Goal: Task Accomplishment & Management: Manage account settings

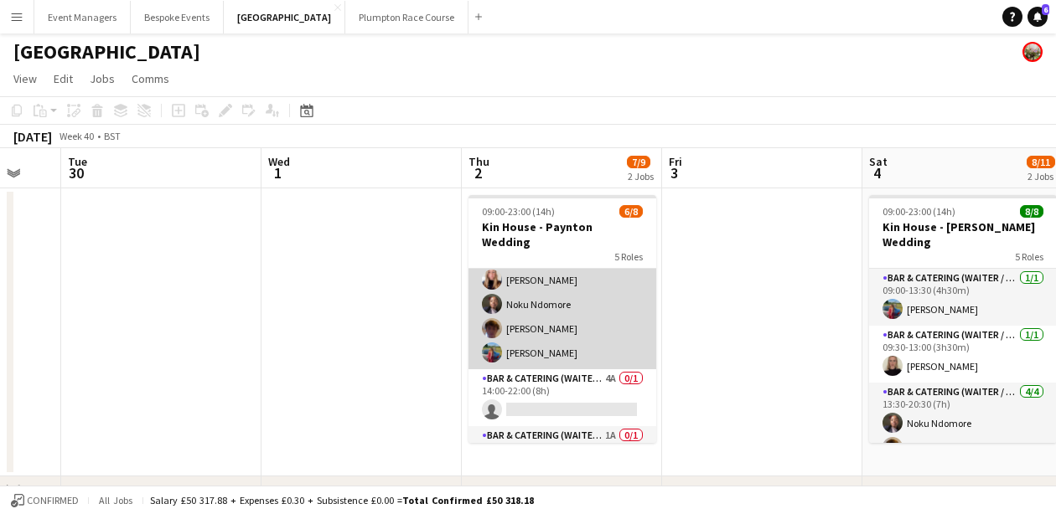
scroll to position [101, 0]
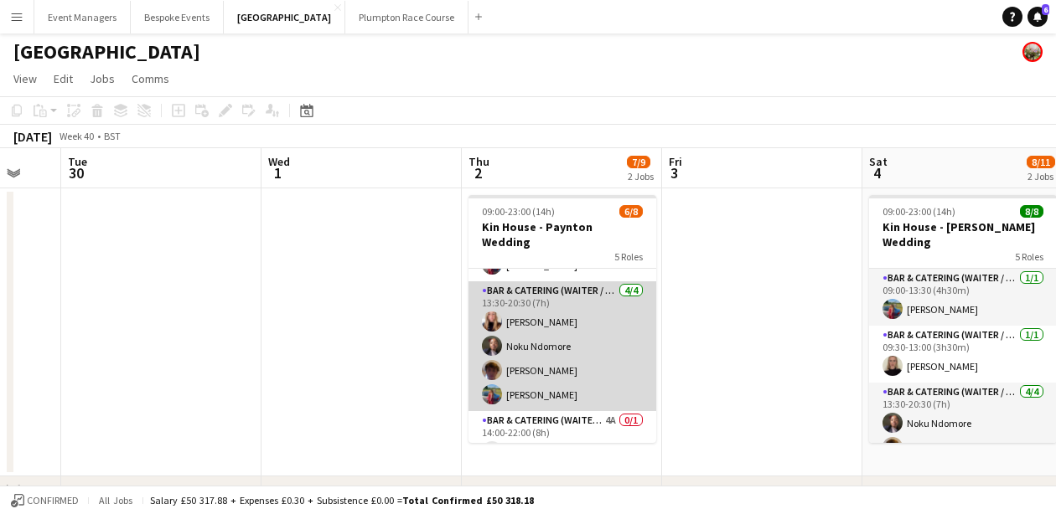
click at [554, 320] on app-card-role "Bar & Catering (Waiter / waitress) [DATE] 13:30-20:30 (7h) [PERSON_NAME] Noku N…" at bounding box center [562, 347] width 188 height 130
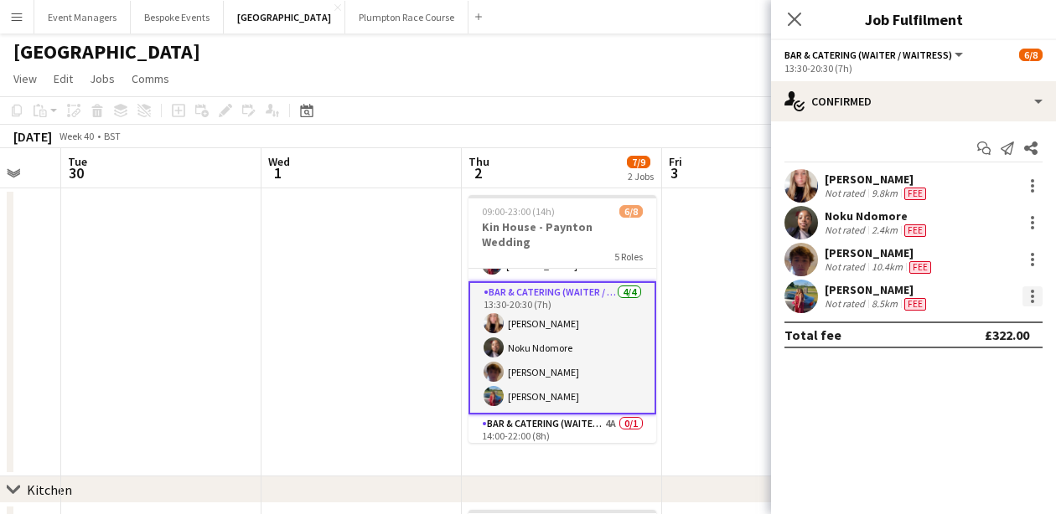
click at [1035, 297] on div at bounding box center [1032, 297] width 20 height 20
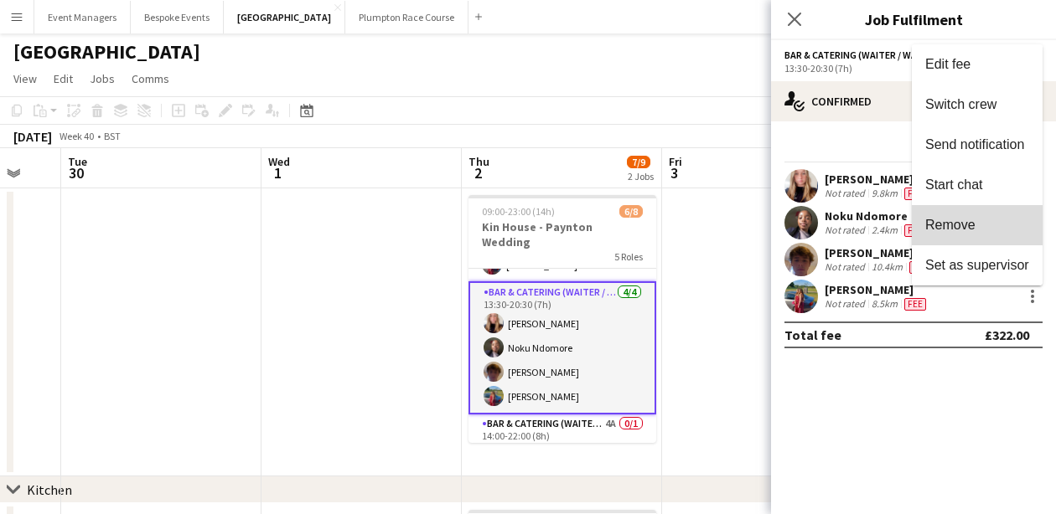
click at [988, 228] on span "Remove" at bounding box center [977, 225] width 104 height 15
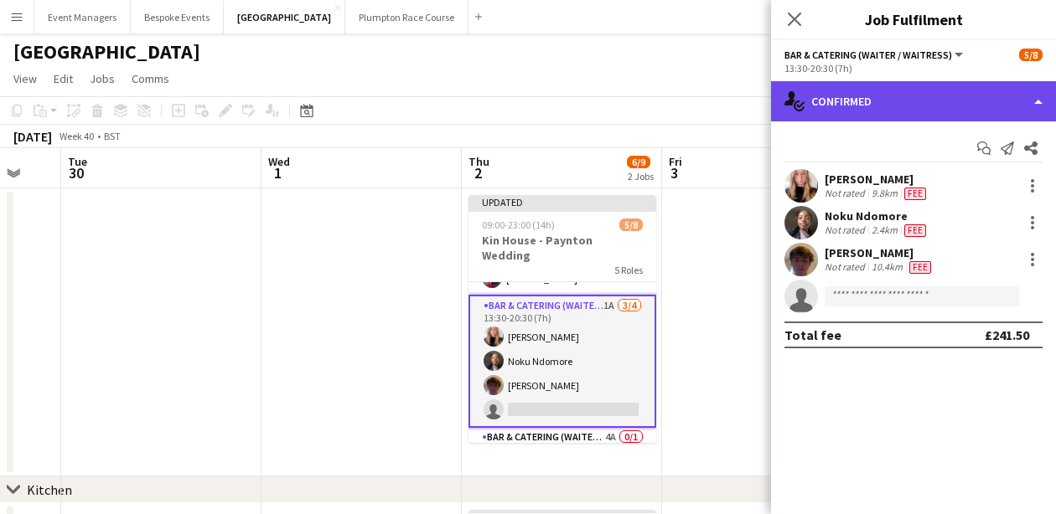
click at [899, 90] on div "single-neutral-actions-check-2 Confirmed" at bounding box center [913, 101] width 285 height 40
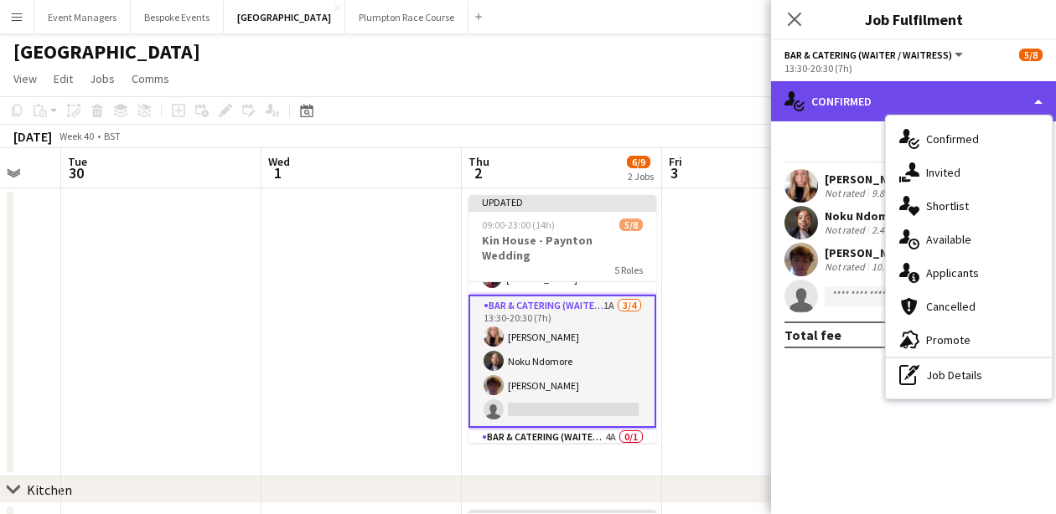
click at [899, 90] on div "single-neutral-actions-check-2 Confirmed" at bounding box center [913, 101] width 285 height 40
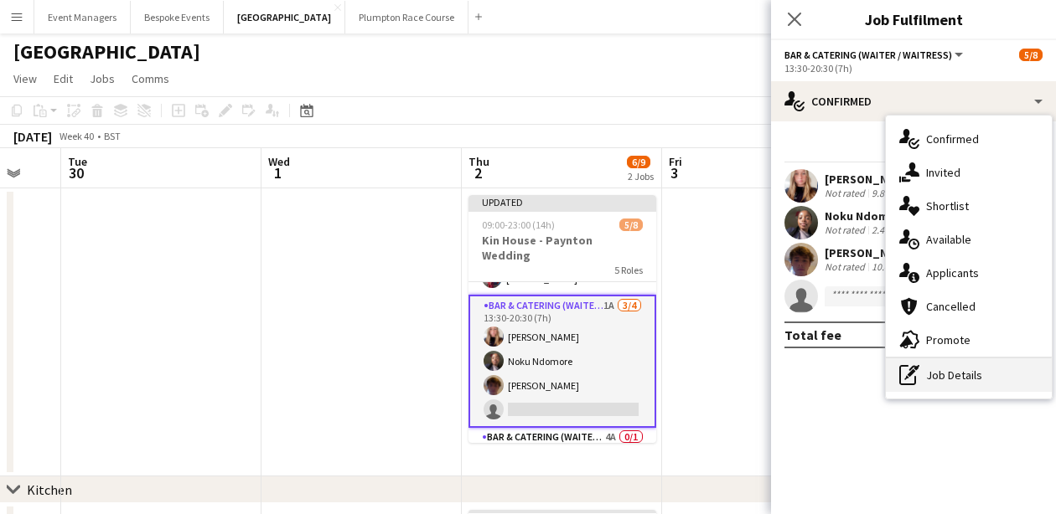
click at [959, 391] on div "pen-write Job Details" at bounding box center [969, 376] width 166 height 34
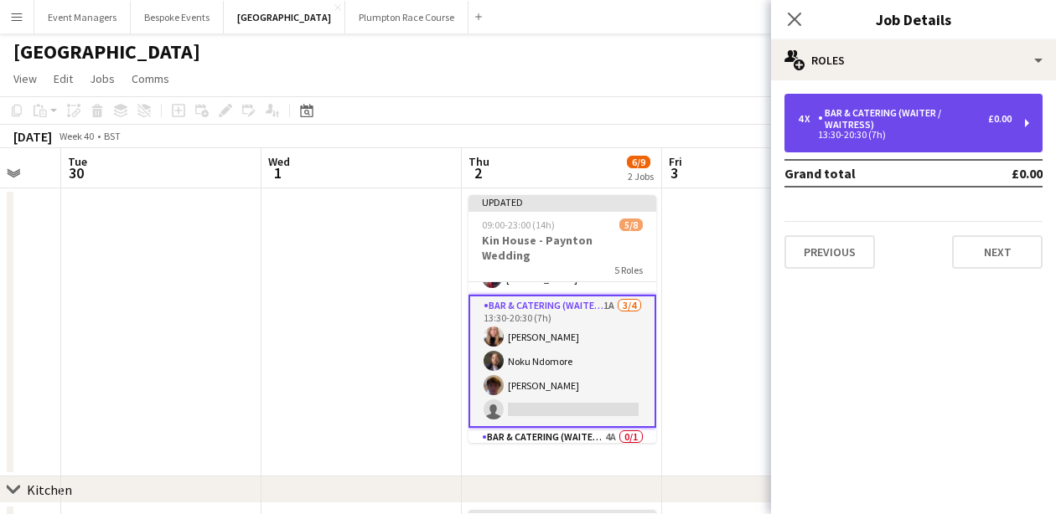
click at [958, 133] on div "13:30-20:30 (7h)" at bounding box center [905, 135] width 214 height 8
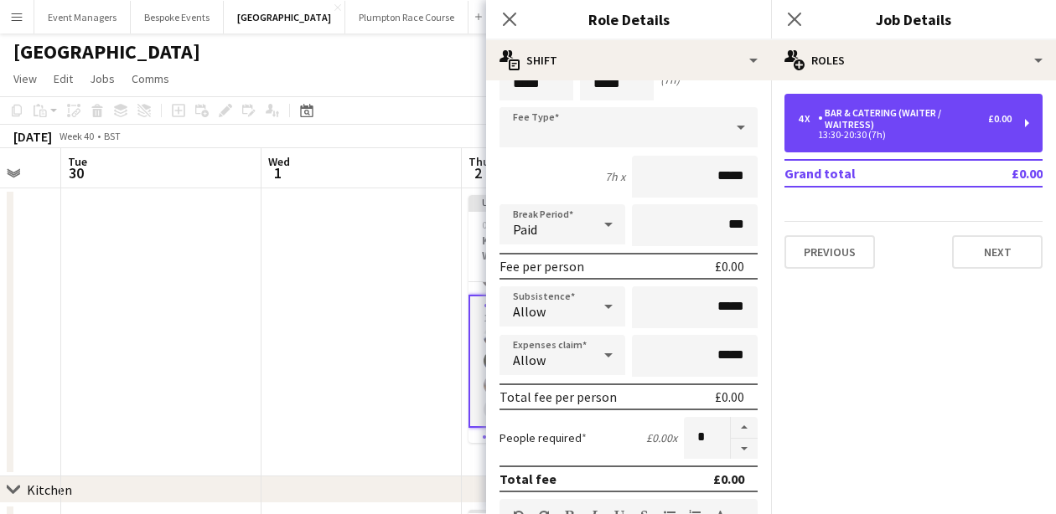
scroll to position [85, 0]
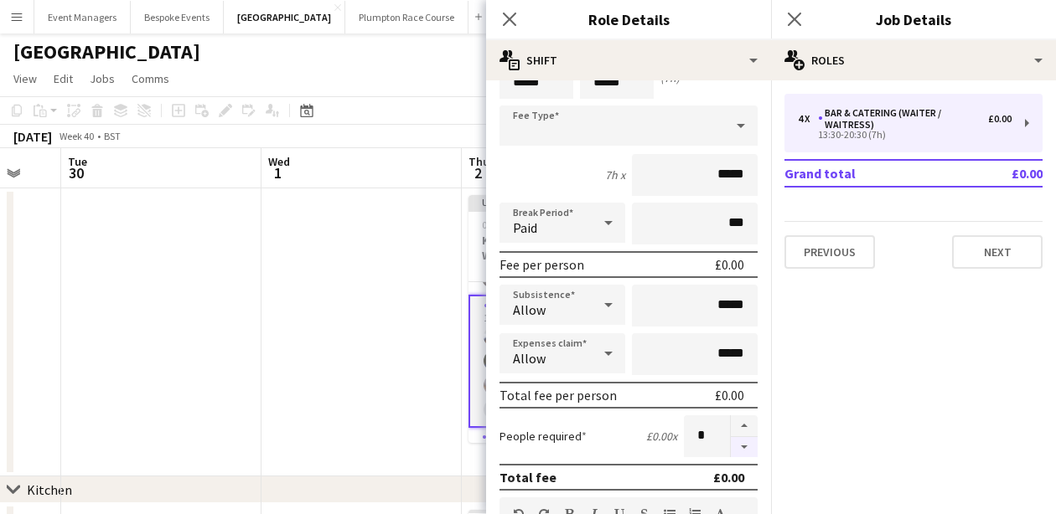
click at [749, 452] on button "button" at bounding box center [744, 447] width 27 height 21
type input "*"
click at [794, 20] on icon at bounding box center [794, 19] width 16 height 16
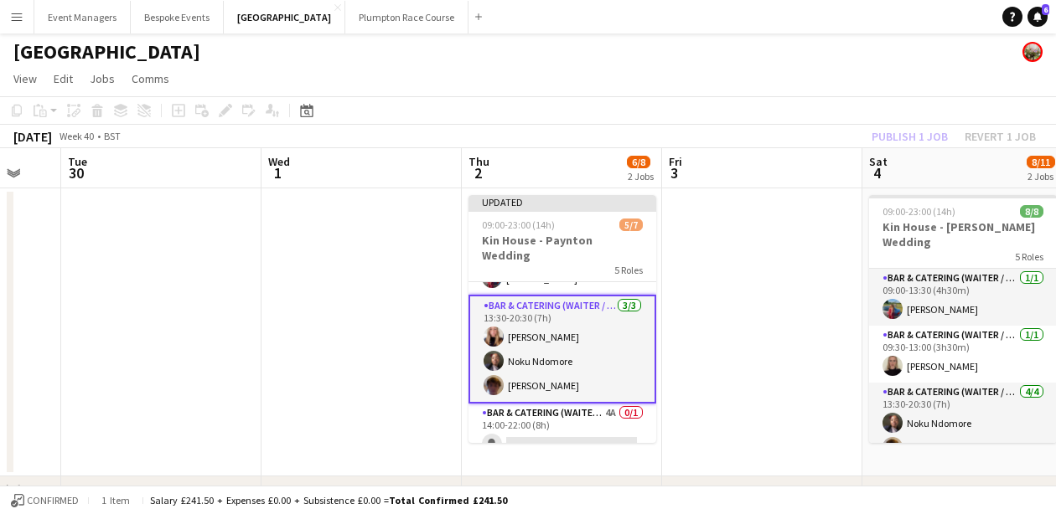
scroll to position [34, 0]
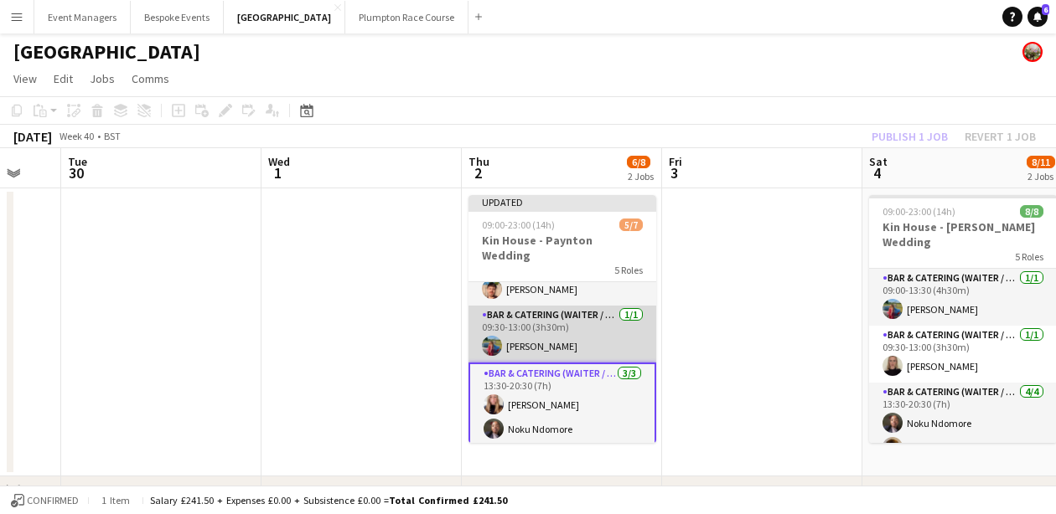
click at [561, 333] on app-card-role "Bar & Catering (Waiter / waitress) [DATE] 09:30-13:00 (3h30m) [PERSON_NAME]" at bounding box center [562, 334] width 188 height 57
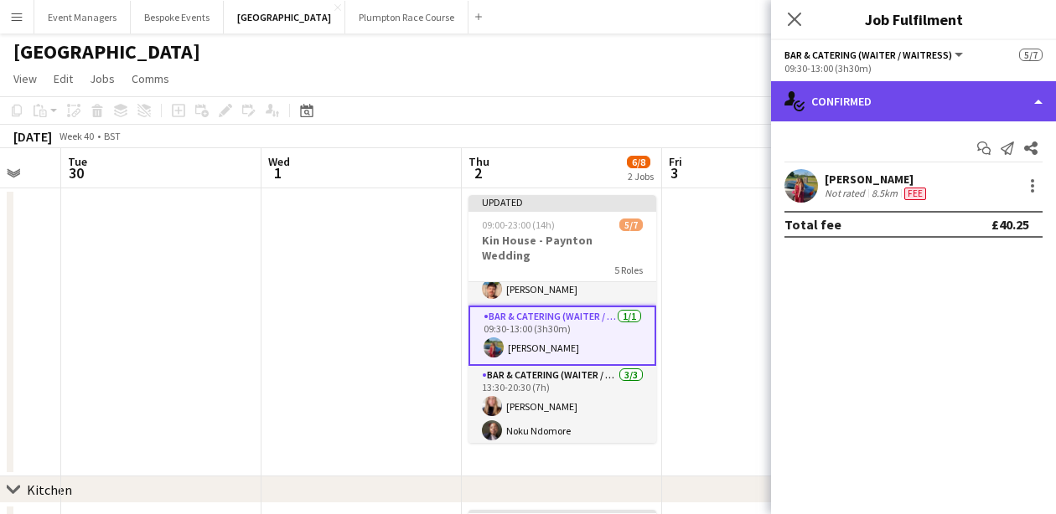
click at [953, 108] on div "single-neutral-actions-check-2 Confirmed" at bounding box center [913, 101] width 285 height 40
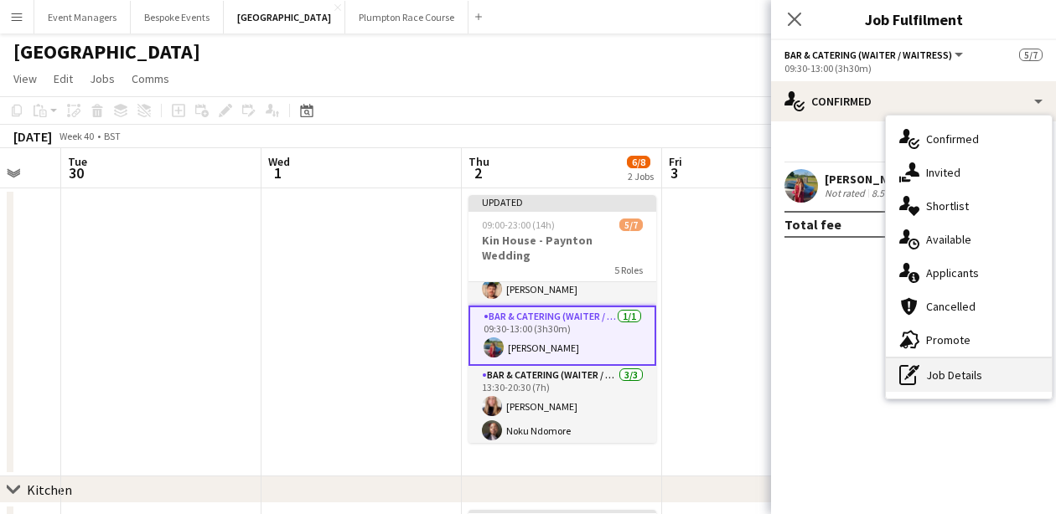
click at [1013, 378] on div "pen-write Job Details" at bounding box center [969, 376] width 166 height 34
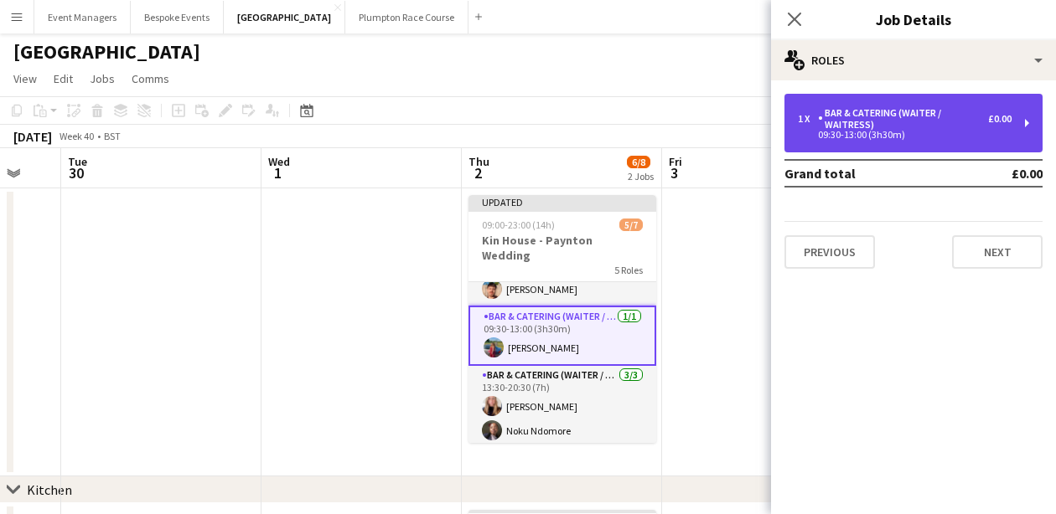
click at [875, 125] on div "Bar & Catering (Waiter / waitress)" at bounding box center [903, 118] width 170 height 23
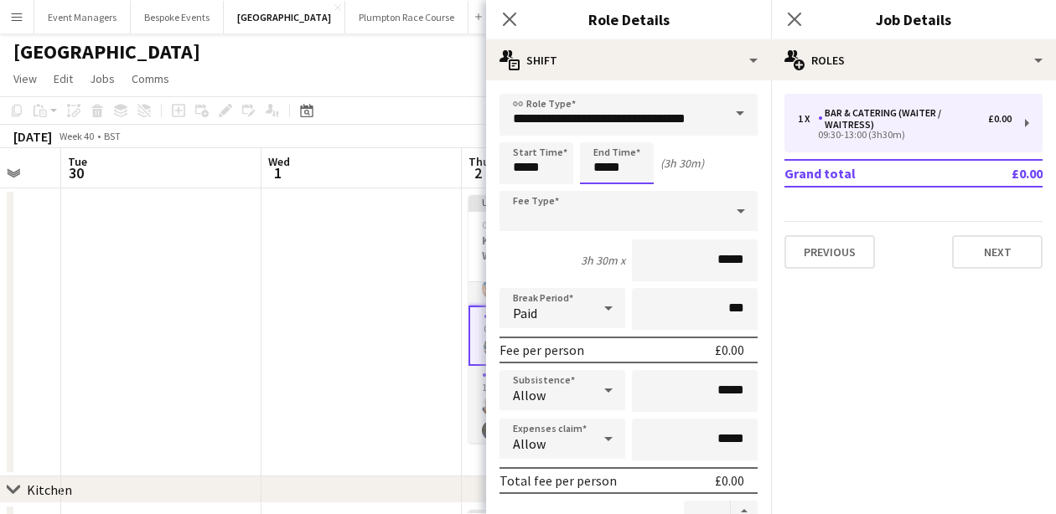
click at [650, 163] on input "*****" at bounding box center [617, 163] width 74 height 42
type input "*****"
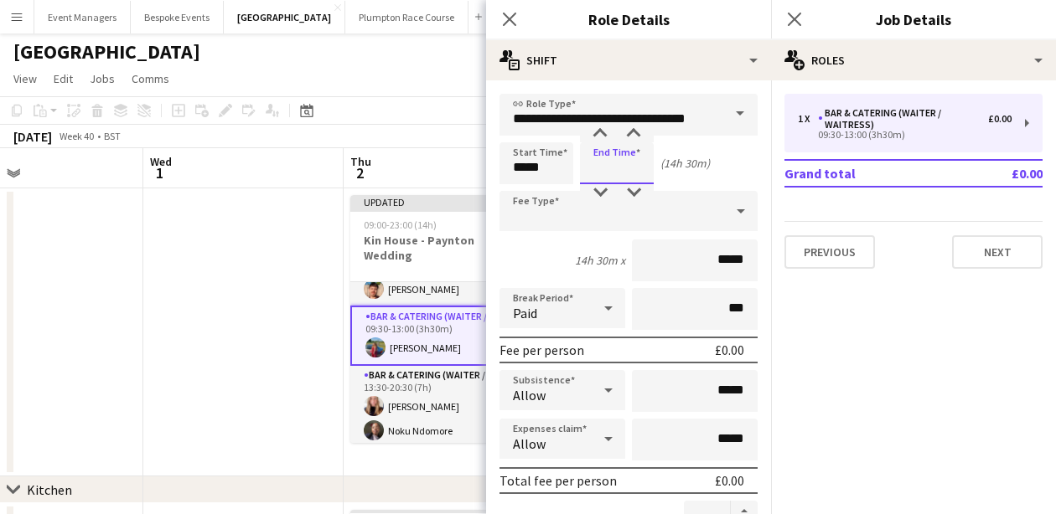
scroll to position [0, 458]
type input "*****"
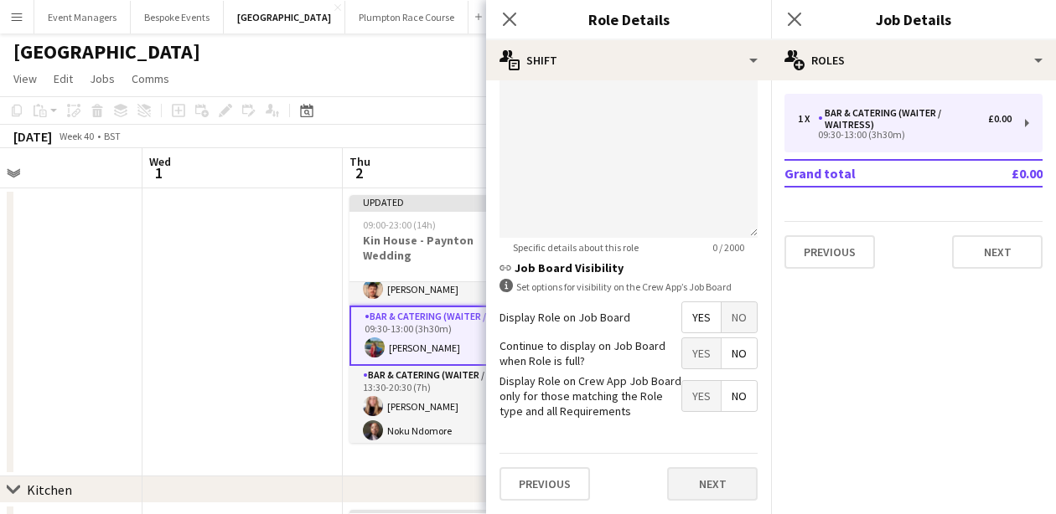
scroll to position [620, 0]
click at [714, 475] on button "Next" at bounding box center [712, 485] width 90 height 34
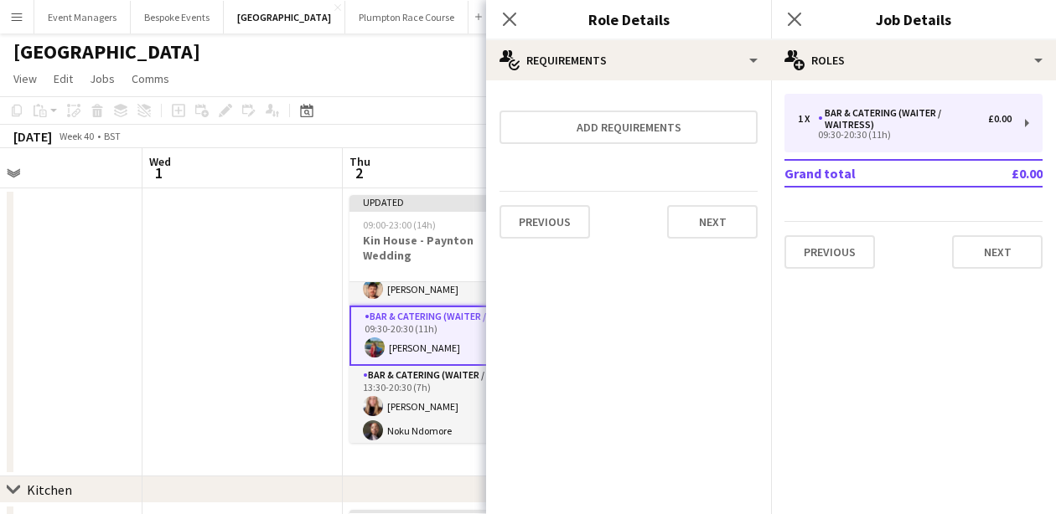
scroll to position [0, 0]
click at [803, 13] on app-icon "Close pop-in" at bounding box center [795, 20] width 24 height 24
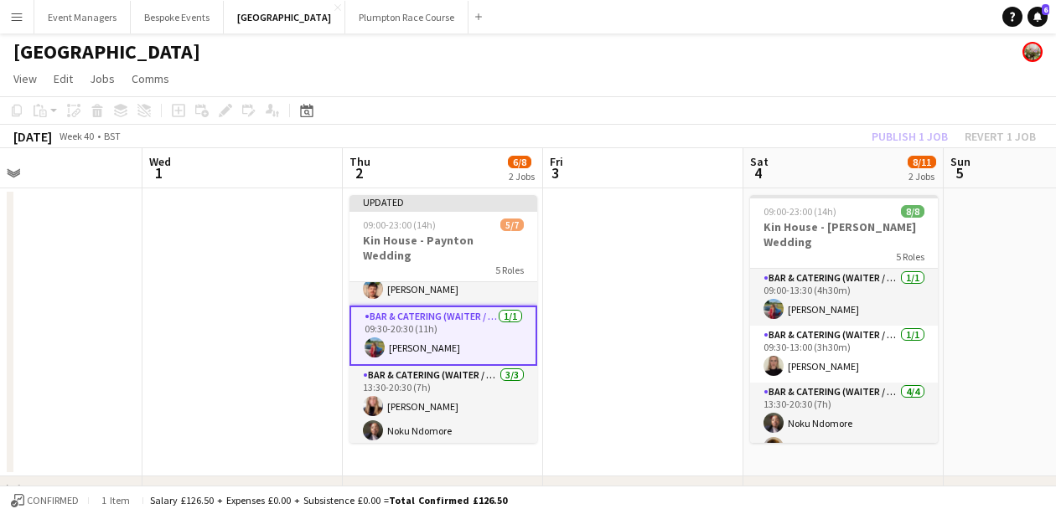
click at [898, 138] on div "Publish 1 job Revert 1 job" at bounding box center [953, 137] width 204 height 22
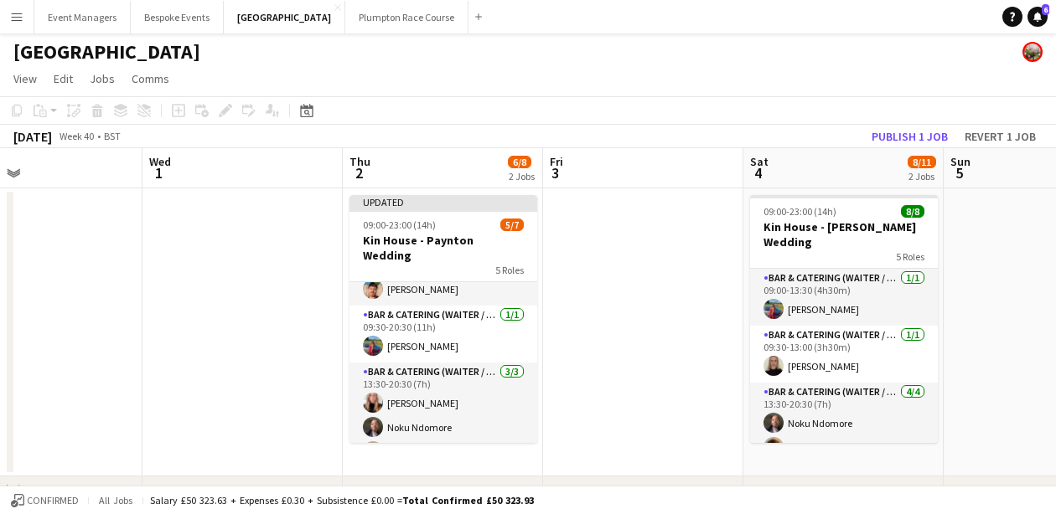
click at [898, 138] on button "Publish 1 job" at bounding box center [910, 137] width 90 height 22
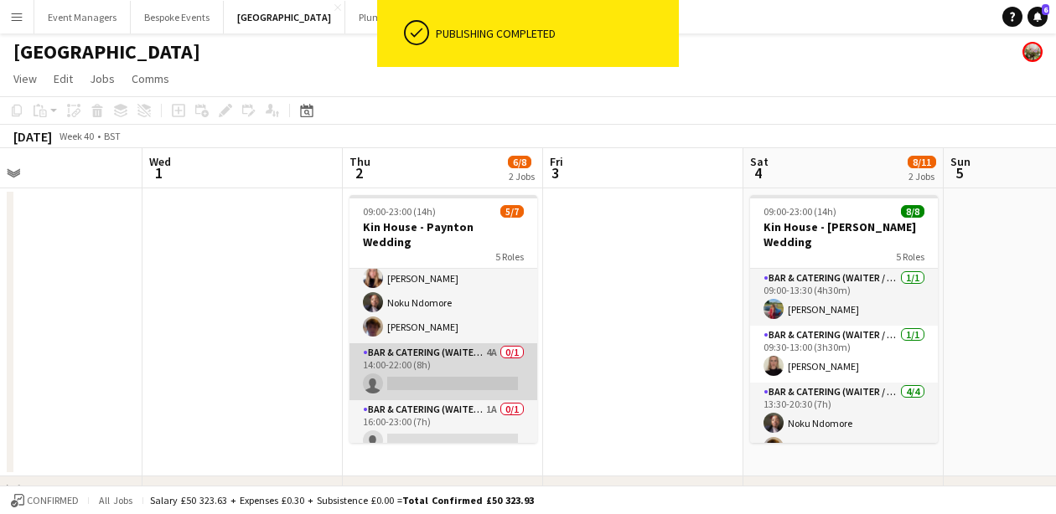
scroll to position [144, 0]
click at [483, 358] on app-card-role "Bar & Catering (Waiter / waitress) 4A 0/1 14:00-22:00 (8h) single-neutral-actio…" at bounding box center [443, 372] width 188 height 57
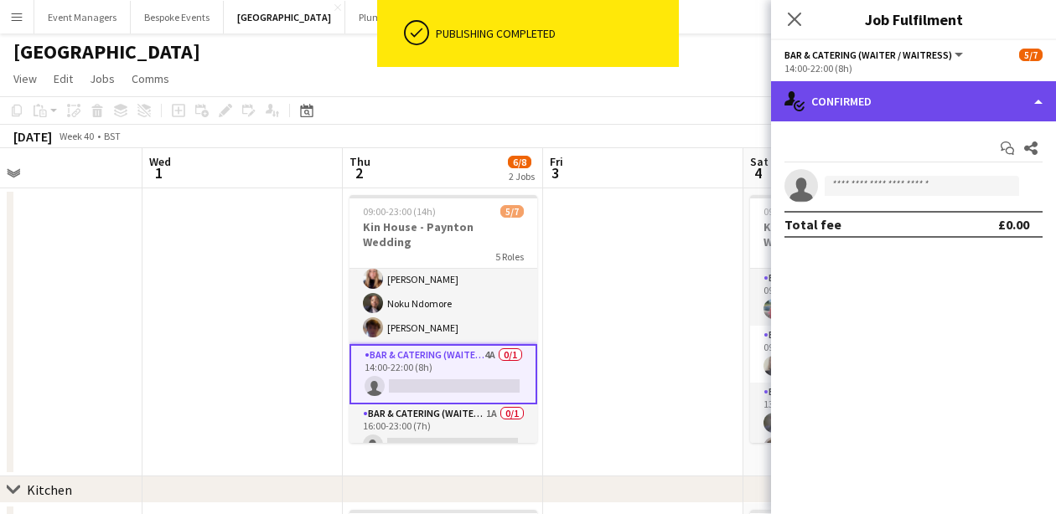
click at [943, 99] on div "single-neutral-actions-check-2 Confirmed" at bounding box center [913, 101] width 285 height 40
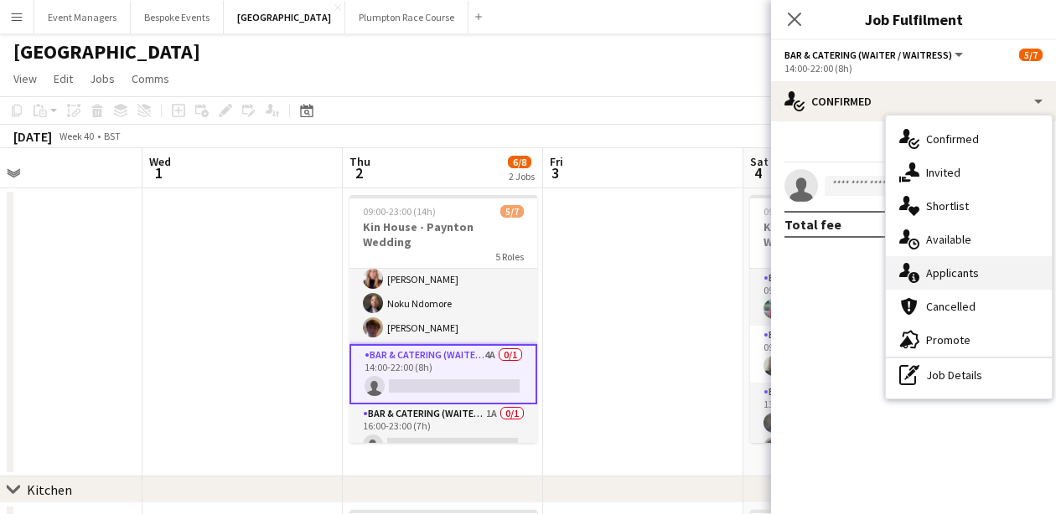
click at [972, 266] on span "Applicants" at bounding box center [952, 273] width 53 height 15
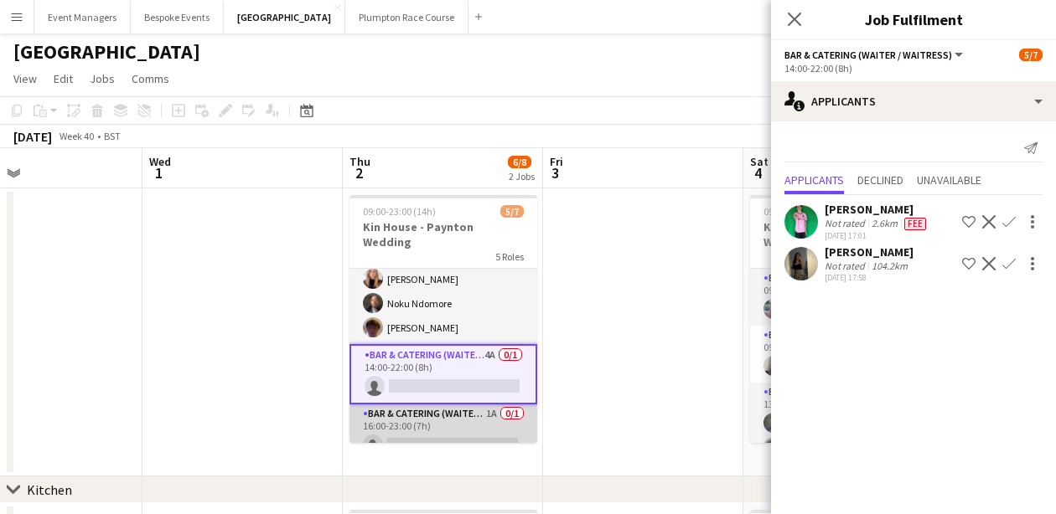
click at [414, 405] on app-card-role "Bar & Catering (Waiter / waitress) 1A 0/1 16:00-23:00 (7h) single-neutral-actio…" at bounding box center [443, 433] width 188 height 57
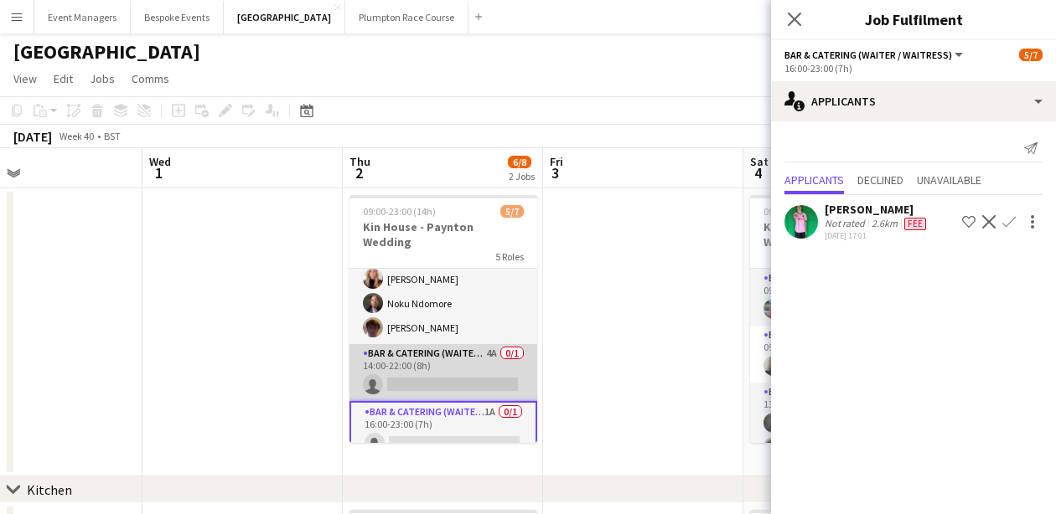
click at [421, 344] on app-card-role "Bar & Catering (Waiter / waitress) 4A 0/1 14:00-22:00 (8h) single-neutral-actio…" at bounding box center [443, 372] width 188 height 57
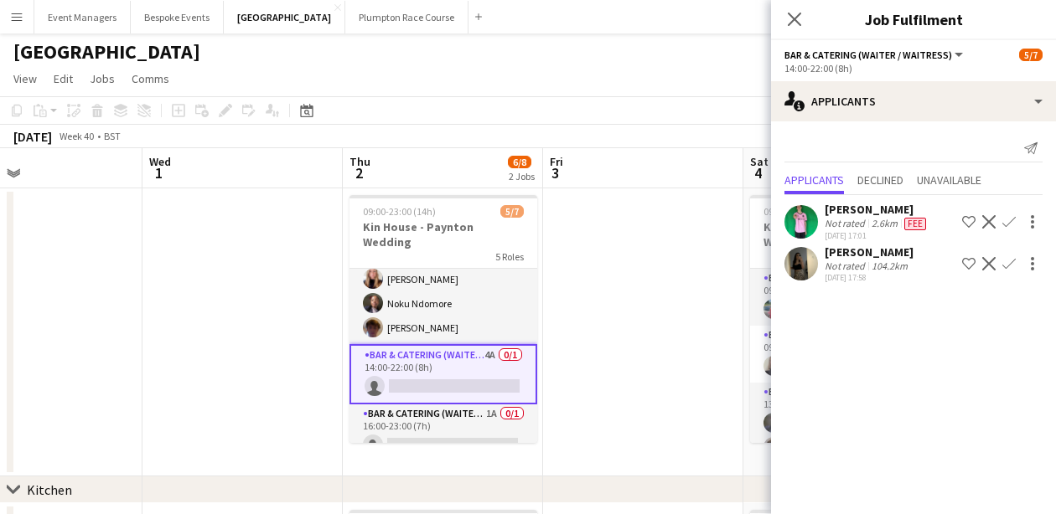
click at [797, 268] on app-user-avatar at bounding box center [801, 264] width 34 height 34
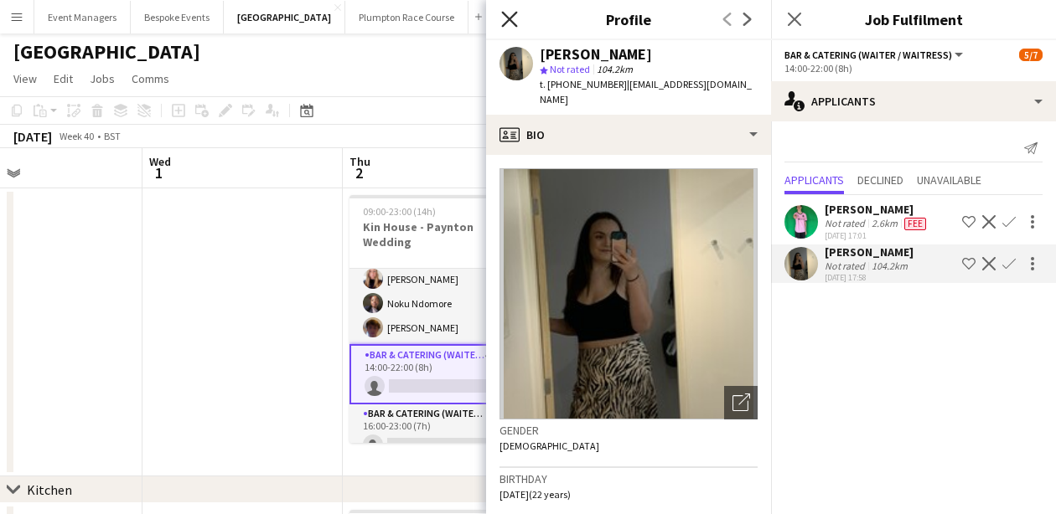
click at [507, 21] on icon at bounding box center [509, 19] width 16 height 16
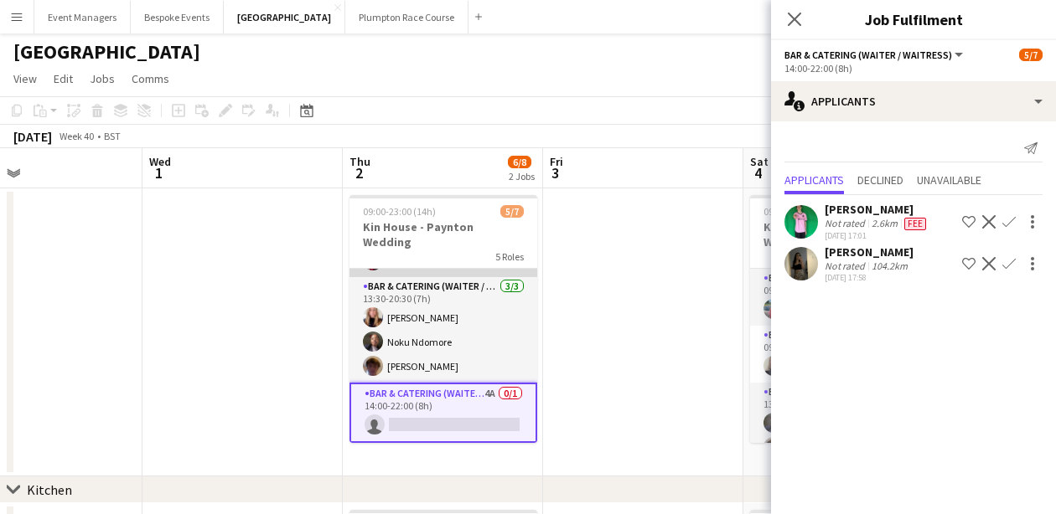
scroll to position [147, 0]
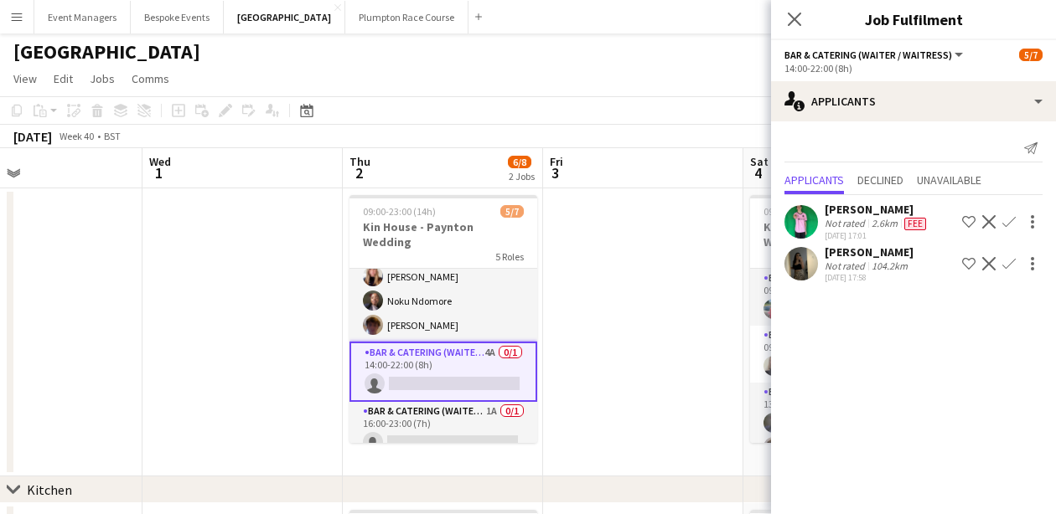
click at [1010, 267] on app-icon "Confirm" at bounding box center [1008, 263] width 13 height 13
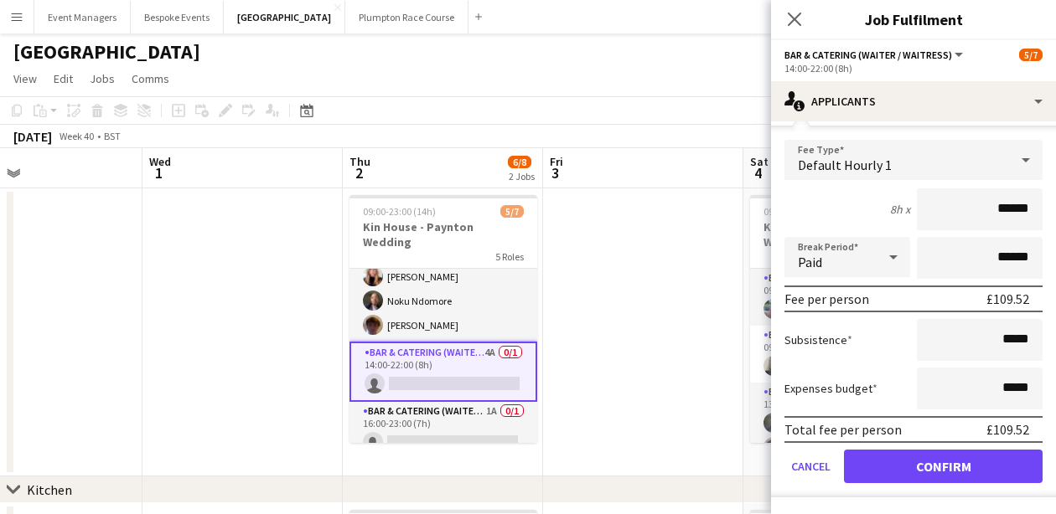
scroll to position [166, 0]
click at [951, 470] on button "Confirm" at bounding box center [943, 467] width 199 height 34
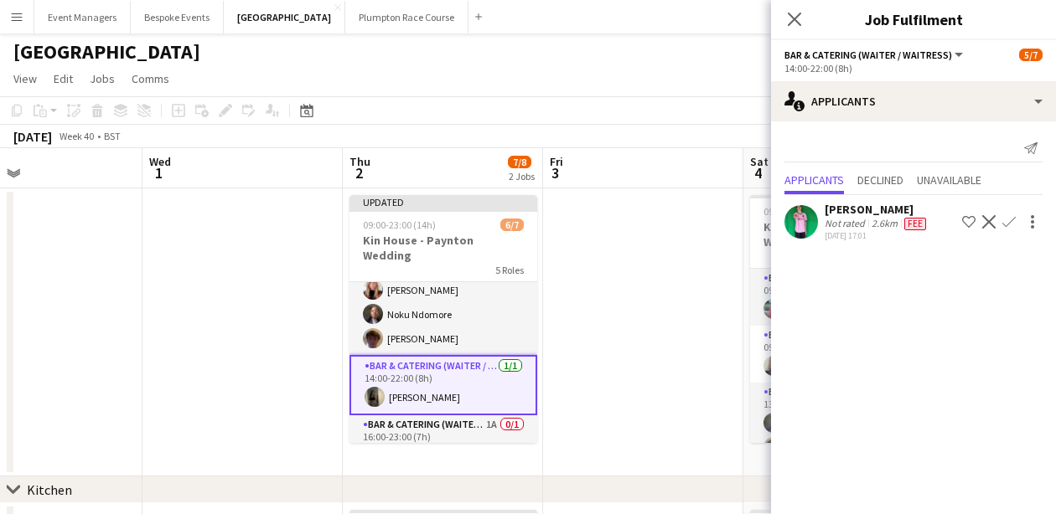
scroll to position [0, 0]
click at [801, 17] on icon "Close pop-in" at bounding box center [794, 19] width 16 height 16
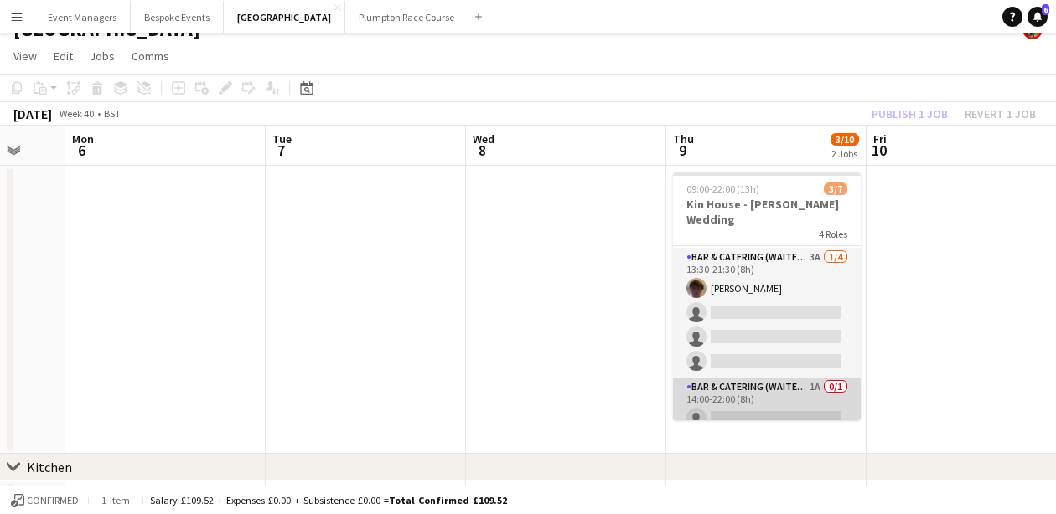
scroll to position [111, 0]
click at [774, 396] on app-card-role "Bar & Catering (Waiter / waitress) 1A 0/1 14:00-22:00 (8h) single-neutral-actio…" at bounding box center [767, 407] width 188 height 57
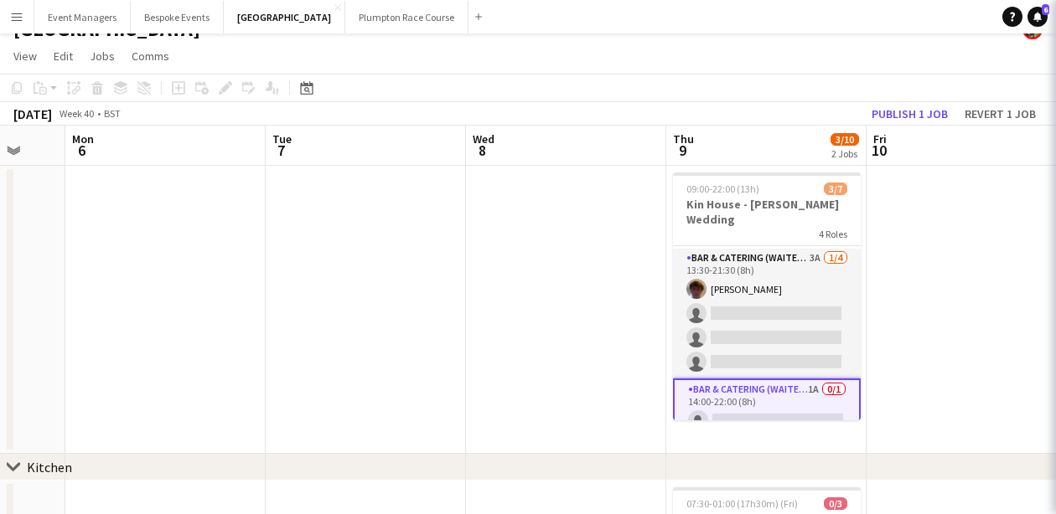
scroll to position [158, 0]
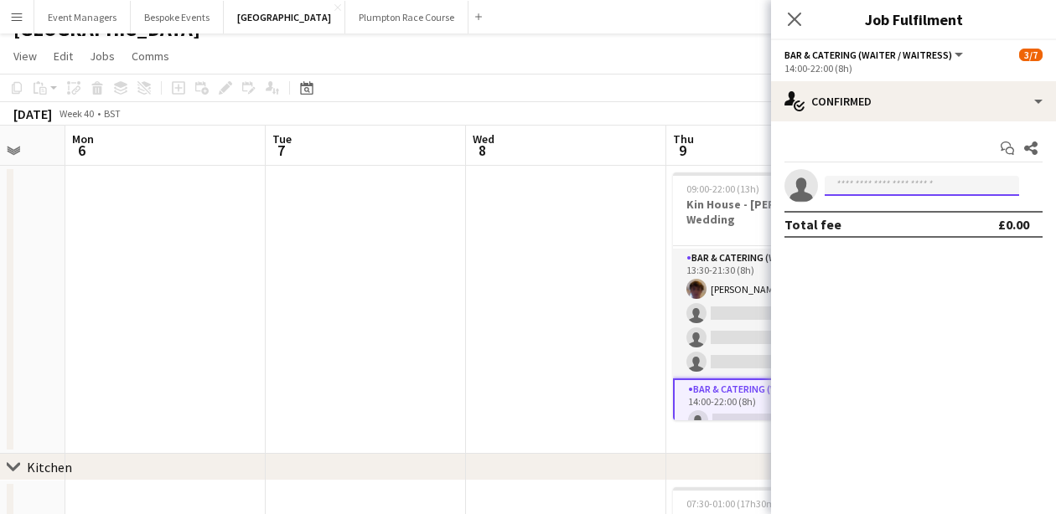
click at [897, 188] on input at bounding box center [921, 186] width 194 height 20
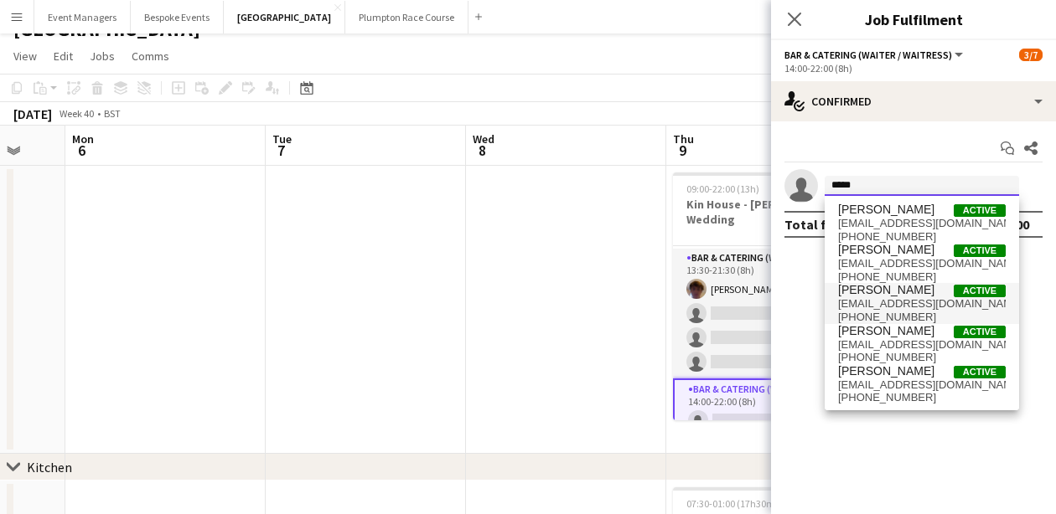
type input "*****"
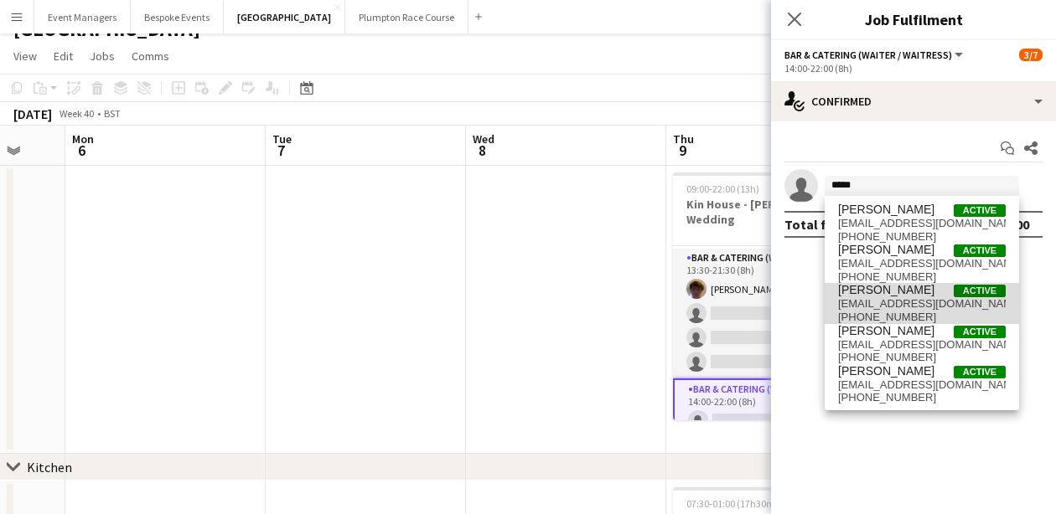
click at [901, 294] on span "[PERSON_NAME]" at bounding box center [886, 290] width 96 height 14
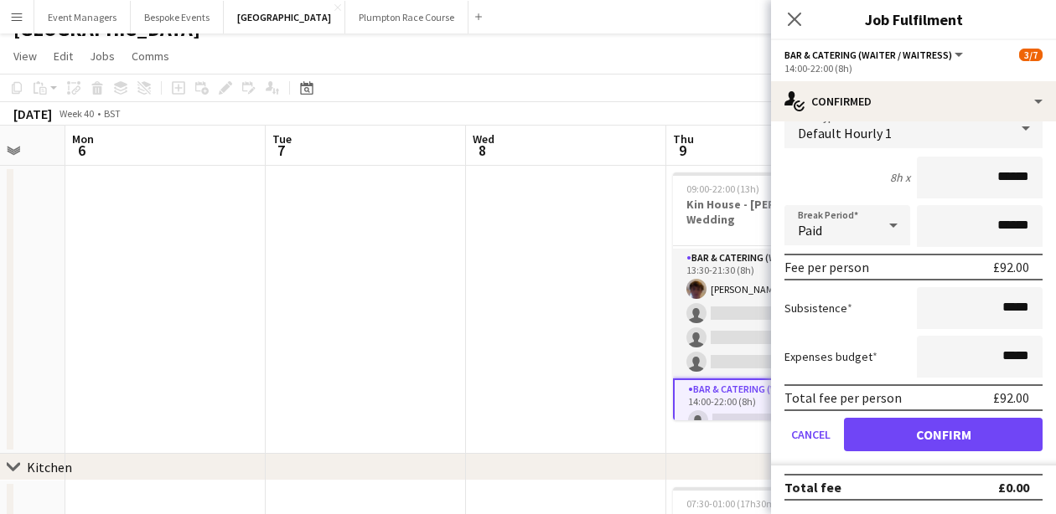
scroll to position [117, 0]
click at [960, 428] on button "Confirm" at bounding box center [943, 435] width 199 height 34
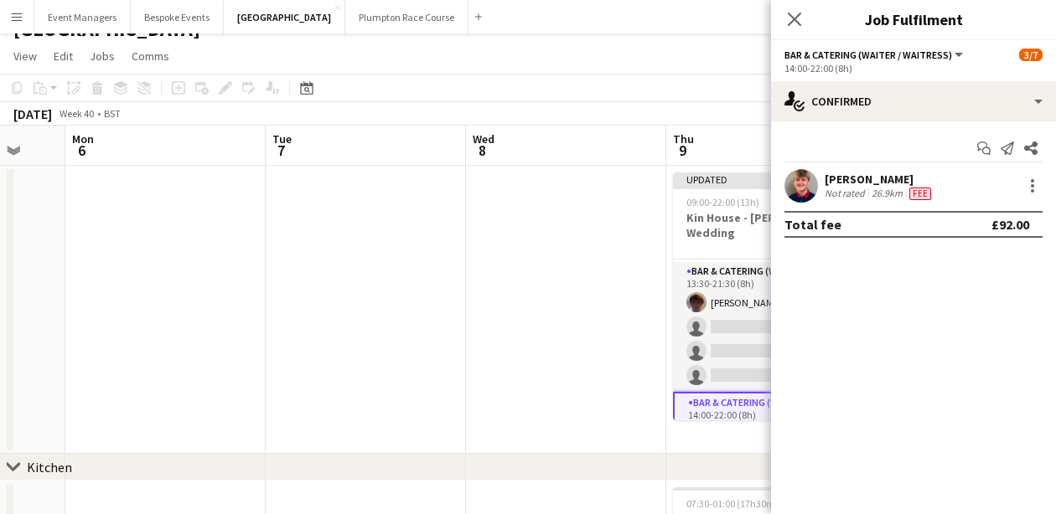
scroll to position [0, 0]
click at [796, 19] on icon "Close pop-in" at bounding box center [794, 19] width 16 height 16
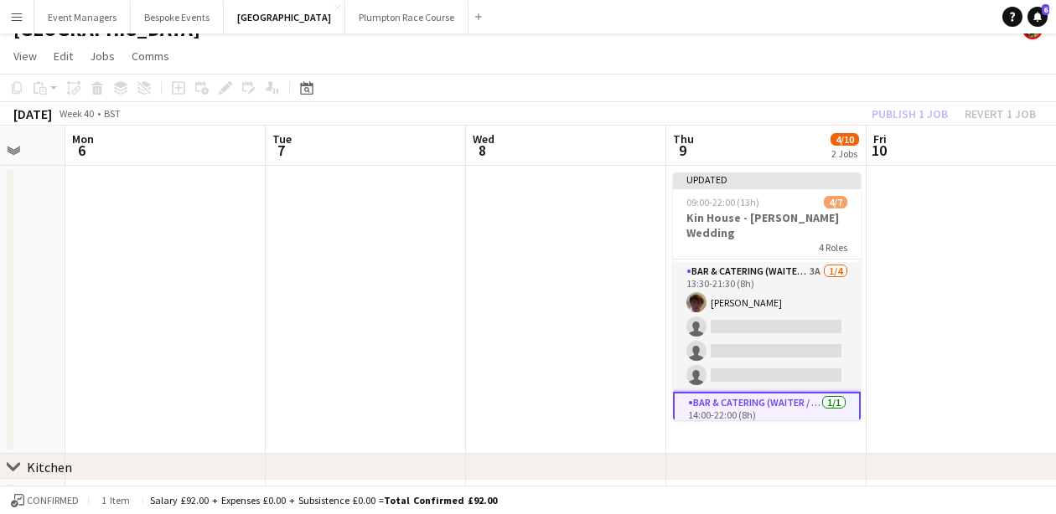
click at [920, 113] on div "Publish 1 job Revert 1 job" at bounding box center [953, 114] width 204 height 22
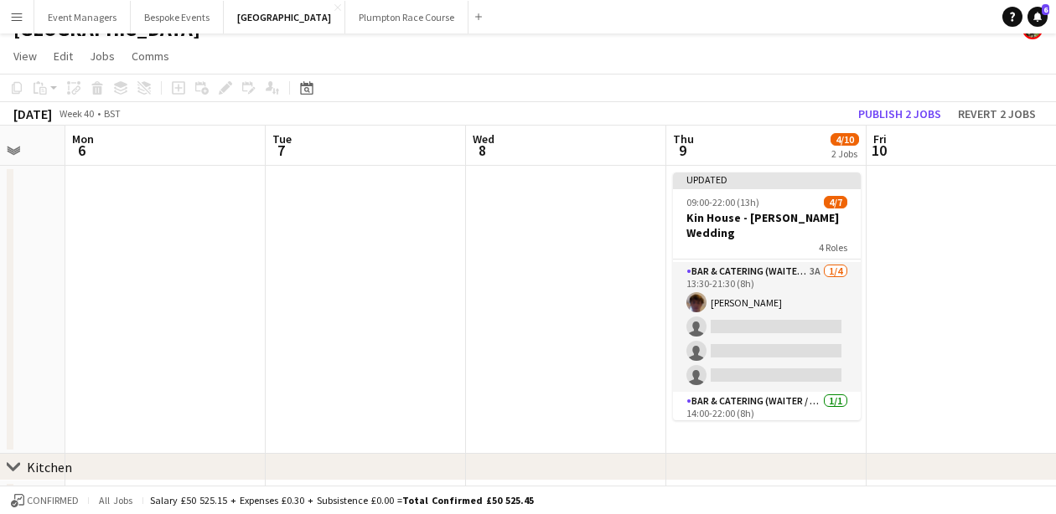
click at [920, 113] on button "Publish 2 jobs" at bounding box center [899, 114] width 96 height 22
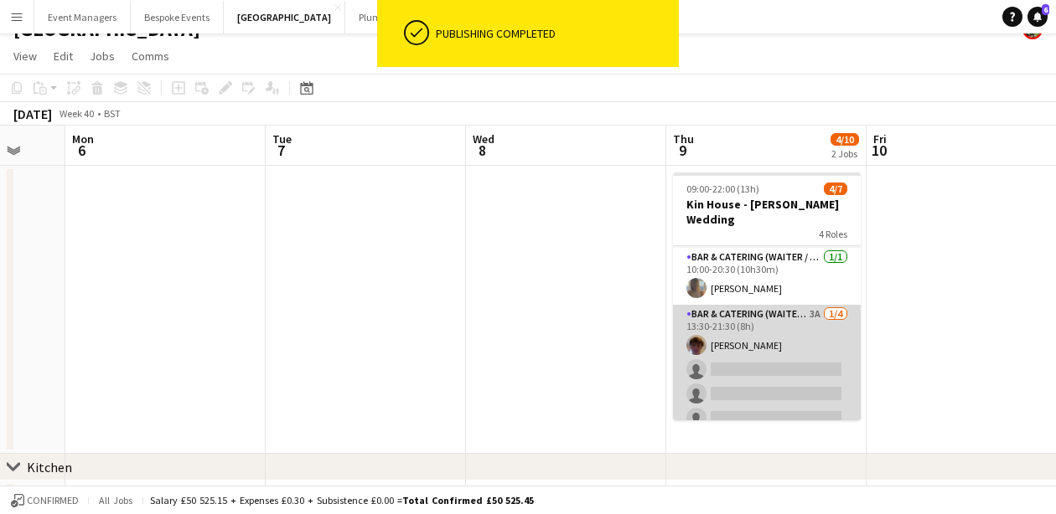
scroll to position [55, 0]
click at [764, 338] on app-card-role "Bar & Catering (Waiter / waitress) 3A [DATE] 13:30-21:30 (8h) [PERSON_NAME] sin…" at bounding box center [767, 370] width 188 height 130
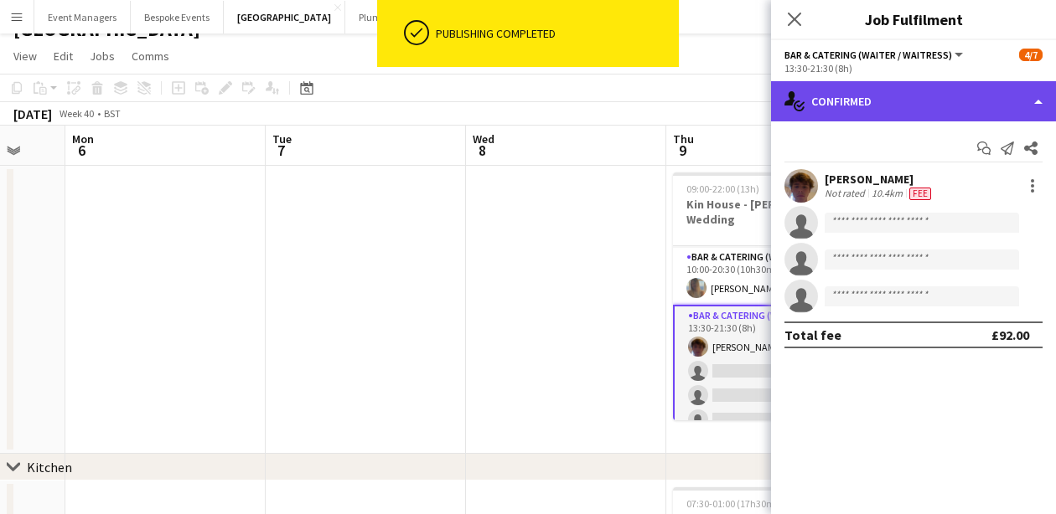
click at [897, 106] on div "single-neutral-actions-check-2 Confirmed" at bounding box center [913, 101] width 285 height 40
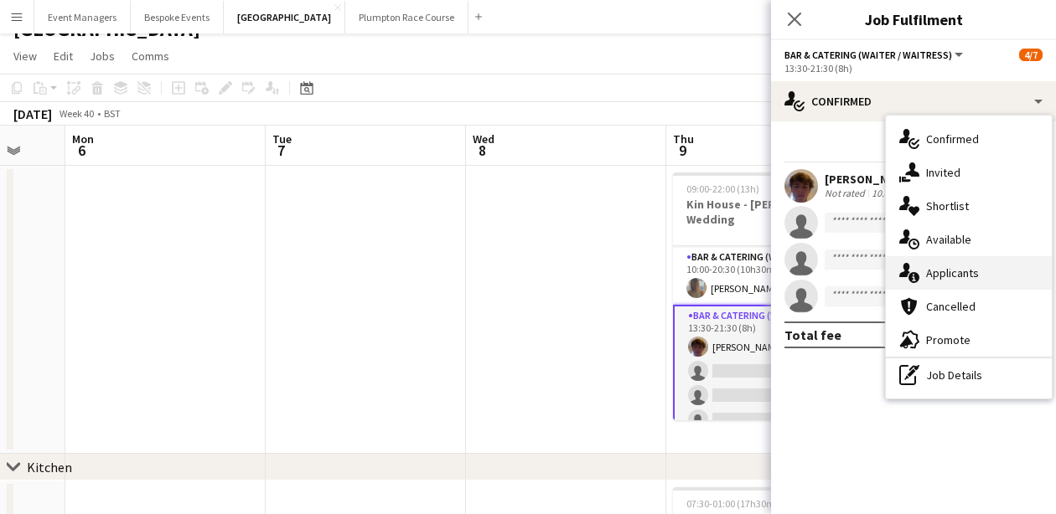
click at [962, 269] on span "Applicants" at bounding box center [952, 273] width 53 height 15
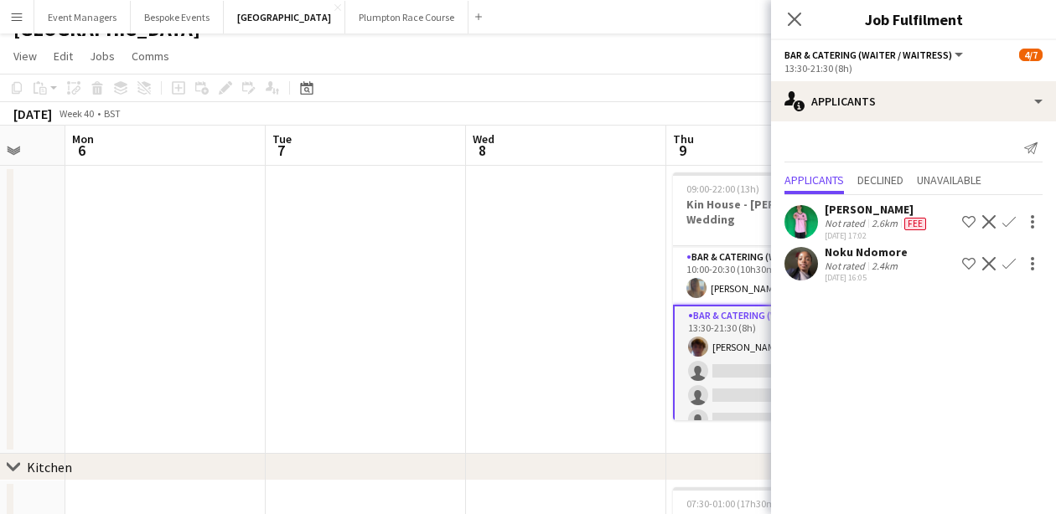
click at [1016, 264] on button "Confirm" at bounding box center [1009, 264] width 20 height 20
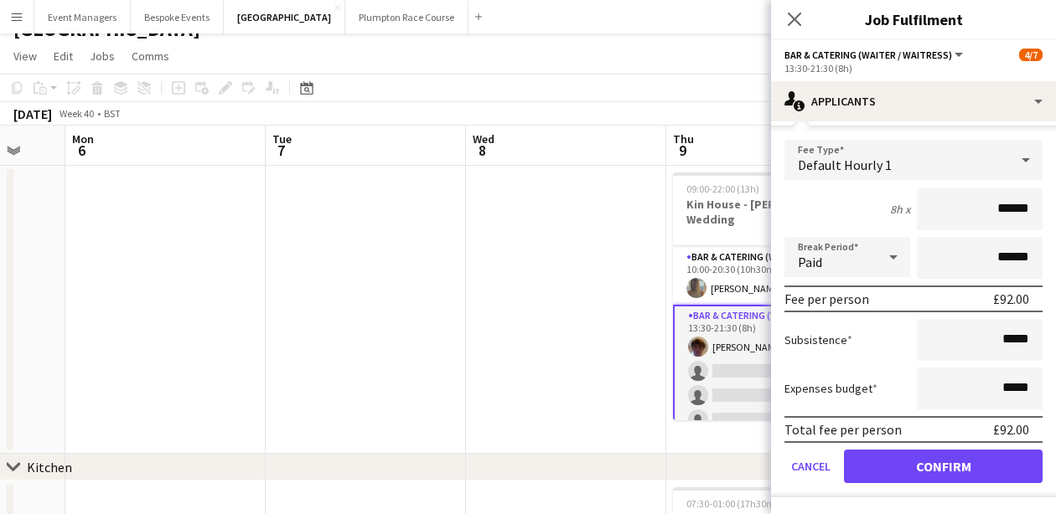
scroll to position [166, 0]
click at [955, 462] on button "Confirm" at bounding box center [943, 467] width 199 height 34
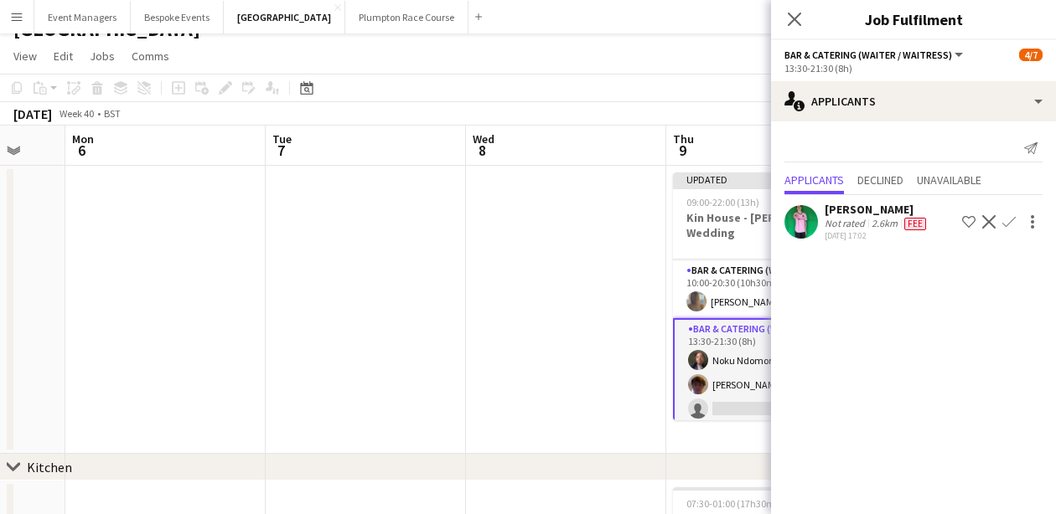
scroll to position [0, 0]
click at [803, 26] on app-icon "Close pop-in" at bounding box center [795, 20] width 24 height 24
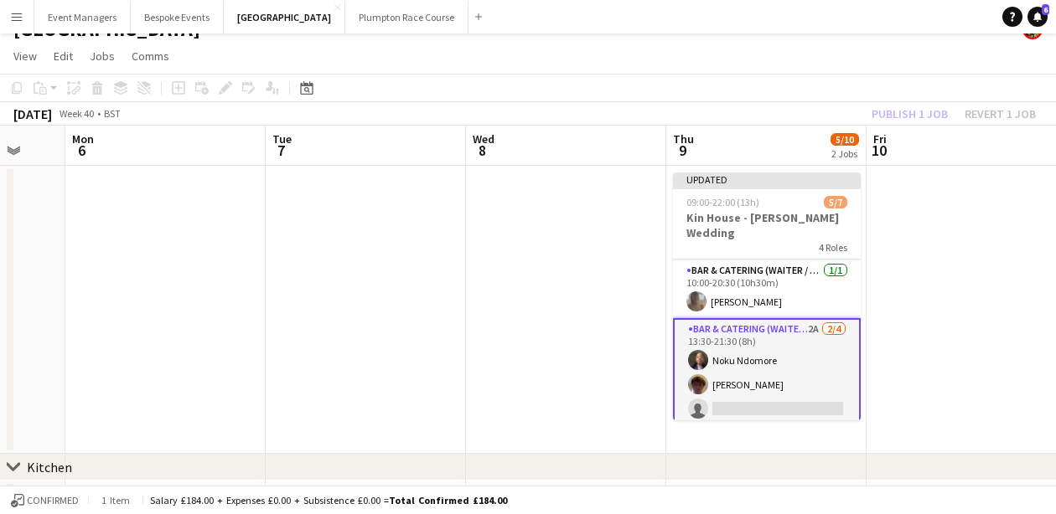
click at [904, 111] on div "Publish 1 job Revert 1 job" at bounding box center [953, 114] width 204 height 22
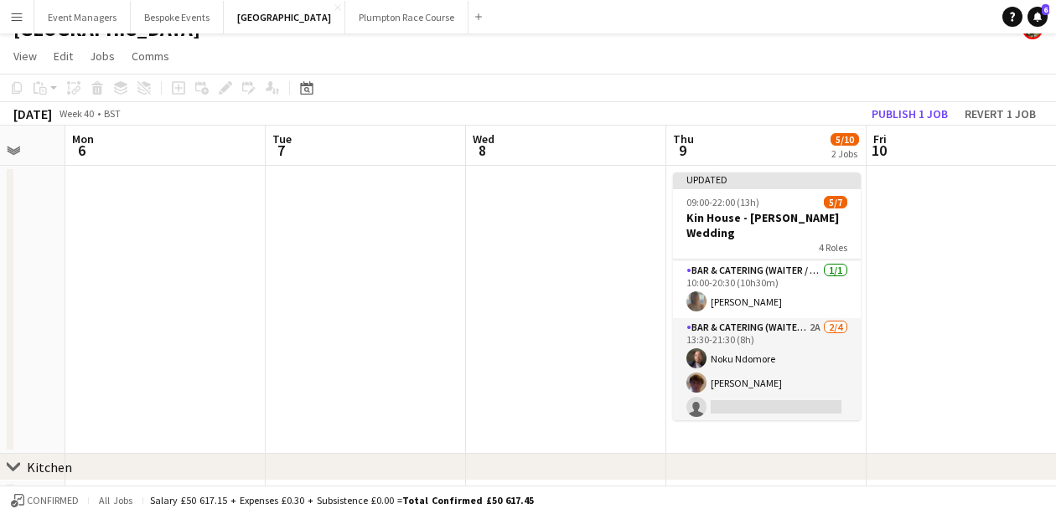
click at [904, 111] on button "Publish 1 job" at bounding box center [910, 114] width 90 height 22
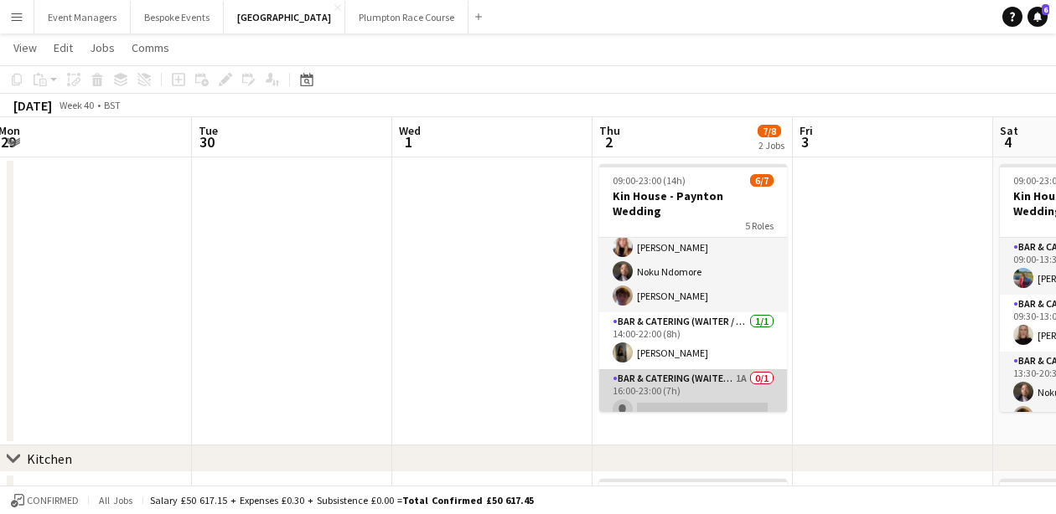
scroll to position [144, 0]
click at [678, 374] on app-card-role "Bar & Catering (Waiter / waitress) 1A 0/1 16:00-23:00 (7h) single-neutral-actio…" at bounding box center [693, 398] width 188 height 57
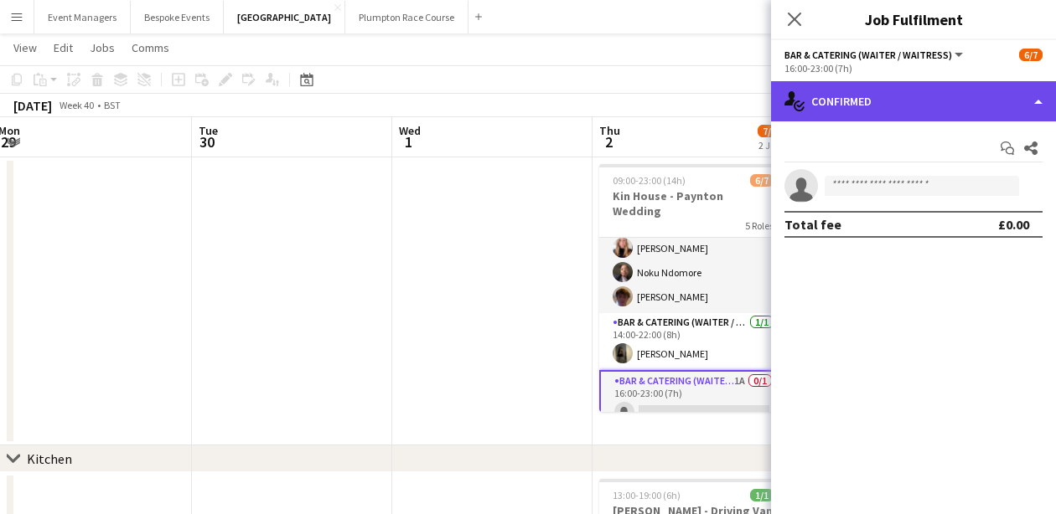
click at [901, 101] on div "single-neutral-actions-check-2 Confirmed" at bounding box center [913, 101] width 285 height 40
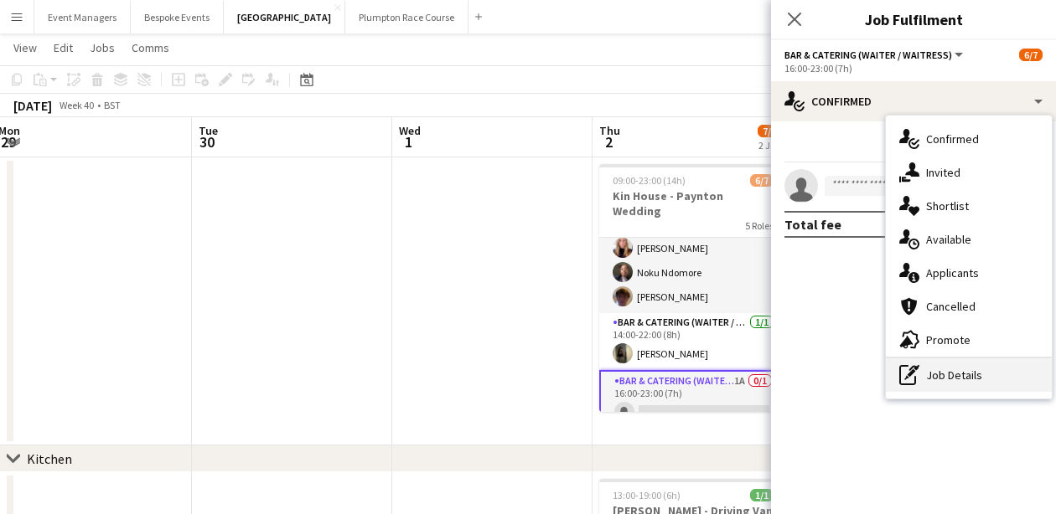
click at [962, 365] on div "pen-write Job Details" at bounding box center [969, 376] width 166 height 34
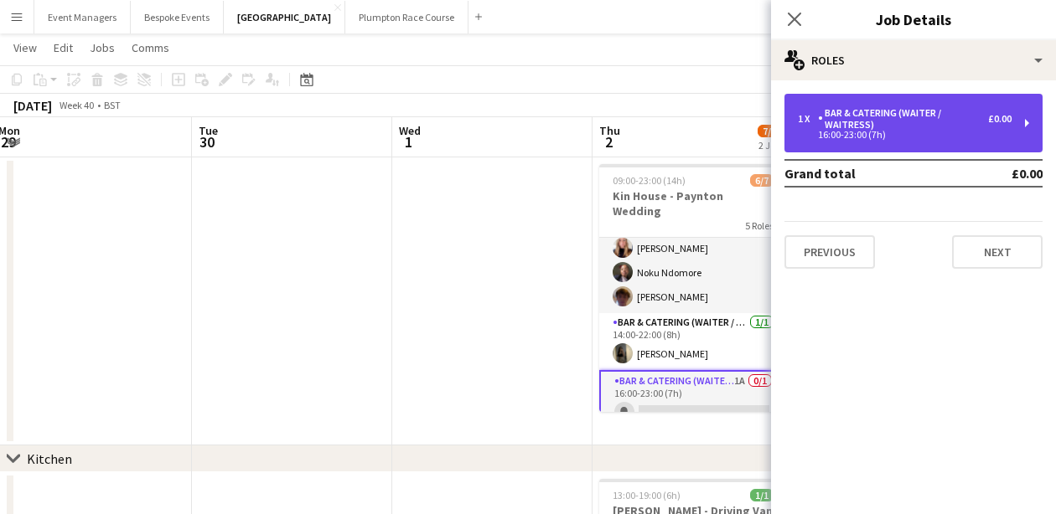
click at [827, 128] on div "Bar & Catering (Waiter / waitress)" at bounding box center [903, 118] width 170 height 23
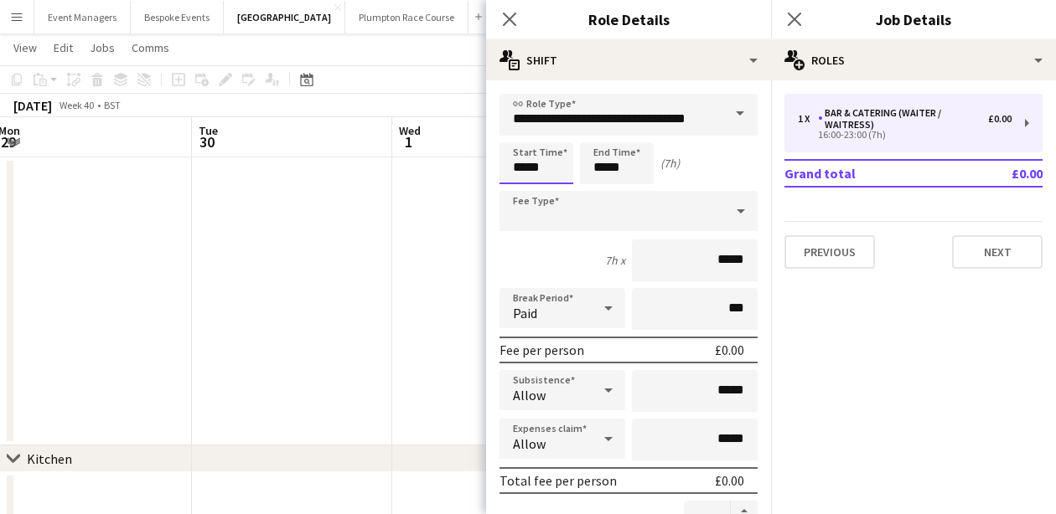
click at [524, 168] on input "*****" at bounding box center [536, 163] width 74 height 42
type input "*****"
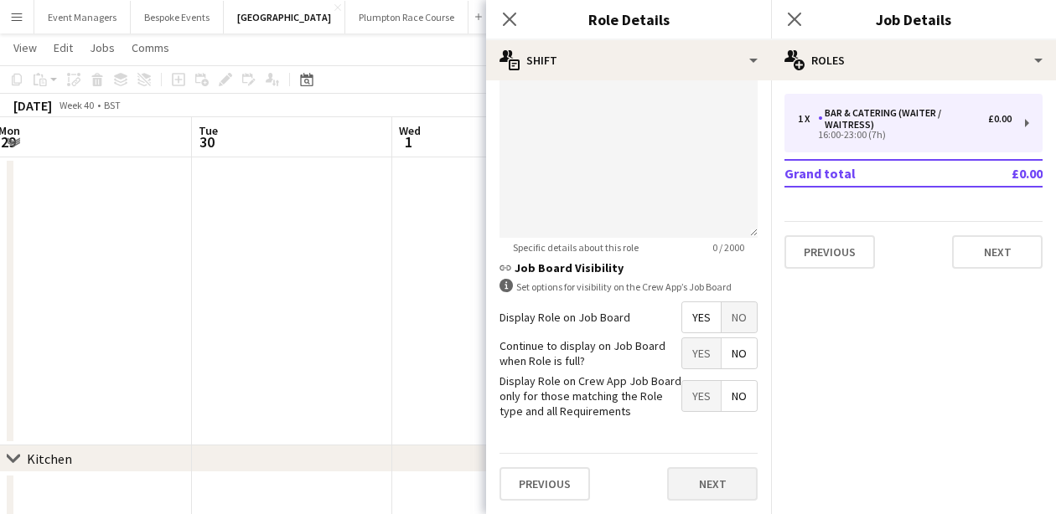
scroll to position [620, 0]
click at [720, 486] on button "Next" at bounding box center [712, 485] width 90 height 34
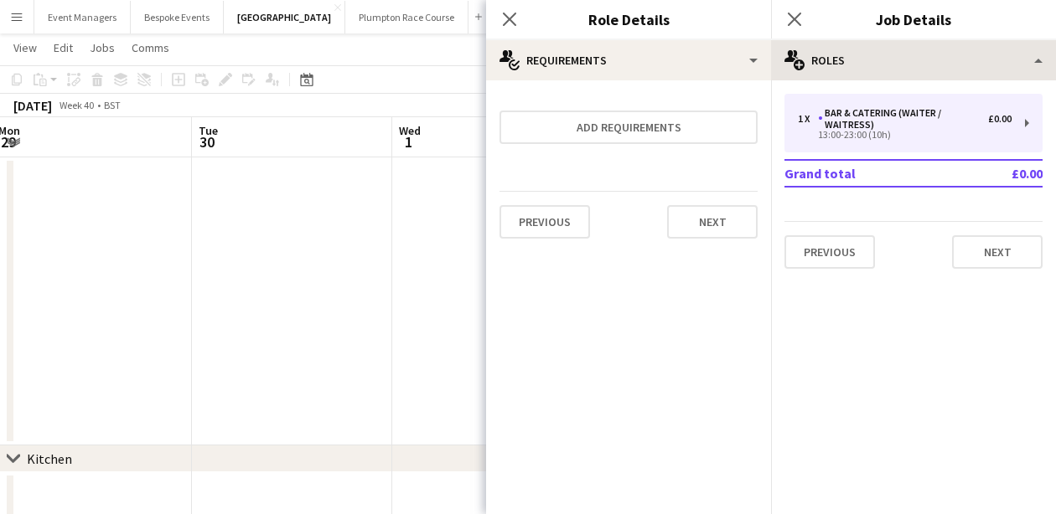
scroll to position [0, 0]
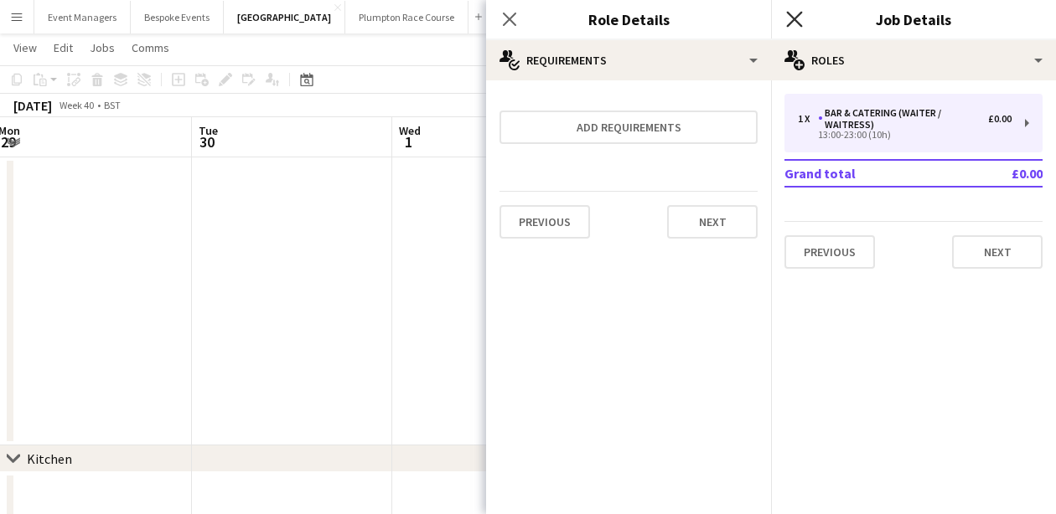
click at [797, 18] on icon at bounding box center [794, 19] width 16 height 16
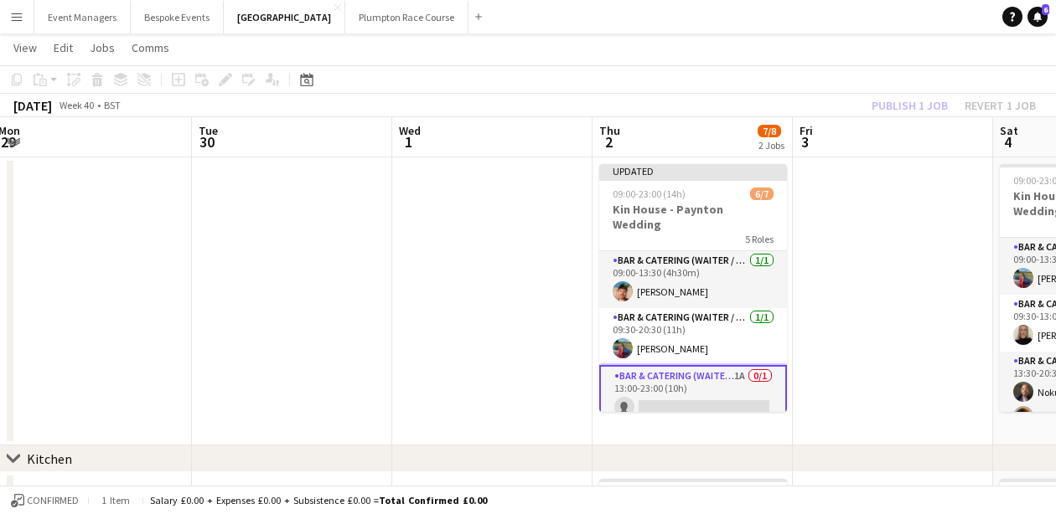
click at [907, 107] on div "Publish 1 job Revert 1 job" at bounding box center [953, 106] width 204 height 22
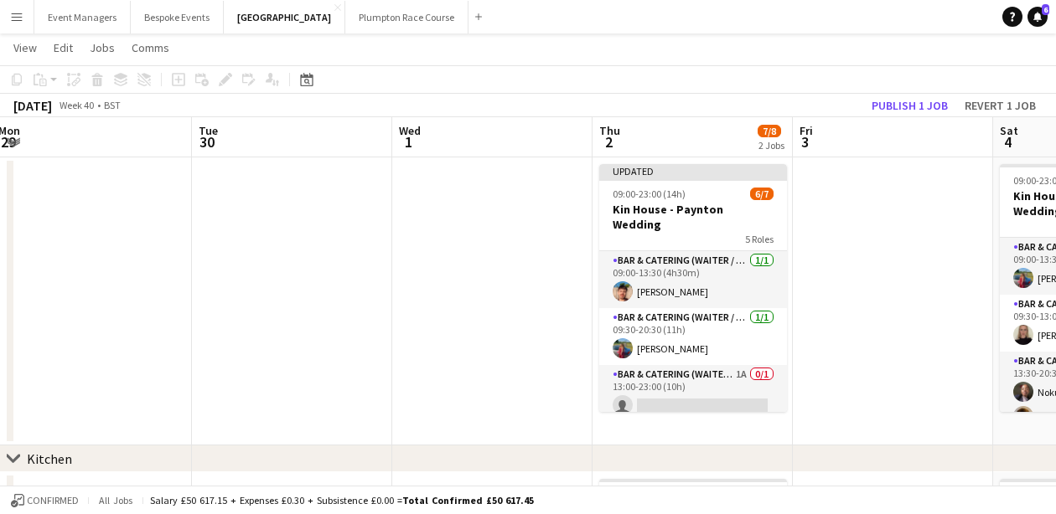
click at [907, 107] on button "Publish 1 job" at bounding box center [910, 106] width 90 height 22
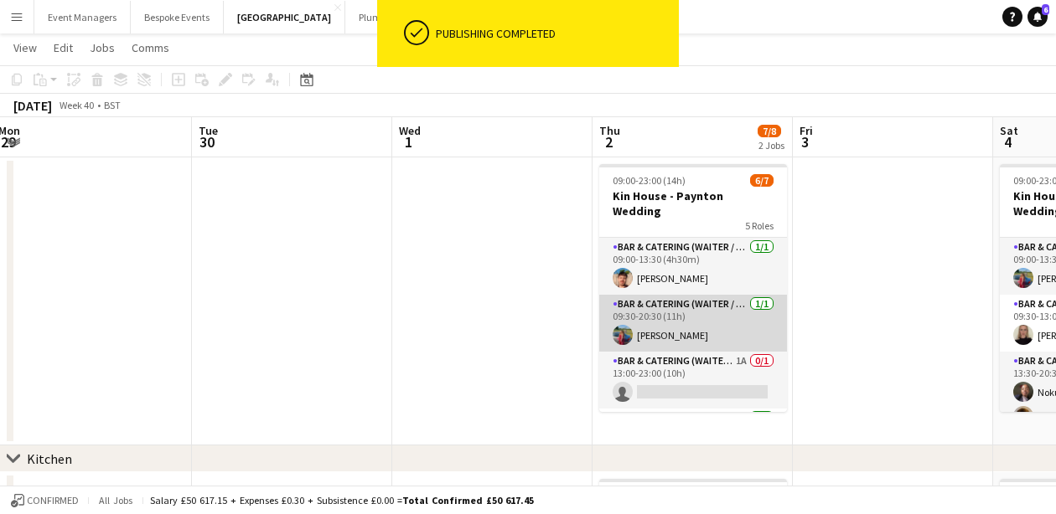
click at [689, 308] on app-card-role "Bar & Catering (Waiter / waitress) [DATE] 09:30-20:30 (11h) [PERSON_NAME]" at bounding box center [693, 323] width 188 height 57
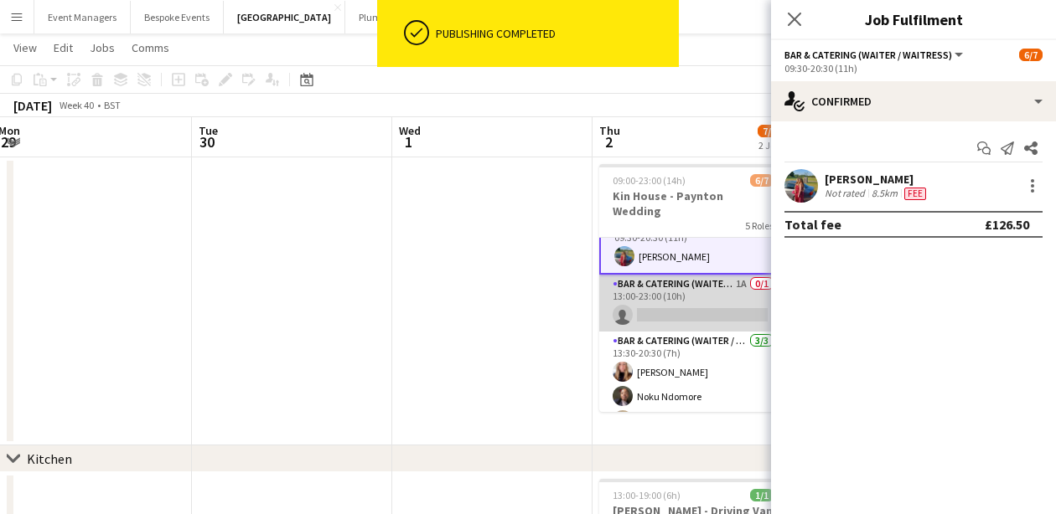
scroll to position [96, 0]
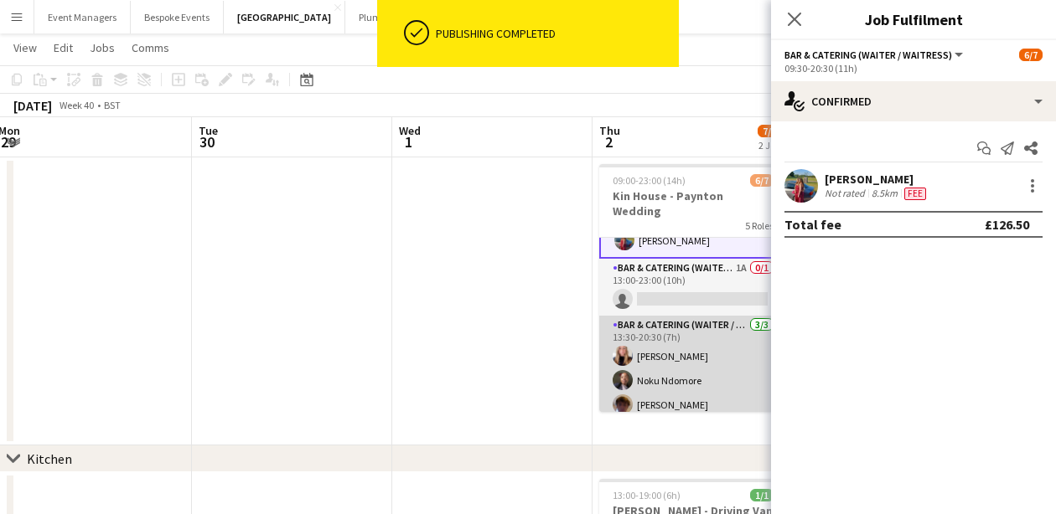
click at [670, 338] on app-card-role "Bar & Catering (Waiter / waitress) [DATE] 13:30-20:30 (7h) [PERSON_NAME] Noku N…" at bounding box center [693, 369] width 188 height 106
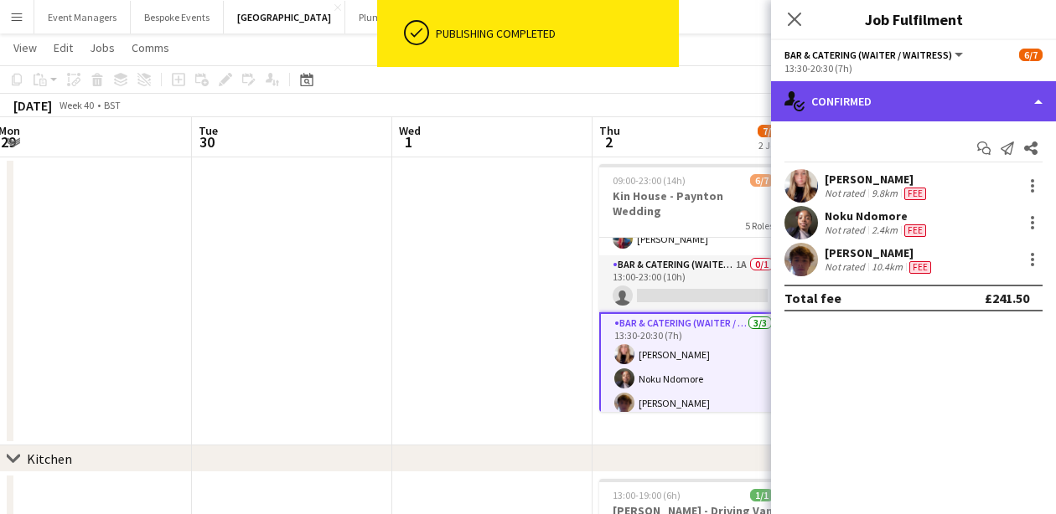
click at [887, 111] on div "single-neutral-actions-check-2 Confirmed" at bounding box center [913, 101] width 285 height 40
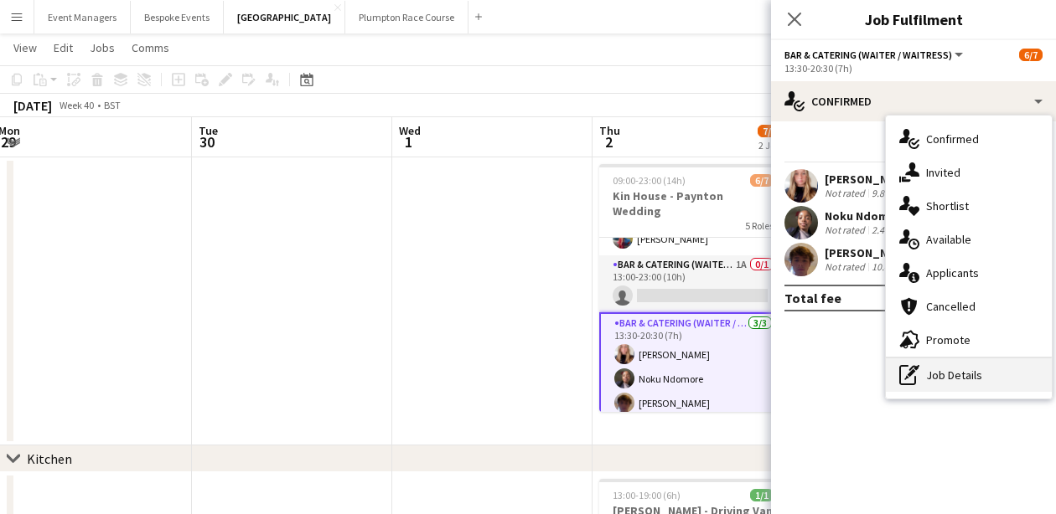
click at [989, 380] on div "pen-write Job Details" at bounding box center [969, 376] width 166 height 34
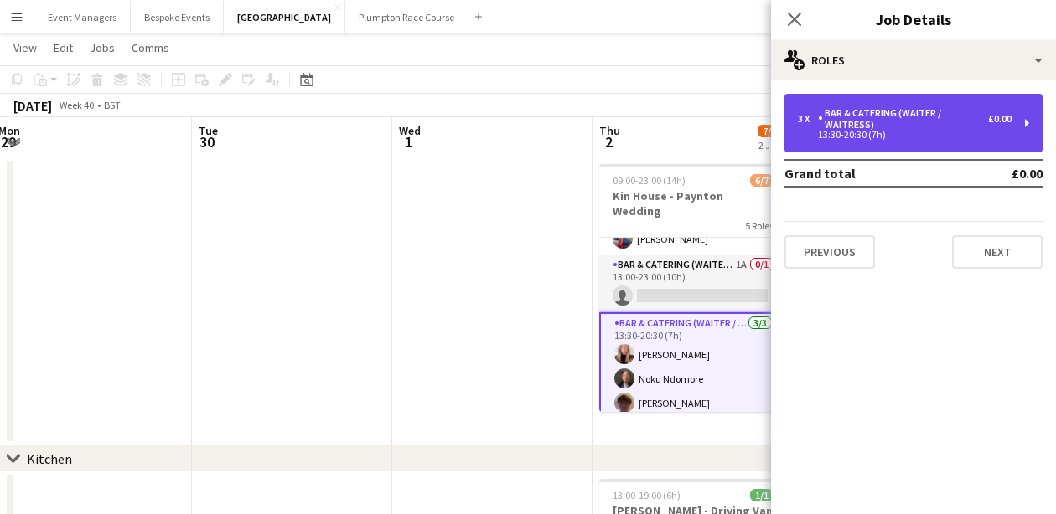
click at [939, 114] on div "Bar & Catering (Waiter / waitress)" at bounding box center [903, 118] width 170 height 23
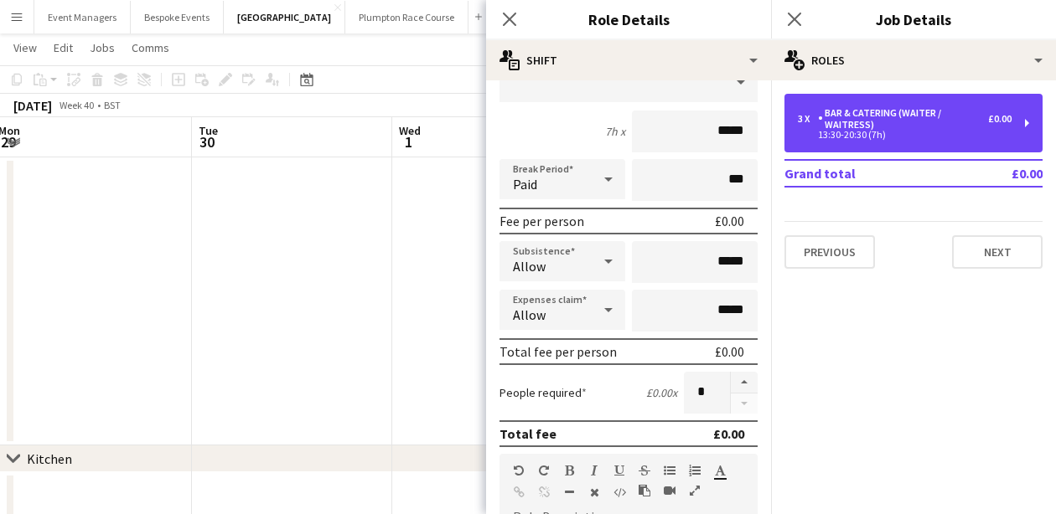
scroll to position [178, 0]
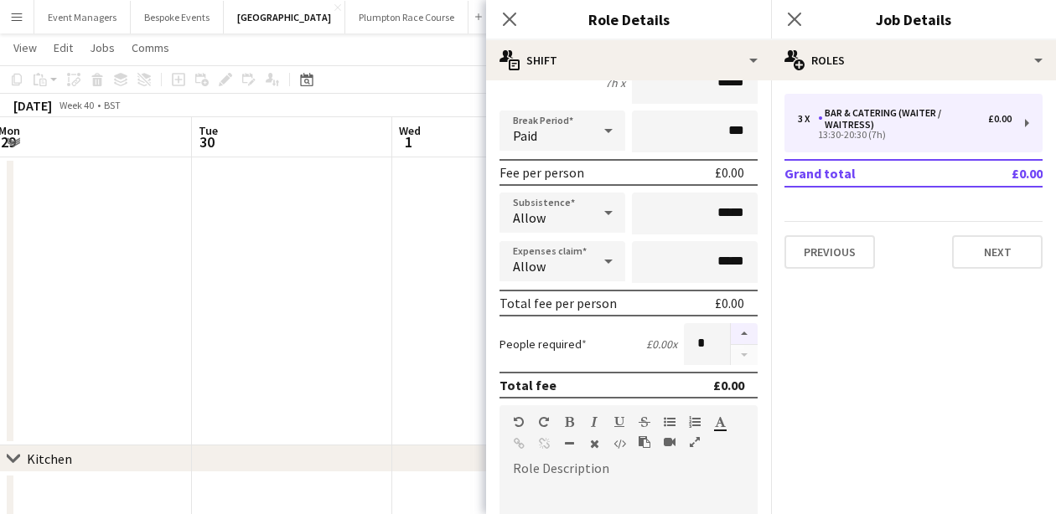
click at [750, 338] on button "button" at bounding box center [744, 334] width 27 height 22
type input "*"
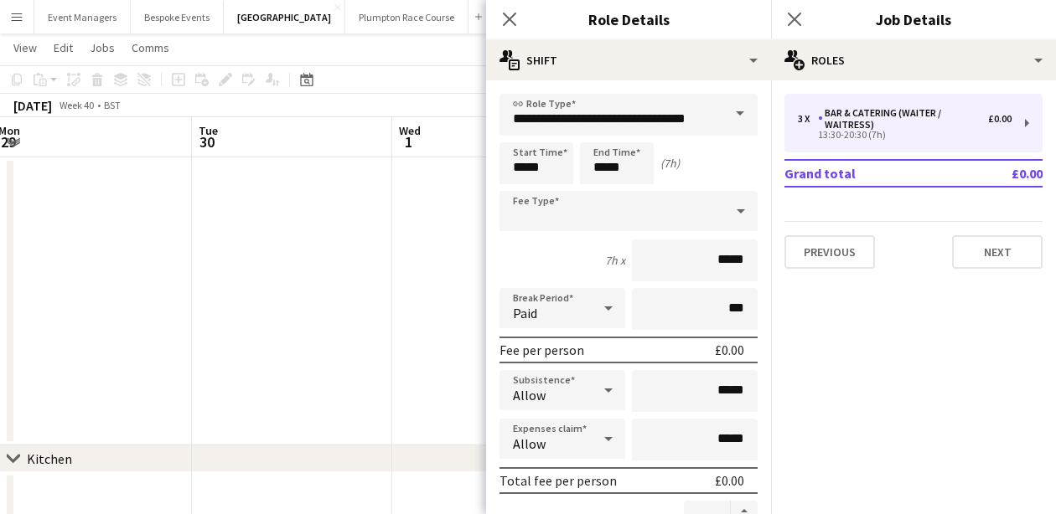
scroll to position [0, 0]
click at [633, 169] on input "*****" at bounding box center [617, 163] width 74 height 42
type input "*****"
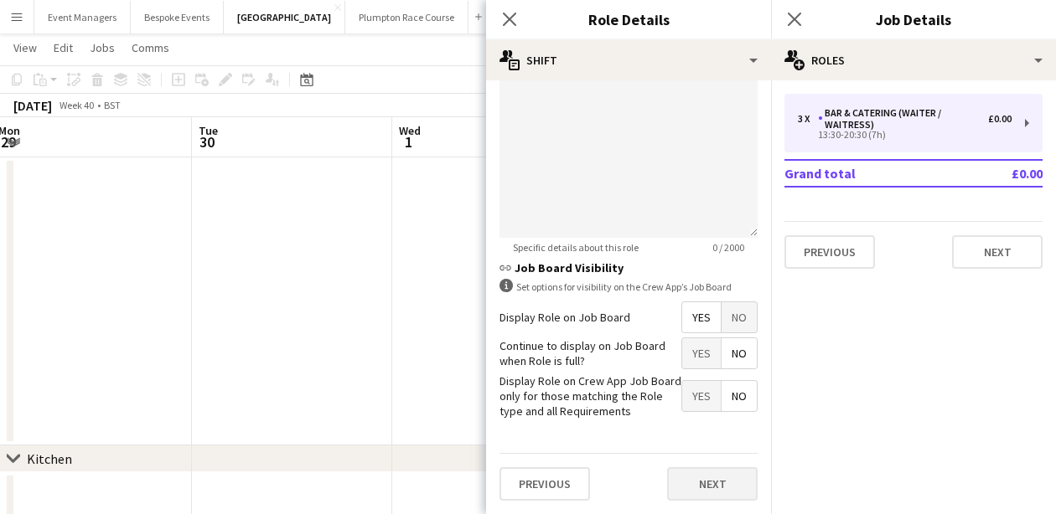
scroll to position [620, 0]
click at [718, 488] on button "Next" at bounding box center [712, 485] width 90 height 34
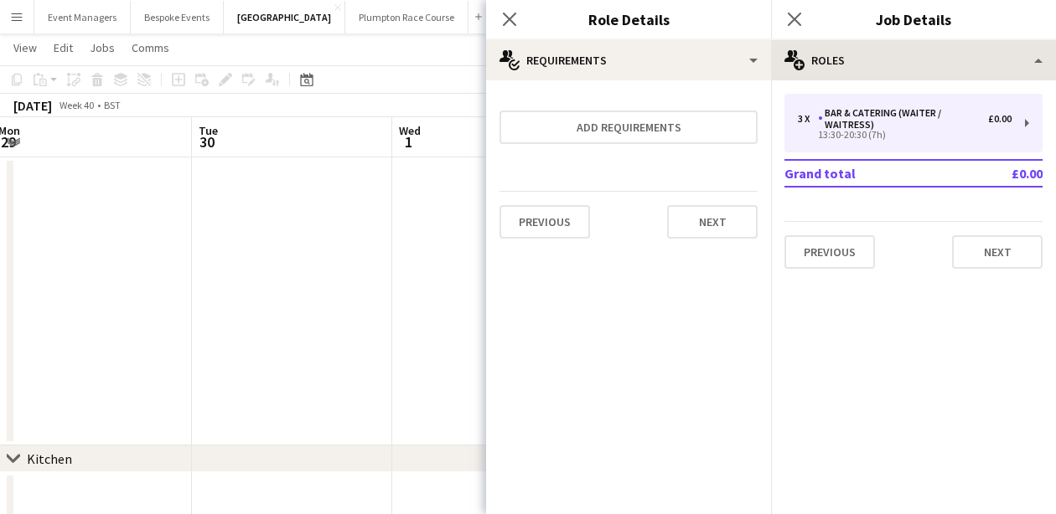
scroll to position [0, 0]
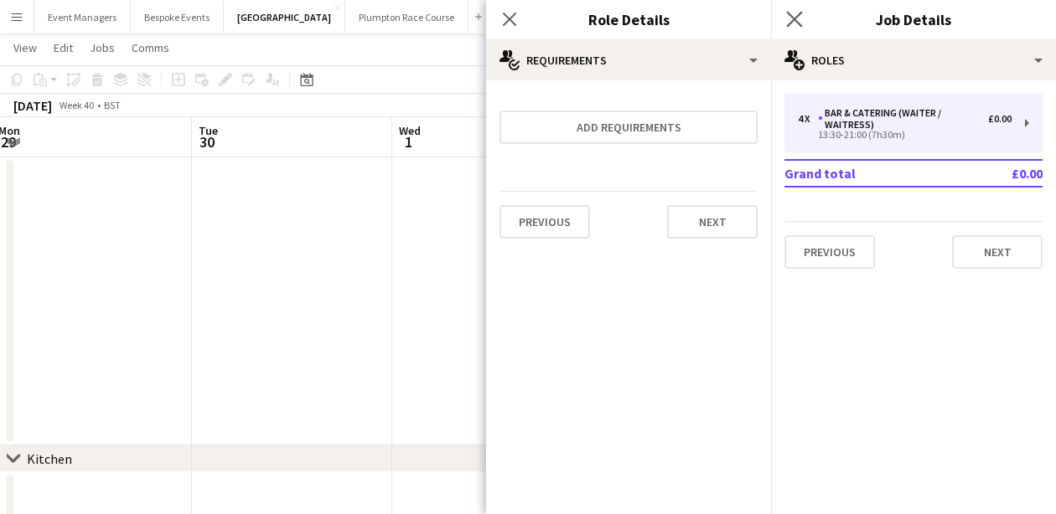
click at [794, 8] on app-icon "Close pop-in" at bounding box center [795, 20] width 24 height 24
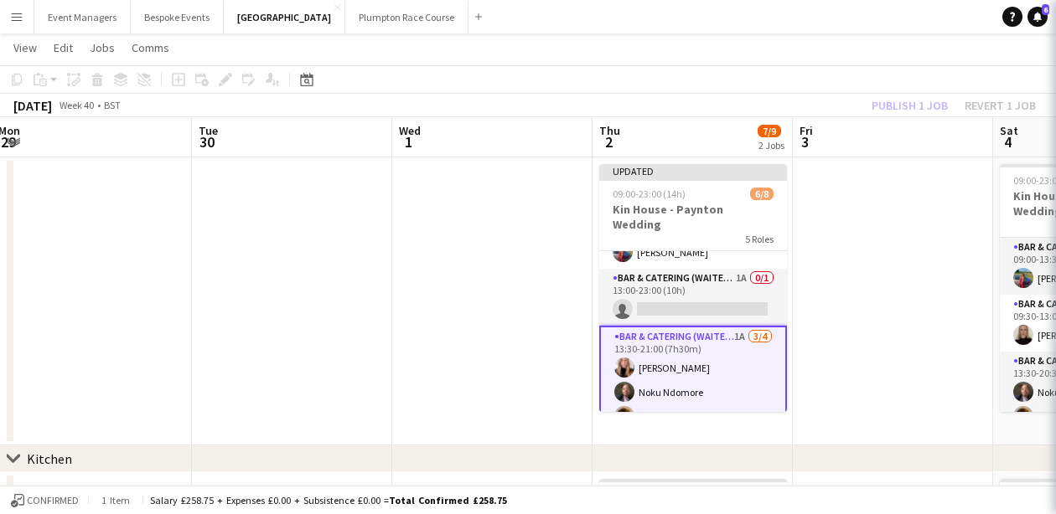
click at [794, 8] on body "Menu Boards Boards Boards All jobs Status Workforce Workforce My Workforce Recr…" at bounding box center [528, 416] width 1056 height 896
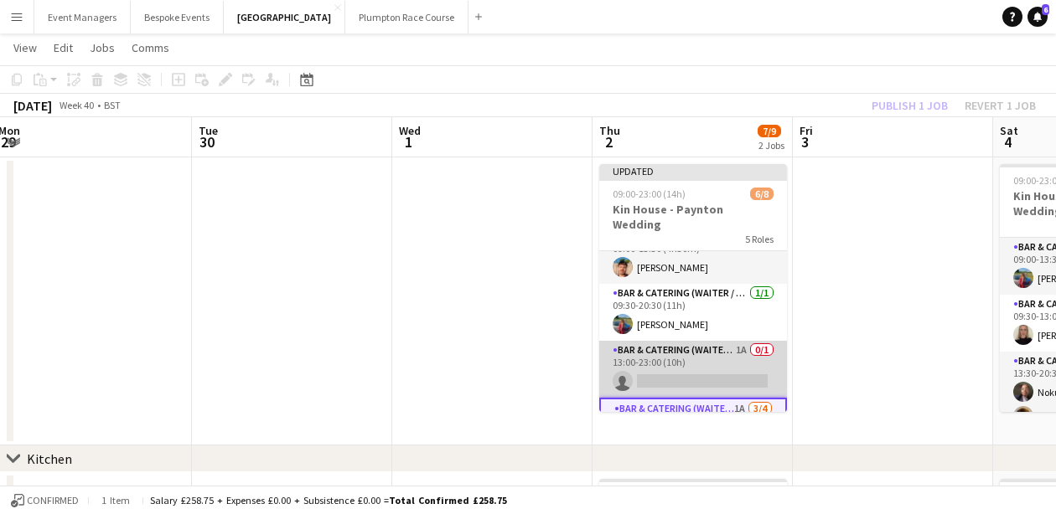
scroll to position [23, 0]
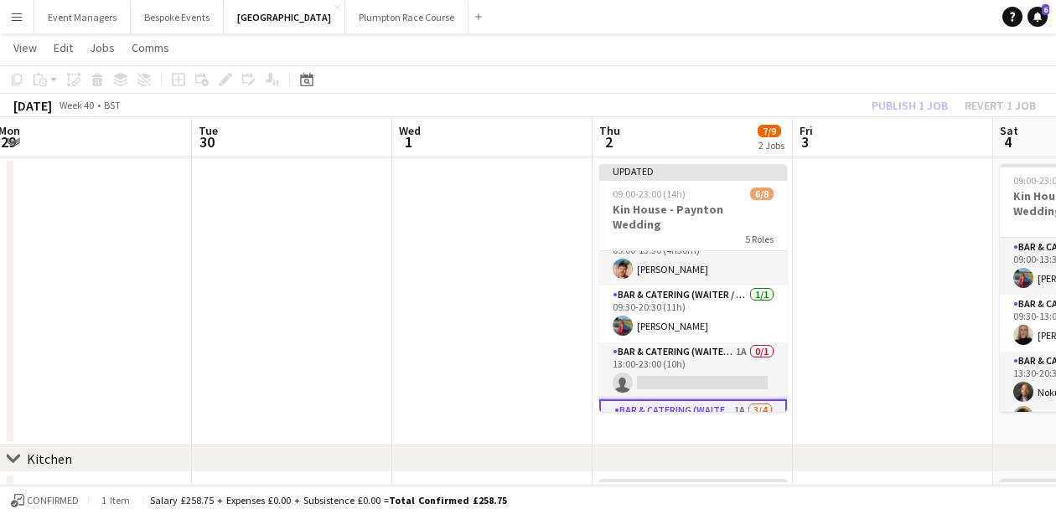
click at [911, 105] on div "Publish 1 job Revert 1 job" at bounding box center [953, 106] width 204 height 22
click at [911, 105] on button "Publish 1 job" at bounding box center [910, 106] width 90 height 22
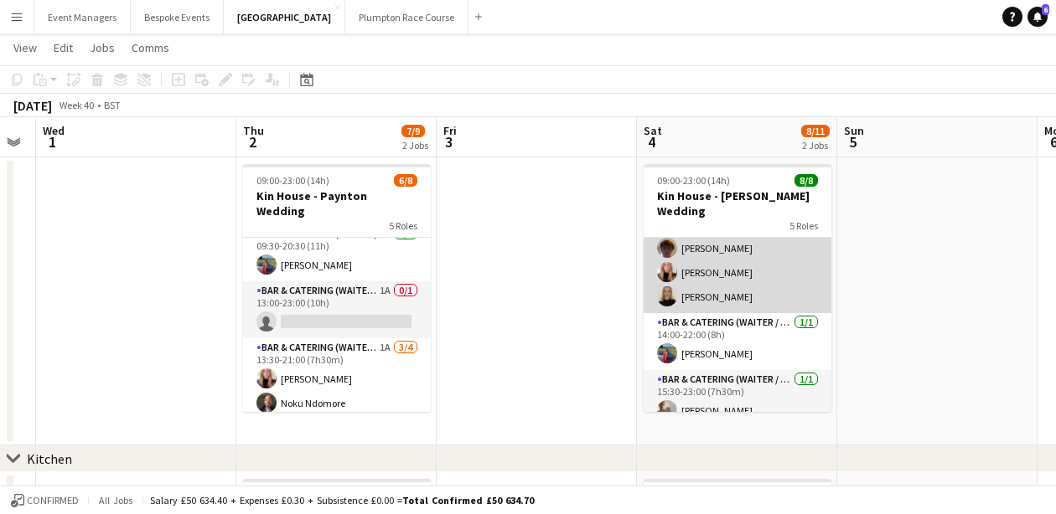
scroll to position [127, 0]
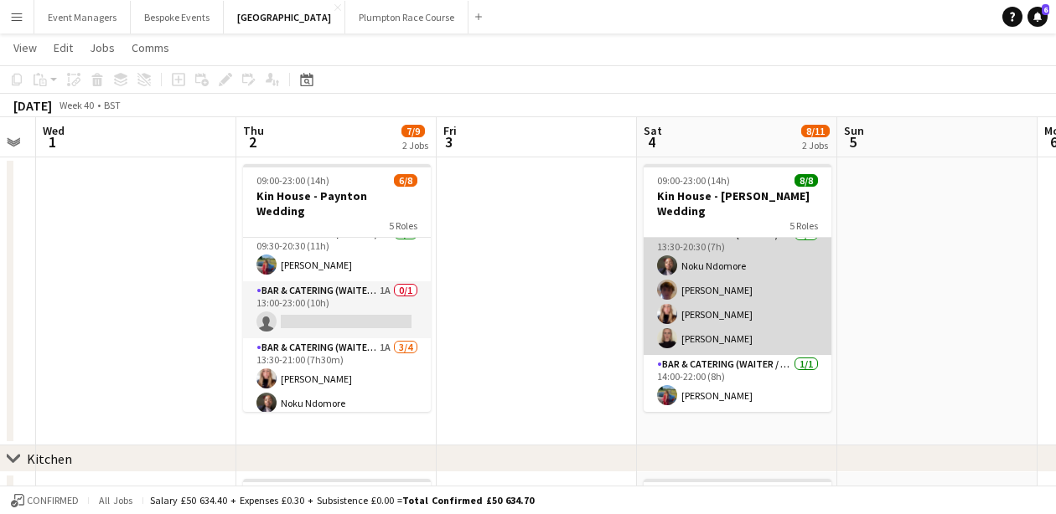
click at [726, 287] on app-card-role "Bar & Catering (Waiter / waitress) [DATE] 13:30-20:30 (7h) [PERSON_NAME] [PERSO…" at bounding box center [737, 290] width 188 height 130
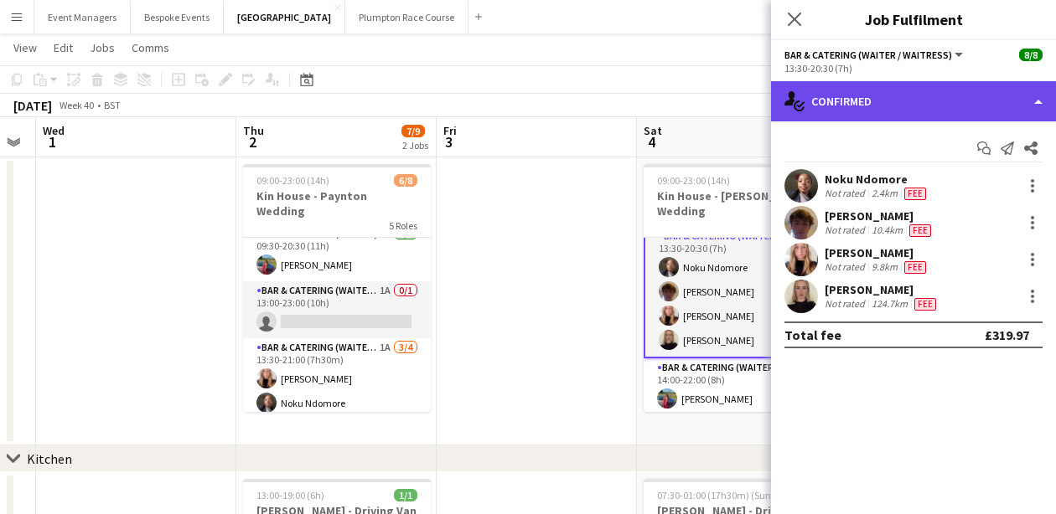
click at [943, 105] on div "single-neutral-actions-check-2 Confirmed" at bounding box center [913, 101] width 285 height 40
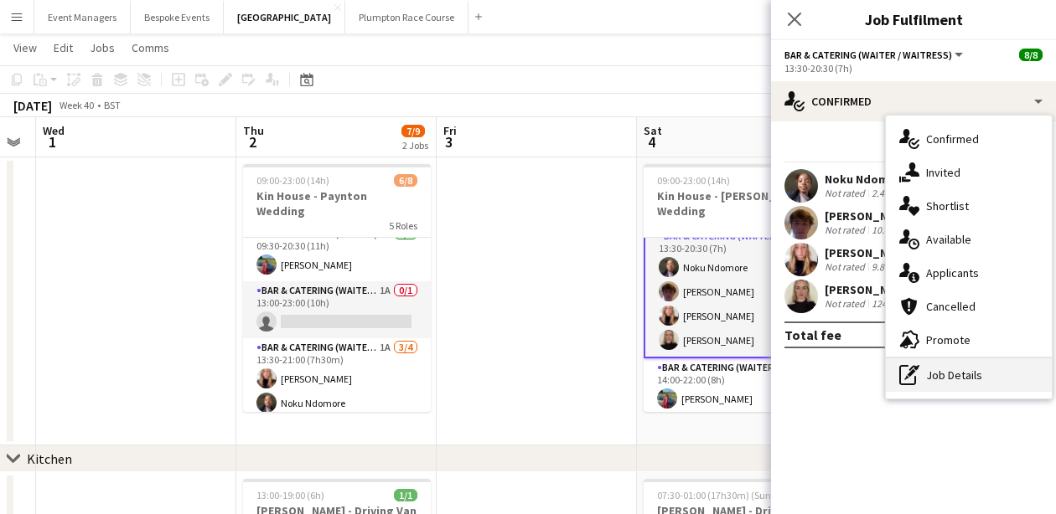
click at [979, 376] on div "pen-write Job Details" at bounding box center [969, 376] width 166 height 34
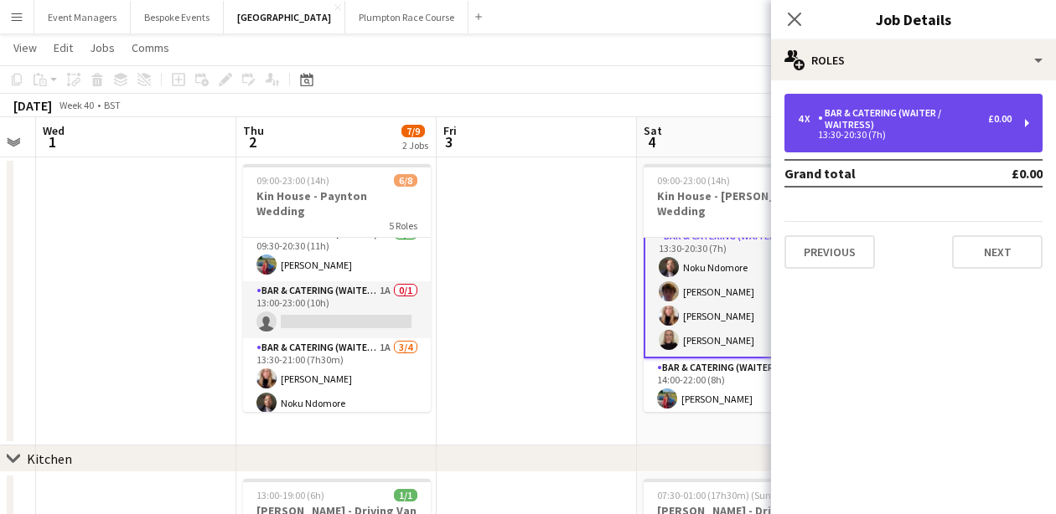
click at [932, 134] on div "13:30-20:30 (7h)" at bounding box center [905, 135] width 214 height 8
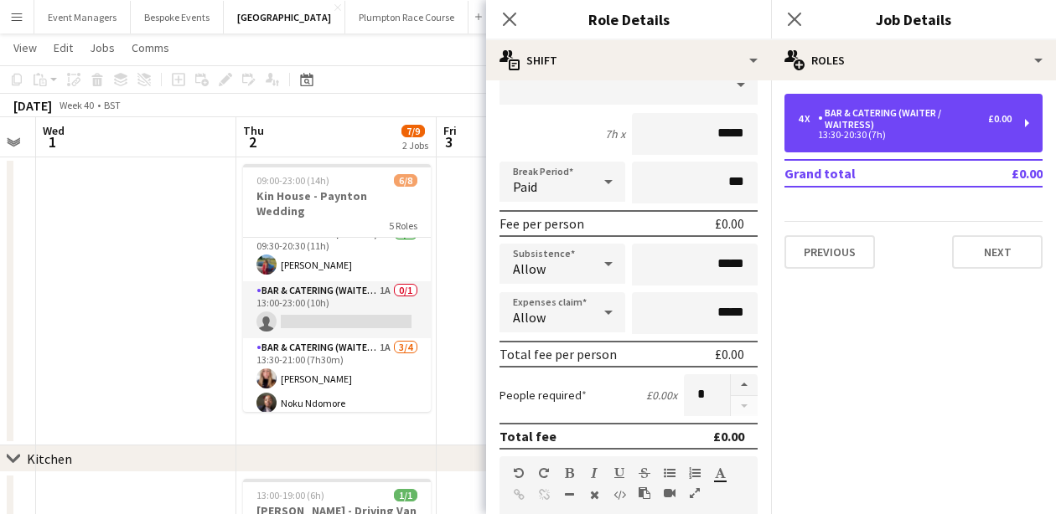
scroll to position [128, 0]
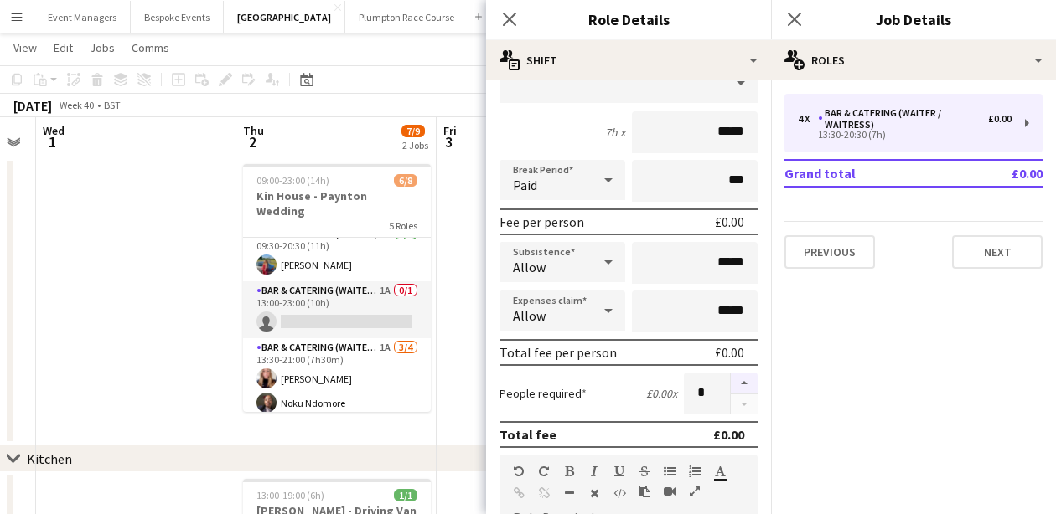
click at [748, 380] on button "button" at bounding box center [744, 384] width 27 height 22
type input "*"
click at [793, 16] on icon "Close pop-in" at bounding box center [794, 19] width 16 height 16
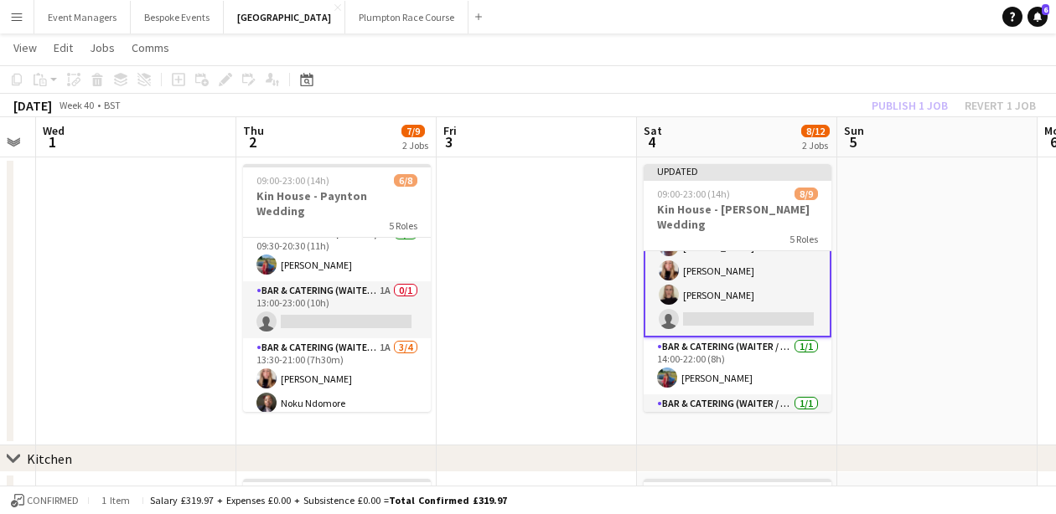
scroll to position [188, 0]
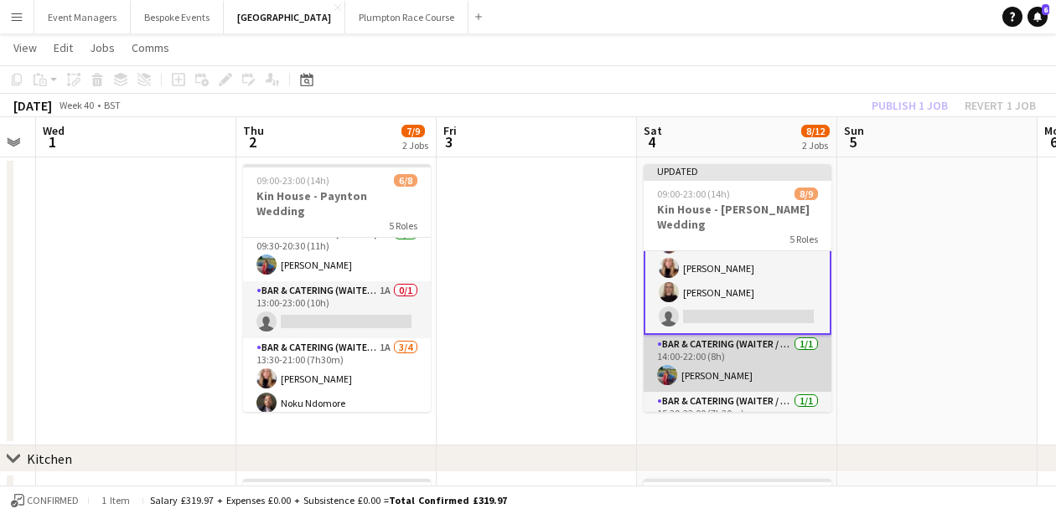
click at [737, 363] on app-card-role "Bar & Catering (Waiter / waitress) [DATE] 14:00-22:00 (8h) [PERSON_NAME]" at bounding box center [737, 363] width 188 height 57
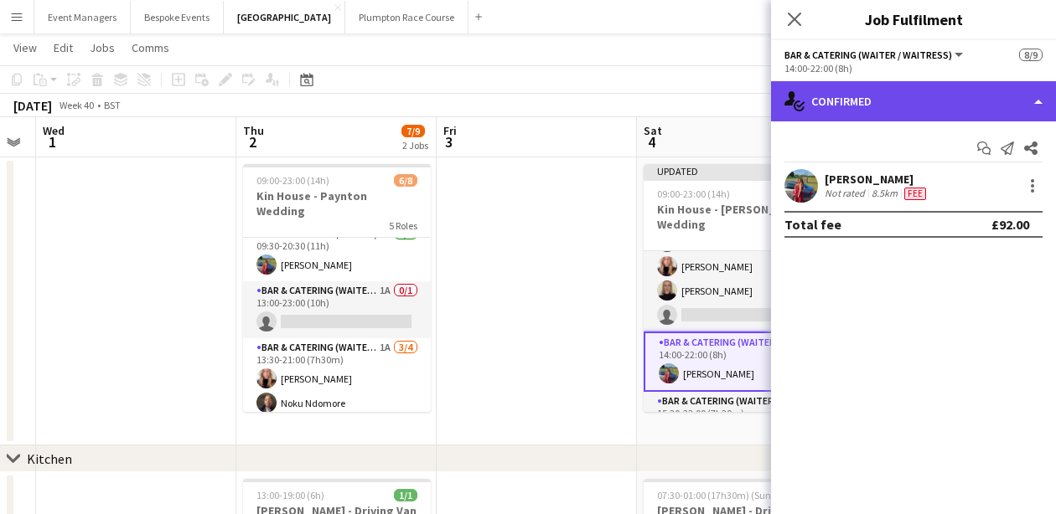
click at [920, 109] on div "single-neutral-actions-check-2 Confirmed" at bounding box center [913, 101] width 285 height 40
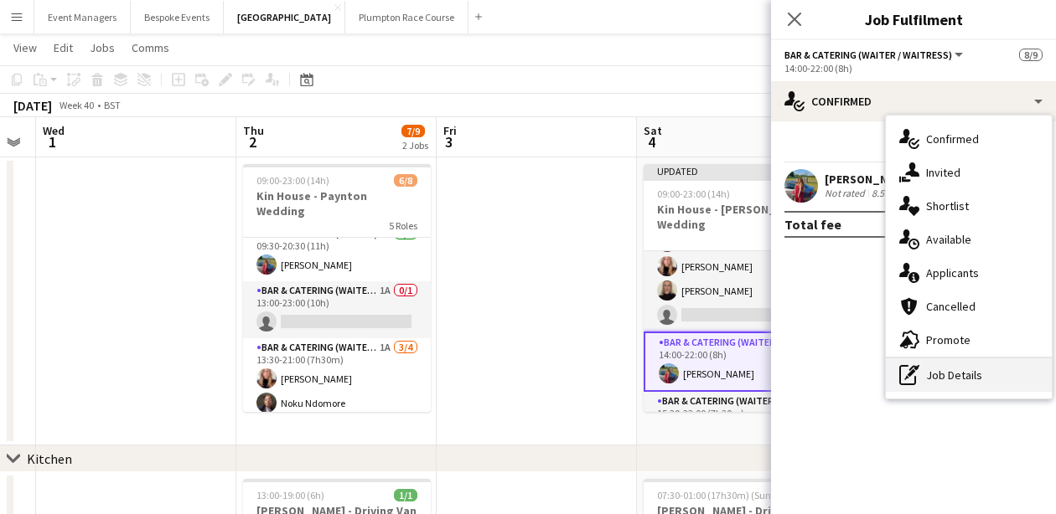
click at [1014, 377] on div "pen-write Job Details" at bounding box center [969, 376] width 166 height 34
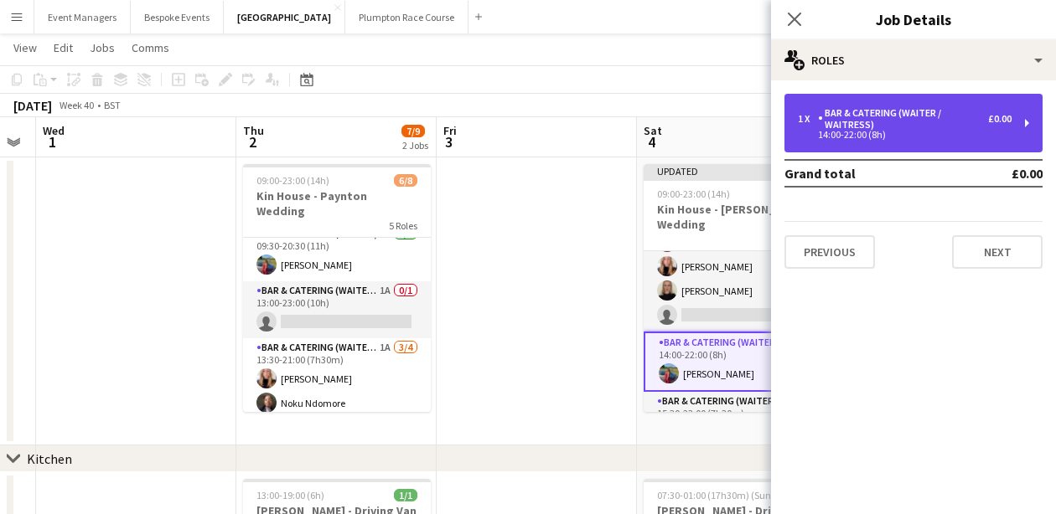
click at [929, 125] on div "Bar & Catering (Waiter / waitress)" at bounding box center [903, 118] width 170 height 23
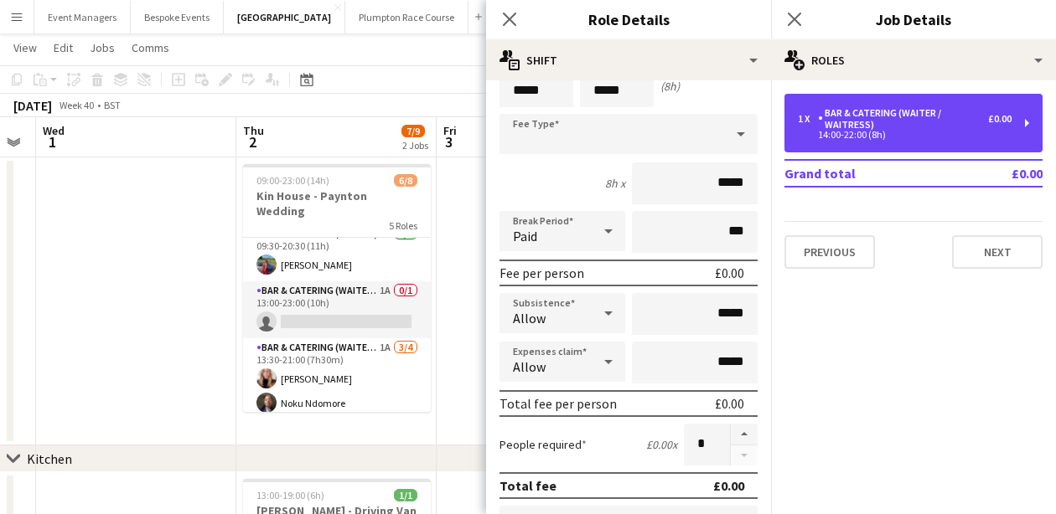
scroll to position [156, 0]
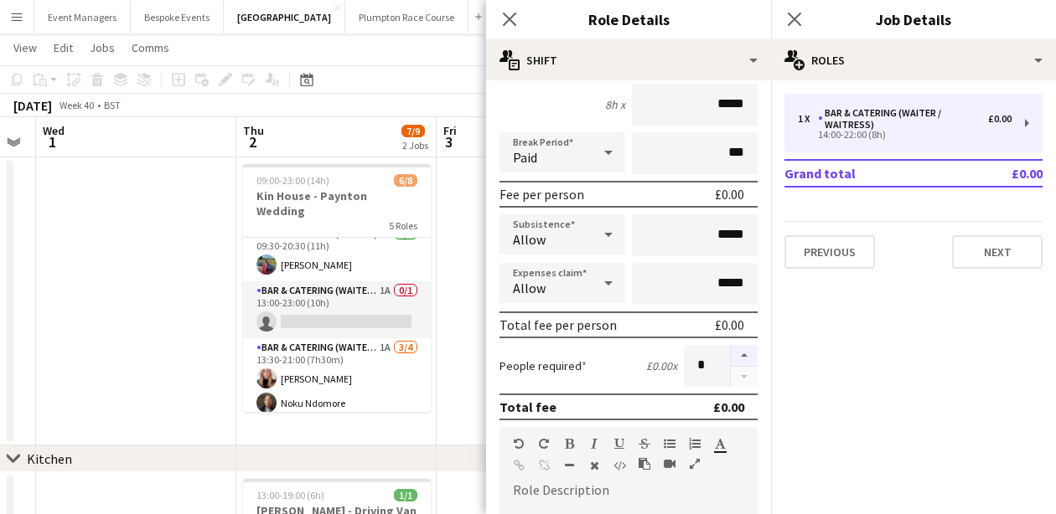
click at [742, 353] on button "button" at bounding box center [744, 356] width 27 height 22
type input "*"
click at [788, 22] on icon "Close pop-in" at bounding box center [794, 19] width 16 height 16
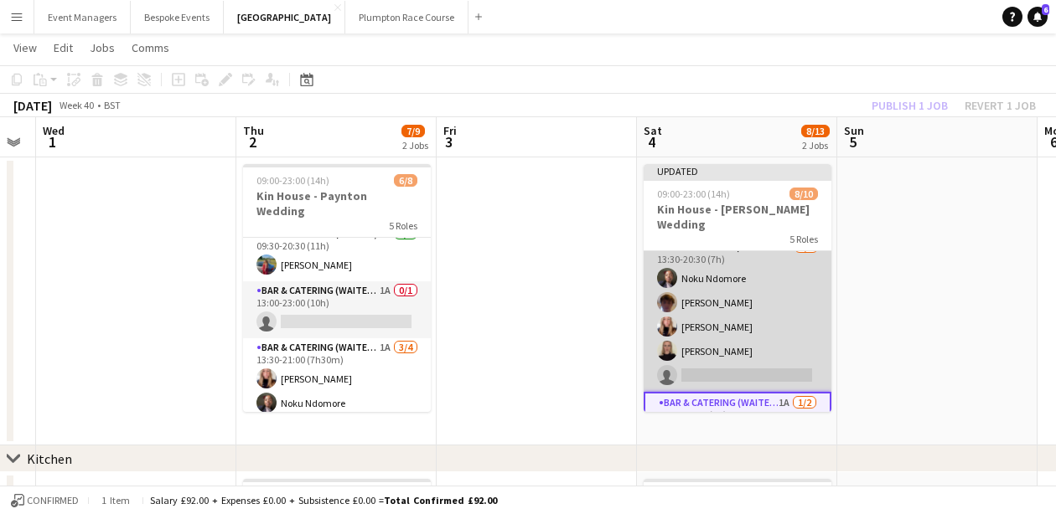
scroll to position [174, 0]
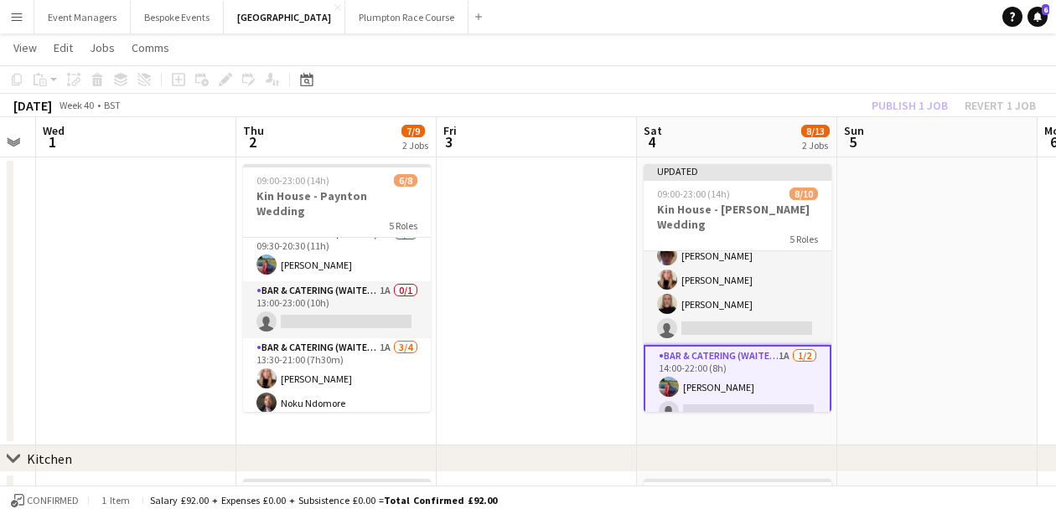
click at [749, 366] on app-card-role "Bar & Catering (Waiter / waitress) 1A [DATE] 14:00-22:00 (8h) [PERSON_NAME] sin…" at bounding box center [737, 387] width 188 height 85
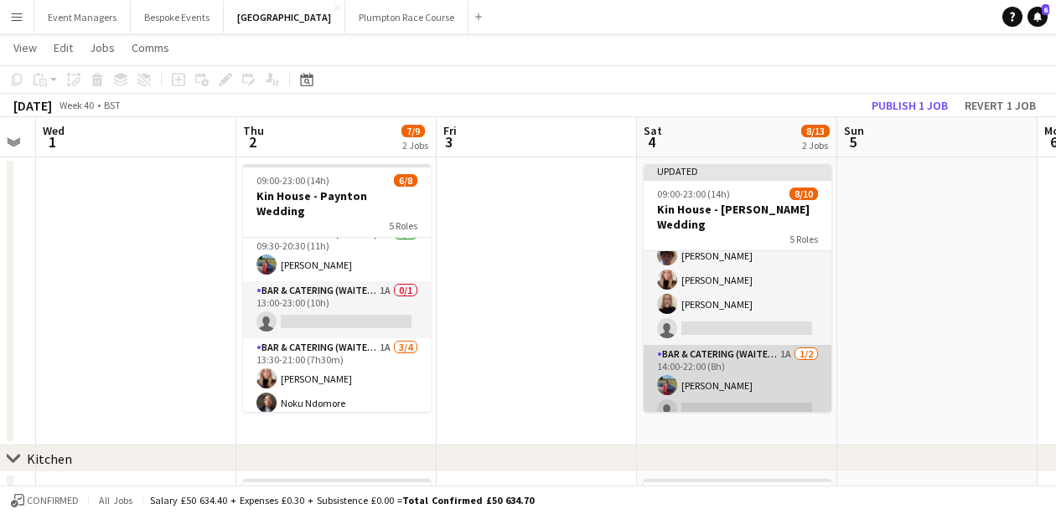
click at [749, 366] on app-card-role "Bar & Catering (Waiter / waitress) 1A [DATE] 14:00-22:00 (8h) [PERSON_NAME] sin…" at bounding box center [737, 385] width 188 height 81
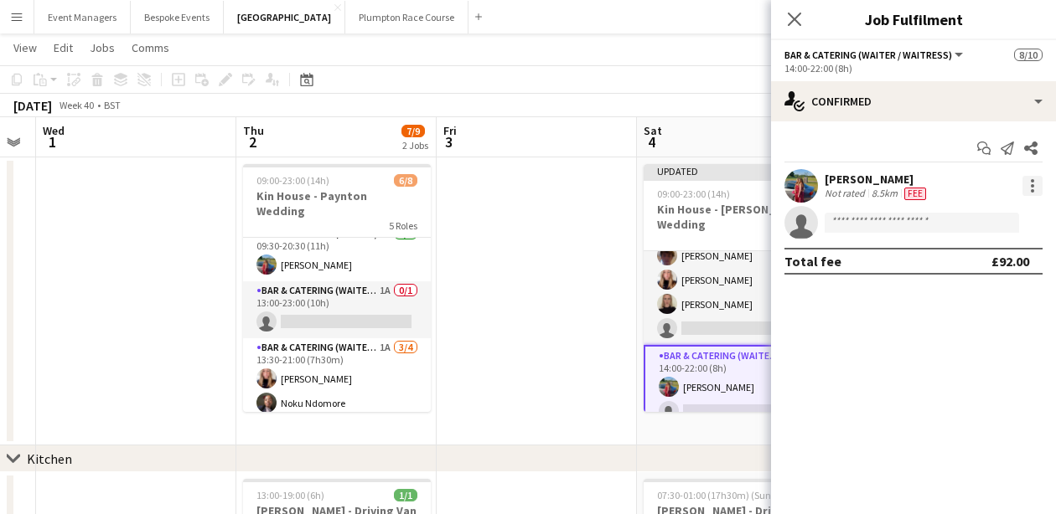
click at [1035, 184] on div at bounding box center [1032, 186] width 20 height 20
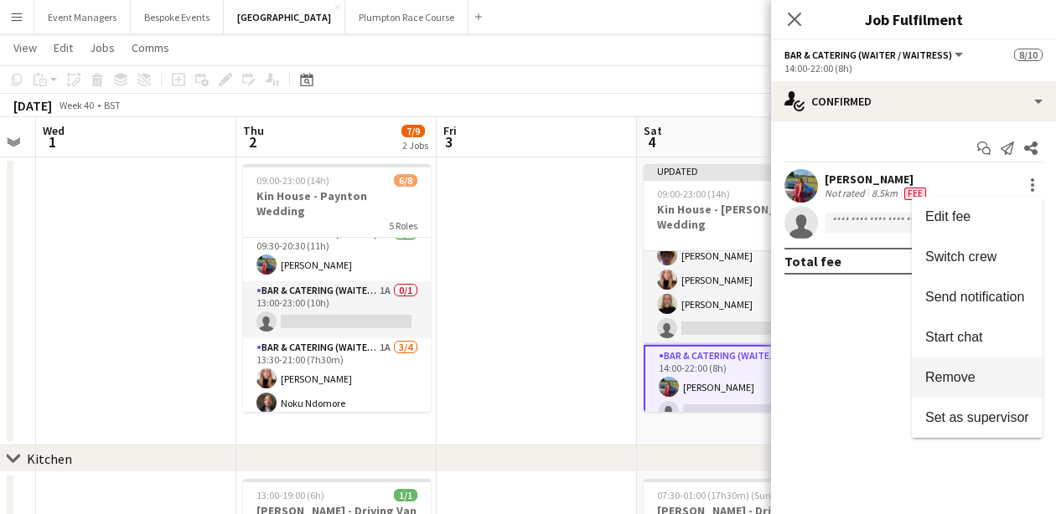
click at [974, 378] on span "Remove" at bounding box center [950, 377] width 50 height 14
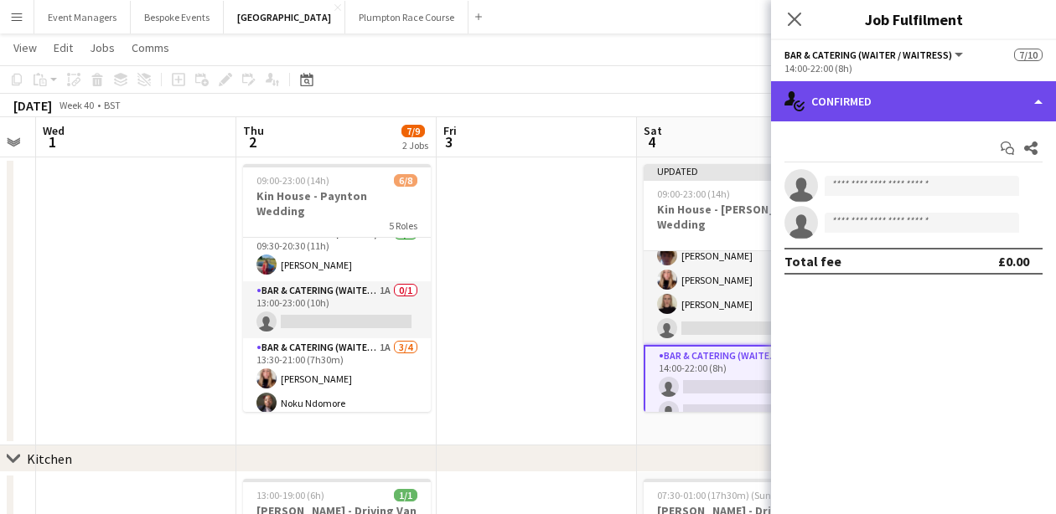
click at [887, 113] on div "single-neutral-actions-check-2 Confirmed" at bounding box center [913, 101] width 285 height 40
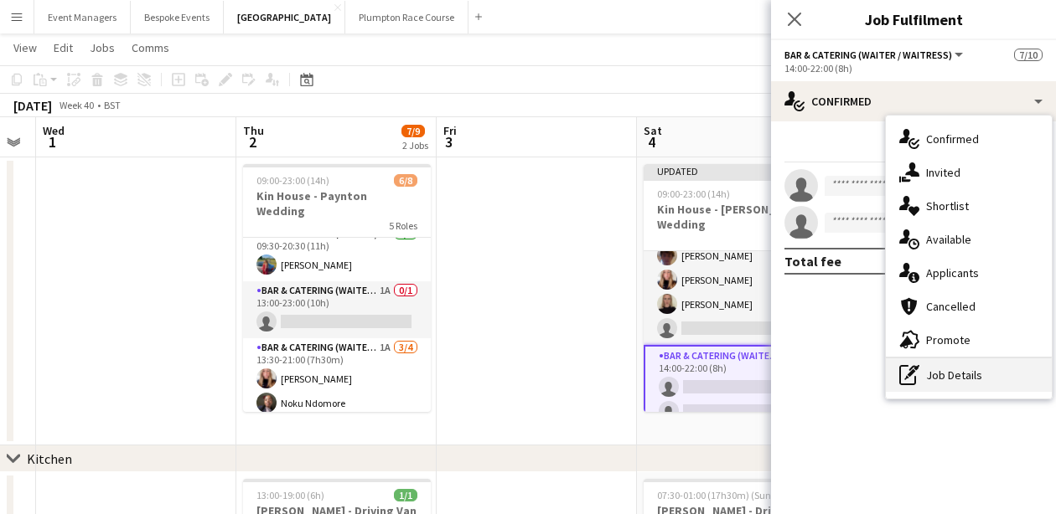
click at [980, 384] on div "pen-write Job Details" at bounding box center [969, 376] width 166 height 34
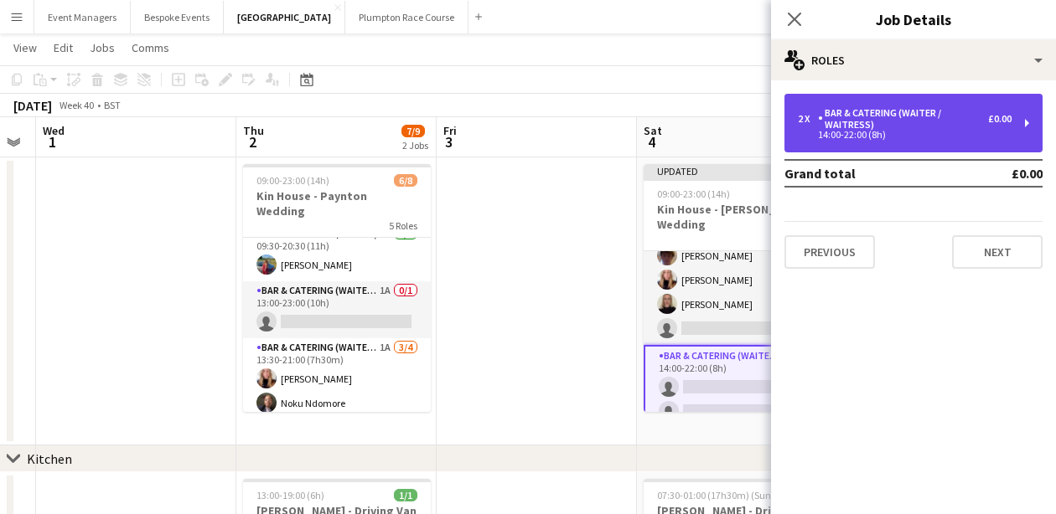
click at [918, 141] on div "2 x Bar & Catering (Waiter / waitress) £0.00 14:00-22:00 (8h)" at bounding box center [913, 123] width 258 height 59
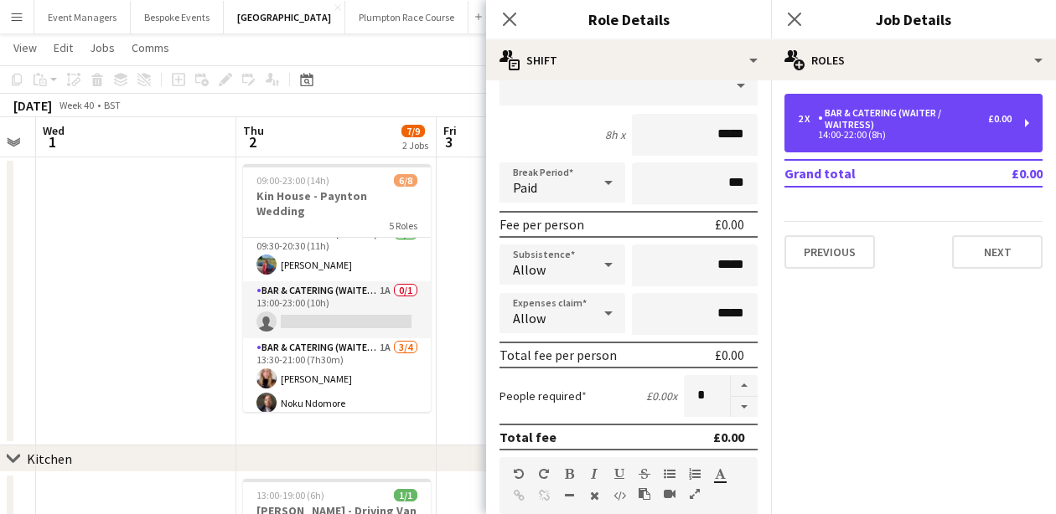
scroll to position [152, 0]
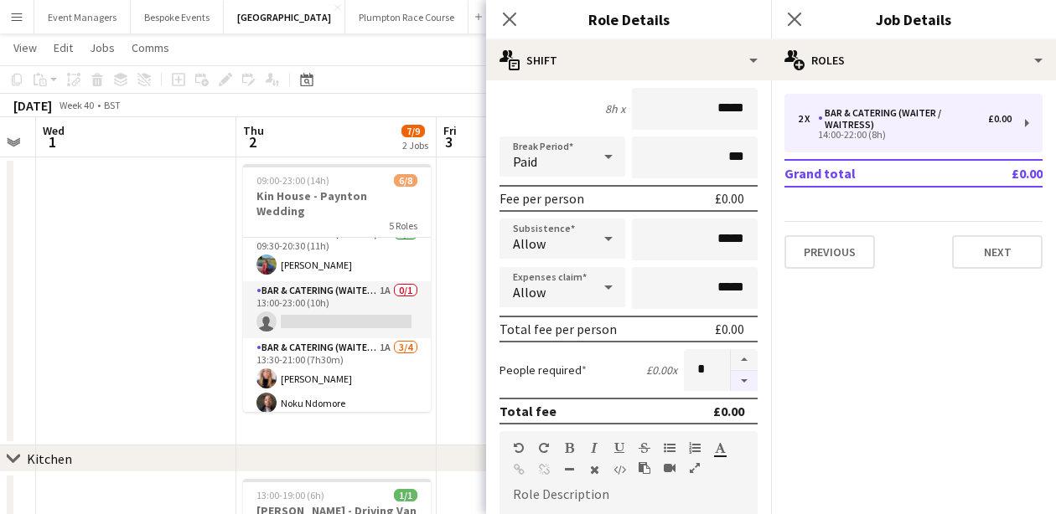
click at [745, 383] on button "button" at bounding box center [744, 381] width 27 height 21
type input "*"
click at [798, 27] on icon "Close pop-in" at bounding box center [794, 19] width 16 height 16
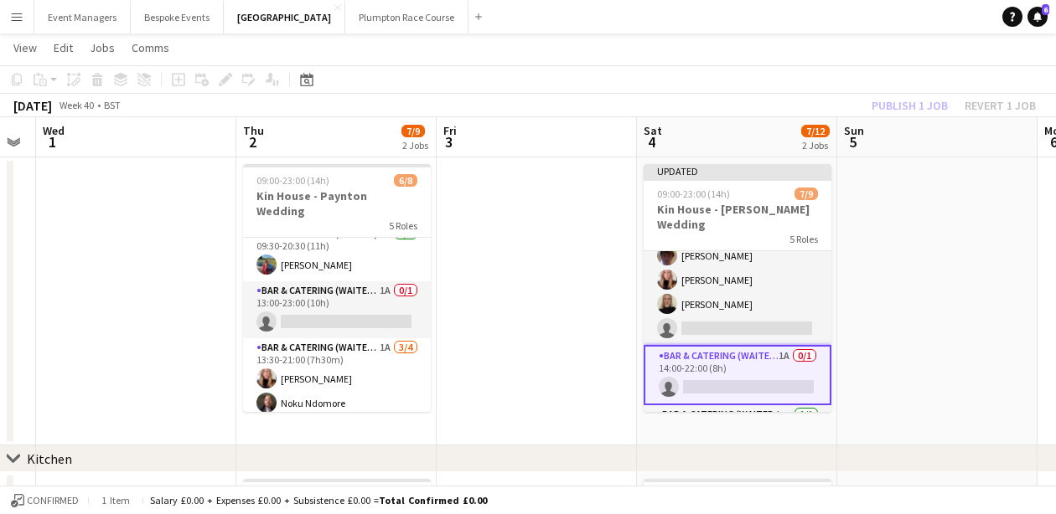
click at [902, 101] on div "Publish 1 job Revert 1 job" at bounding box center [953, 106] width 204 height 22
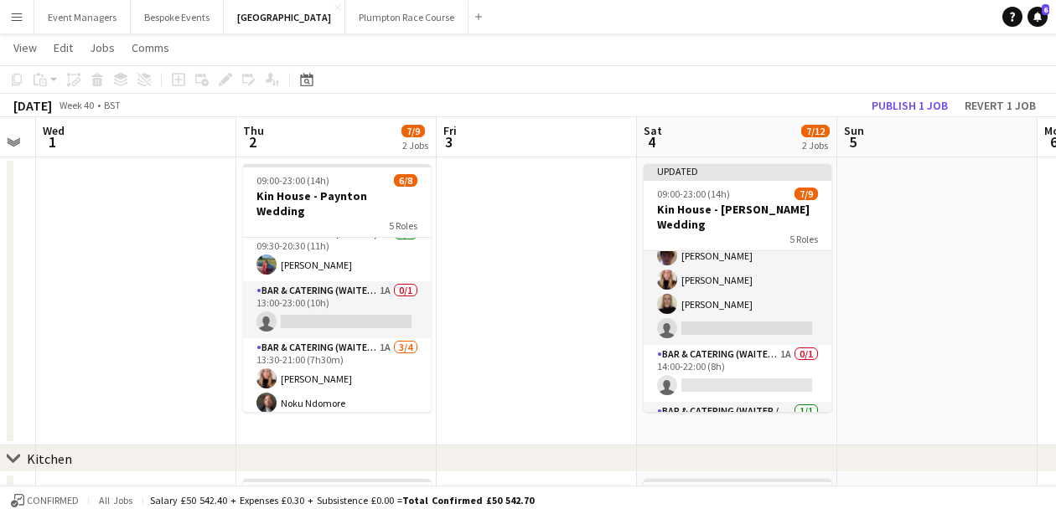
click at [902, 101] on button "Publish 1 job" at bounding box center [910, 106] width 90 height 22
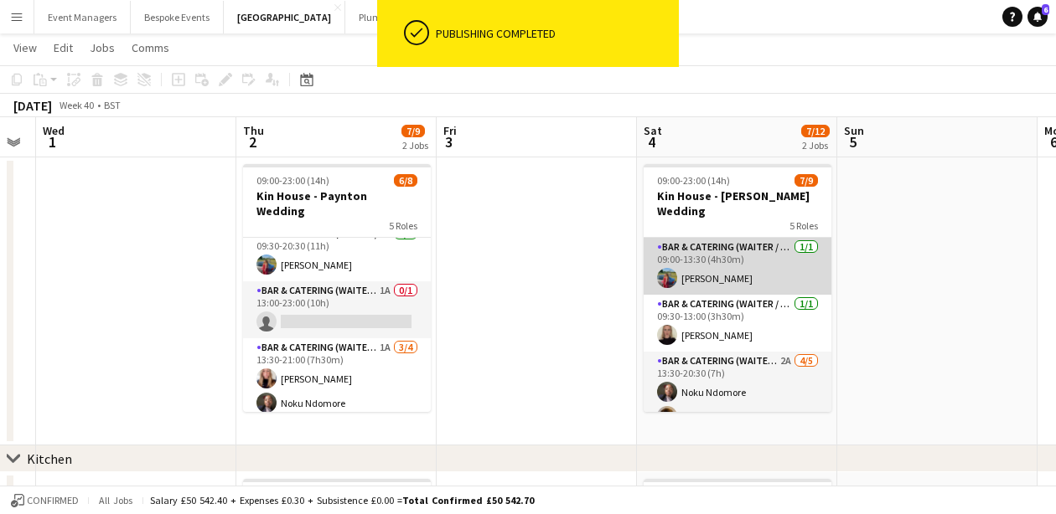
scroll to position [0, 0]
click at [735, 266] on app-card-role "Bar & Catering (Waiter / waitress) [DATE] 09:00-13:30 (4h30m) [PERSON_NAME]" at bounding box center [737, 266] width 188 height 57
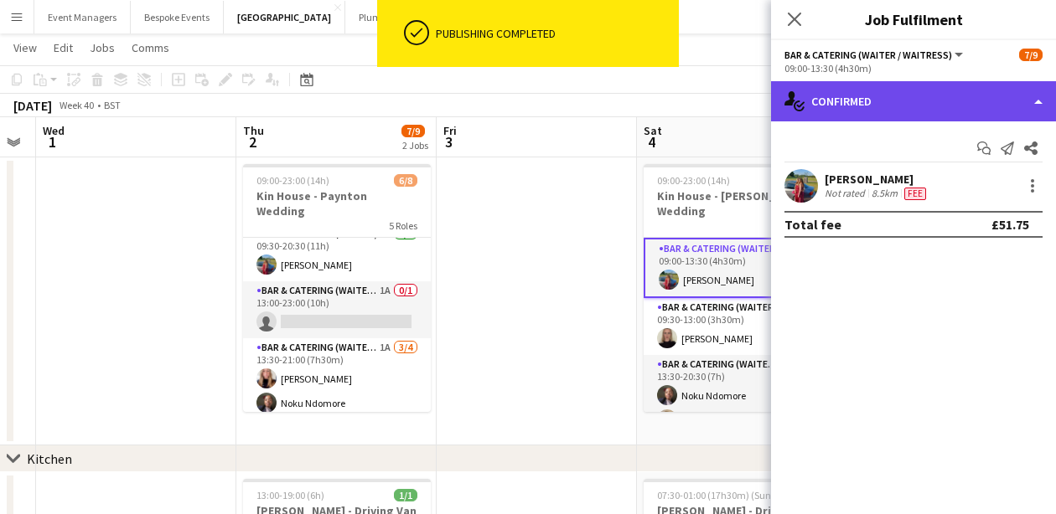
click at [904, 91] on div "single-neutral-actions-check-2 Confirmed" at bounding box center [913, 101] width 285 height 40
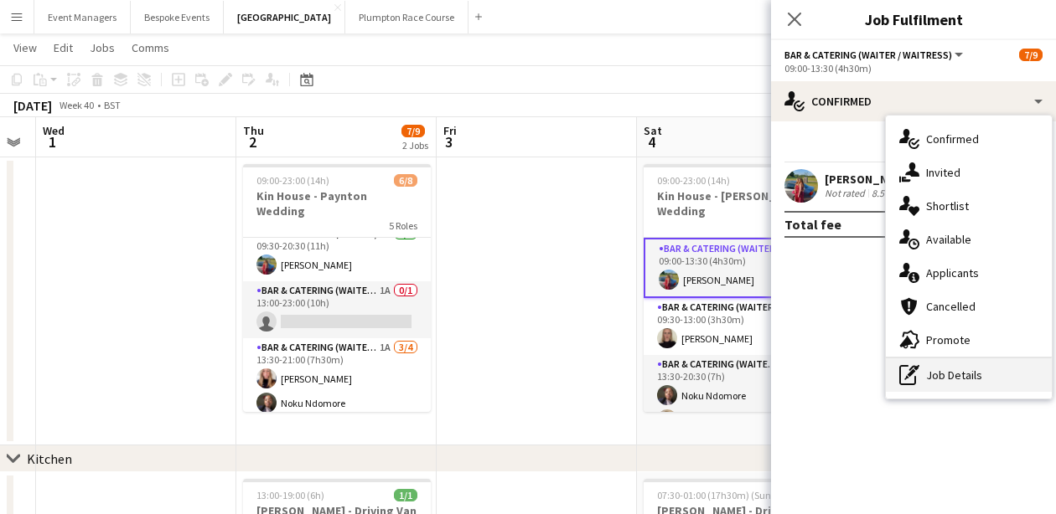
click at [962, 373] on div "pen-write Job Details" at bounding box center [969, 376] width 166 height 34
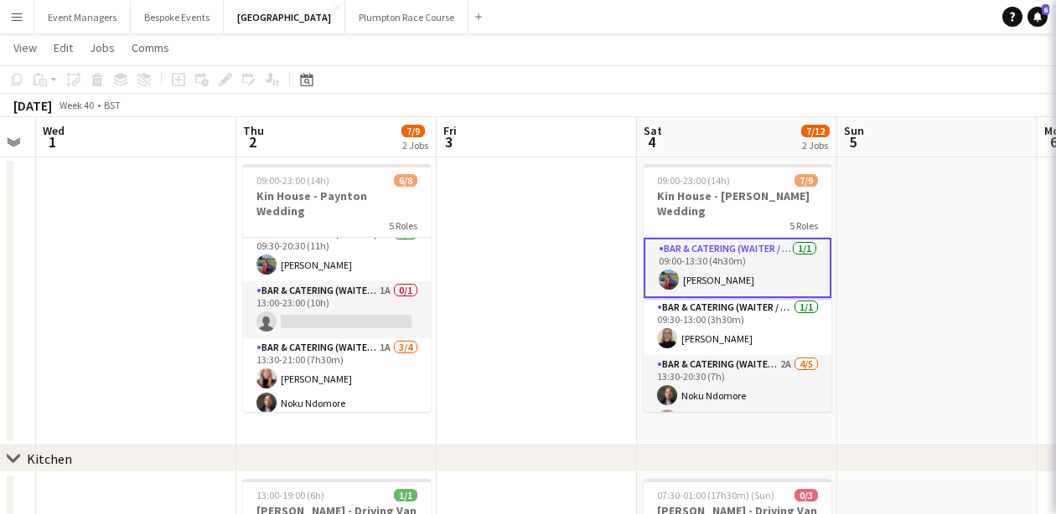
click at [962, 373] on body "Menu Boards Boards Boards All jobs Status Workforce Workforce My Workforce Recr…" at bounding box center [528, 416] width 1056 height 896
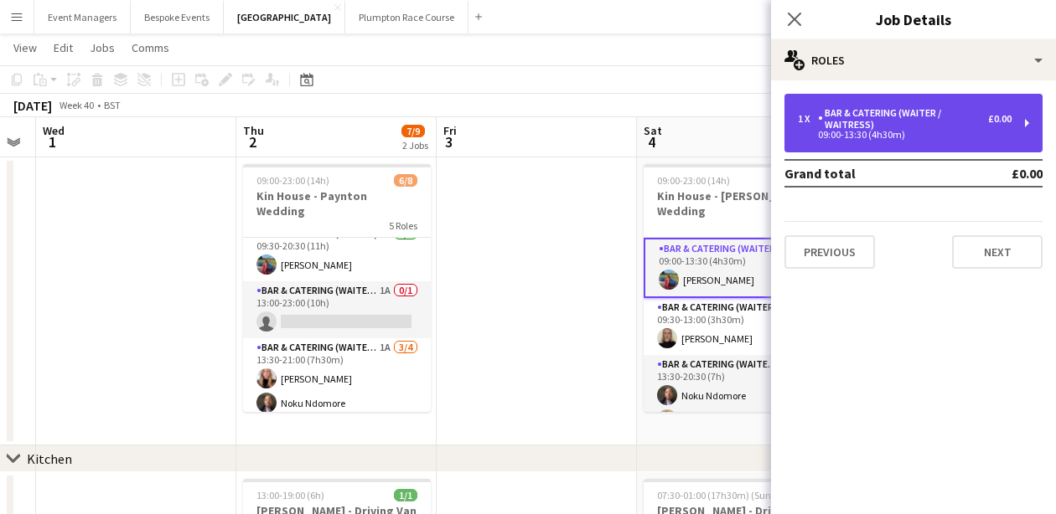
click at [901, 132] on div "09:00-13:30 (4h30m)" at bounding box center [905, 135] width 214 height 8
click at [907, 133] on div "09:00-13:30 (4h30m)" at bounding box center [905, 135] width 214 height 8
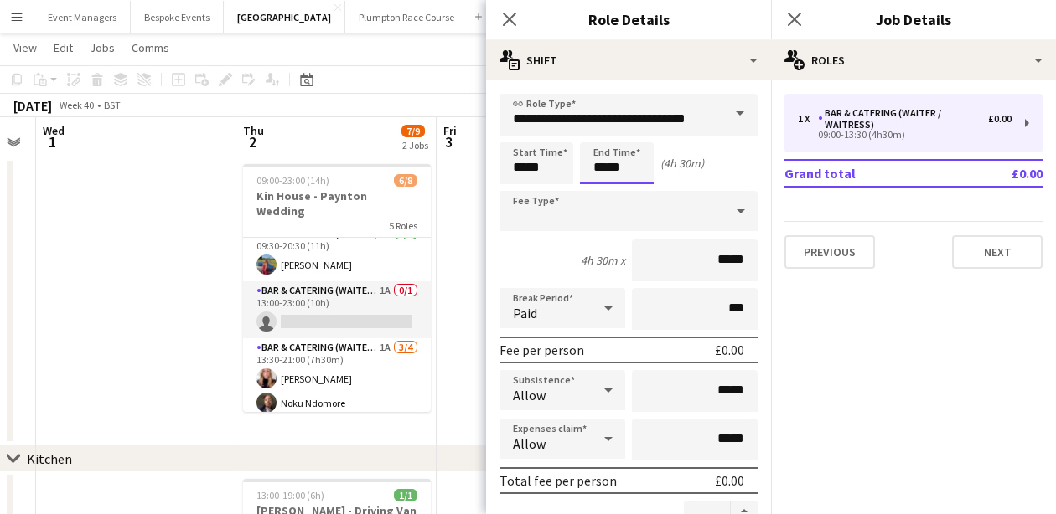
click at [631, 177] on input "*****" at bounding box center [617, 163] width 74 height 42
type input "*****"
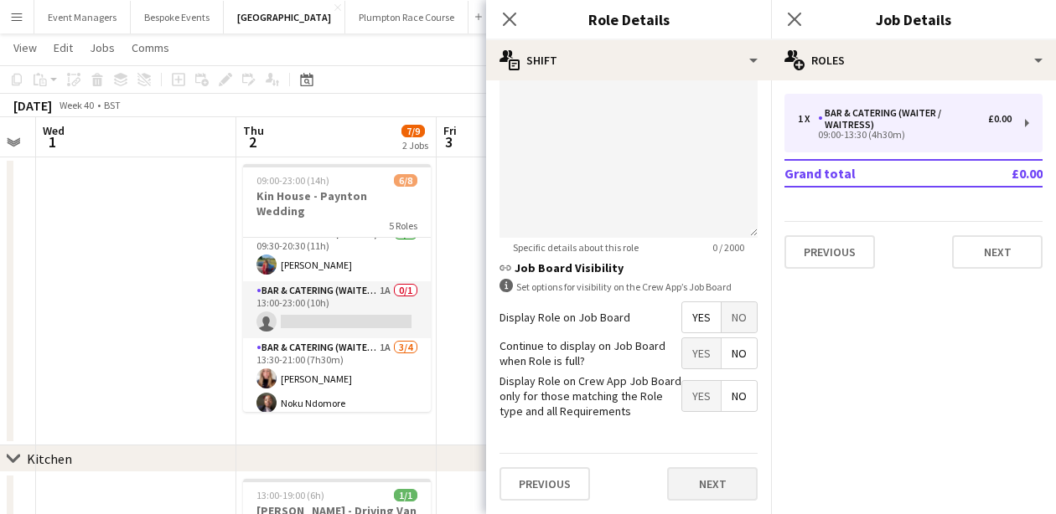
scroll to position [620, 0]
click at [715, 476] on button "Next" at bounding box center [712, 485] width 90 height 34
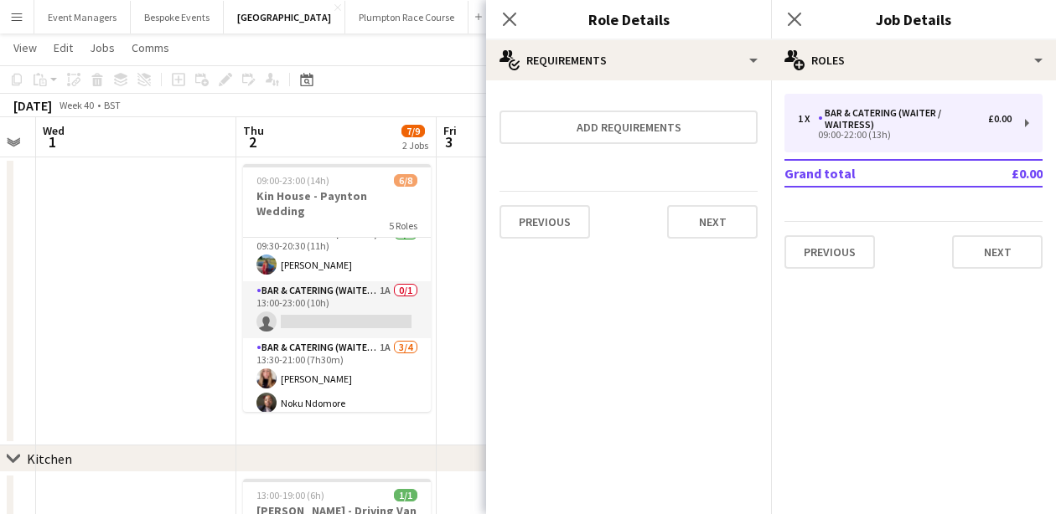
scroll to position [0, 0]
click at [793, 23] on icon "Close pop-in" at bounding box center [794, 19] width 16 height 16
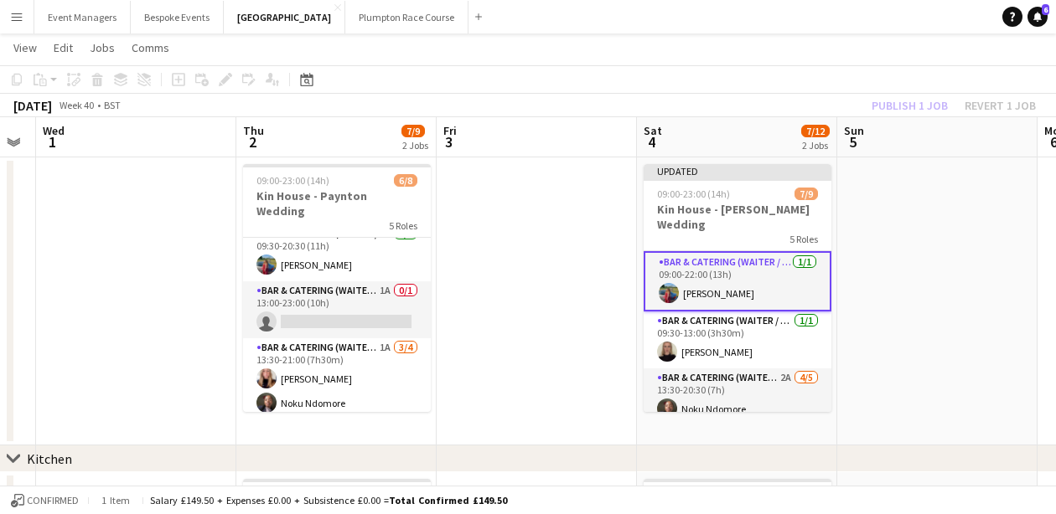
click at [902, 103] on div "Publish 1 job Revert 1 job" at bounding box center [953, 106] width 204 height 22
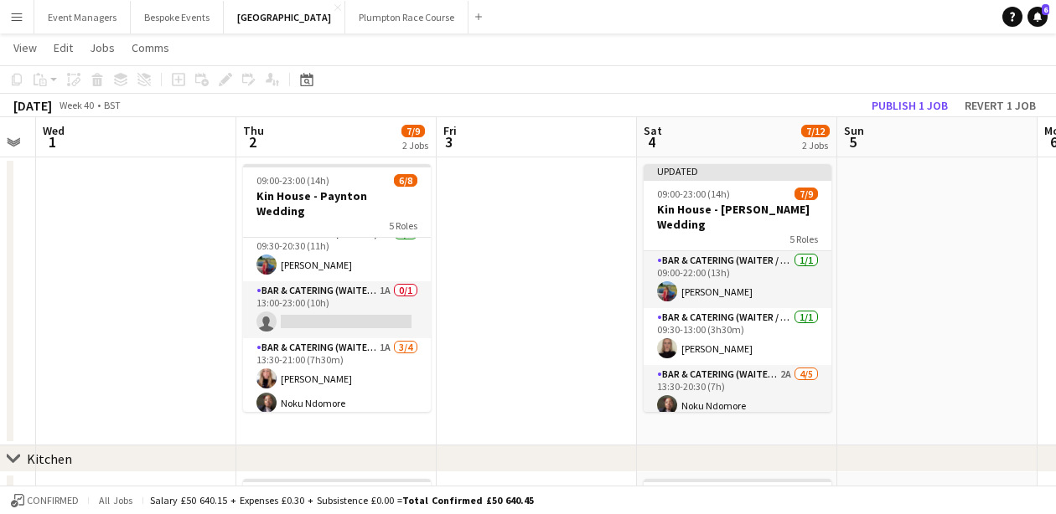
click at [902, 103] on button "Publish 1 job" at bounding box center [910, 106] width 90 height 22
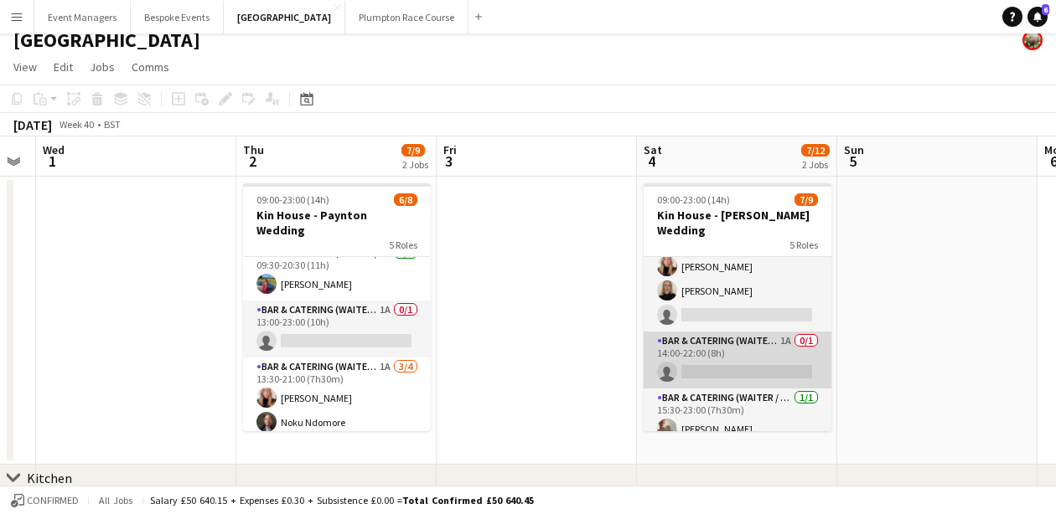
scroll to position [193, 0]
click at [718, 355] on app-card-role "Bar & Catering (Waiter / waitress) 1A 0/1 14:00-22:00 (8h) single-neutral-actio…" at bounding box center [737, 361] width 188 height 57
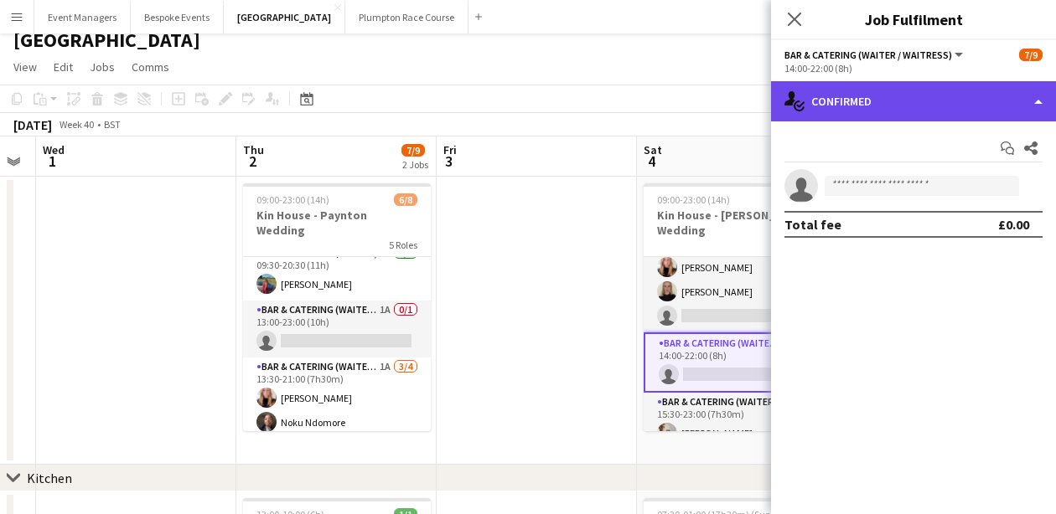
click at [952, 112] on div "single-neutral-actions-check-2 Confirmed" at bounding box center [913, 101] width 285 height 40
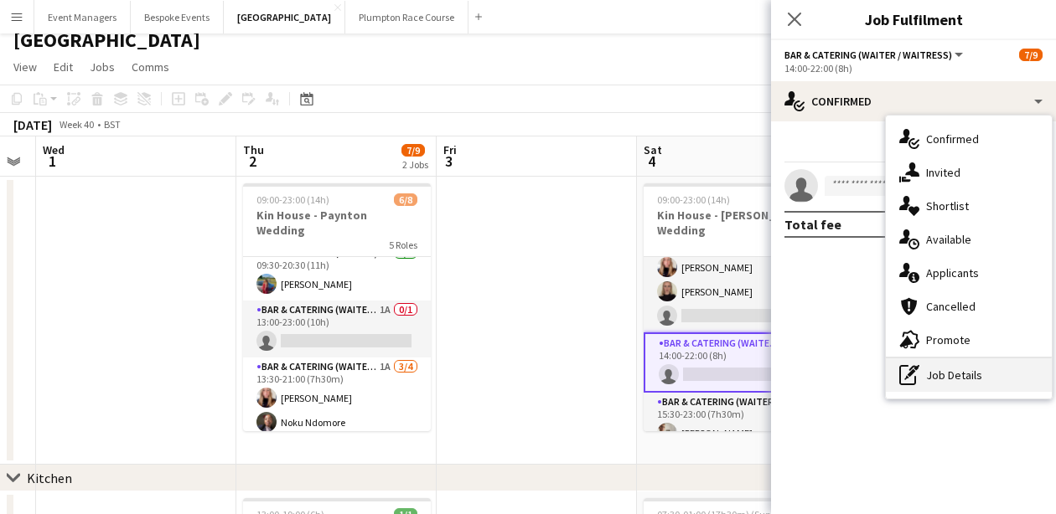
click at [1012, 373] on div "pen-write Job Details" at bounding box center [969, 376] width 166 height 34
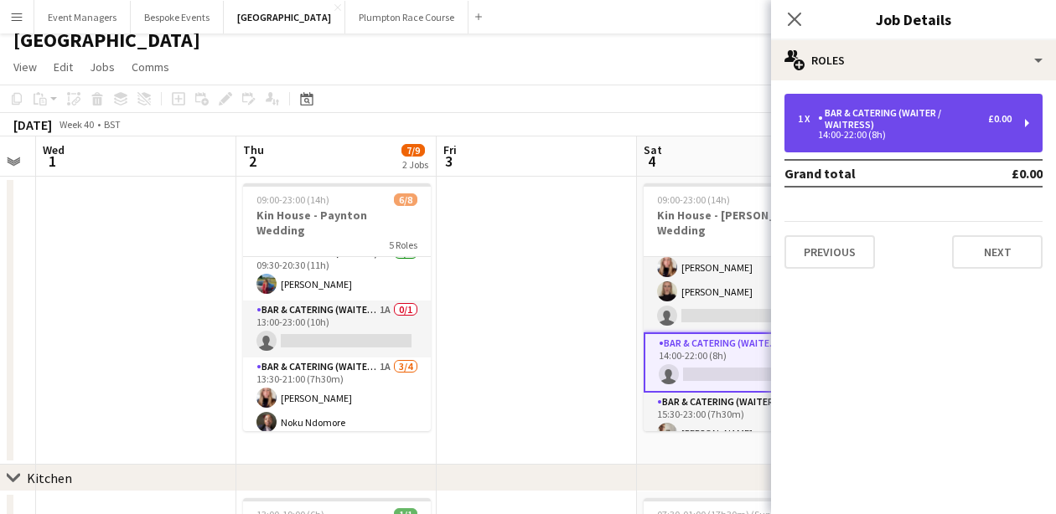
click at [879, 123] on div "Bar & Catering (Waiter / waitress)" at bounding box center [903, 118] width 170 height 23
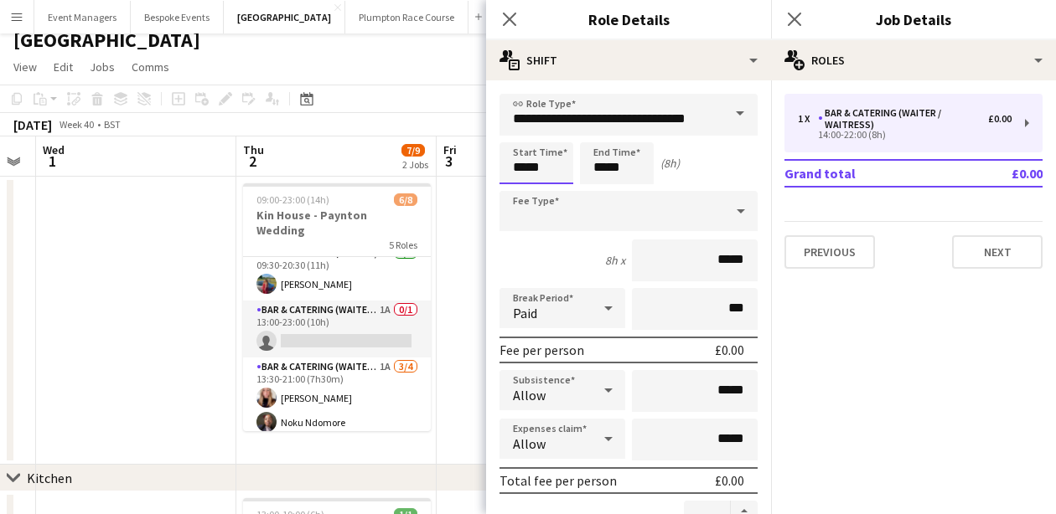
click at [554, 173] on input "*****" at bounding box center [536, 163] width 74 height 42
type input "*****"
click at [649, 167] on input "*****" at bounding box center [617, 163] width 74 height 42
type input "*****"
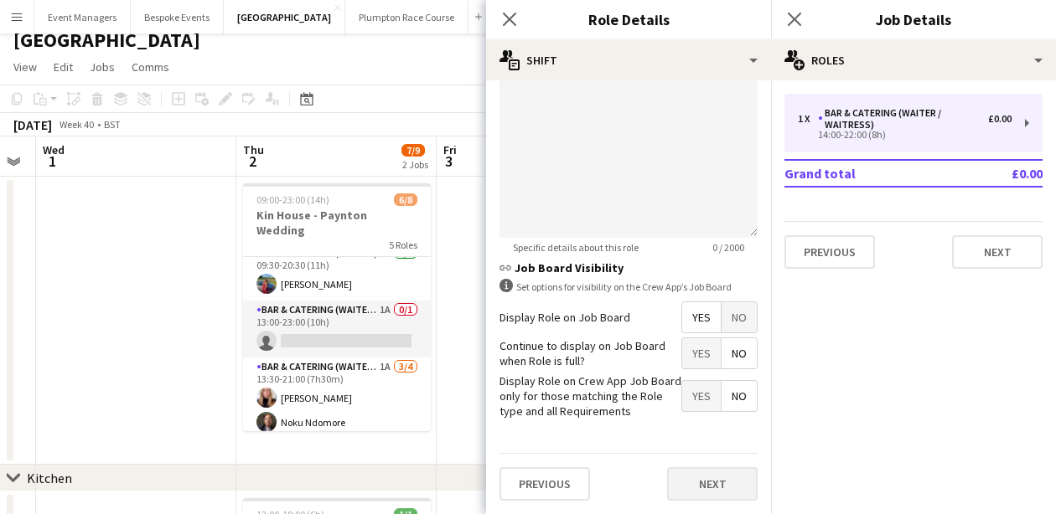
scroll to position [620, 0]
click at [721, 488] on button "Next" at bounding box center [712, 485] width 90 height 34
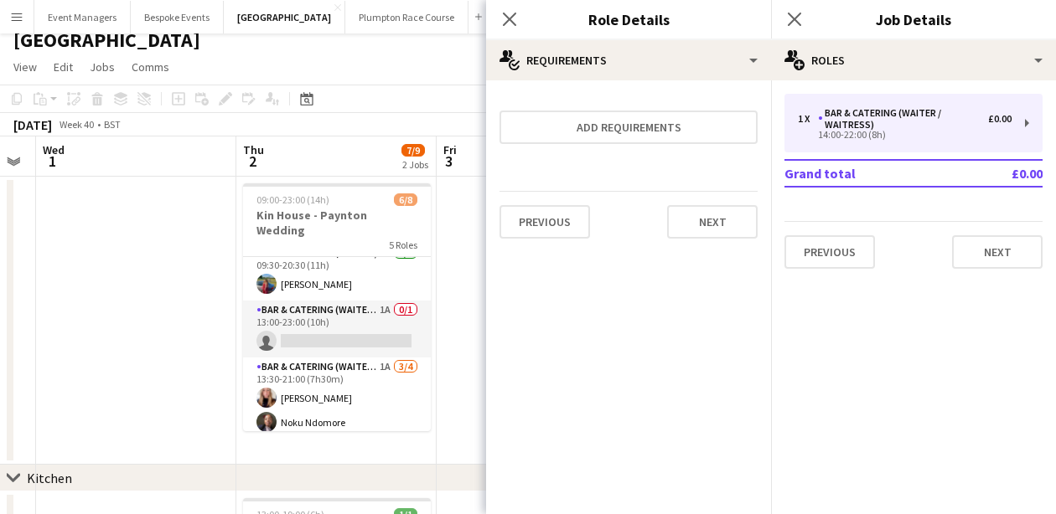
scroll to position [0, 0]
click at [798, 23] on icon at bounding box center [794, 19] width 16 height 16
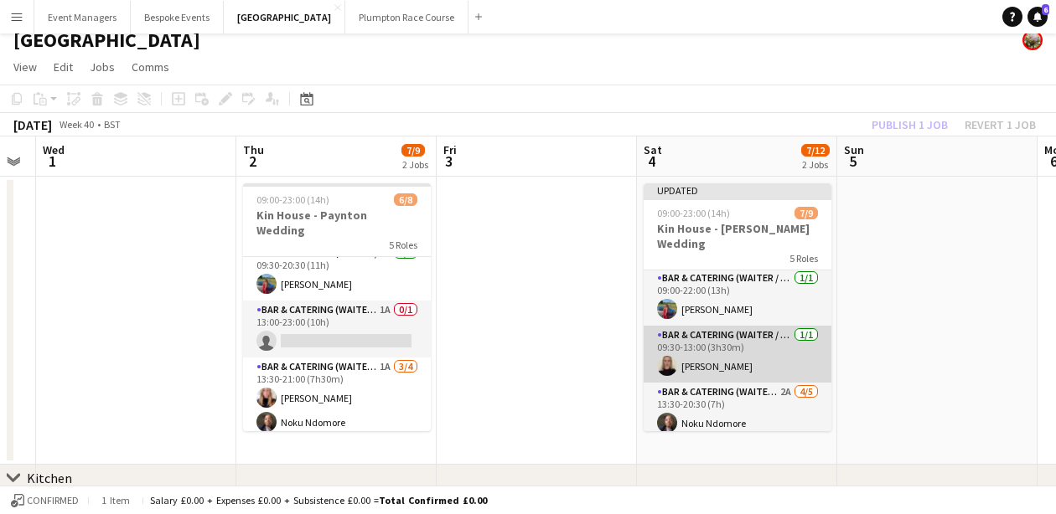
scroll to position [108, 0]
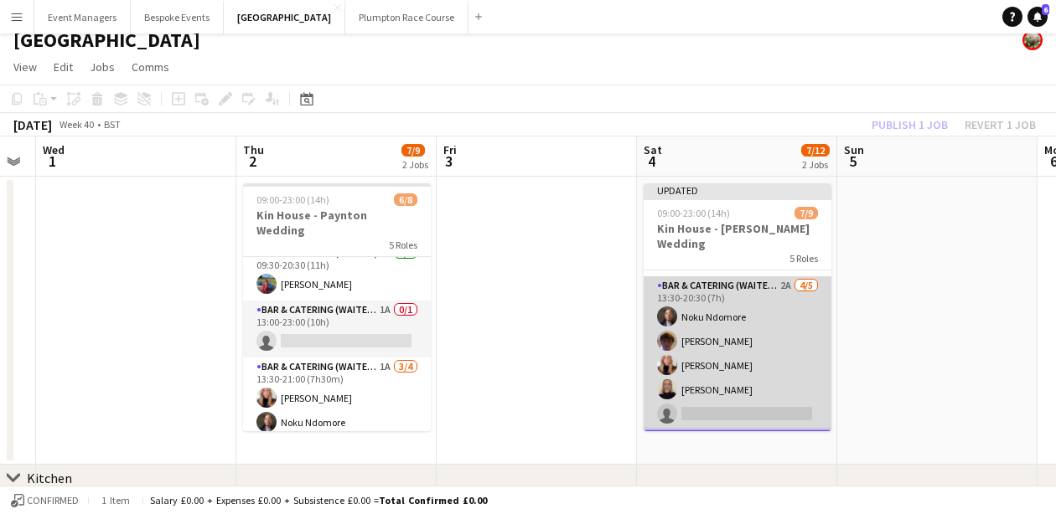
click at [736, 359] on app-card-role "Bar & Catering (Waiter / waitress) 2A [DATE] 13:30-20:30 (7h) [PERSON_NAME] [PE…" at bounding box center [737, 353] width 188 height 154
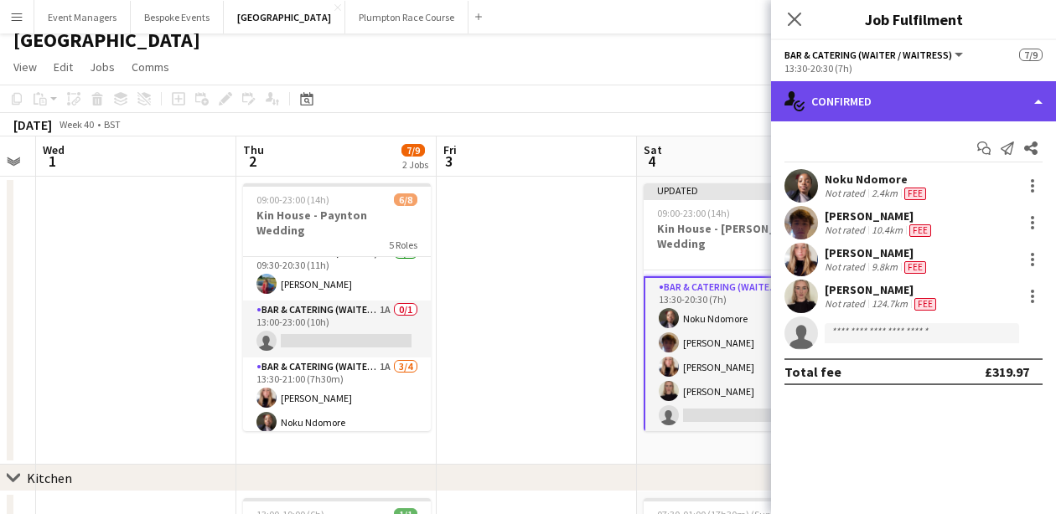
click at [942, 91] on div "single-neutral-actions-check-2 Confirmed" at bounding box center [913, 101] width 285 height 40
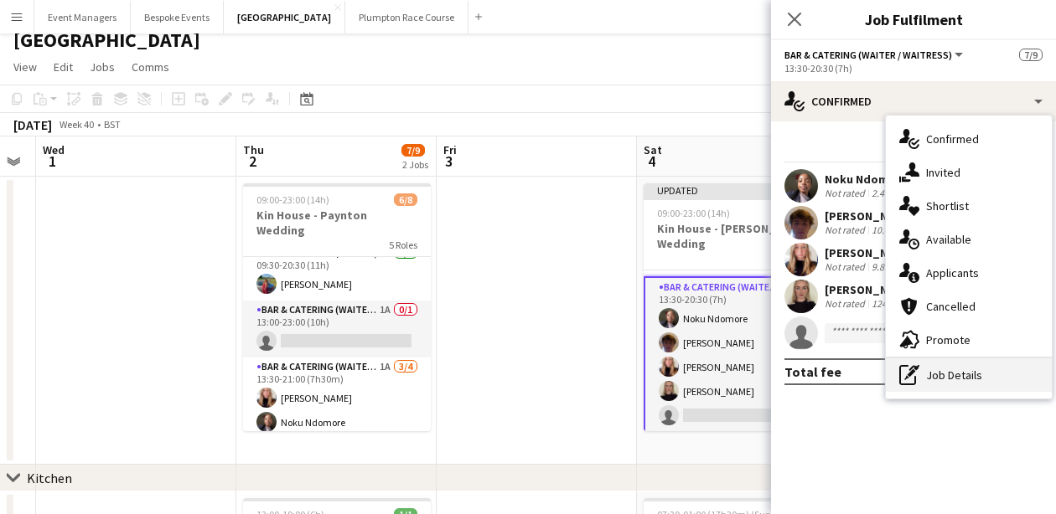
click at [964, 369] on div "pen-write Job Details" at bounding box center [969, 376] width 166 height 34
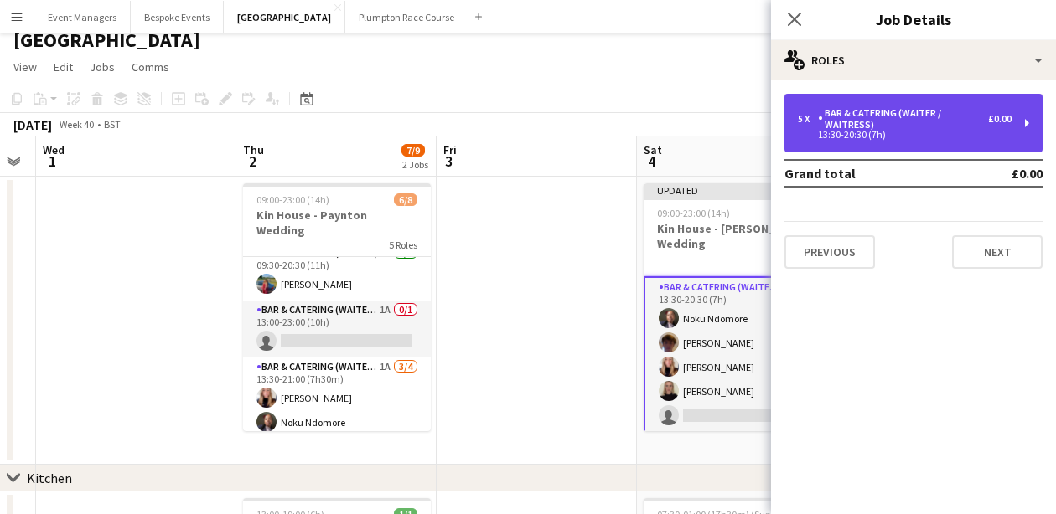
click at [899, 103] on div "5 x Bar & Catering (Waiter / waitress) £0.00 13:30-20:30 (7h)" at bounding box center [913, 123] width 258 height 59
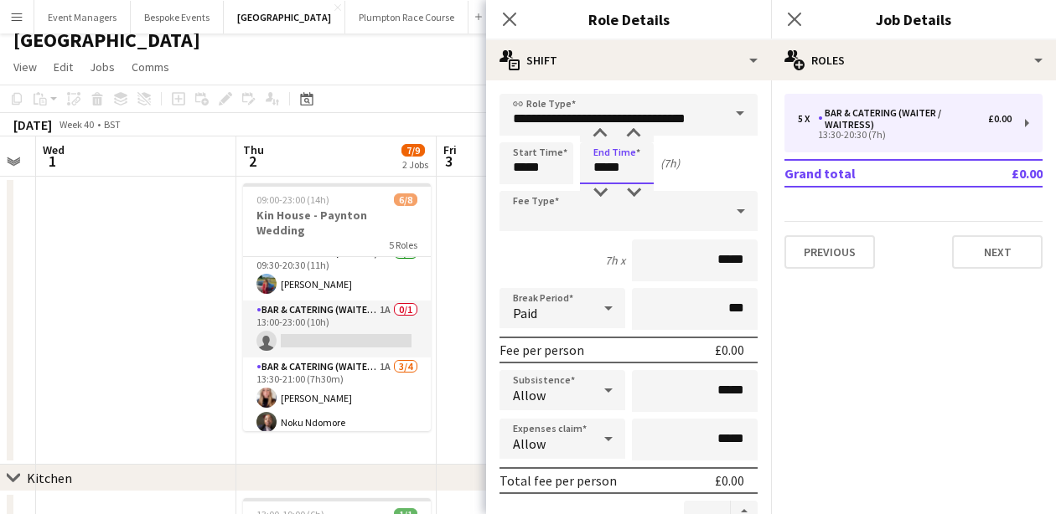
click at [620, 174] on input "*****" at bounding box center [617, 163] width 74 height 42
type input "*****"
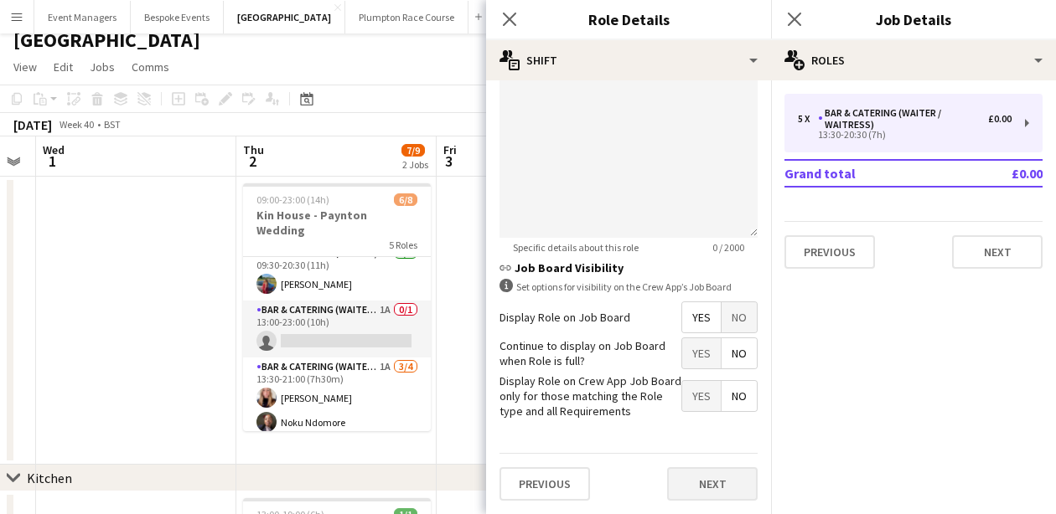
scroll to position [620, 0]
click at [705, 477] on button "Next" at bounding box center [712, 485] width 90 height 34
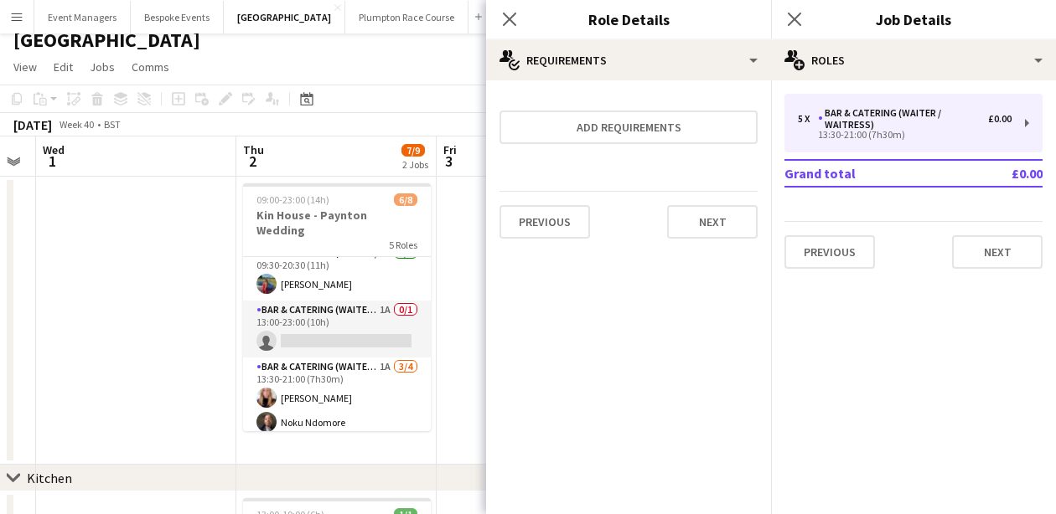
scroll to position [0, 0]
click at [795, 23] on icon "Close pop-in" at bounding box center [794, 19] width 16 height 16
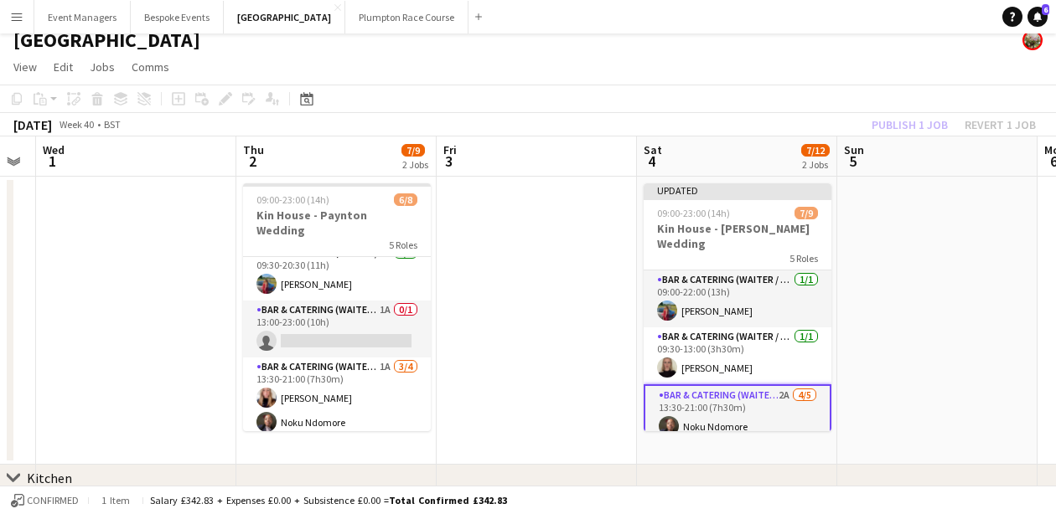
click at [900, 128] on div "Publish 1 job Revert 1 job" at bounding box center [953, 125] width 204 height 22
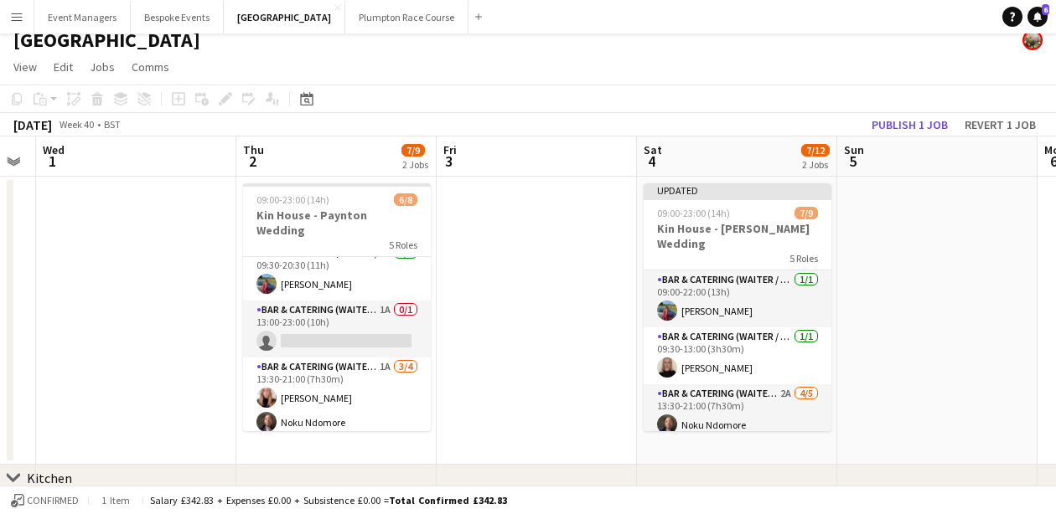
click at [900, 128] on button "Publish 1 job" at bounding box center [910, 125] width 90 height 22
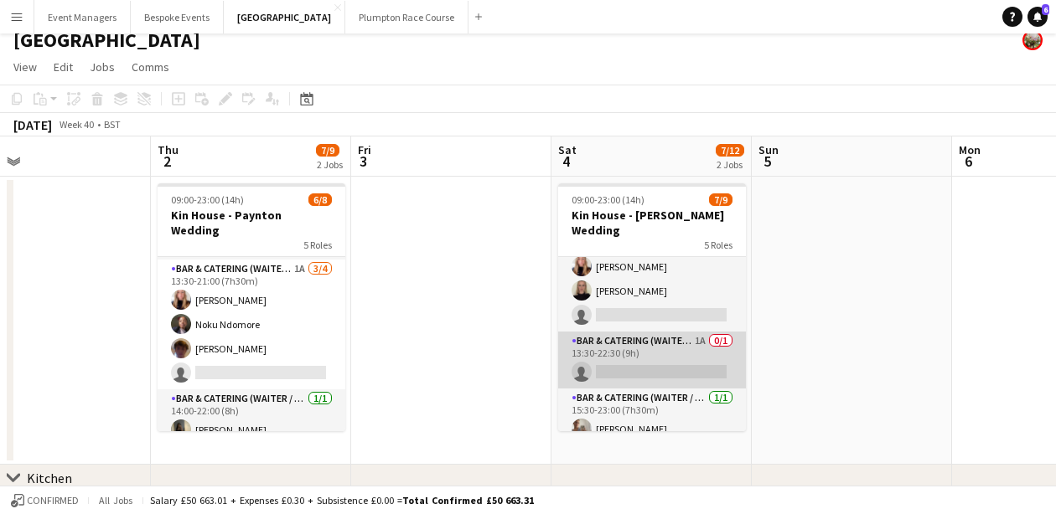
scroll to position [193, 0]
click at [648, 353] on app-card-role "Bar & Catering (Waiter / waitress) 1A 0/1 13:30-22:30 (9h) single-neutral-actio…" at bounding box center [652, 361] width 188 height 57
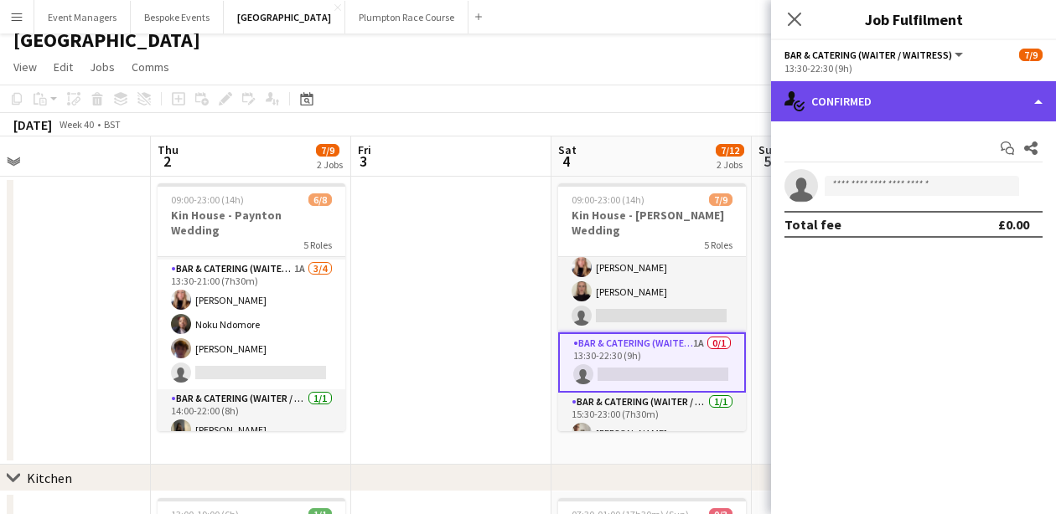
click at [952, 90] on div "single-neutral-actions-check-2 Confirmed" at bounding box center [913, 101] width 285 height 40
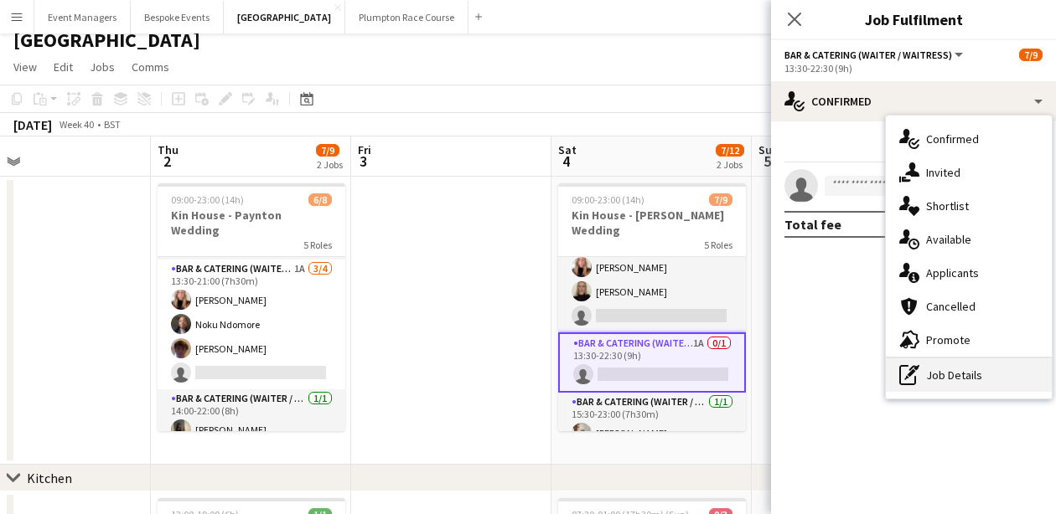
click at [973, 374] on div "pen-write Job Details" at bounding box center [969, 376] width 166 height 34
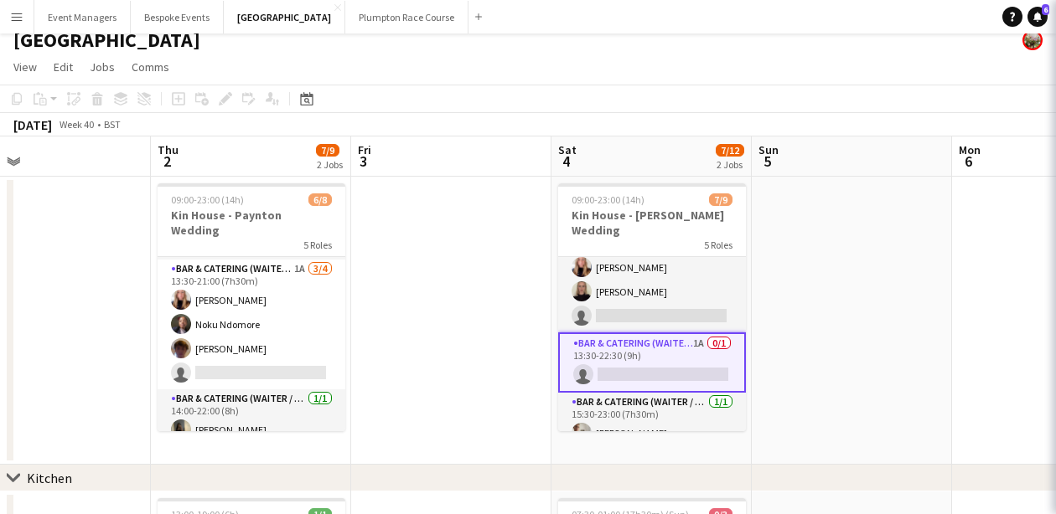
click at [973, 374] on body "Menu Boards Boards Boards All jobs Status Workforce Workforce My Workforce Recr…" at bounding box center [528, 435] width 1056 height 896
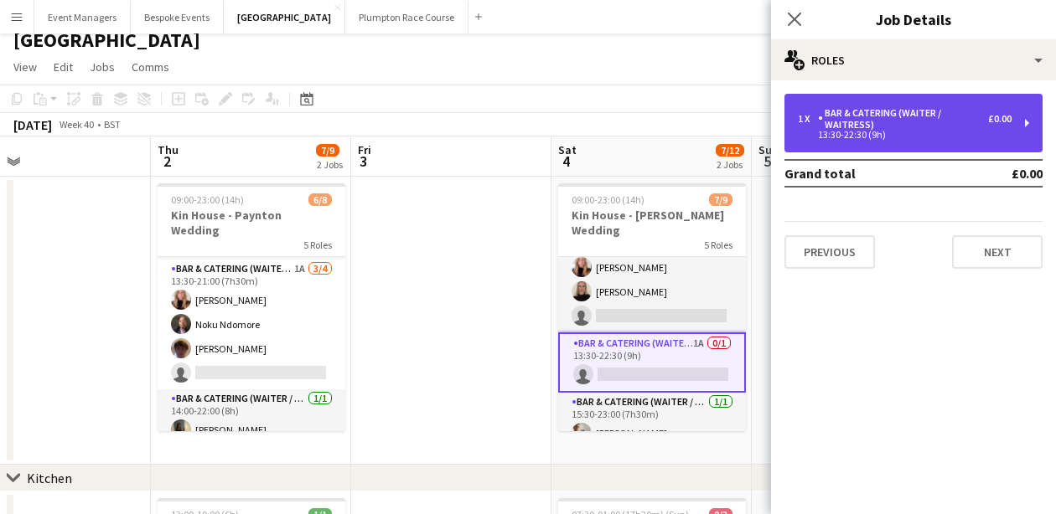
click at [922, 133] on div "13:30-22:30 (9h)" at bounding box center [905, 135] width 214 height 8
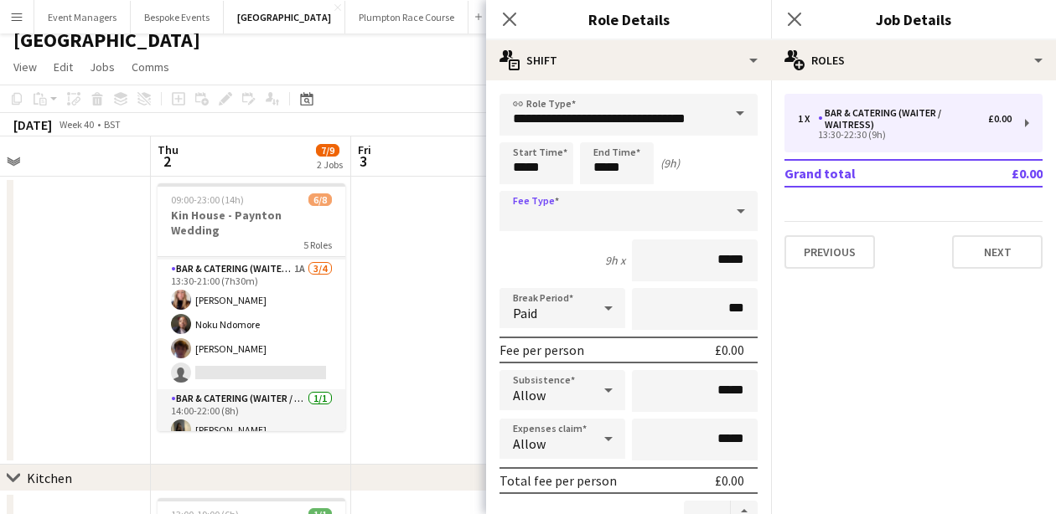
drag, startPoint x: 697, startPoint y: 230, endPoint x: 683, endPoint y: 219, distance: 18.5
click at [695, 230] on div at bounding box center [611, 211] width 225 height 40
click at [558, 177] on input "*****" at bounding box center [536, 163] width 74 height 42
type input "*****"
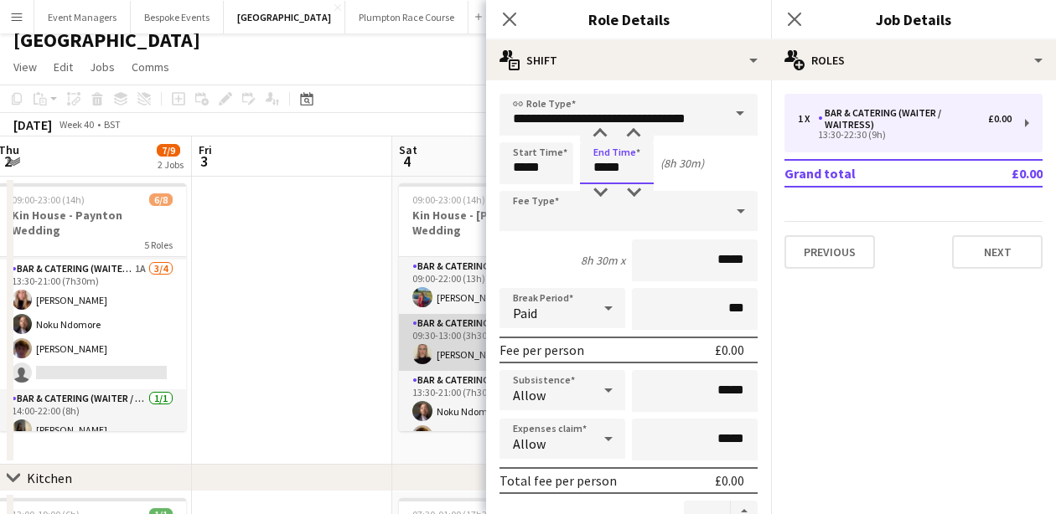
scroll to position [0, 0]
type input "*****"
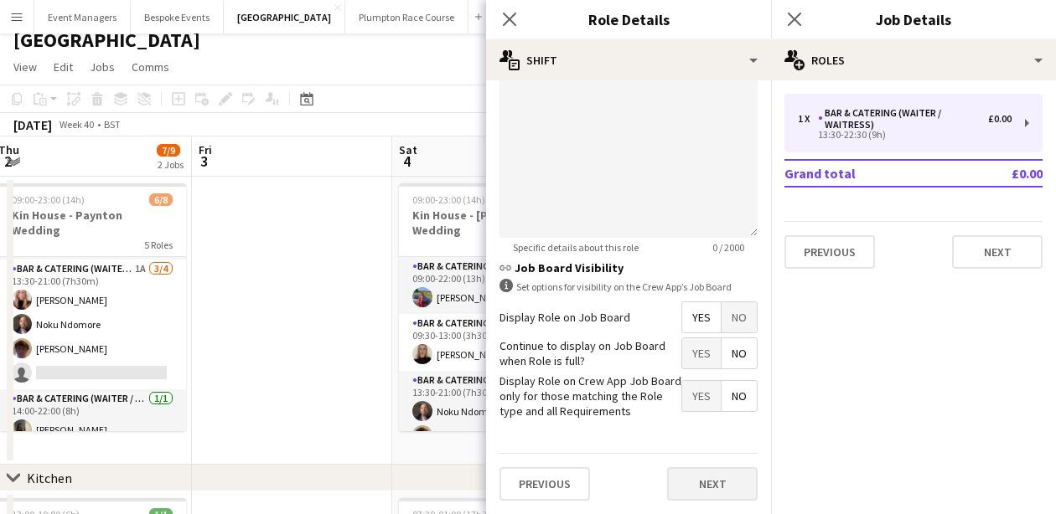
scroll to position [620, 0]
click at [728, 478] on button "Next" at bounding box center [712, 485] width 90 height 34
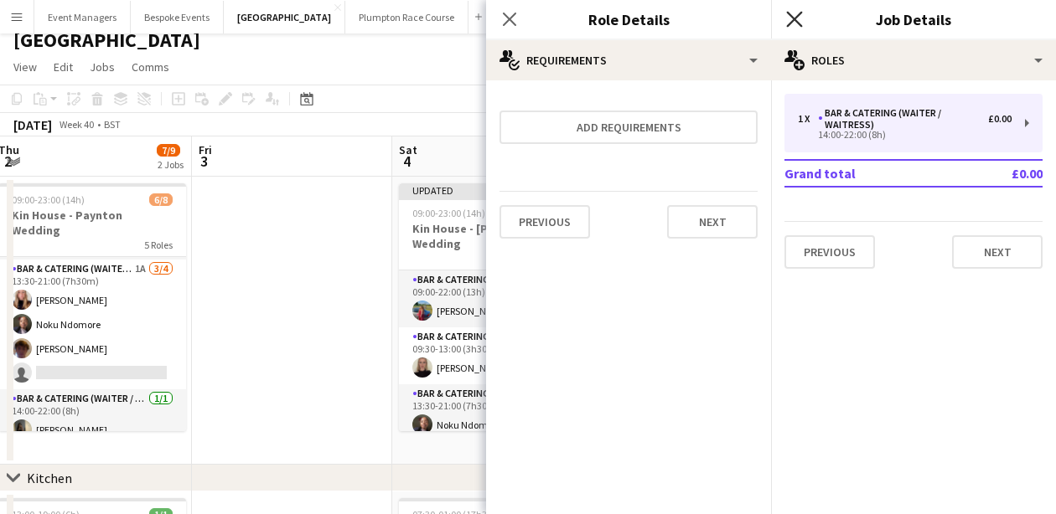
click at [798, 17] on icon at bounding box center [794, 19] width 16 height 16
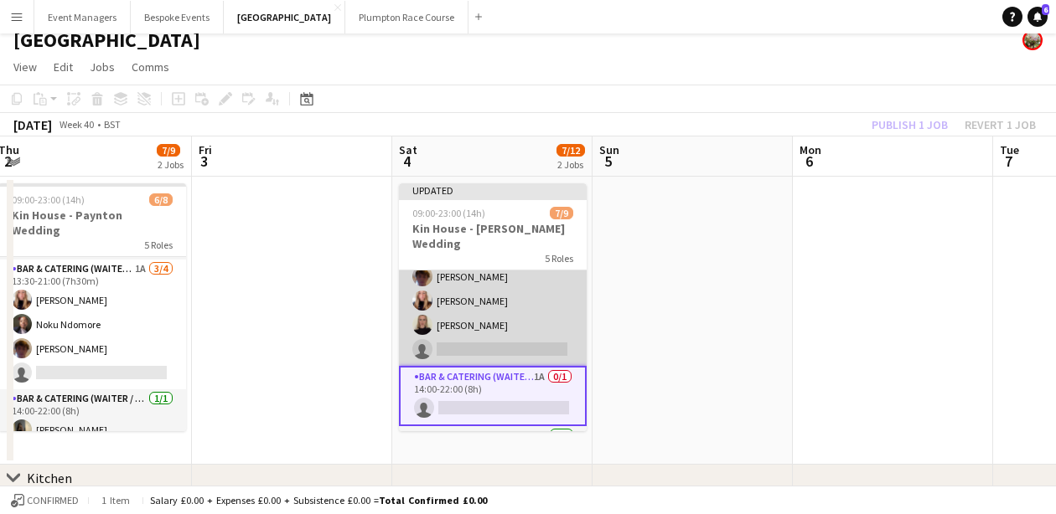
scroll to position [144, 0]
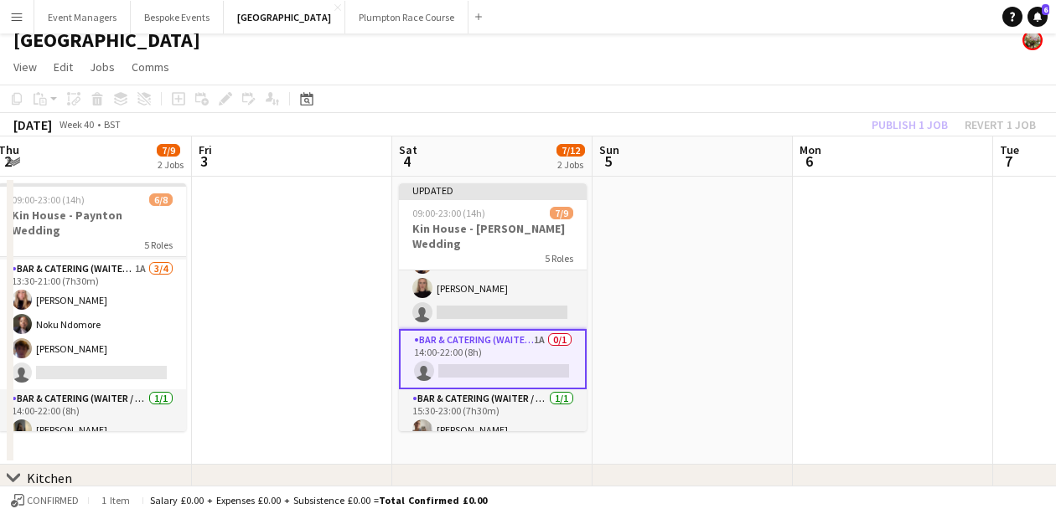
click at [499, 345] on app-card-role "Bar & Catering (Waiter / waitress) 1A 0/1 14:00-22:00 (8h) single-neutral-actio…" at bounding box center [493, 359] width 188 height 60
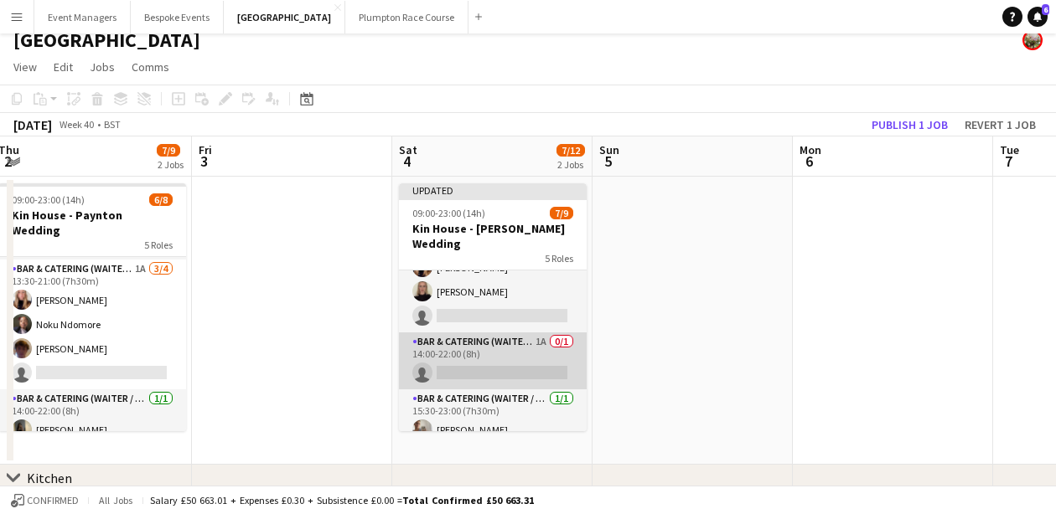
click at [499, 345] on app-card-role "Bar & Catering (Waiter / waitress) 1A 0/1 14:00-22:00 (8h) single-neutral-actio…" at bounding box center [493, 361] width 188 height 57
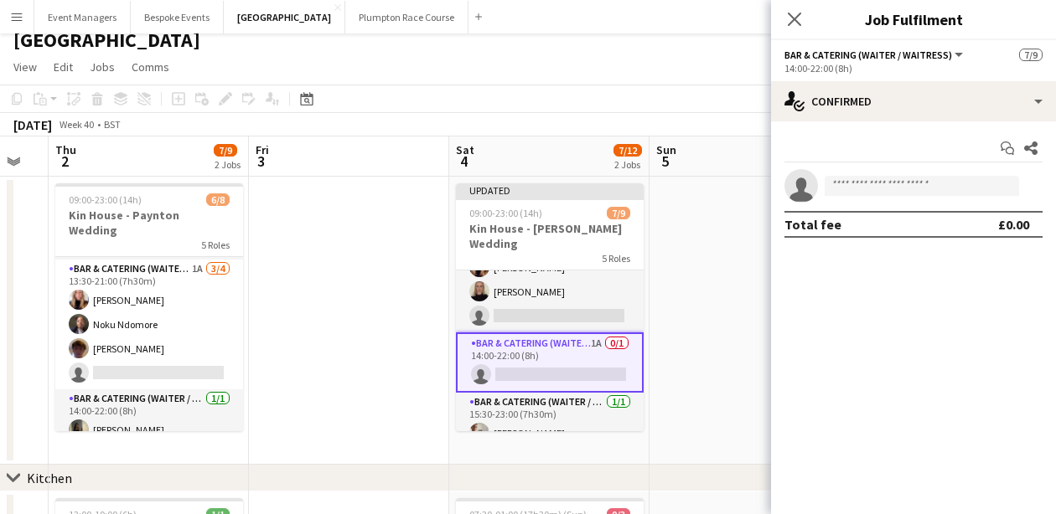
drag, startPoint x: 726, startPoint y: 224, endPoint x: 784, endPoint y: 215, distance: 58.4
click at [784, 215] on body "Menu Boards Boards Boards All jobs Status Workforce Workforce My Workforce Recr…" at bounding box center [528, 435] width 1056 height 896
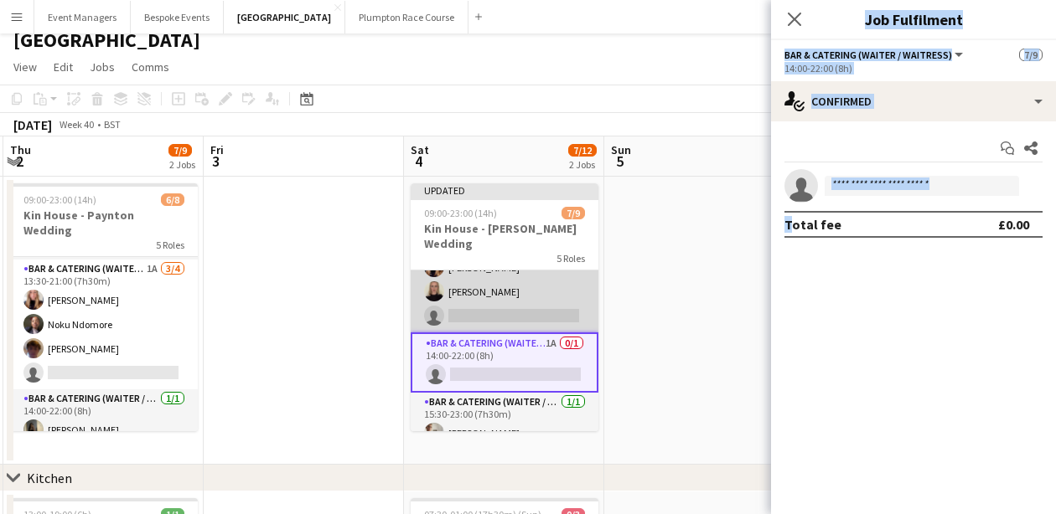
scroll to position [0, 625]
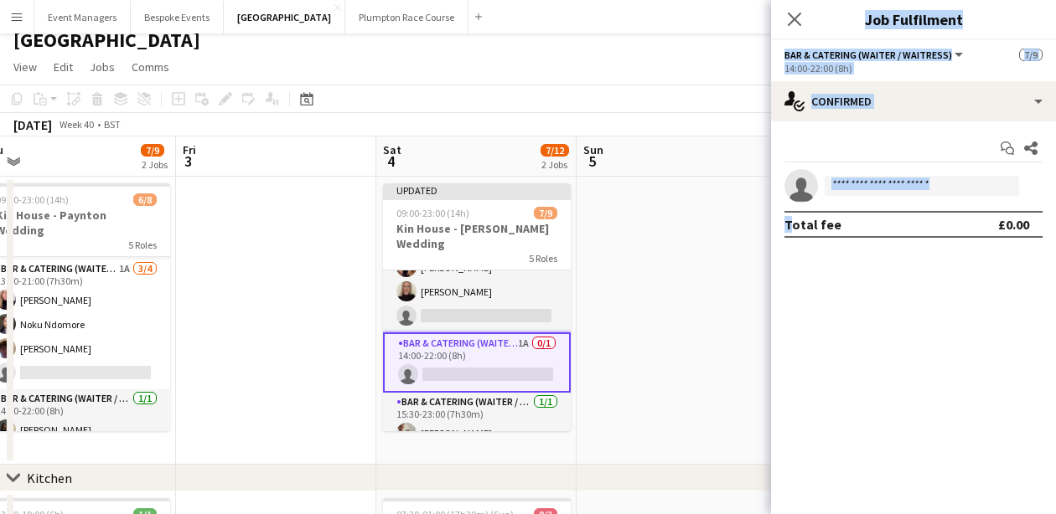
click at [929, 173] on app-invite-slot "single-neutral-actions" at bounding box center [913, 186] width 285 height 34
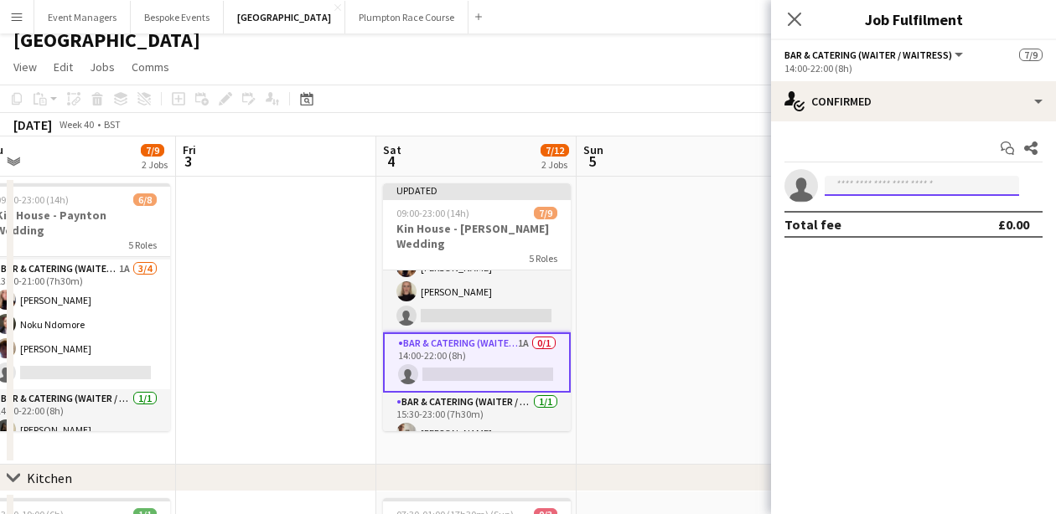
click at [876, 184] on input at bounding box center [921, 186] width 194 height 20
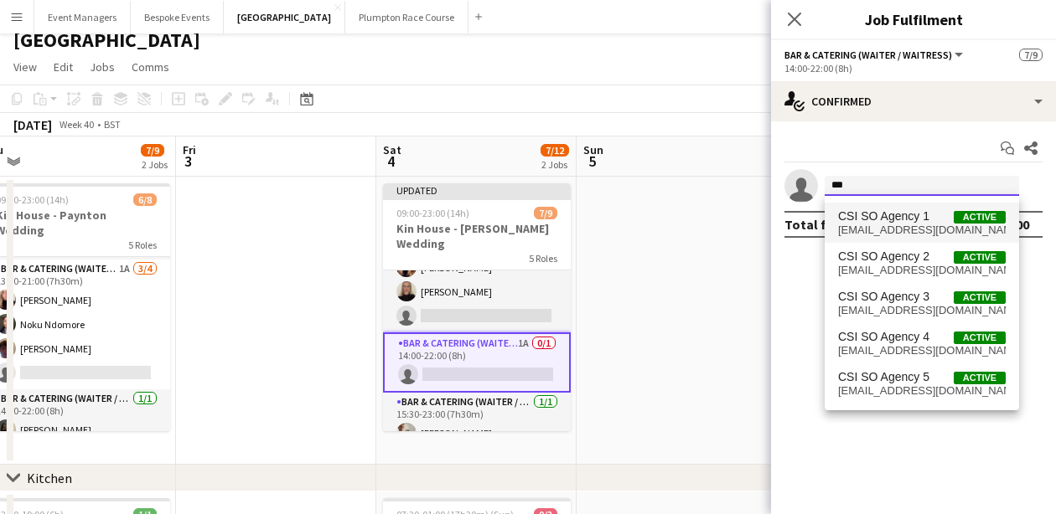
type input "***"
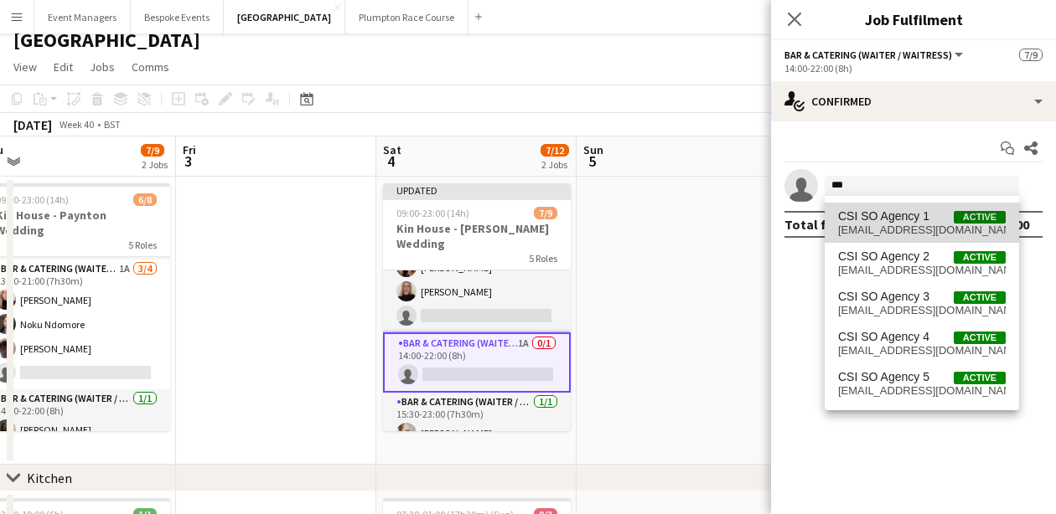
click at [896, 225] on span "[EMAIL_ADDRESS][DOMAIN_NAME]" at bounding box center [922, 230] width 168 height 13
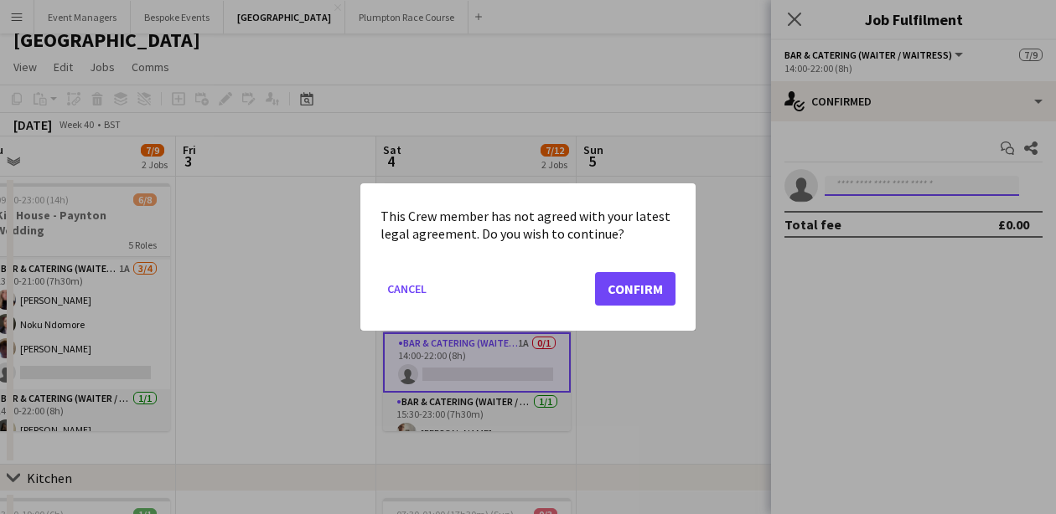
scroll to position [0, 0]
click at [636, 292] on button "Confirm" at bounding box center [635, 289] width 80 height 34
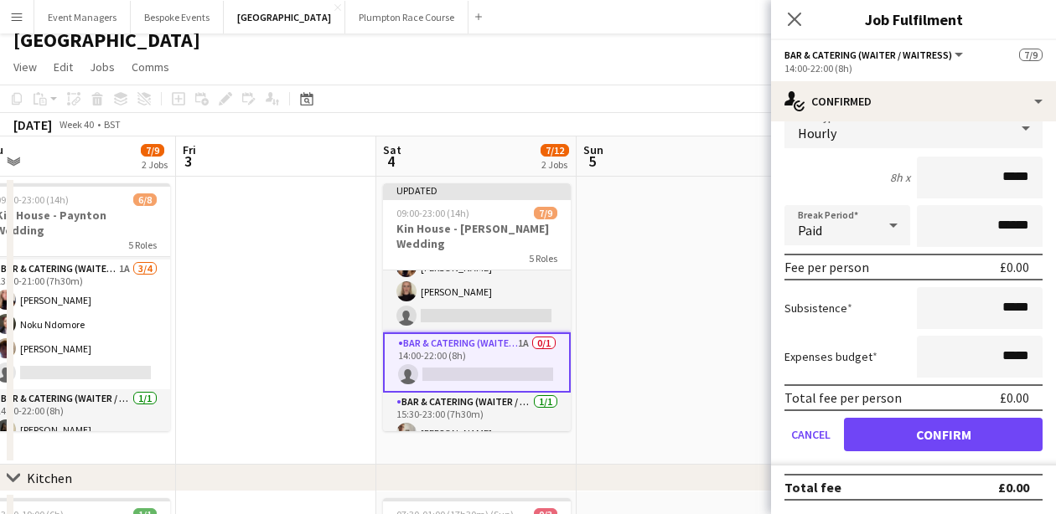
scroll to position [117, 0]
click at [939, 442] on button "Confirm" at bounding box center [943, 435] width 199 height 34
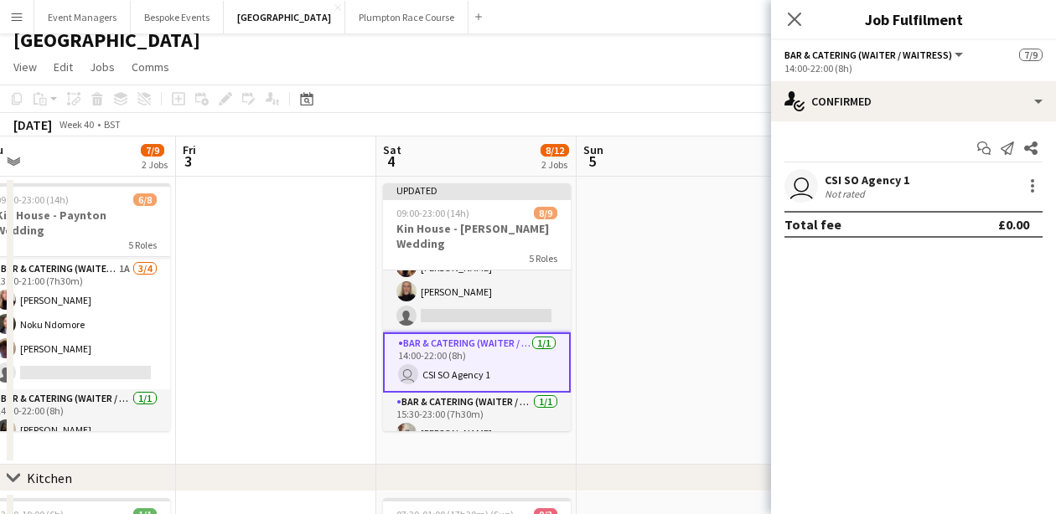
scroll to position [0, 0]
click at [793, 25] on icon "Close pop-in" at bounding box center [794, 19] width 16 height 16
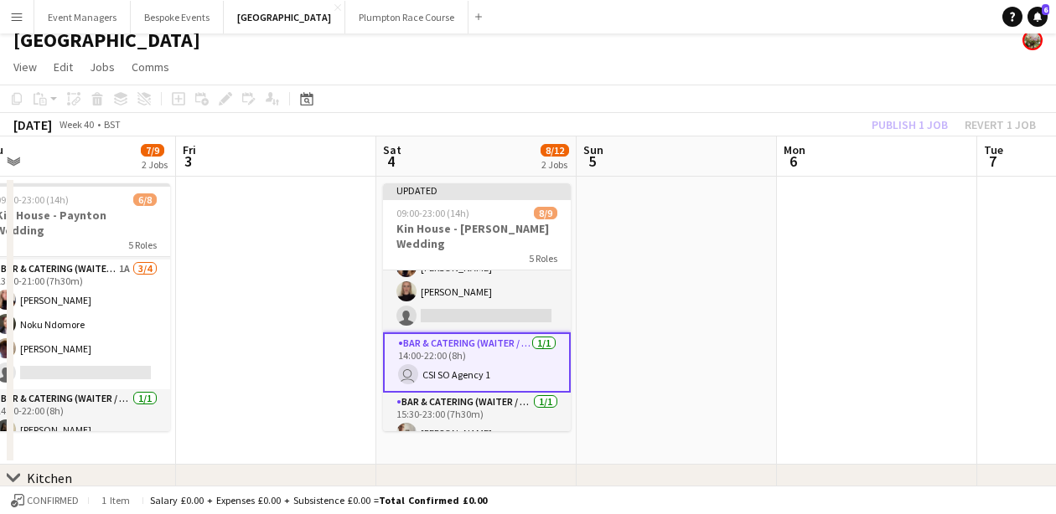
click at [910, 123] on div "Publish 1 job Revert 1 job" at bounding box center [953, 125] width 204 height 22
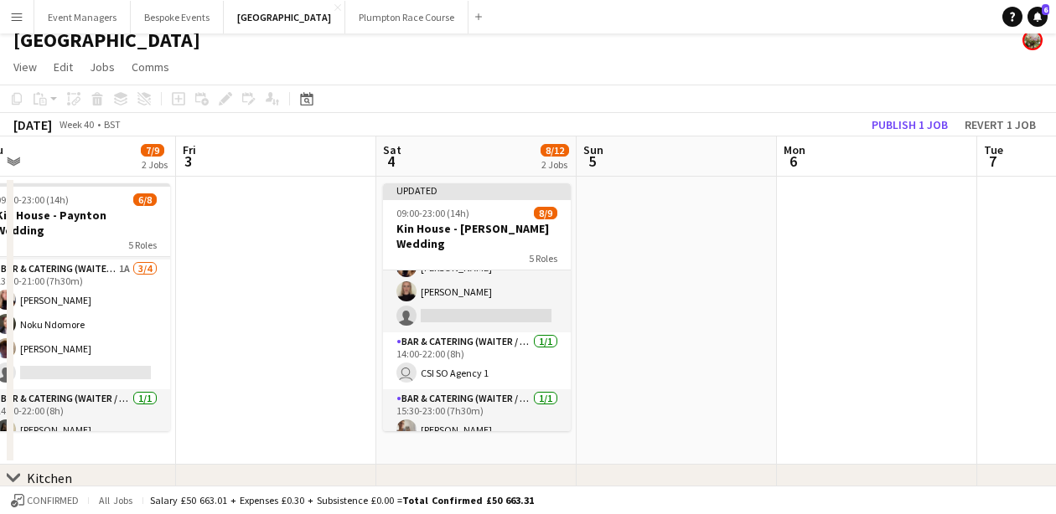
click at [910, 123] on button "Publish 1 job" at bounding box center [910, 125] width 90 height 22
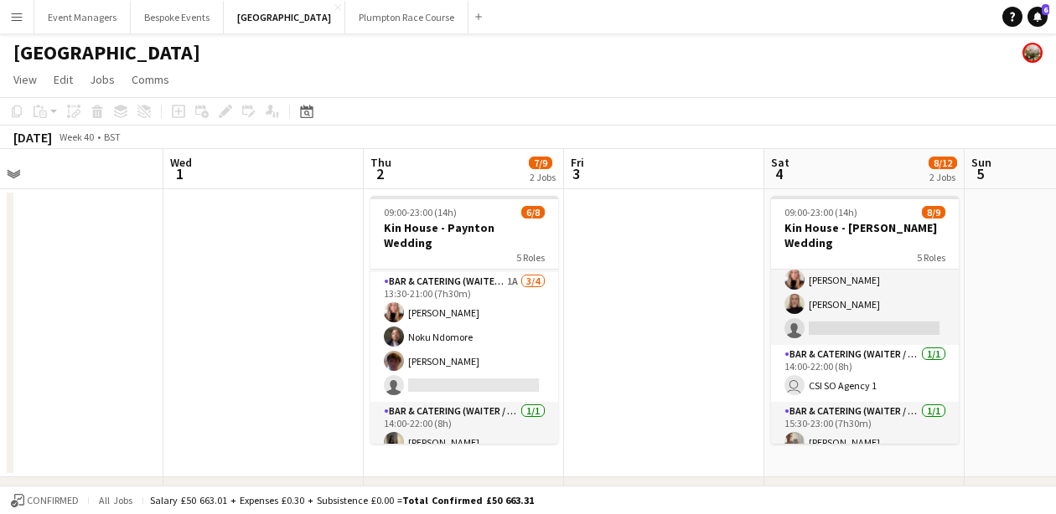
scroll to position [0, 427]
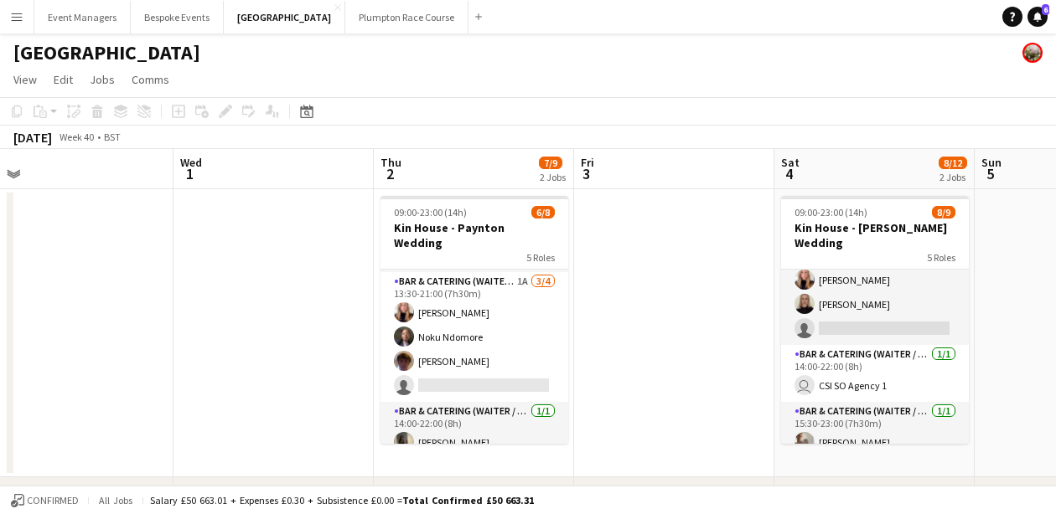
click at [11, 28] on button "Menu" at bounding box center [17, 17] width 34 height 34
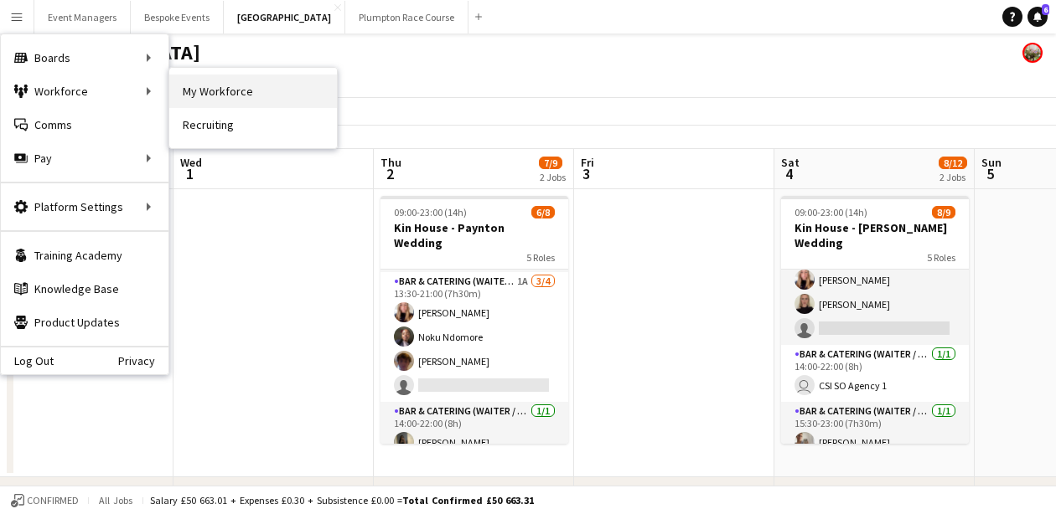
click at [211, 101] on link "My Workforce" at bounding box center [253, 92] width 168 height 34
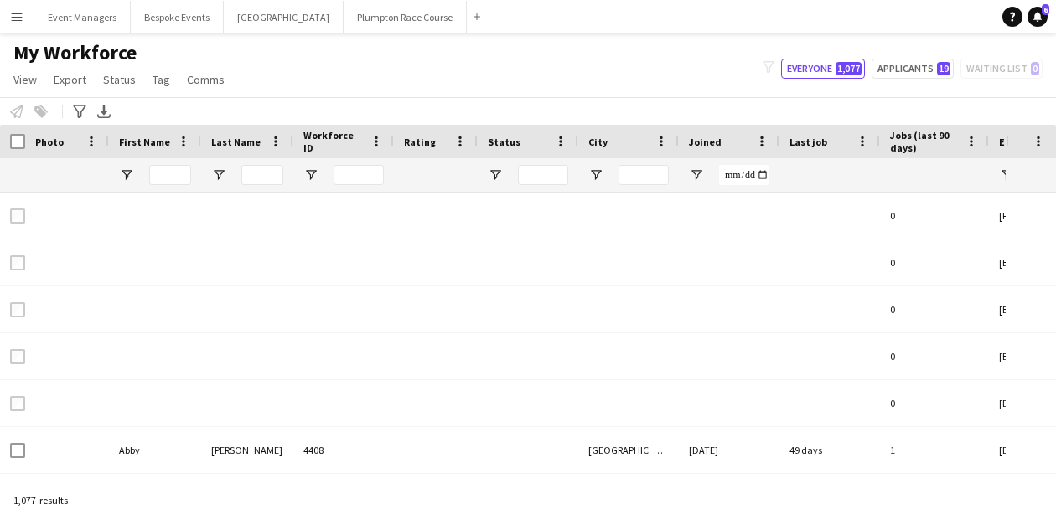
click at [23, 26] on button "Menu" at bounding box center [17, 17] width 34 height 34
type input "**********"
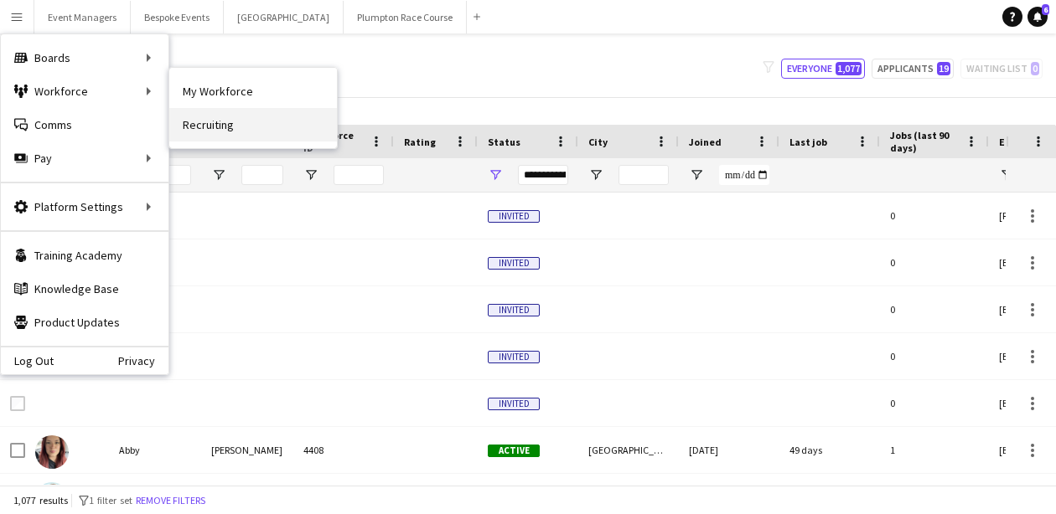
click at [235, 126] on link "Recruiting" at bounding box center [253, 125] width 168 height 34
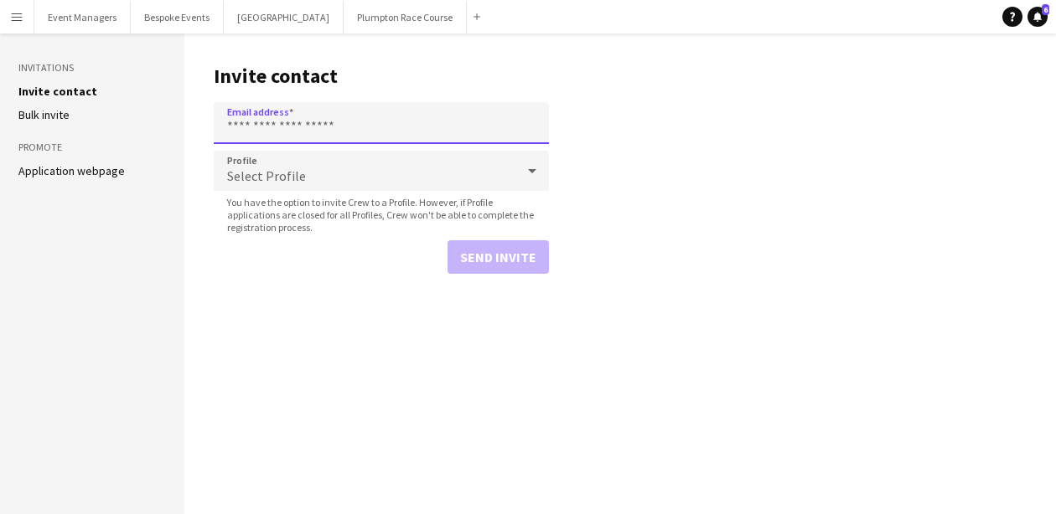
click at [292, 119] on input "Email address" at bounding box center [381, 123] width 335 height 42
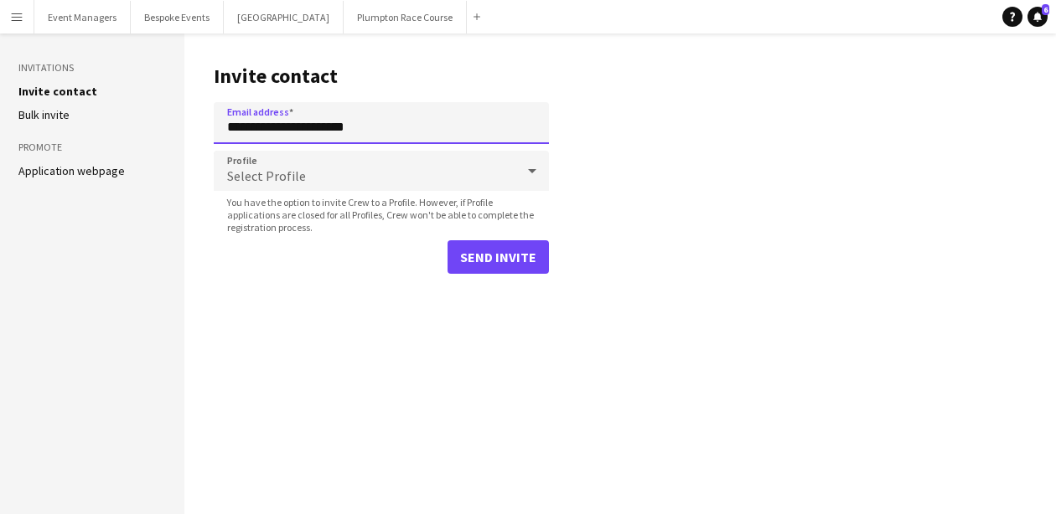
type input "**********"
click at [320, 180] on div "Select Profile" at bounding box center [365, 171] width 302 height 40
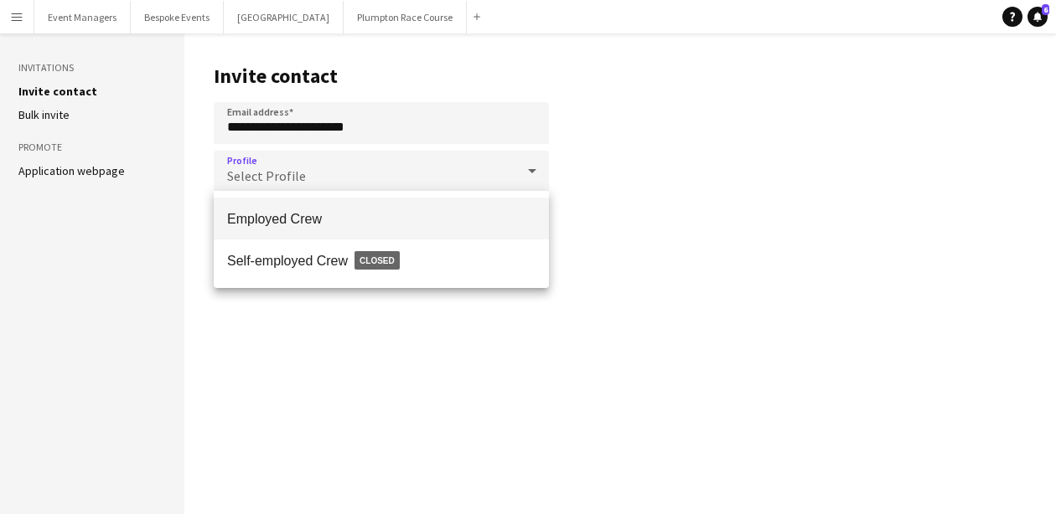
click at [326, 220] on span "Employed Crew" at bounding box center [381, 219] width 308 height 16
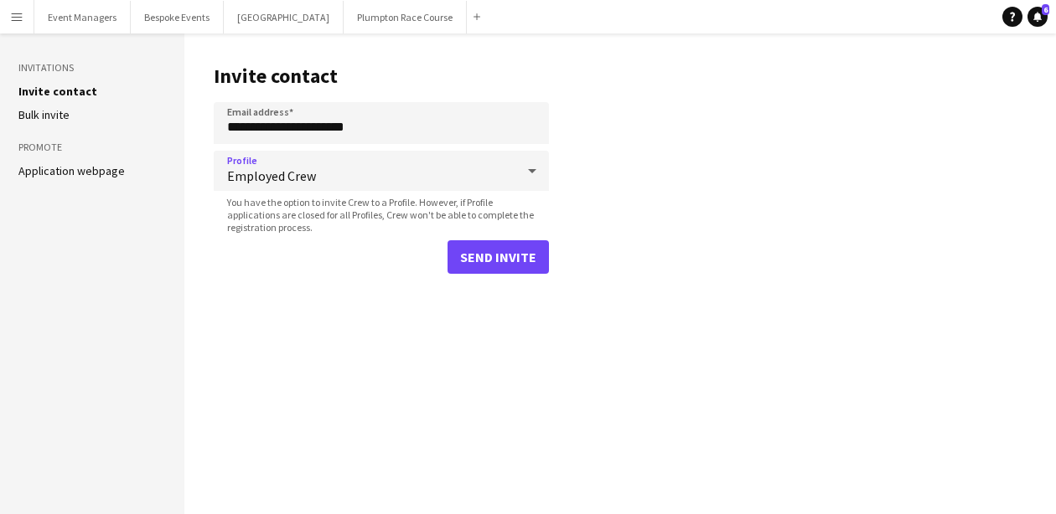
click at [527, 253] on button "Send invite" at bounding box center [497, 257] width 101 height 34
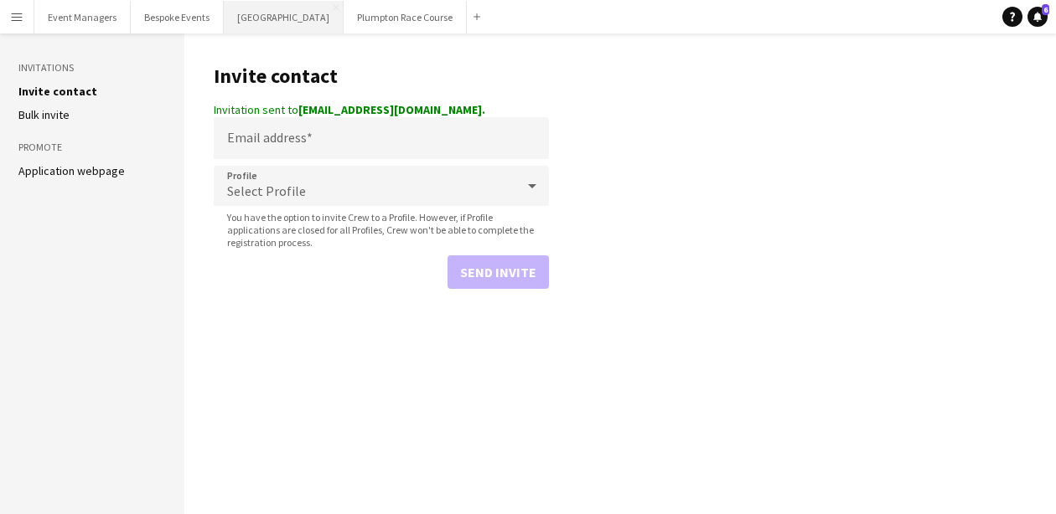
click at [228, 20] on button "[GEOGRAPHIC_DATA] Close" at bounding box center [284, 17] width 120 height 33
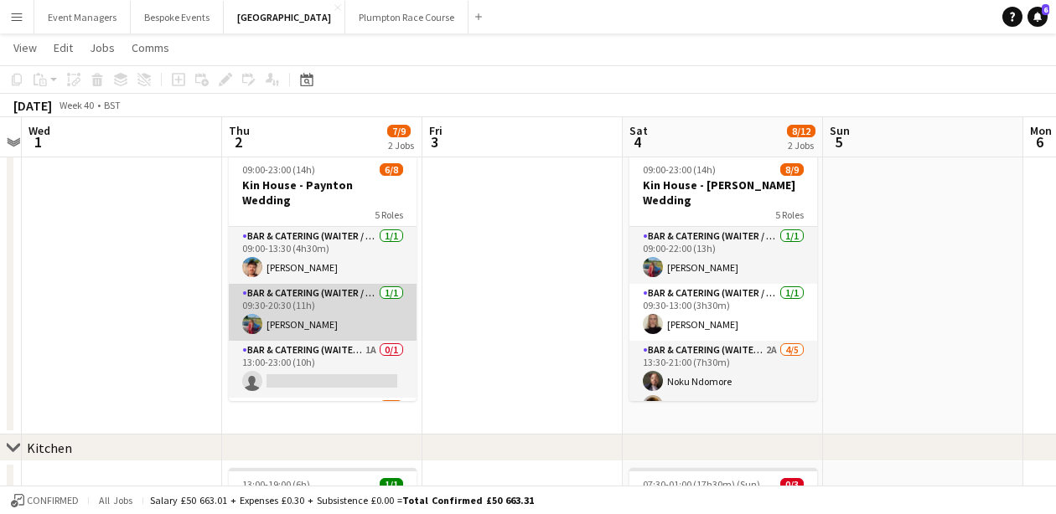
scroll to position [78, 0]
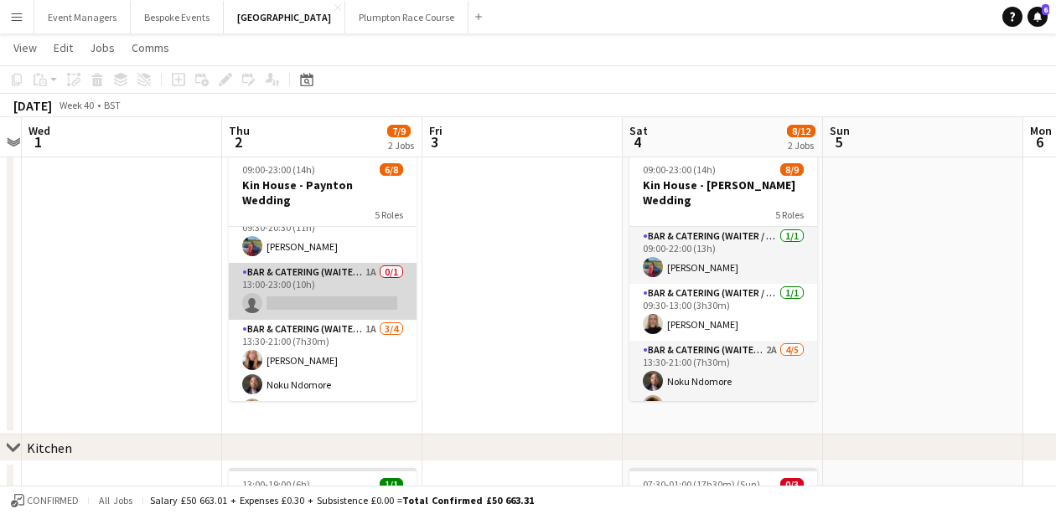
click at [318, 282] on app-card-role "Bar & Catering (Waiter / waitress) 1A 0/1 13:00-23:00 (10h) single-neutral-acti…" at bounding box center [323, 291] width 188 height 57
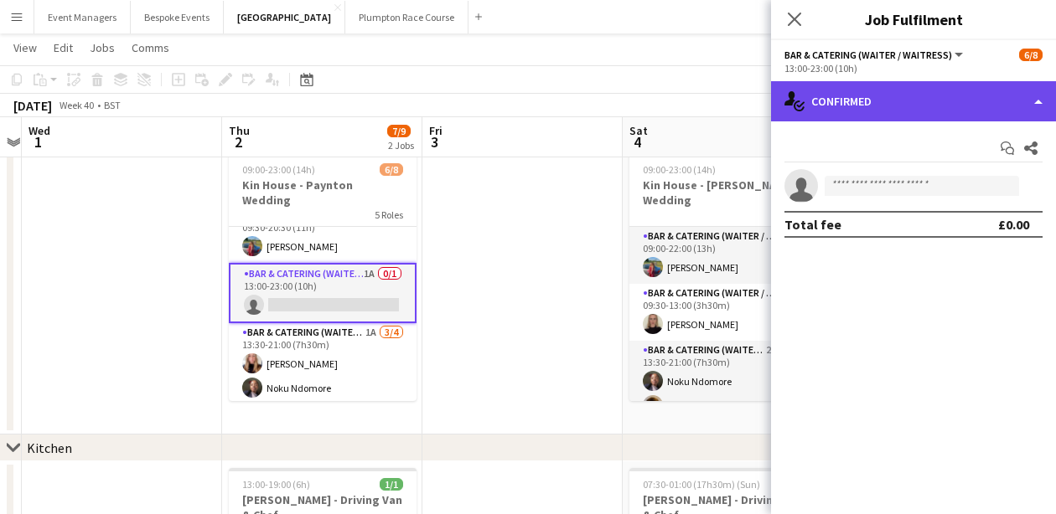
click at [905, 100] on div "single-neutral-actions-check-2 Confirmed" at bounding box center [913, 101] width 285 height 40
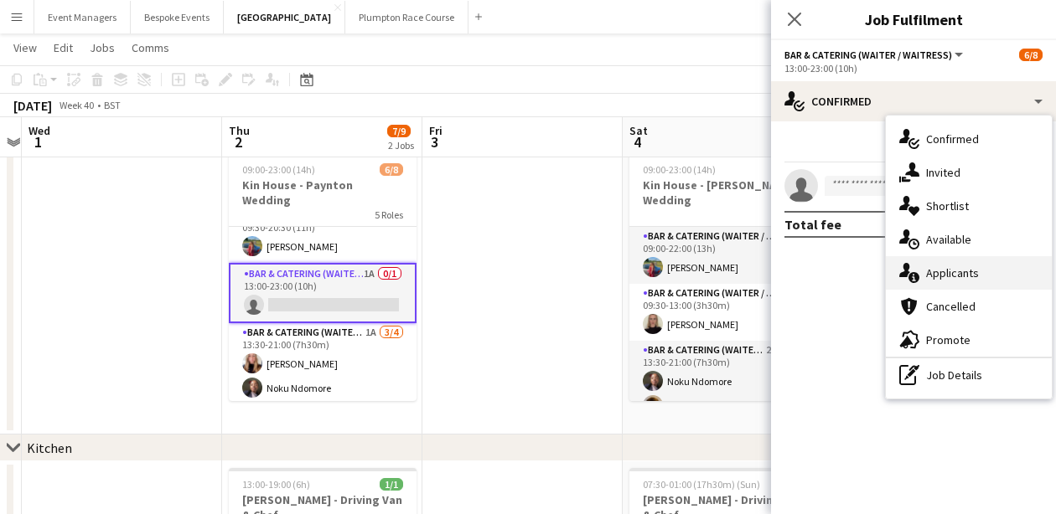
click at [976, 269] on span "Applicants" at bounding box center [952, 273] width 53 height 15
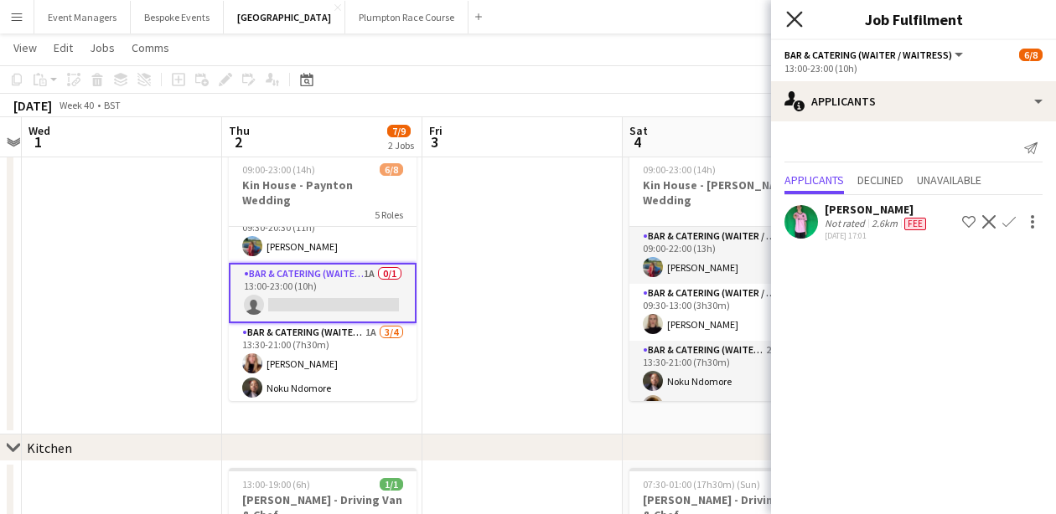
click at [798, 18] on icon "Close pop-in" at bounding box center [794, 19] width 16 height 16
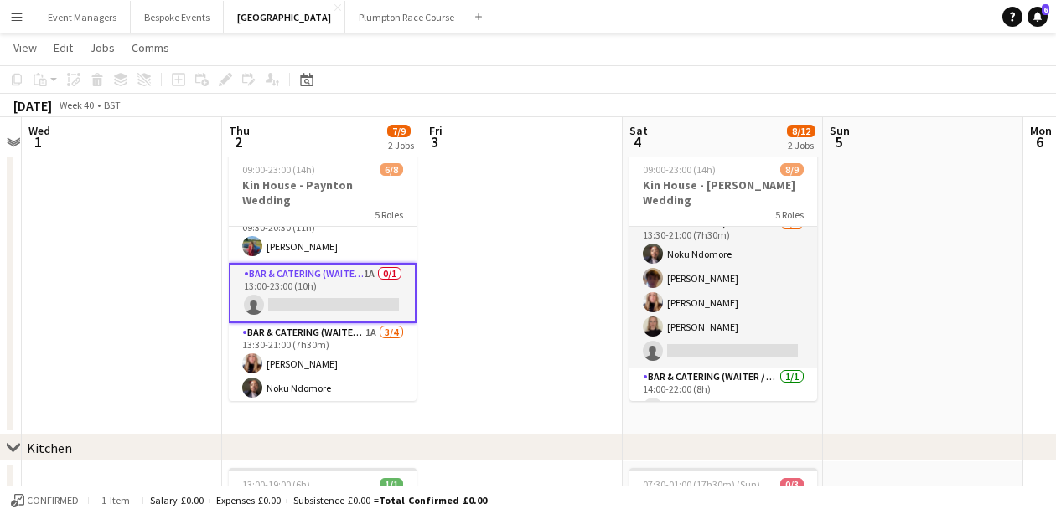
scroll to position [147, 0]
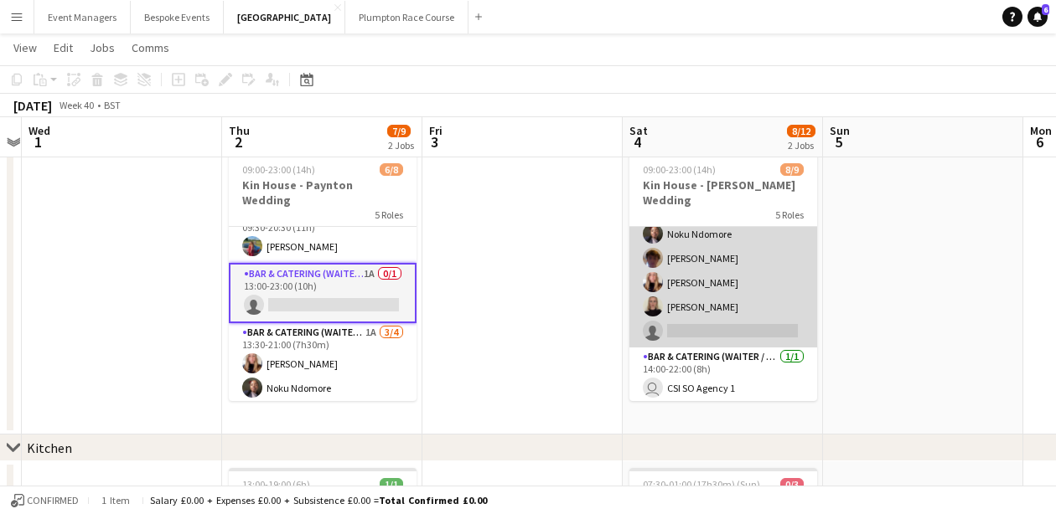
click at [718, 259] on app-card-role "Bar & Catering (Waiter / waitress) 2A [DATE] 13:30-21:00 (7h30m) [PERSON_NAME] …" at bounding box center [723, 271] width 188 height 154
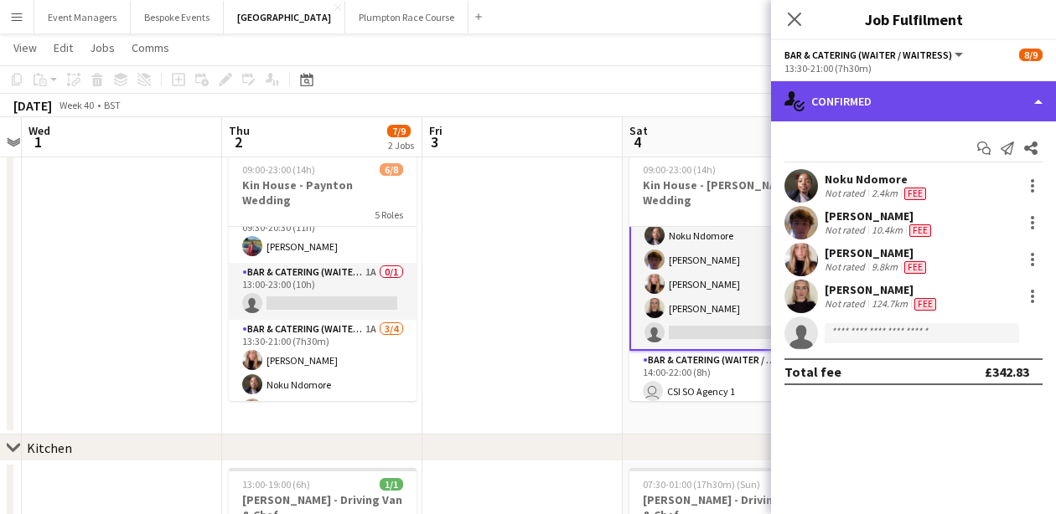
click at [870, 109] on div "single-neutral-actions-check-2 Confirmed" at bounding box center [913, 101] width 285 height 40
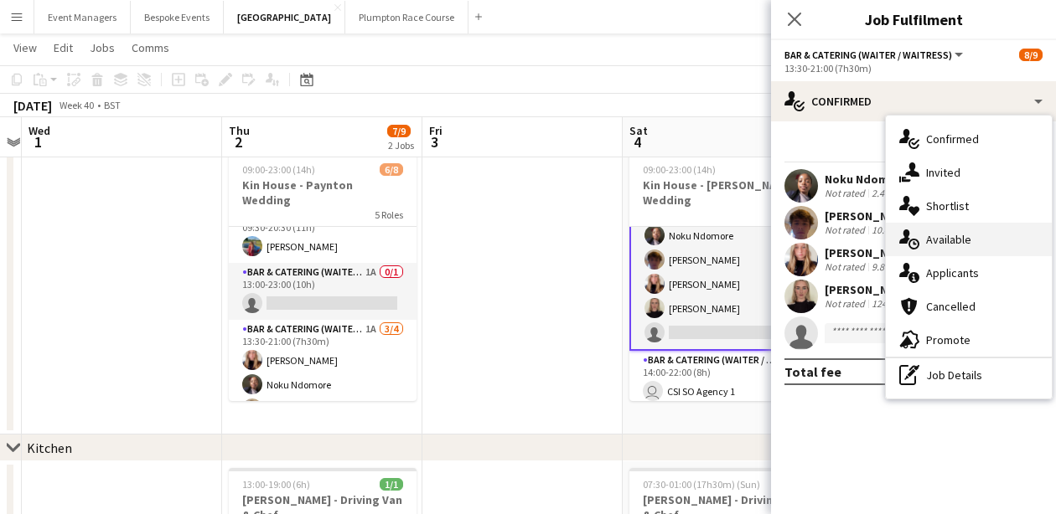
click at [938, 248] on div "single-neutral-actions-upload Available" at bounding box center [969, 240] width 166 height 34
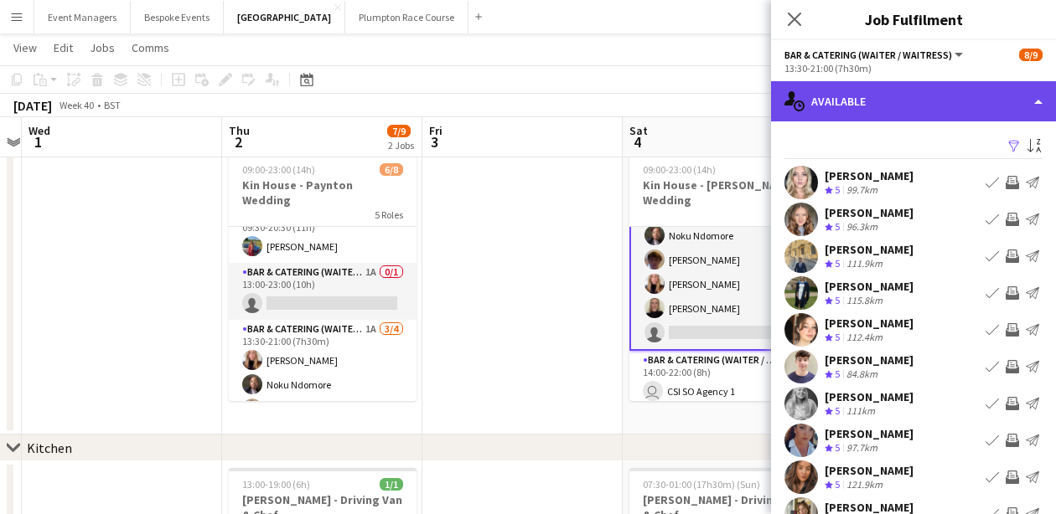
click at [854, 82] on div "single-neutral-actions-upload Available" at bounding box center [913, 101] width 285 height 40
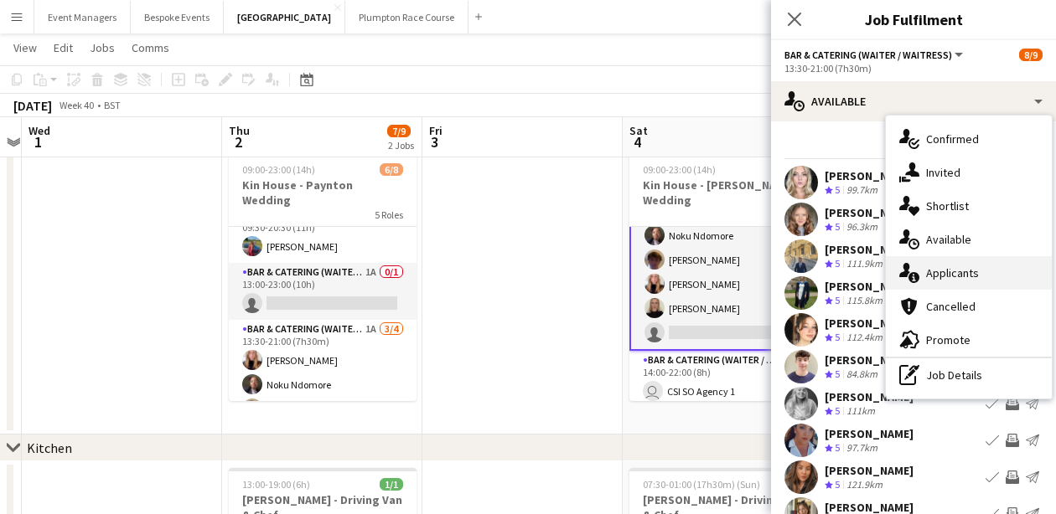
click at [978, 271] on div "single-neutral-actions-information Applicants" at bounding box center [969, 273] width 166 height 34
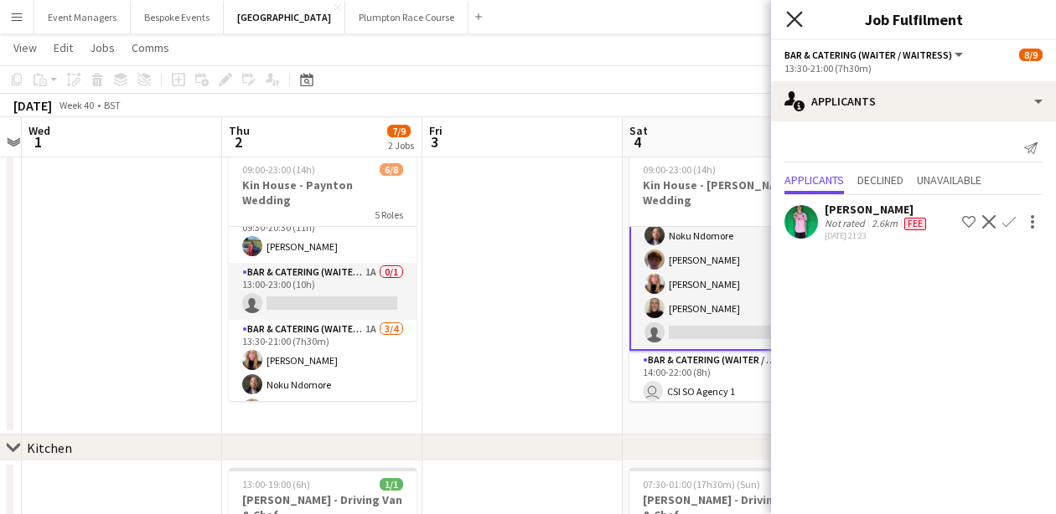
click at [800, 21] on icon "Close pop-in" at bounding box center [794, 19] width 16 height 16
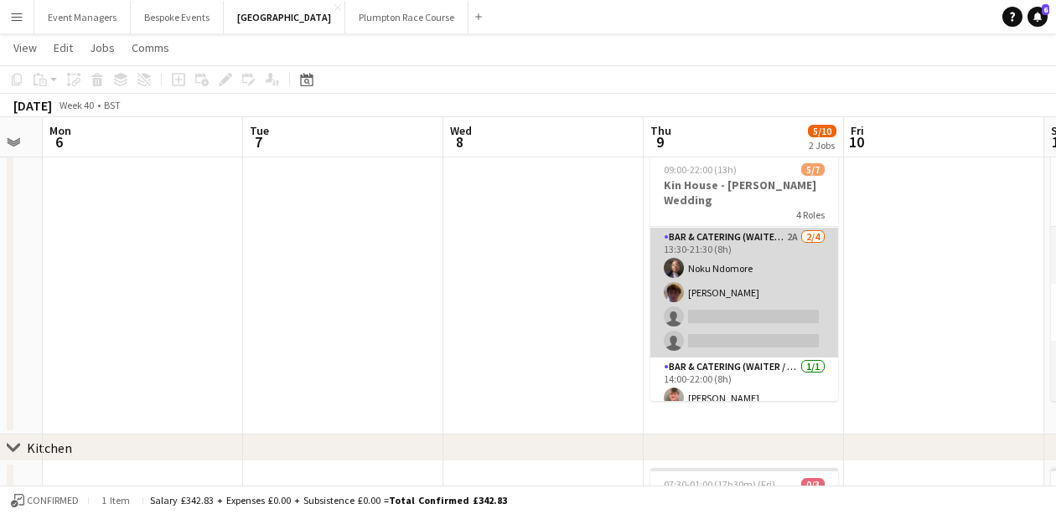
scroll to position [111, 0]
click at [710, 308] on app-card-role "Bar & Catering (Waiter / waitress) 2A [DATE] 13:30-21:30 (8h) Noku Ndomore [PER…" at bounding box center [744, 295] width 188 height 130
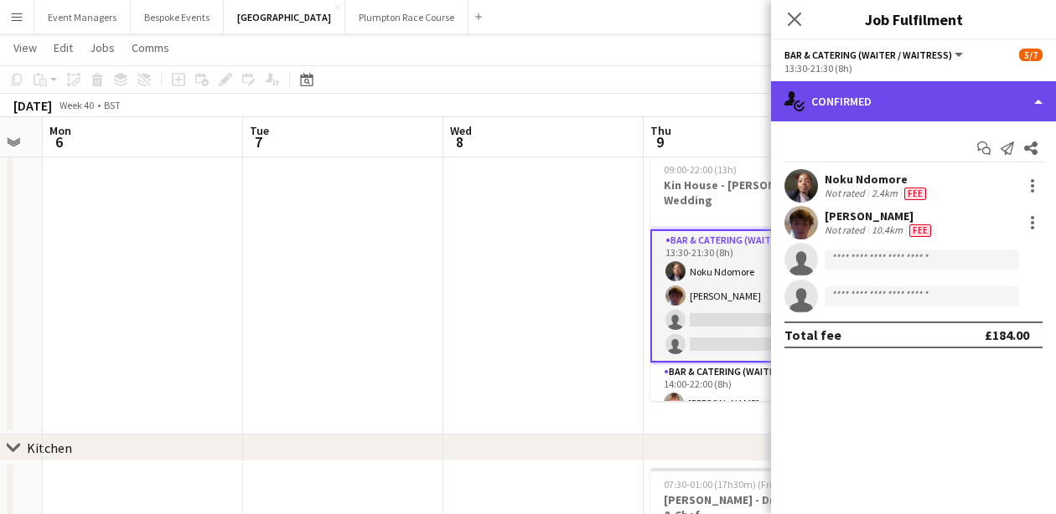
click at [902, 90] on div "single-neutral-actions-check-2 Confirmed" at bounding box center [913, 101] width 285 height 40
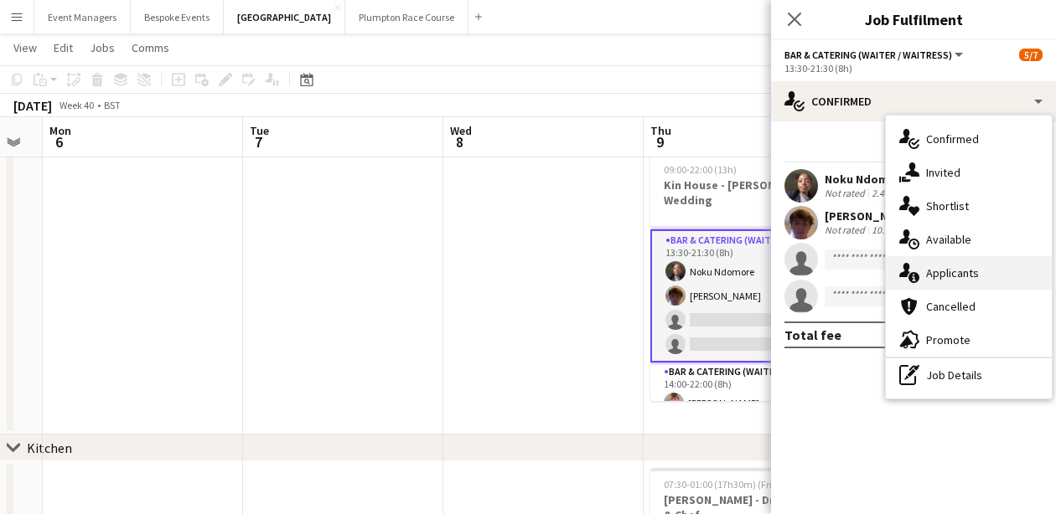
click at [959, 273] on span "Applicants" at bounding box center [952, 273] width 53 height 15
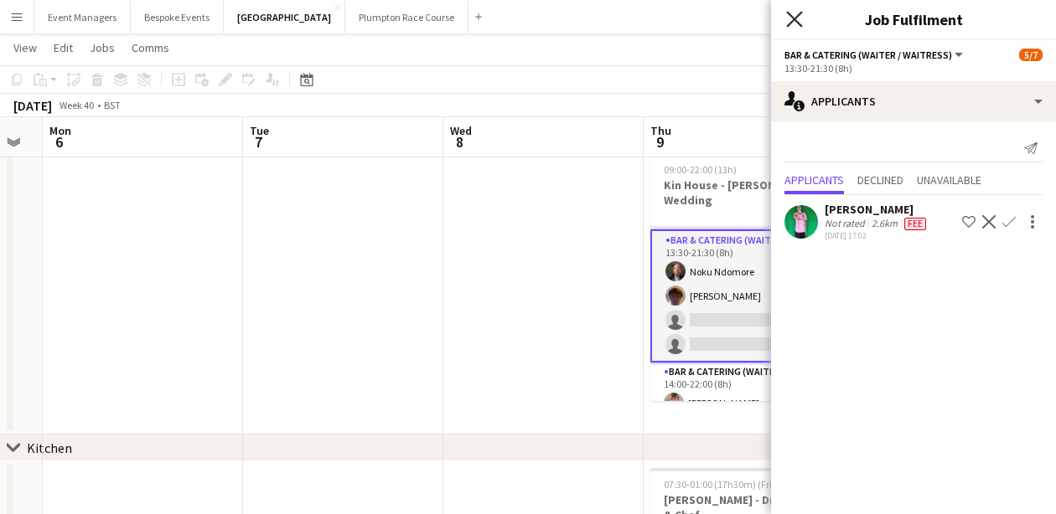
click at [794, 13] on icon "Close pop-in" at bounding box center [794, 19] width 16 height 16
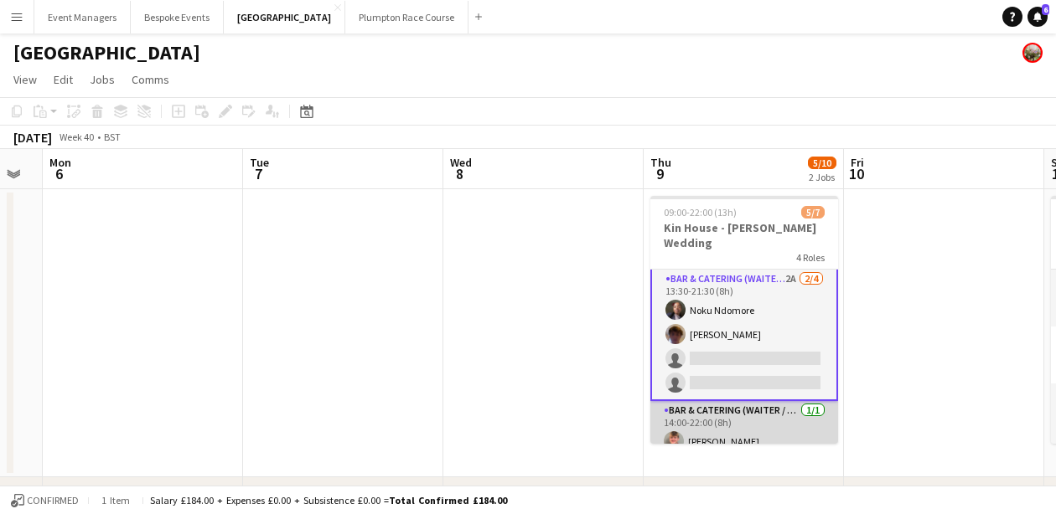
scroll to position [115, 0]
click at [754, 420] on app-card-role "Bar & Catering (Waiter / waitress) [DATE] 14:00-22:00 (8h) [PERSON_NAME]" at bounding box center [744, 430] width 188 height 57
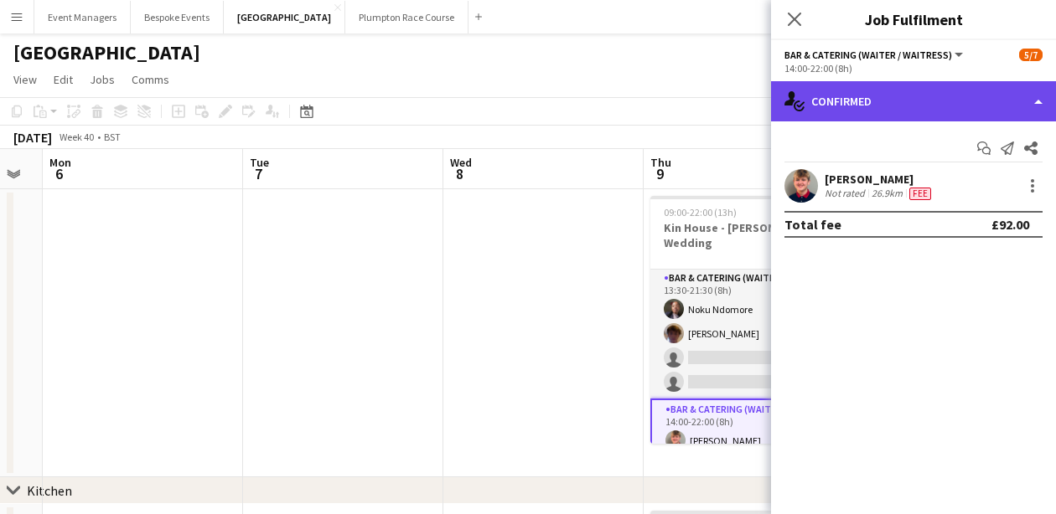
click at [945, 98] on div "single-neutral-actions-check-2 Confirmed" at bounding box center [913, 101] width 285 height 40
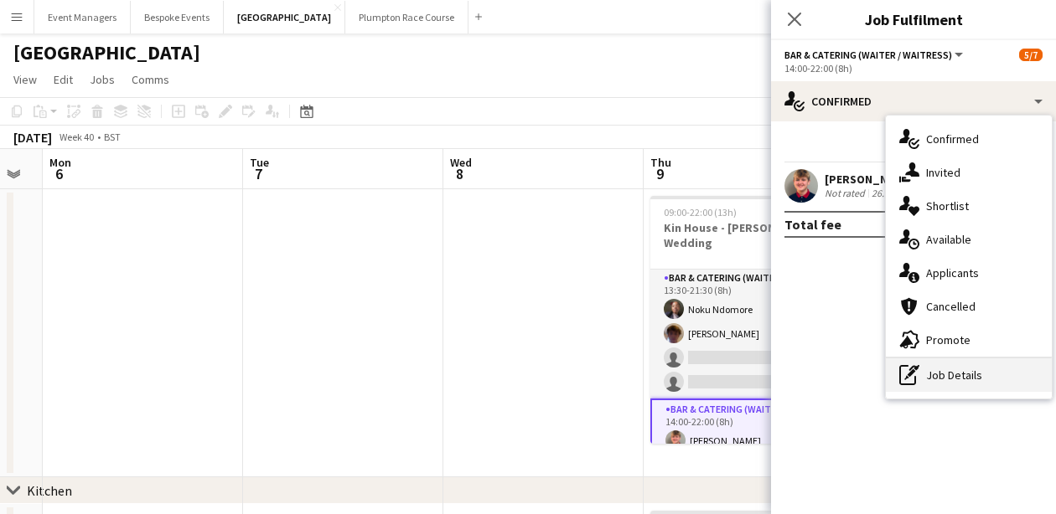
click at [994, 386] on div "pen-write Job Details" at bounding box center [969, 376] width 166 height 34
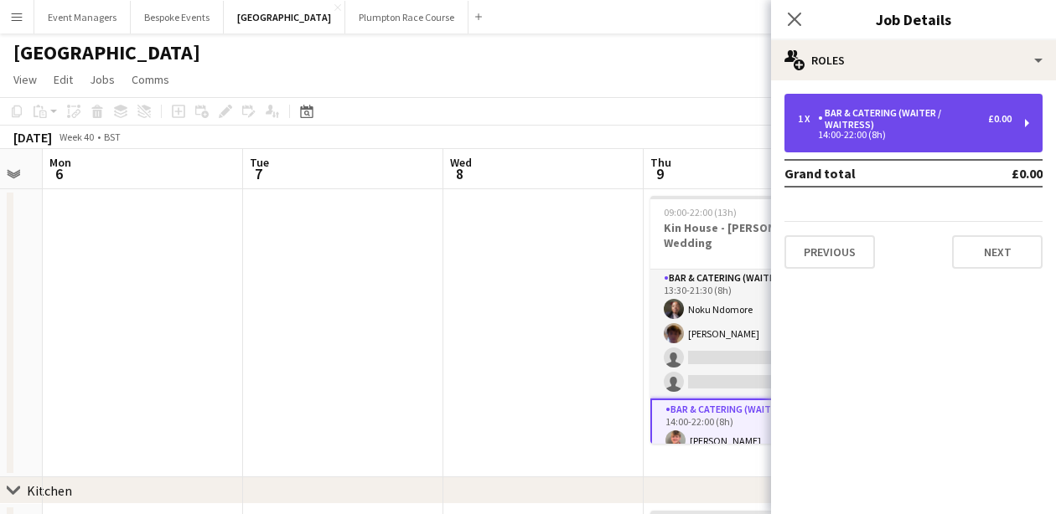
click at [956, 143] on div "1 x Bar & Catering (Waiter / waitress) £0.00 14:00-22:00 (8h)" at bounding box center [913, 123] width 258 height 59
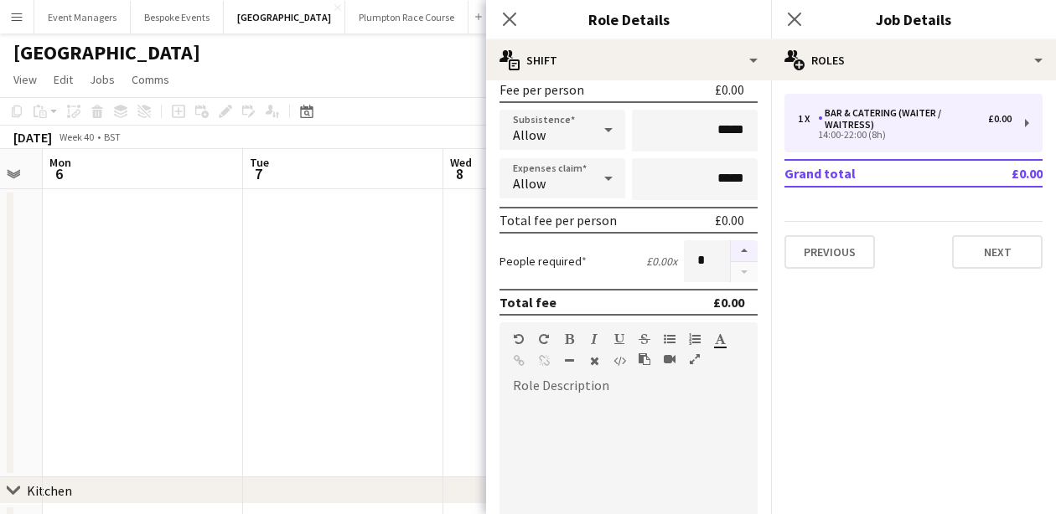
click at [745, 248] on button "button" at bounding box center [744, 251] width 27 height 22
type input "*"
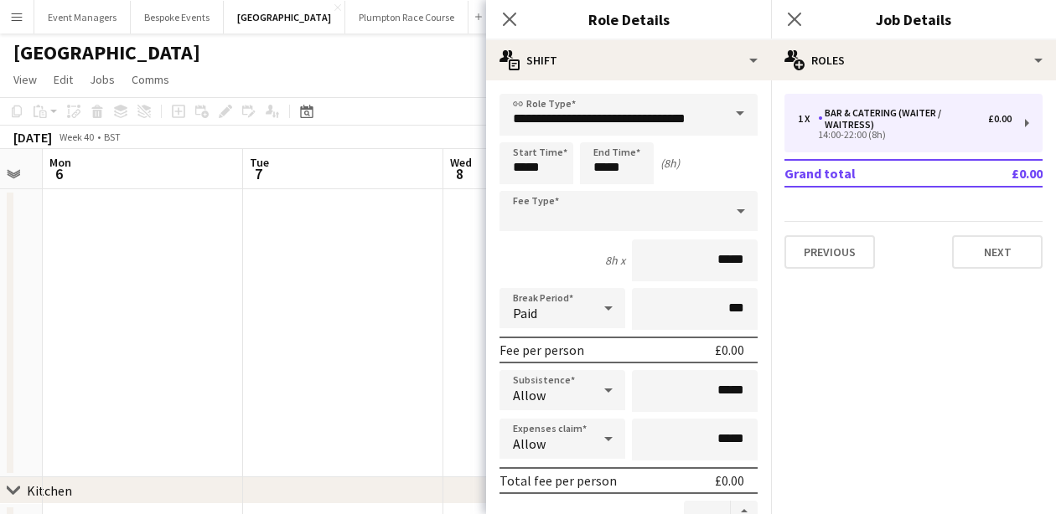
scroll to position [0, 0]
click at [623, 167] on input "*****" at bounding box center [617, 163] width 74 height 42
type input "*****"
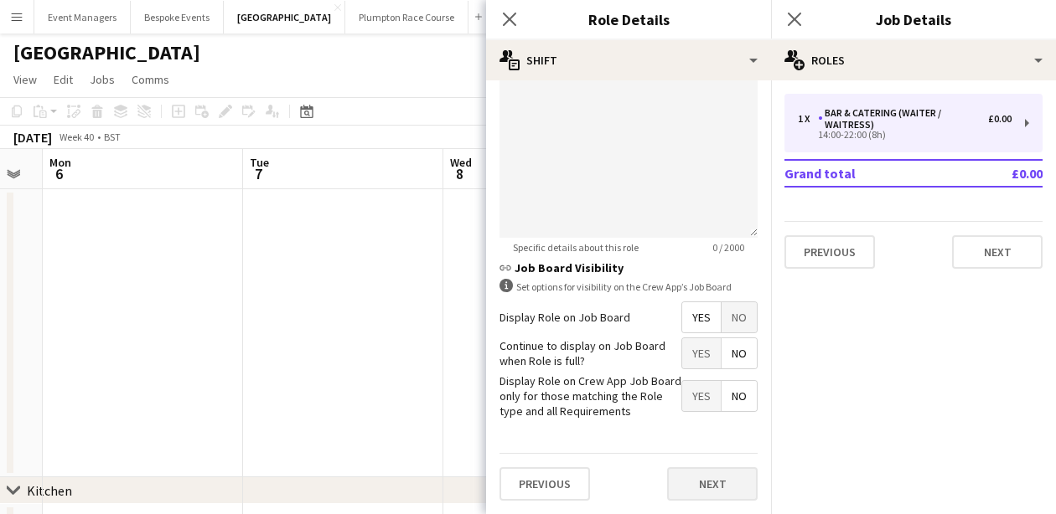
scroll to position [620, 0]
click at [718, 483] on button "Next" at bounding box center [712, 485] width 90 height 34
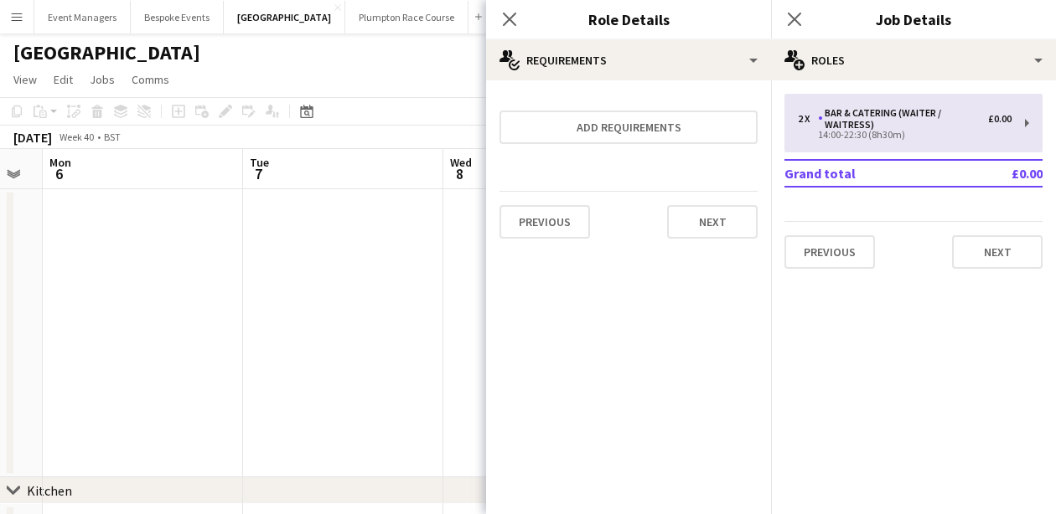
scroll to position [0, 0]
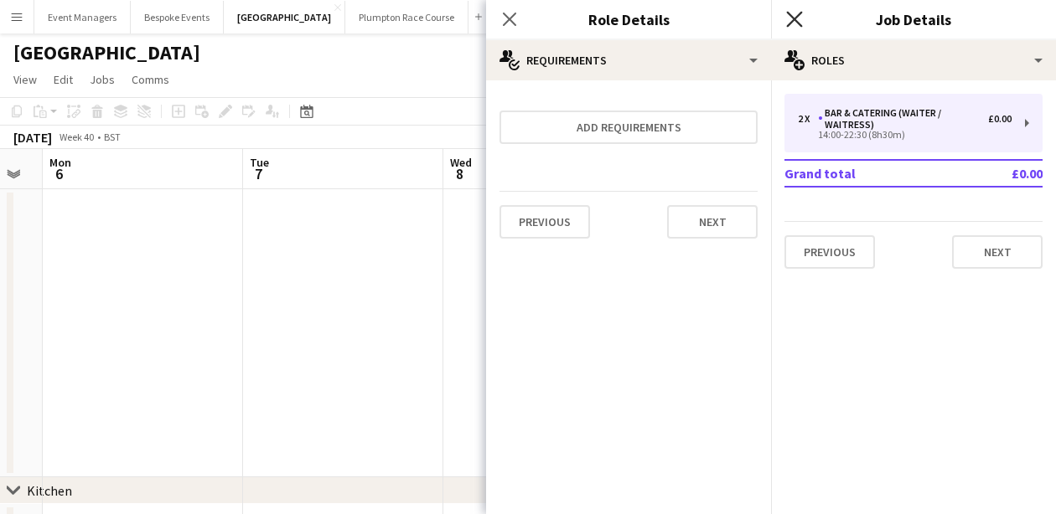
click at [800, 18] on icon "Close pop-in" at bounding box center [794, 19] width 16 height 16
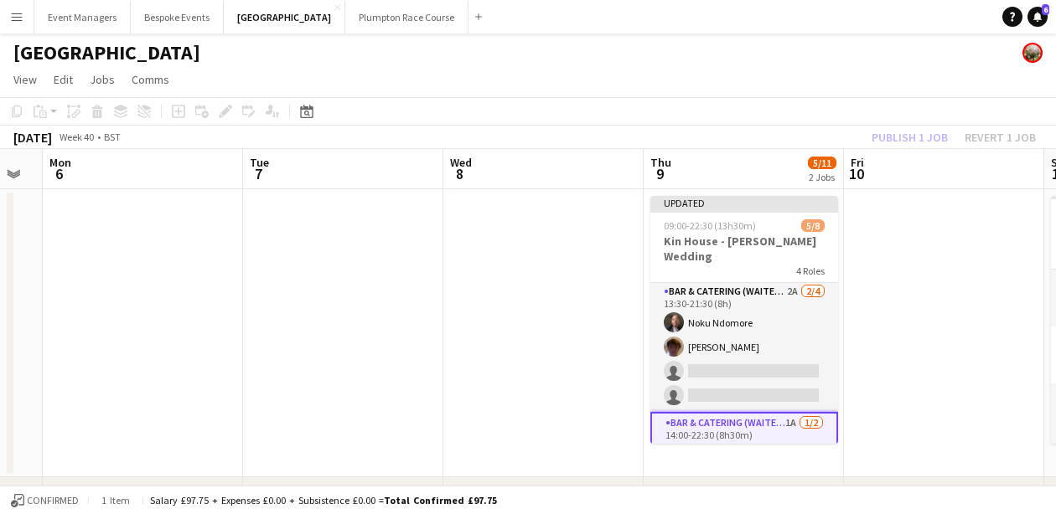
click at [936, 137] on div "Publish 1 job Revert 1 job" at bounding box center [953, 138] width 204 height 22
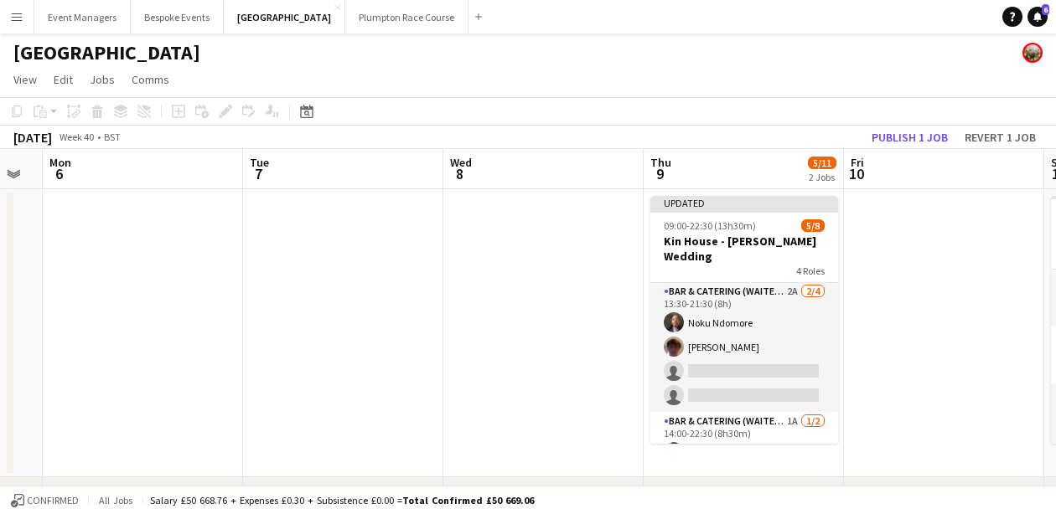
click at [936, 137] on button "Publish 1 job" at bounding box center [910, 138] width 90 height 22
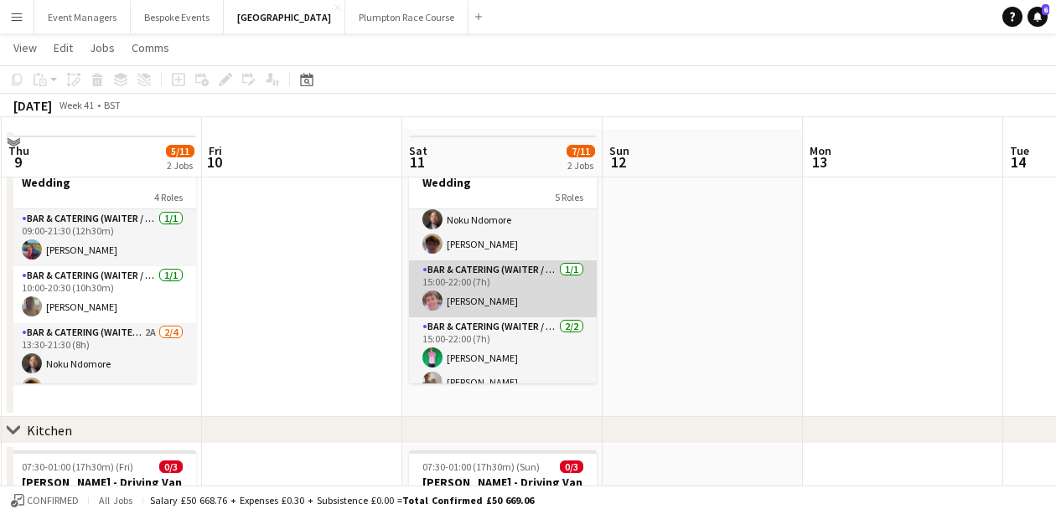
scroll to position [93, 0]
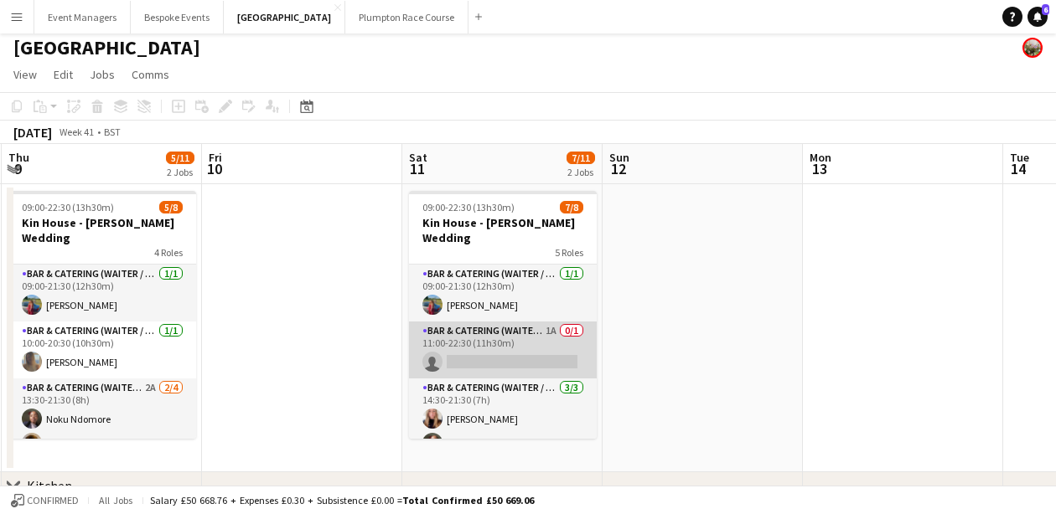
click at [517, 322] on app-card-role "Bar & Catering (Waiter / waitress) 1A 0/1 11:00-22:30 (11h30m) single-neutral-a…" at bounding box center [503, 350] width 188 height 57
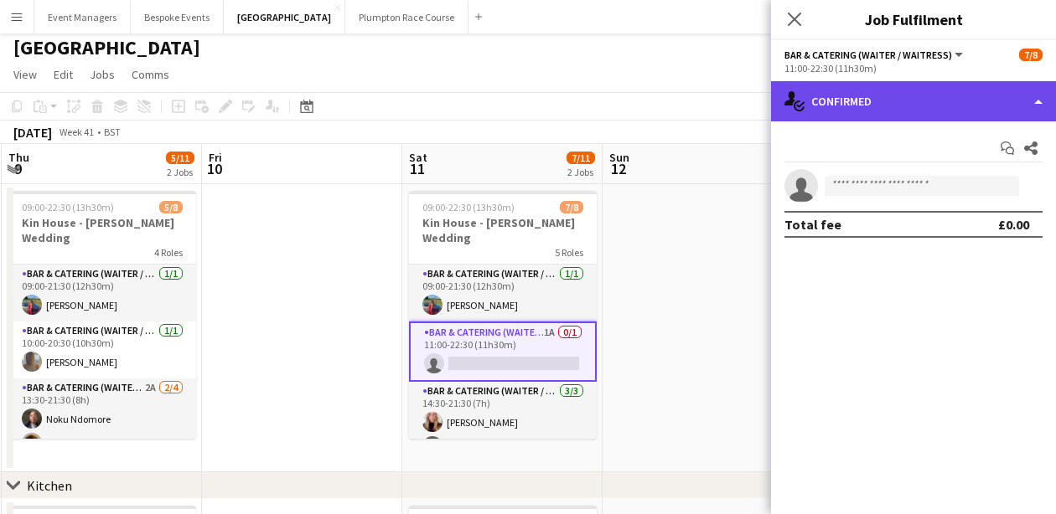
click at [880, 101] on div "single-neutral-actions-check-2 Confirmed" at bounding box center [913, 101] width 285 height 40
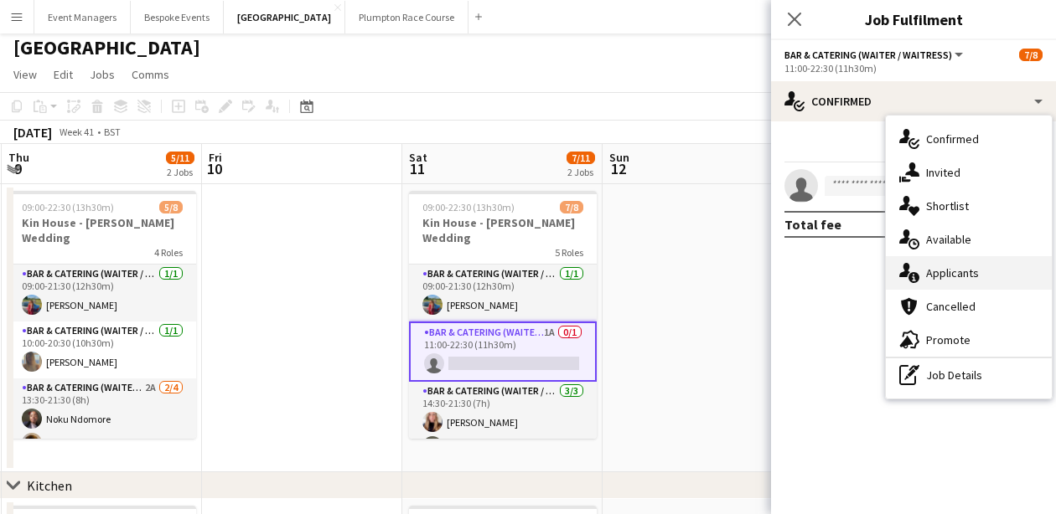
click at [956, 282] on div "single-neutral-actions-information Applicants" at bounding box center [969, 273] width 166 height 34
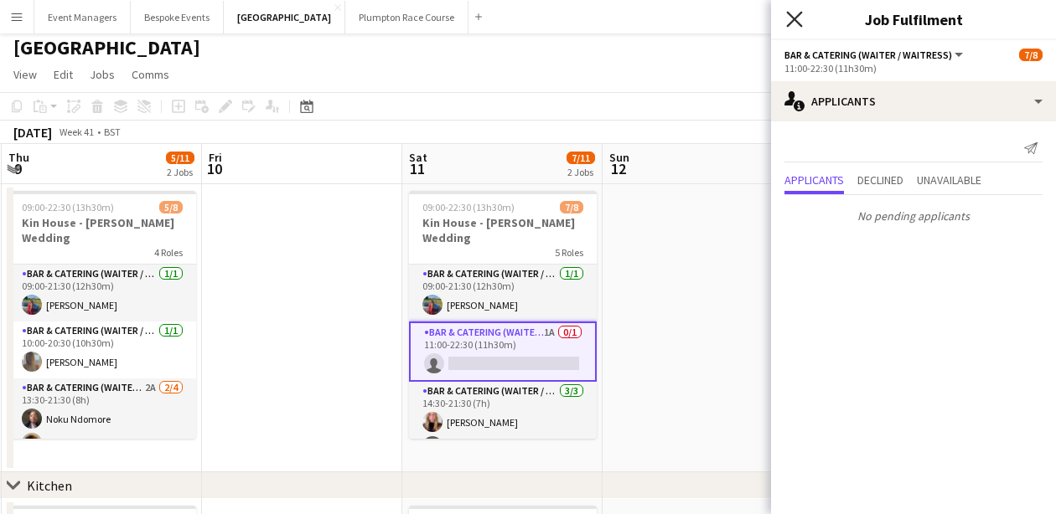
click at [792, 25] on icon "Close pop-in" at bounding box center [794, 19] width 16 height 16
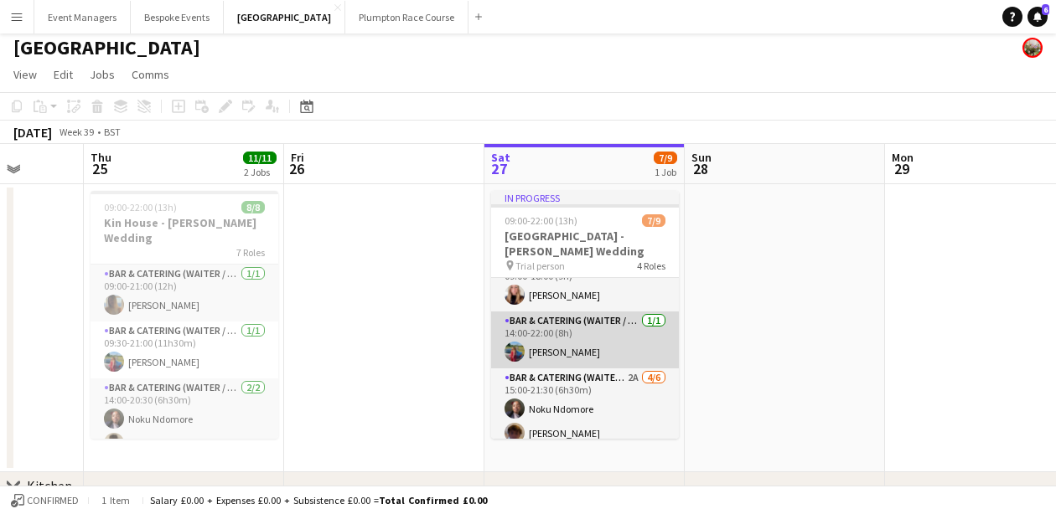
scroll to position [26, 0]
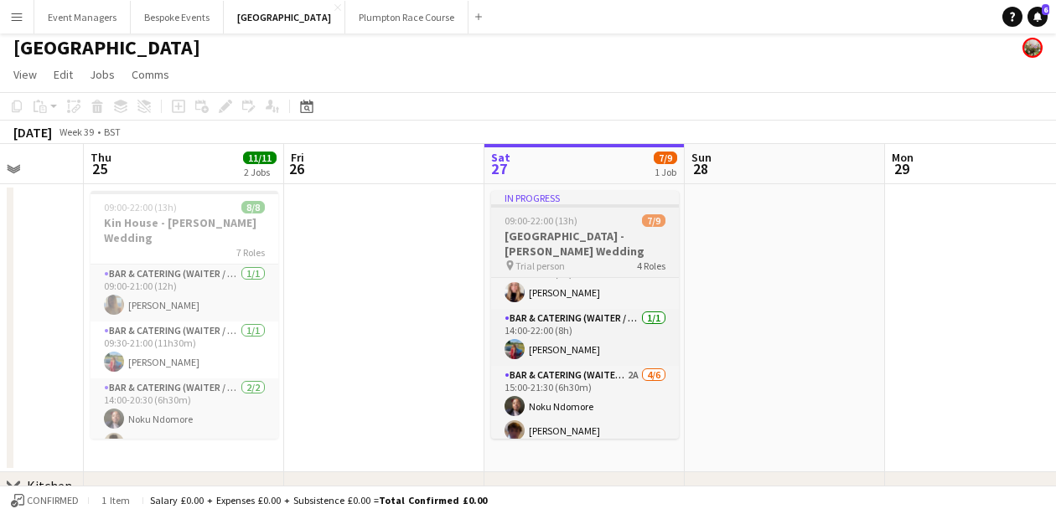
click at [562, 260] on span "Trial person" at bounding box center [539, 266] width 49 height 13
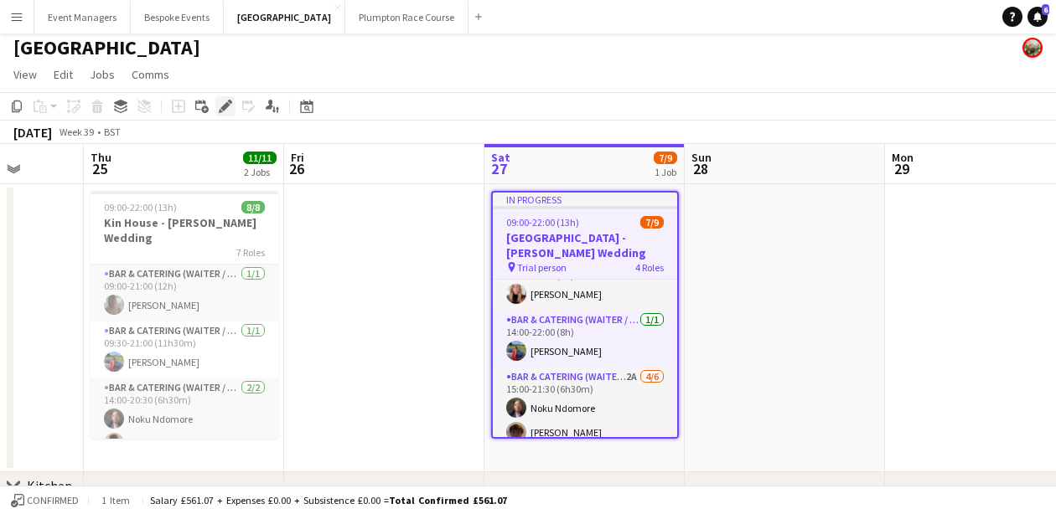
click at [227, 109] on icon "Edit" at bounding box center [225, 106] width 13 height 13
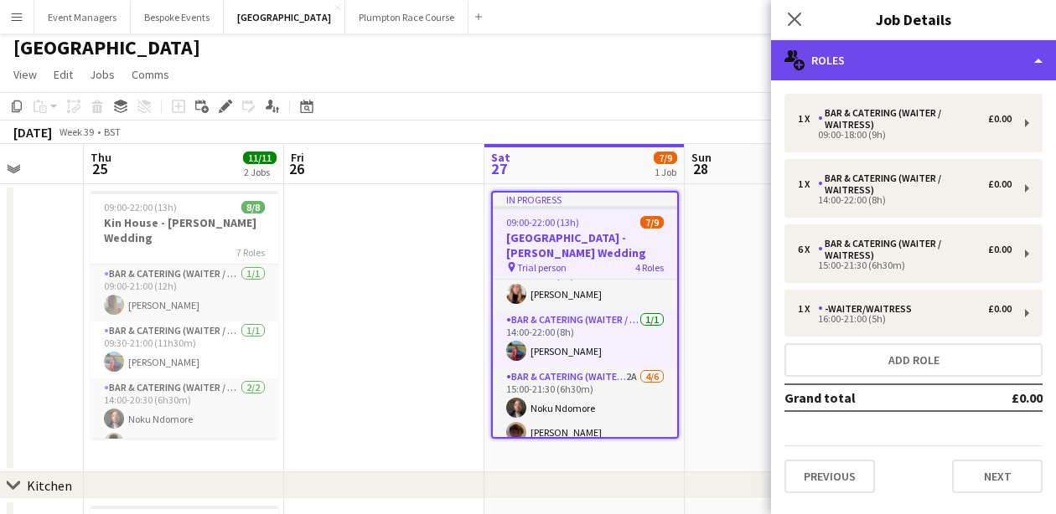
click at [956, 54] on div "multiple-users-add Roles" at bounding box center [913, 60] width 285 height 40
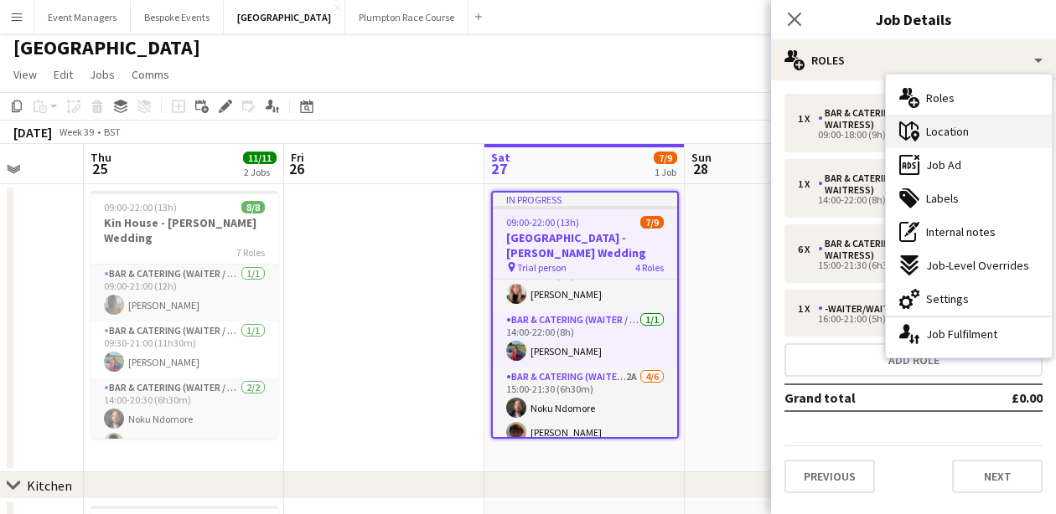
click at [969, 132] on div "maps-pin-1 Location" at bounding box center [969, 132] width 166 height 34
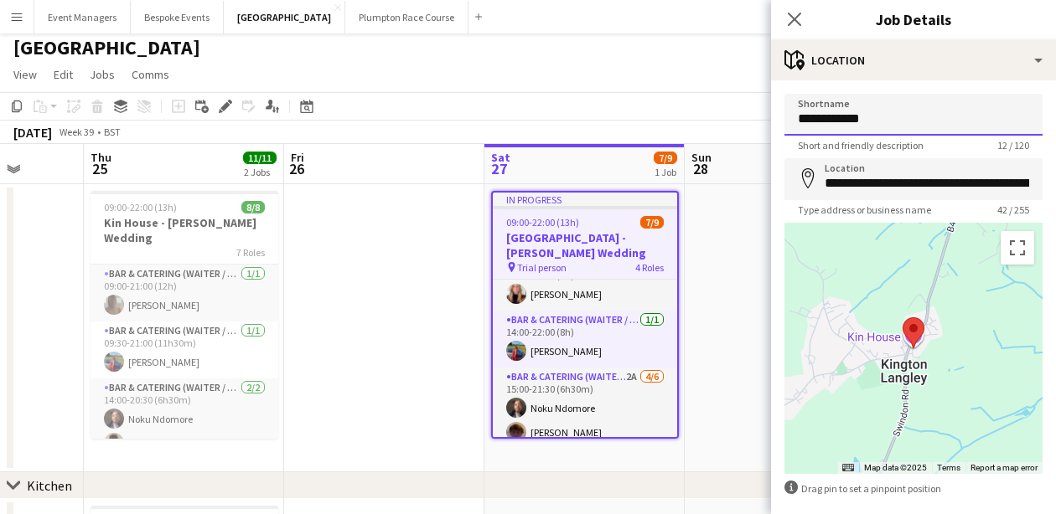
drag, startPoint x: 917, startPoint y: 130, endPoint x: 744, endPoint y: 141, distance: 172.9
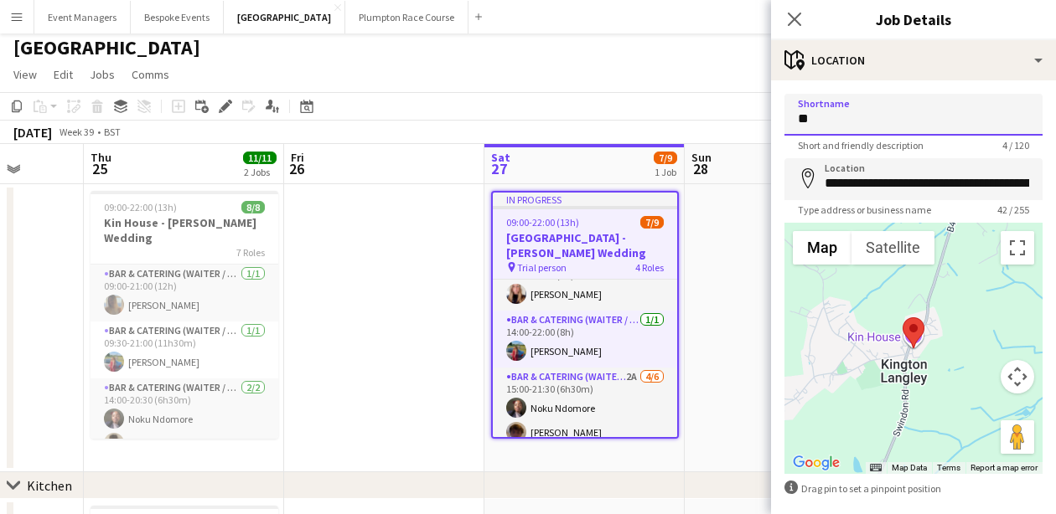
type input "*"
click at [798, 11] on icon "Close pop-in" at bounding box center [794, 19] width 16 height 16
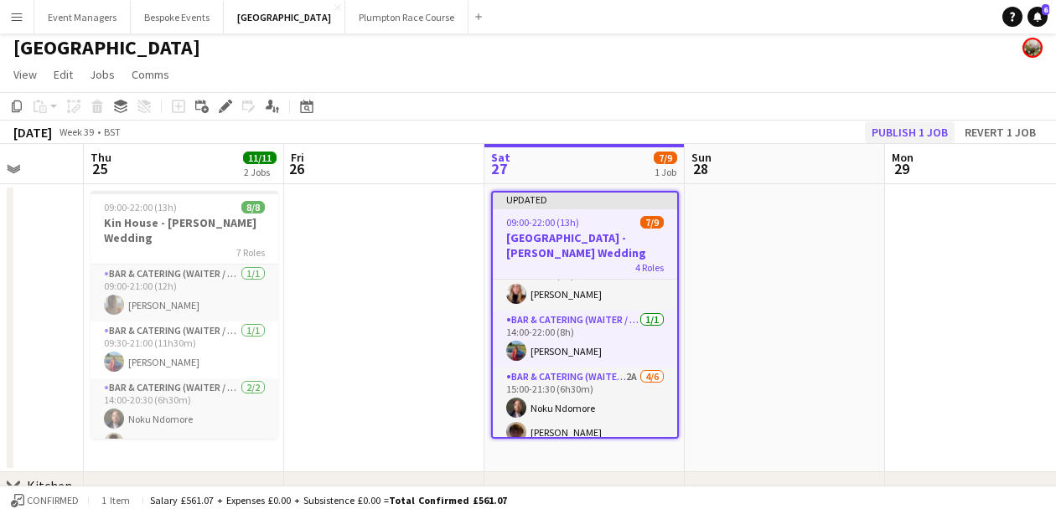
click at [896, 130] on button "Publish 1 job" at bounding box center [910, 132] width 90 height 22
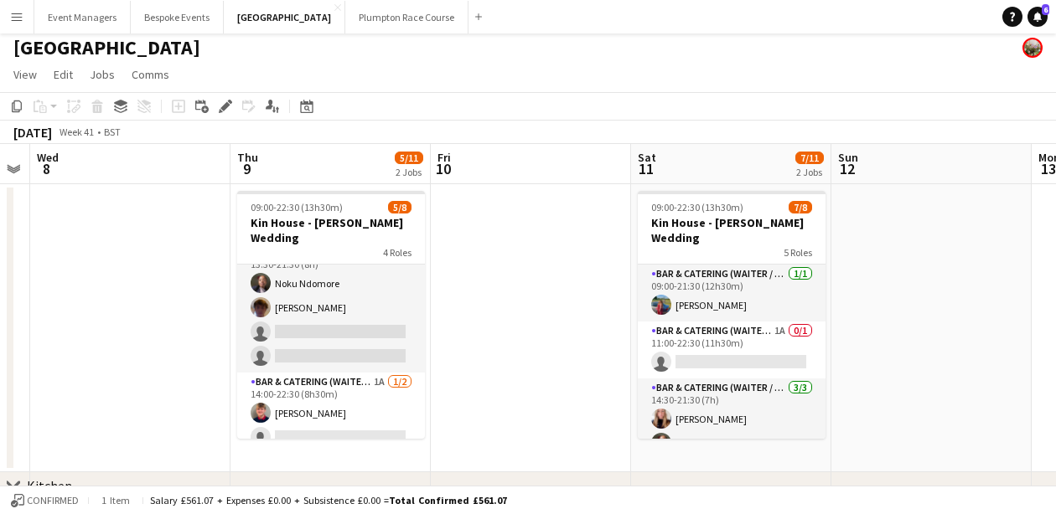
scroll to position [0, 772]
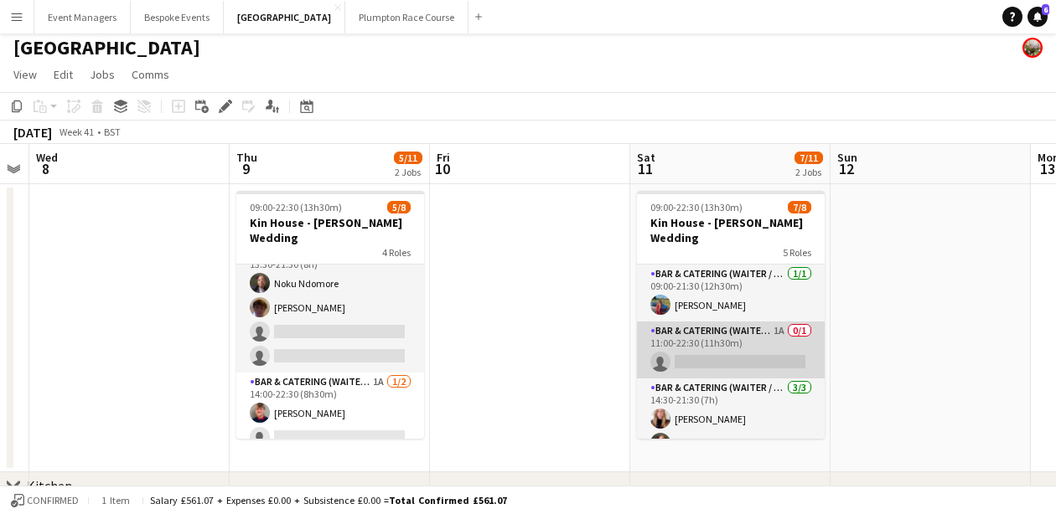
click at [729, 345] on app-card-role "Bar & Catering (Waiter / waitress) 1A 0/1 11:00-22:30 (11h30m) single-neutral-a…" at bounding box center [731, 350] width 188 height 57
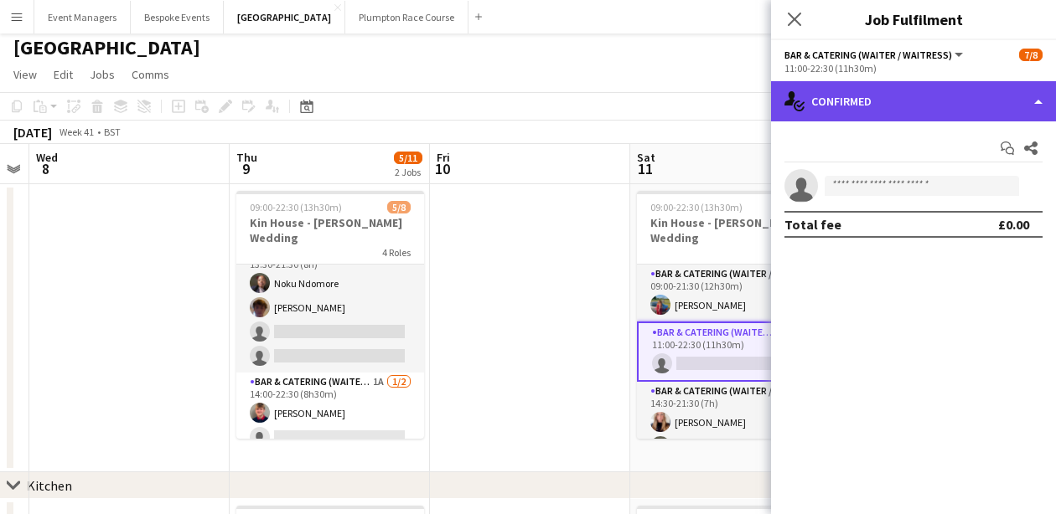
click at [936, 93] on div "single-neutral-actions-check-2 Confirmed" at bounding box center [913, 101] width 285 height 40
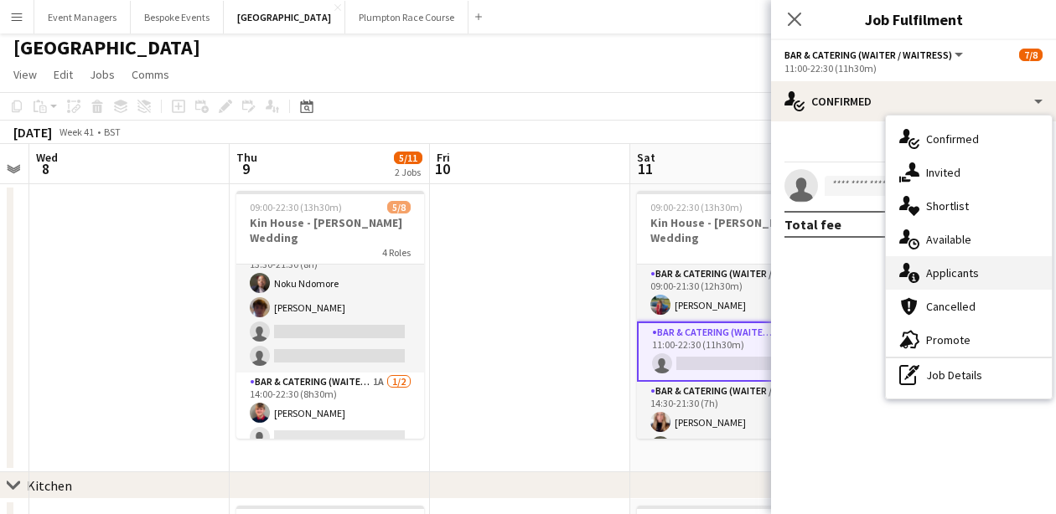
click at [978, 276] on div "single-neutral-actions-information Applicants" at bounding box center [969, 273] width 166 height 34
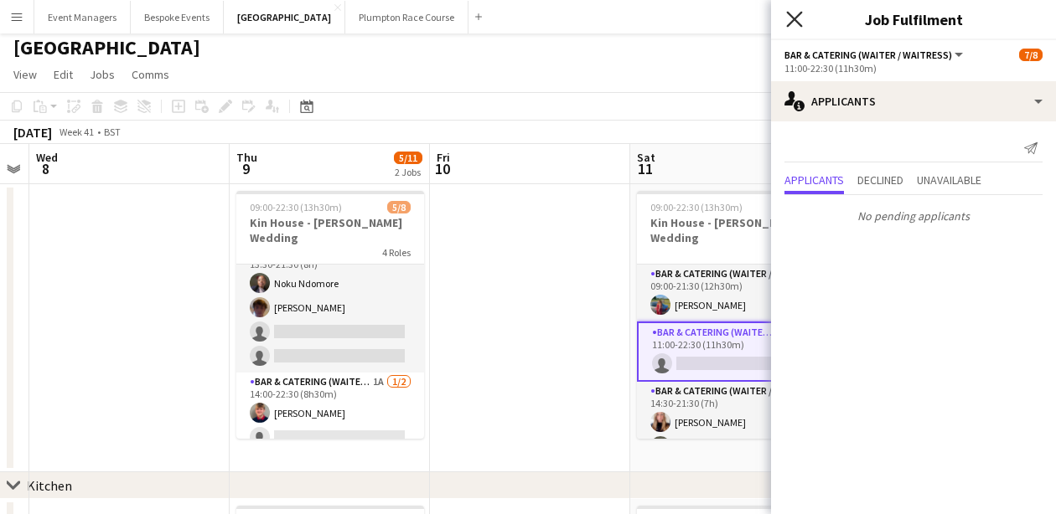
click at [795, 22] on icon "Close pop-in" at bounding box center [794, 19] width 16 height 16
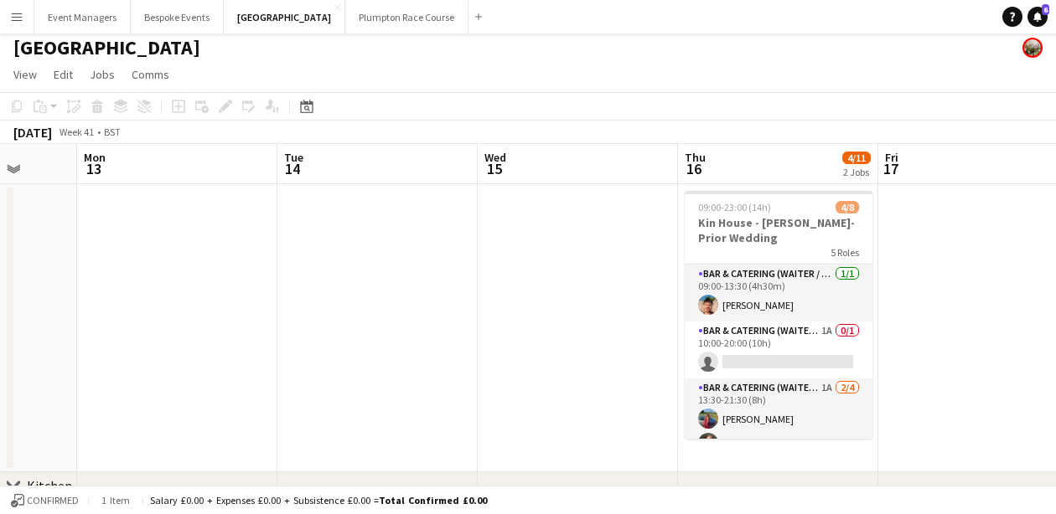
scroll to position [0, 541]
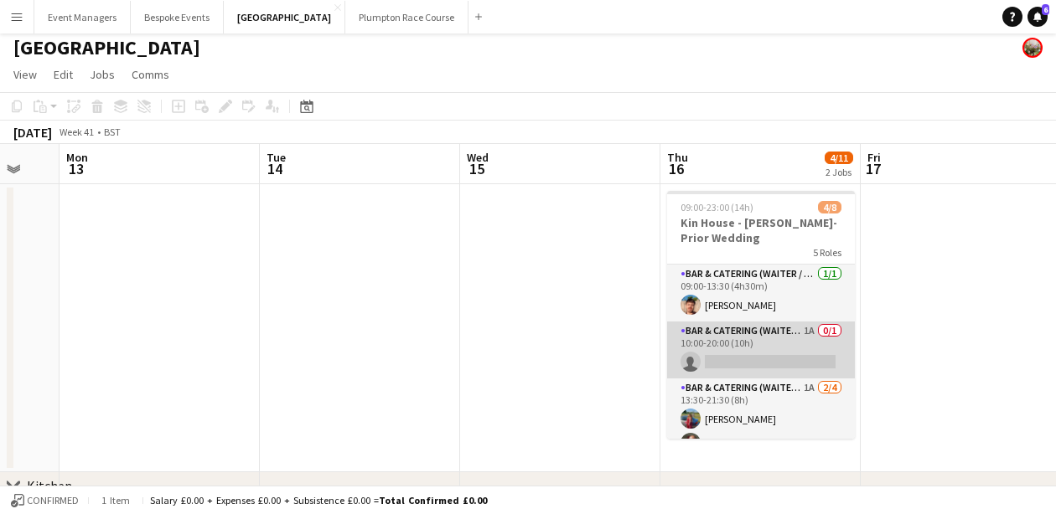
click at [727, 347] on app-card-role "Bar & Catering (Waiter / waitress) 1A 0/1 10:00-20:00 (10h) single-neutral-acti…" at bounding box center [761, 350] width 188 height 57
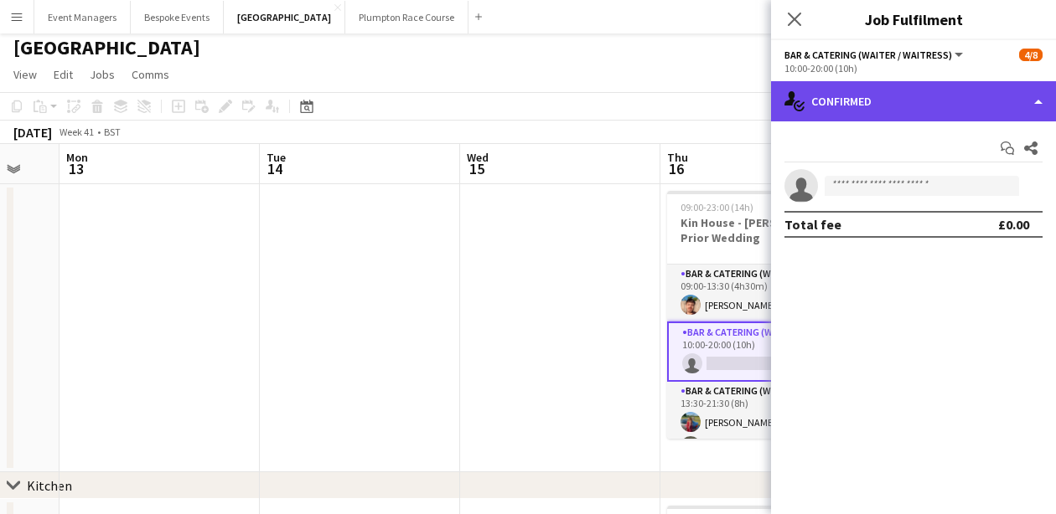
click at [921, 89] on div "single-neutral-actions-check-2 Confirmed" at bounding box center [913, 101] width 285 height 40
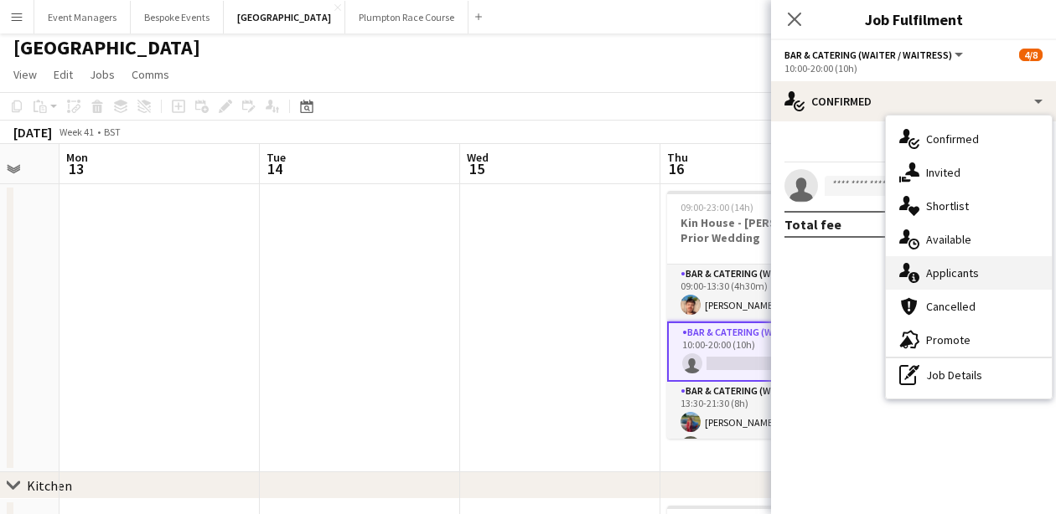
click at [961, 269] on span "Applicants" at bounding box center [952, 273] width 53 height 15
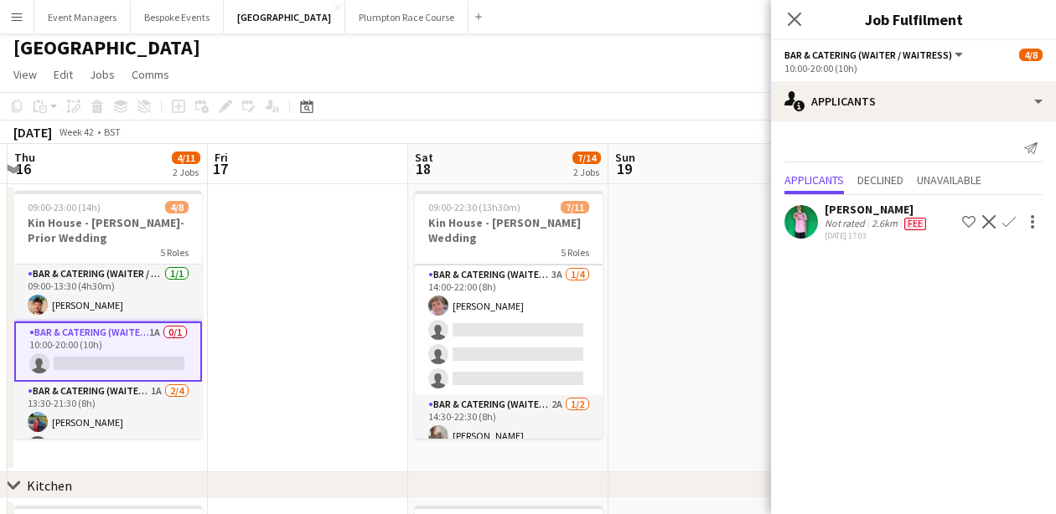
scroll to position [220, 0]
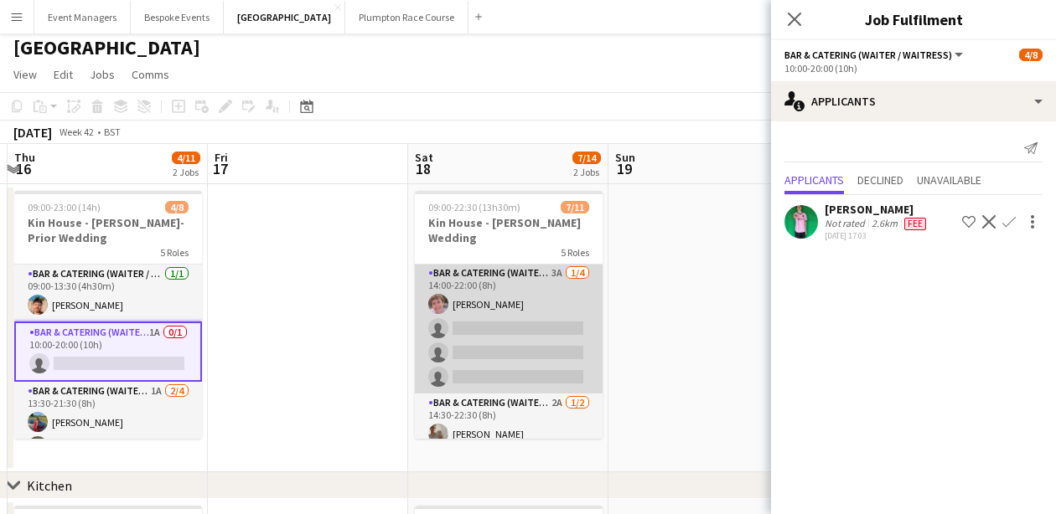
click at [515, 366] on app-card-role "Bar & Catering (Waiter / waitress) 3A [DATE] 14:00-22:00 (8h) [PERSON_NAME] sin…" at bounding box center [509, 329] width 188 height 130
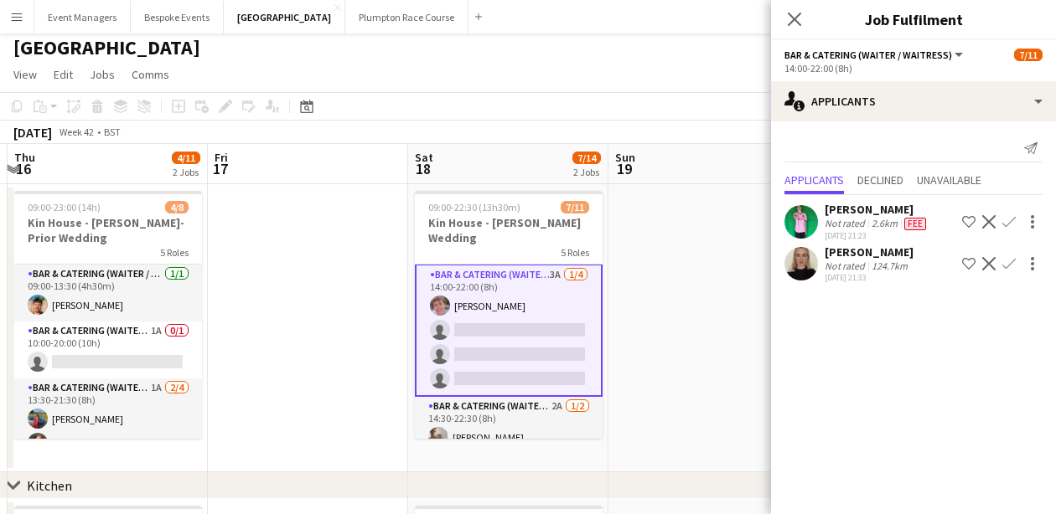
click at [1012, 261] on app-icon "Confirm" at bounding box center [1008, 263] width 13 height 13
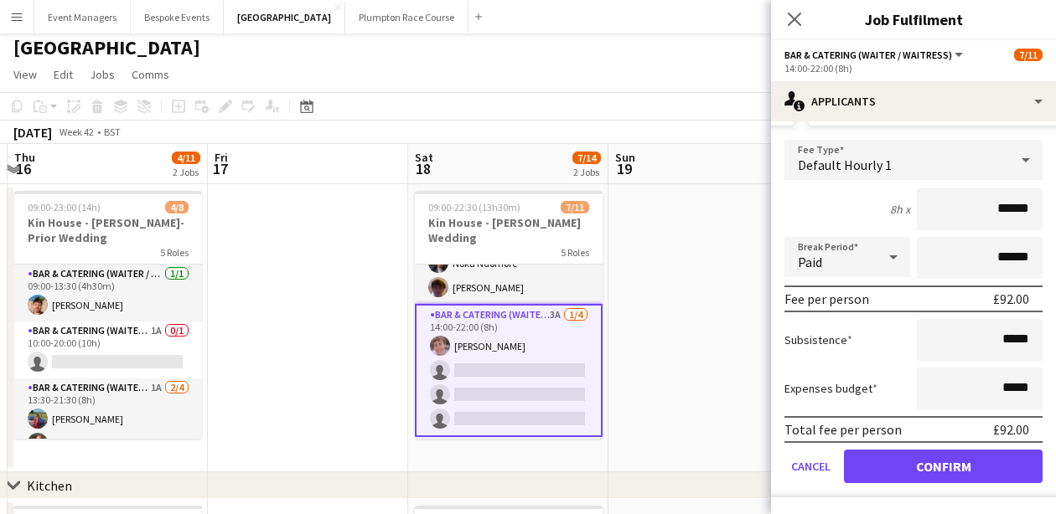
scroll to position [166, 0]
type input "******"
click at [943, 473] on button "Confirm" at bounding box center [943, 467] width 199 height 34
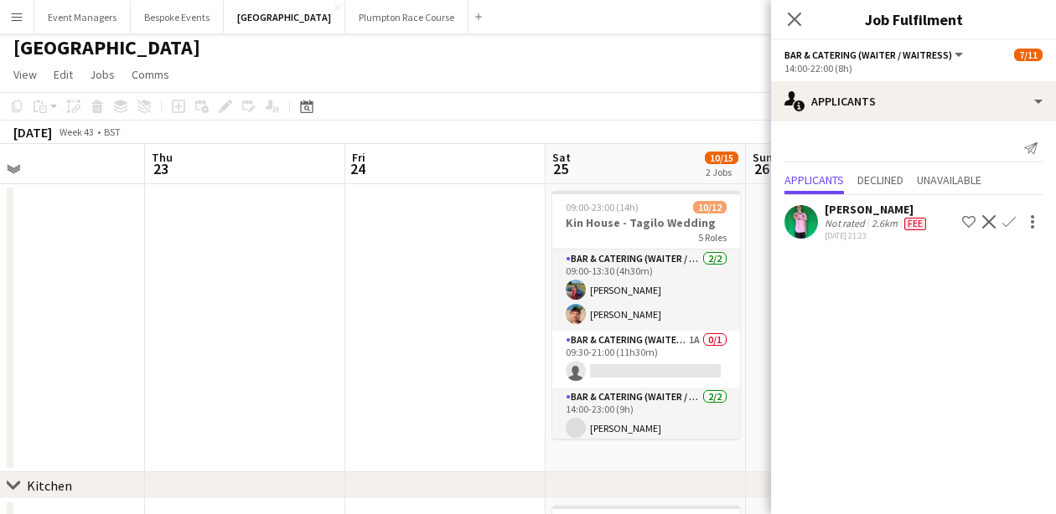
scroll to position [0, 457]
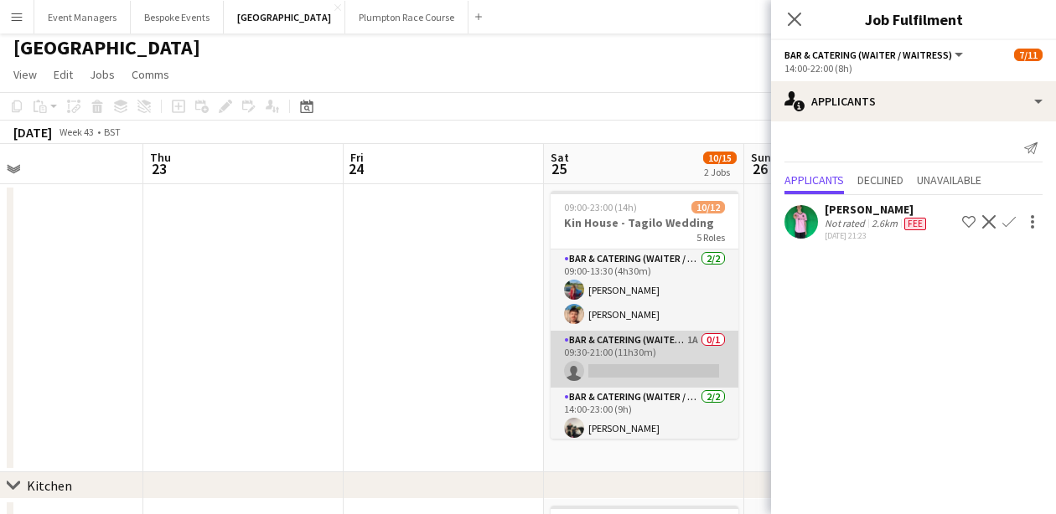
click at [627, 370] on app-card-role "Bar & Catering (Waiter / waitress) 1A 0/1 09:30-21:00 (11h30m) single-neutral-a…" at bounding box center [644, 359] width 188 height 57
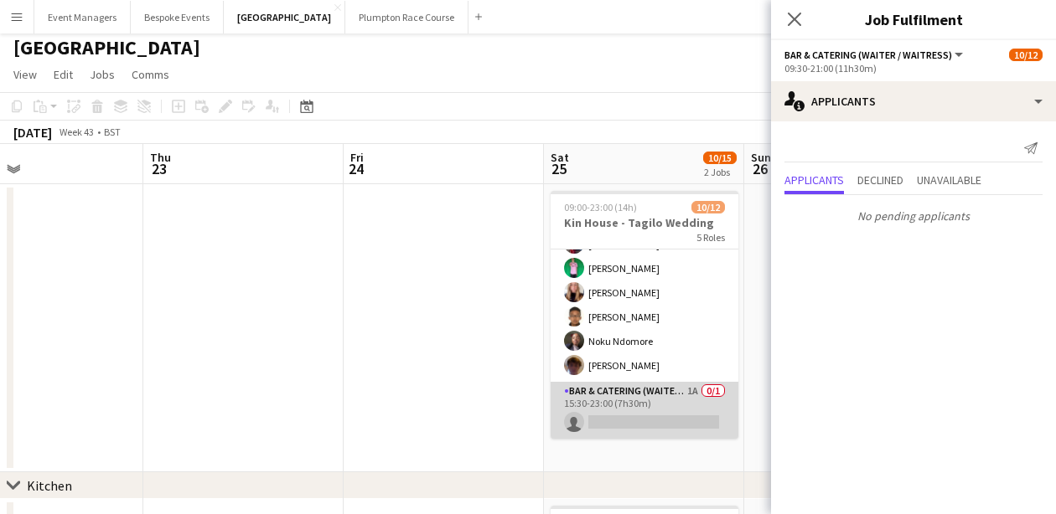
scroll to position [269, 0]
click at [638, 415] on app-card-role "Bar & Catering (Waiter / waitress) 1A 0/1 15:30-23:00 (7h30m) single-neutral-ac…" at bounding box center [644, 410] width 188 height 57
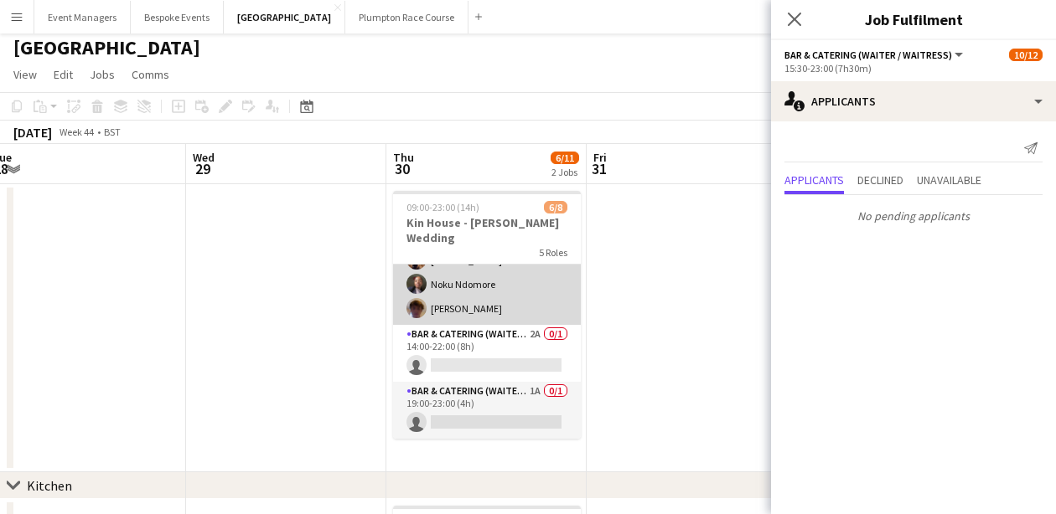
scroll to position [183, 0]
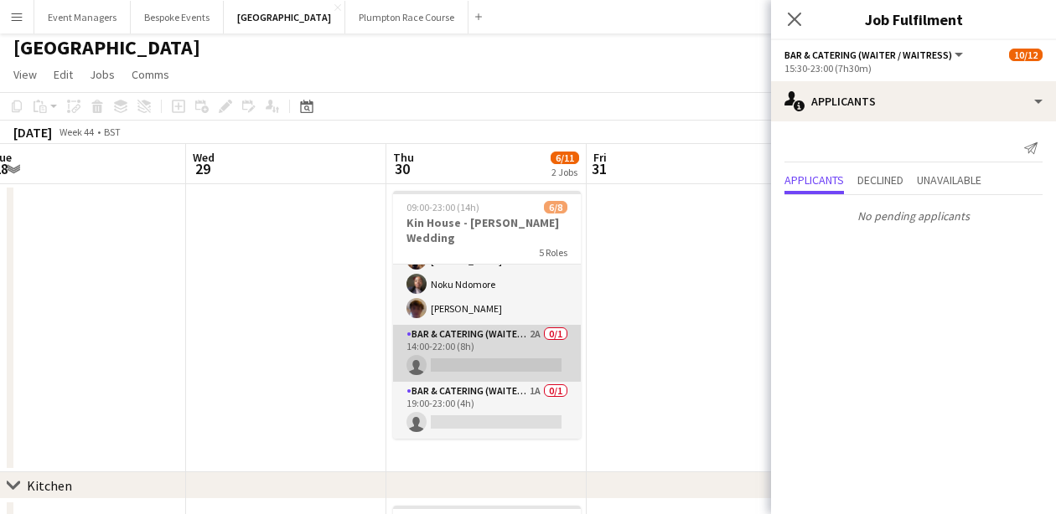
click at [484, 351] on app-card-role "Bar & Catering (Waiter / waitress) 2A 0/1 14:00-22:00 (8h) single-neutral-actio…" at bounding box center [487, 353] width 188 height 57
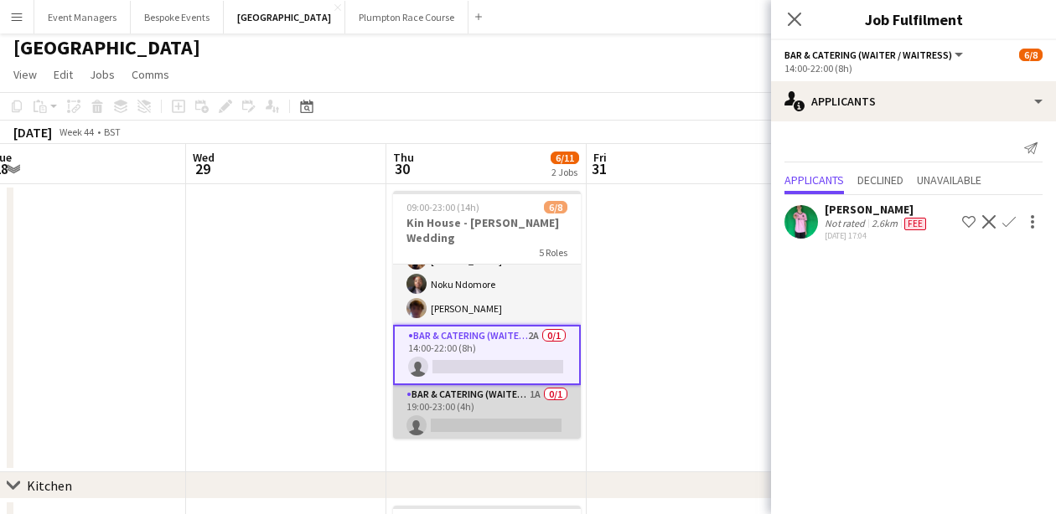
click at [493, 408] on app-card-role "Bar & Catering (Waiter / waitress) 1A 0/1 19:00-23:00 (4h) single-neutral-actio…" at bounding box center [487, 413] width 188 height 57
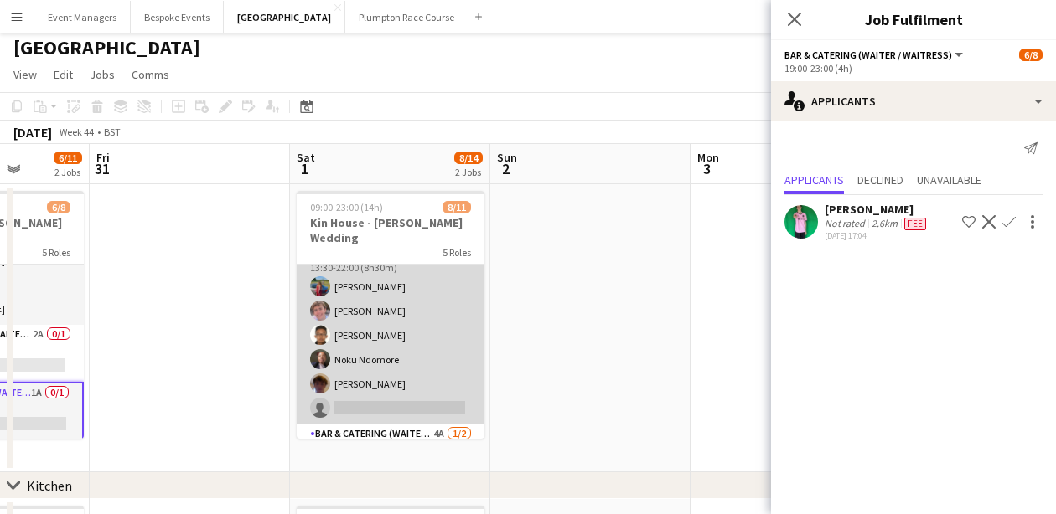
scroll to position [135, 0]
click at [392, 337] on app-card-role "Bar & Catering (Waiter / waitress) 1A [DATE] 13:30-22:00 (8h30m) [PERSON_NAME] …" at bounding box center [391, 333] width 188 height 178
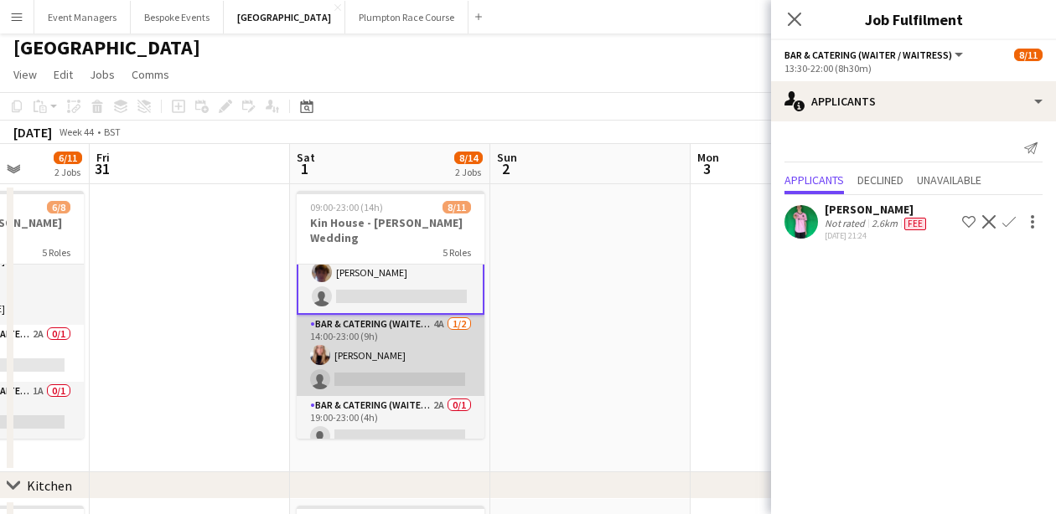
scroll to position [245, 0]
click at [392, 336] on app-card-role "Bar & Catering (Waiter / waitress) 4A [DATE] 14:00-23:00 (9h) [PERSON_NAME] sin…" at bounding box center [391, 356] width 188 height 81
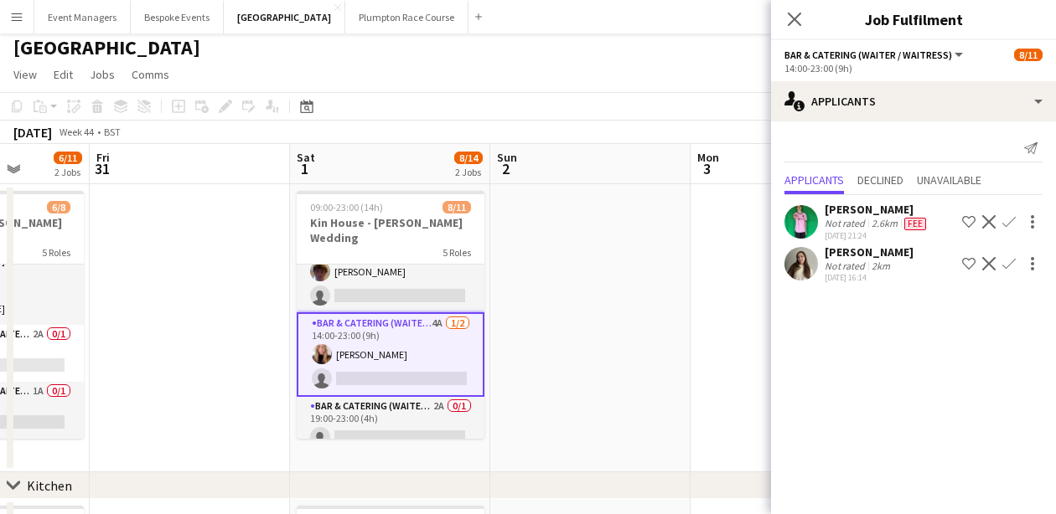
click at [1009, 266] on app-icon "Confirm" at bounding box center [1008, 263] width 13 height 13
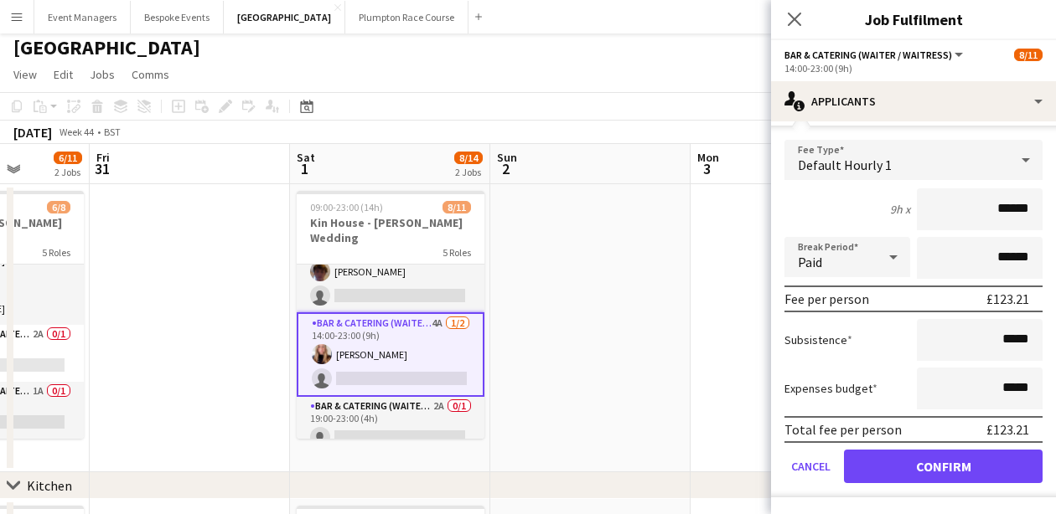
scroll to position [166, 0]
click at [956, 465] on button "Confirm" at bounding box center [943, 467] width 199 height 34
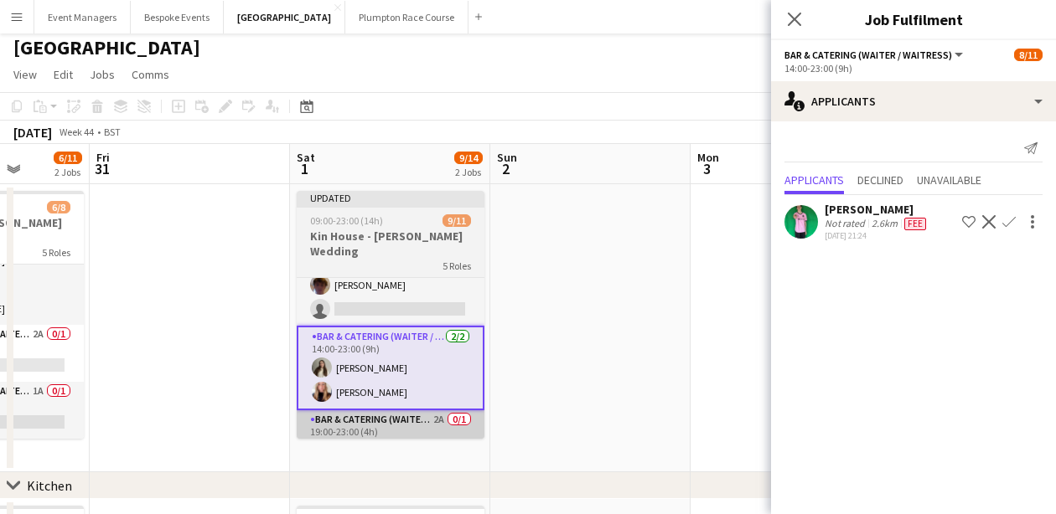
scroll to position [0, 0]
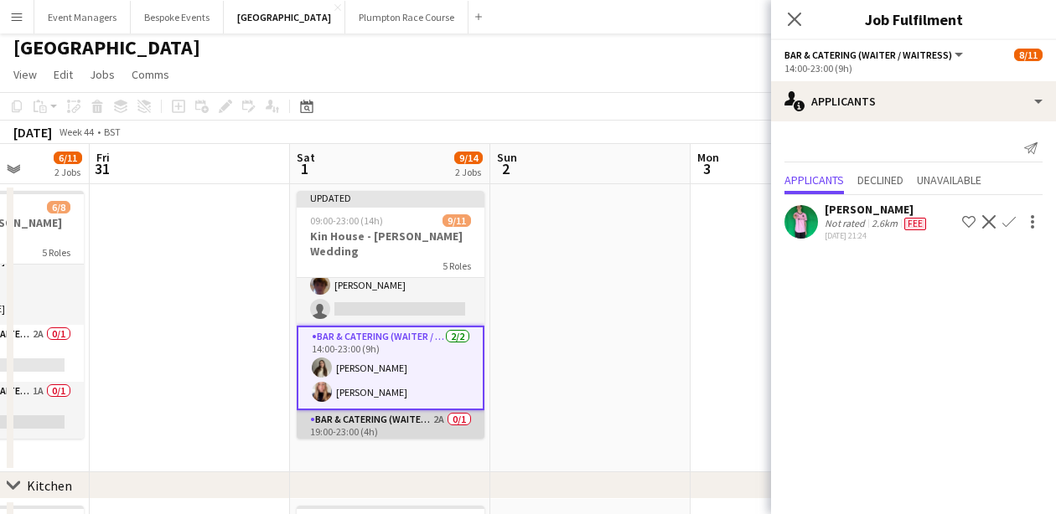
click at [349, 411] on app-card-role "Bar & Catering (Waiter / waitress) 2A 0/1 19:00-23:00 (4h) single-neutral-actio…" at bounding box center [391, 439] width 188 height 57
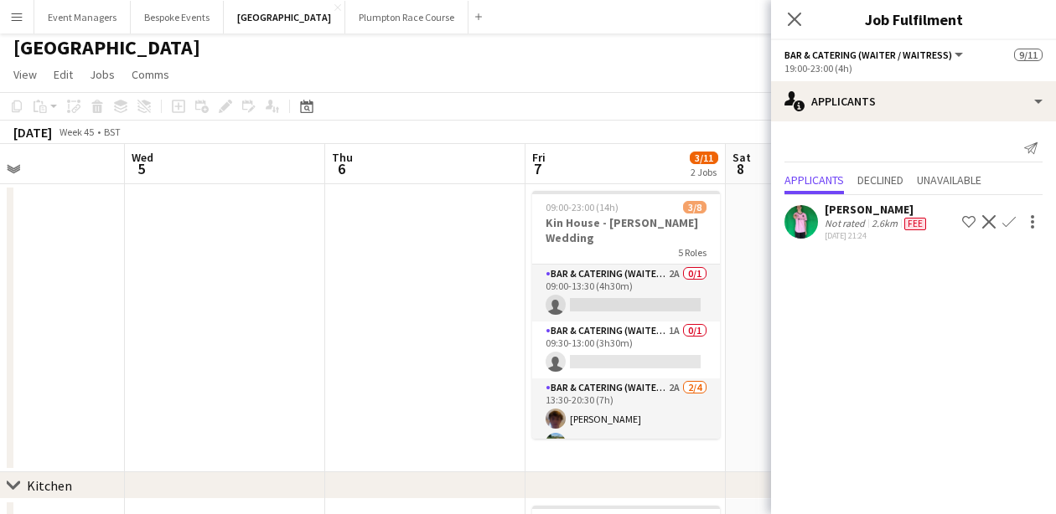
scroll to position [0, 707]
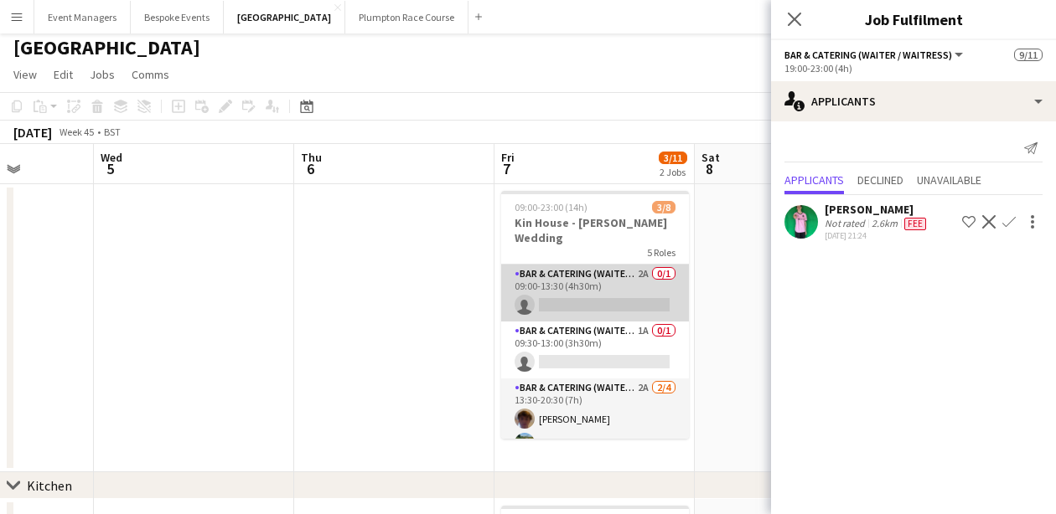
click at [559, 294] on app-card-role "Bar & Catering (Waiter / waitress) 2A 0/1 09:00-13:30 (4h30m) single-neutral-ac…" at bounding box center [595, 293] width 188 height 57
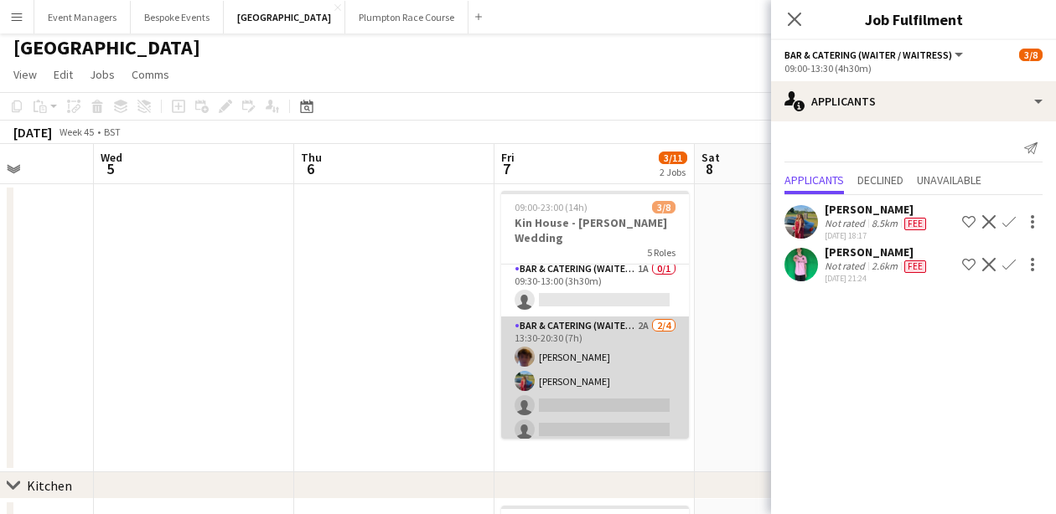
scroll to position [19, 0]
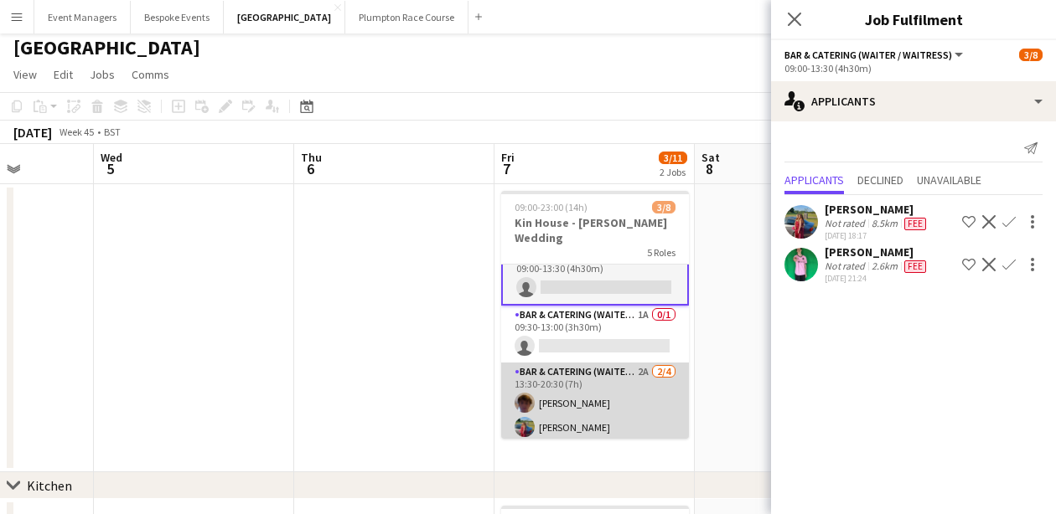
click at [593, 397] on app-card-role "Bar & Catering (Waiter / waitress) 2A [DATE] 13:30-20:30 (7h) [PERSON_NAME] [PE…" at bounding box center [595, 428] width 188 height 130
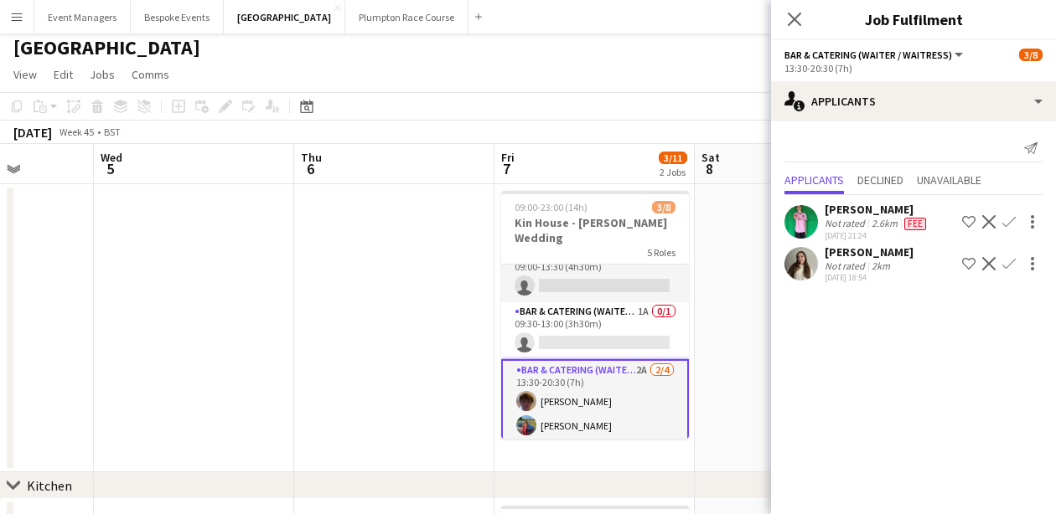
click at [586, 389] on app-card-role "Bar & Catering (Waiter / waitress) 2A [DATE] 13:30-20:30 (7h) [PERSON_NAME] [PE…" at bounding box center [595, 425] width 188 height 133
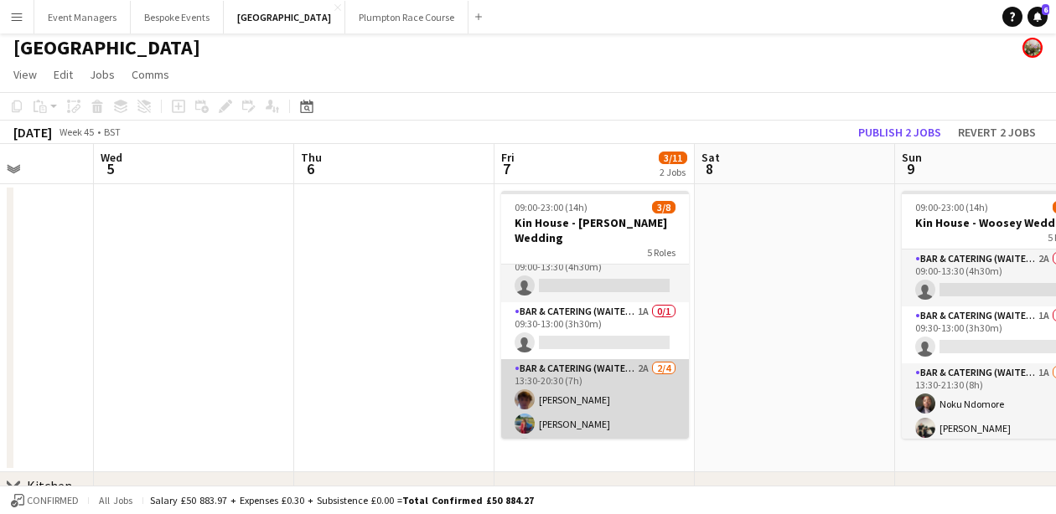
click at [586, 389] on app-card-role "Bar & Catering (Waiter / waitress) 2A [DATE] 13:30-20:30 (7h) [PERSON_NAME] [PE…" at bounding box center [595, 424] width 188 height 130
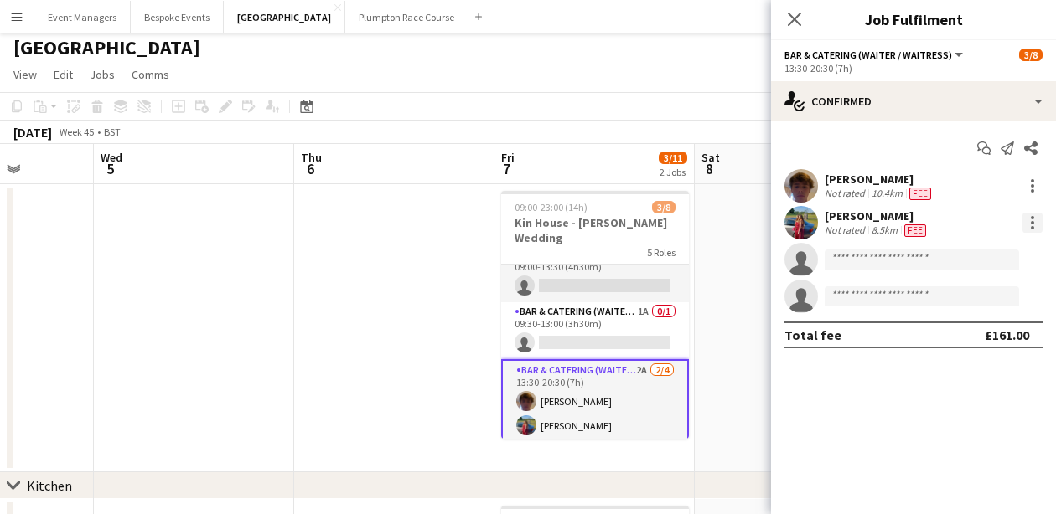
click at [1031, 229] on div at bounding box center [1032, 227] width 3 height 3
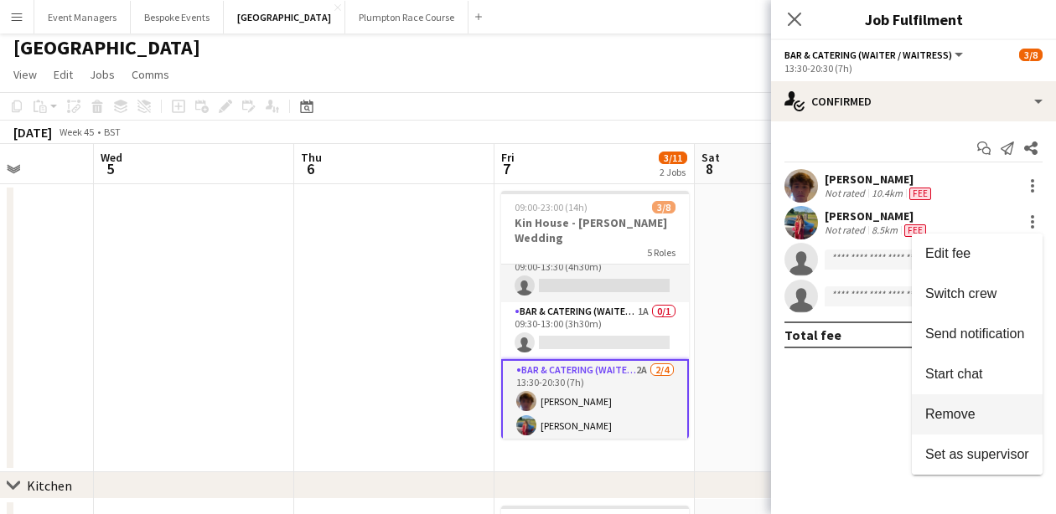
click at [994, 407] on span "Remove" at bounding box center [977, 414] width 104 height 15
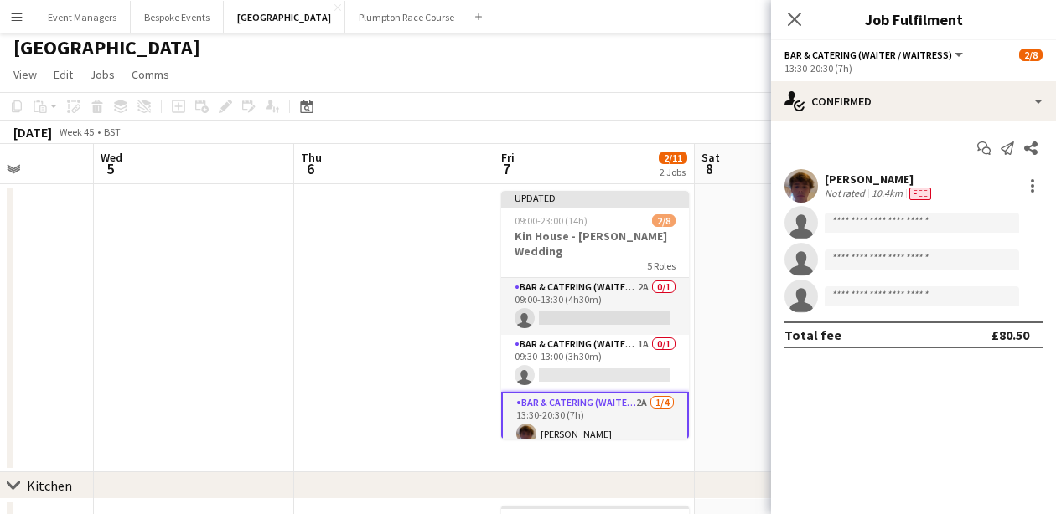
scroll to position [0, 0]
click at [788, 26] on icon at bounding box center [794, 19] width 16 height 16
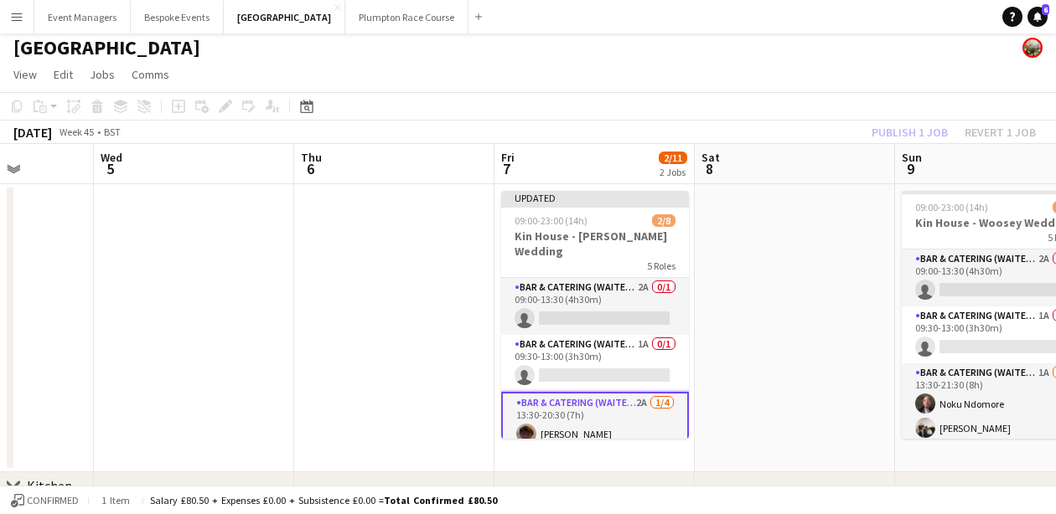
click at [917, 136] on div "Publish 1 job Revert 1 job" at bounding box center [953, 132] width 204 height 22
click at [917, 136] on button "Publish 1 job" at bounding box center [910, 132] width 90 height 22
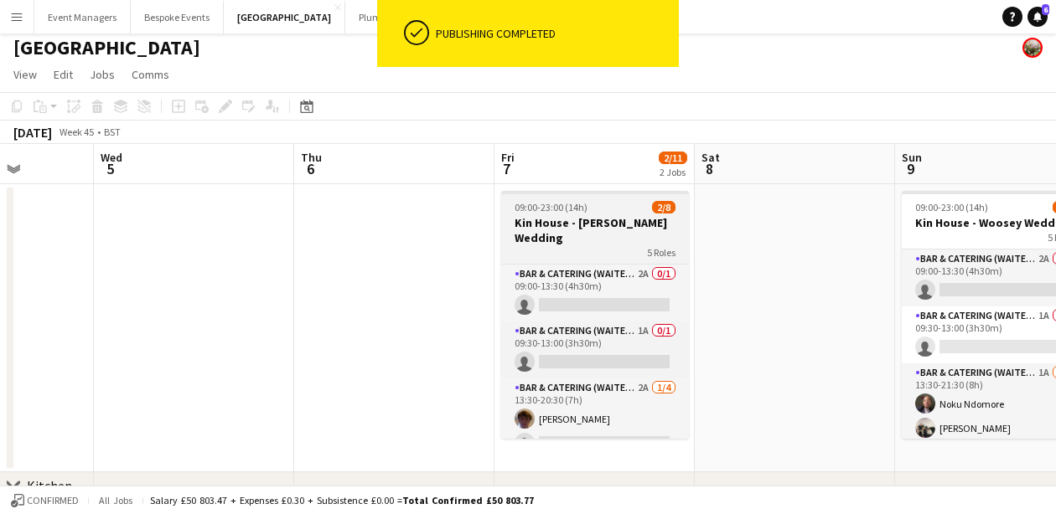
scroll to position [241, 0]
click at [596, 288] on app-card-role "Bar & Catering (Waiter / waitress) 2A 0/1 09:00-13:30 (4h30m) single-neutral-ac…" at bounding box center [595, 293] width 188 height 57
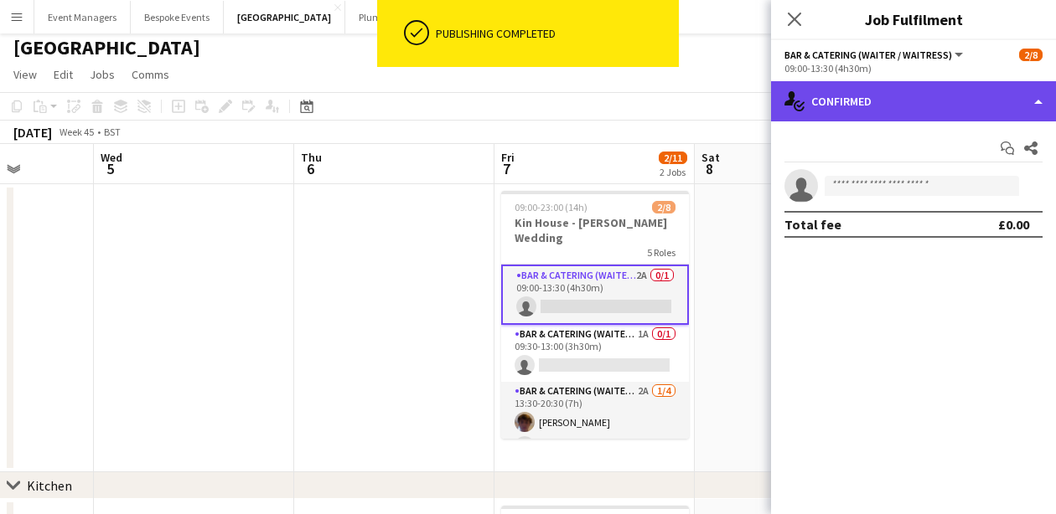
click at [941, 96] on div "single-neutral-actions-check-2 Confirmed" at bounding box center [913, 101] width 285 height 40
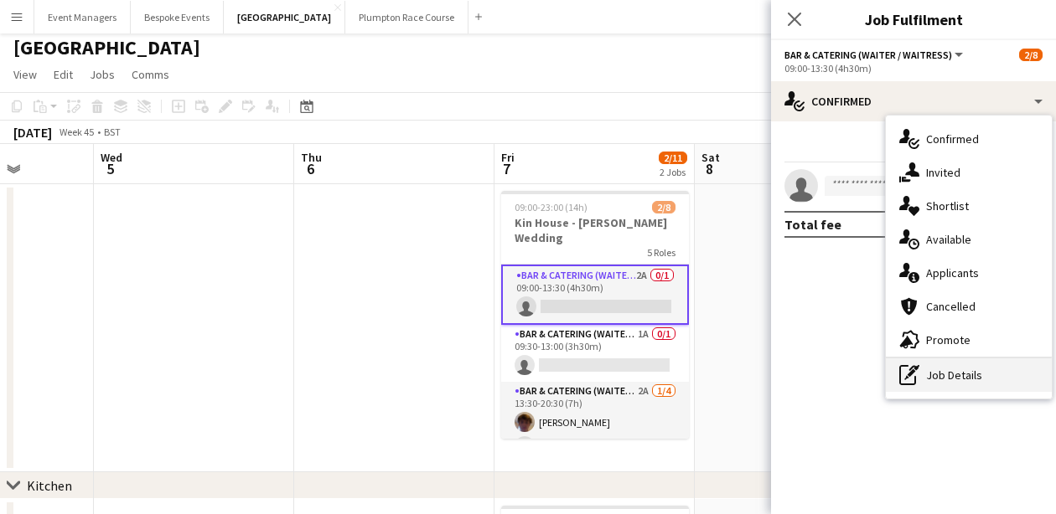
click at [992, 381] on div "pen-write Job Details" at bounding box center [969, 376] width 166 height 34
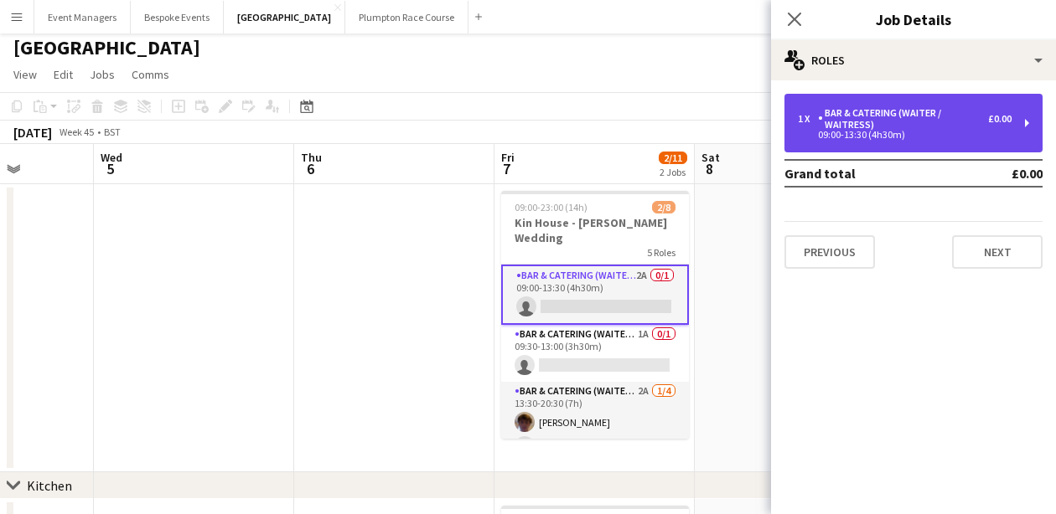
click at [910, 140] on div "1 x Bar & Catering (Waiter / waitress) £0.00 09:00-13:30 (4h30m)" at bounding box center [913, 123] width 258 height 59
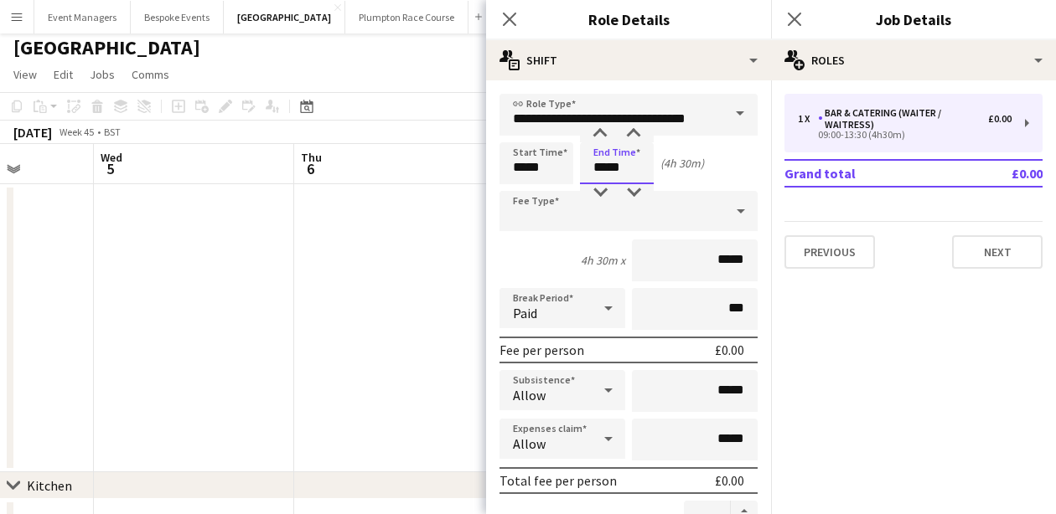
click at [631, 165] on input "*****" at bounding box center [617, 163] width 74 height 42
type input "*****"
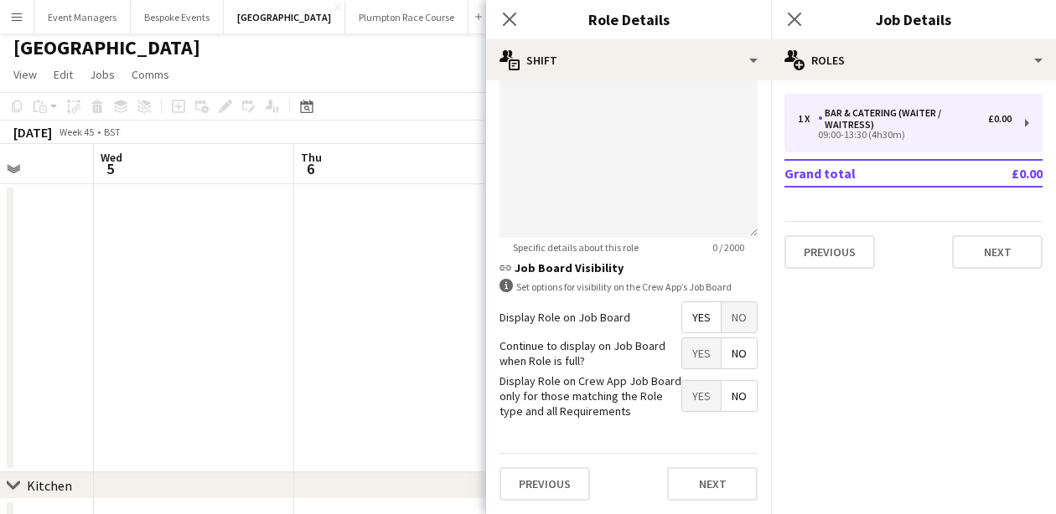
scroll to position [620, 0]
click at [695, 462] on div "Previous Next" at bounding box center [628, 484] width 258 height 61
click at [710, 475] on button "Next" at bounding box center [712, 485] width 90 height 34
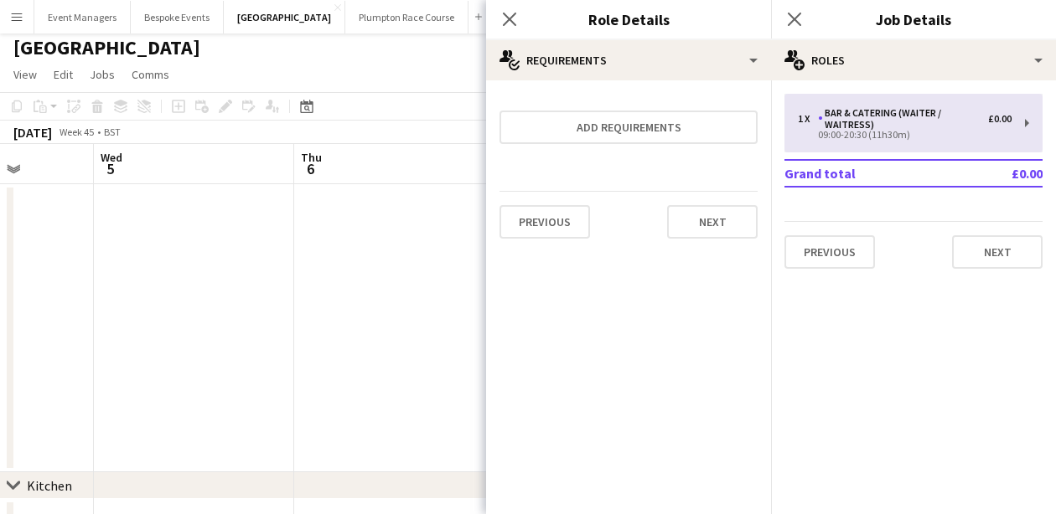
scroll to position [0, 0]
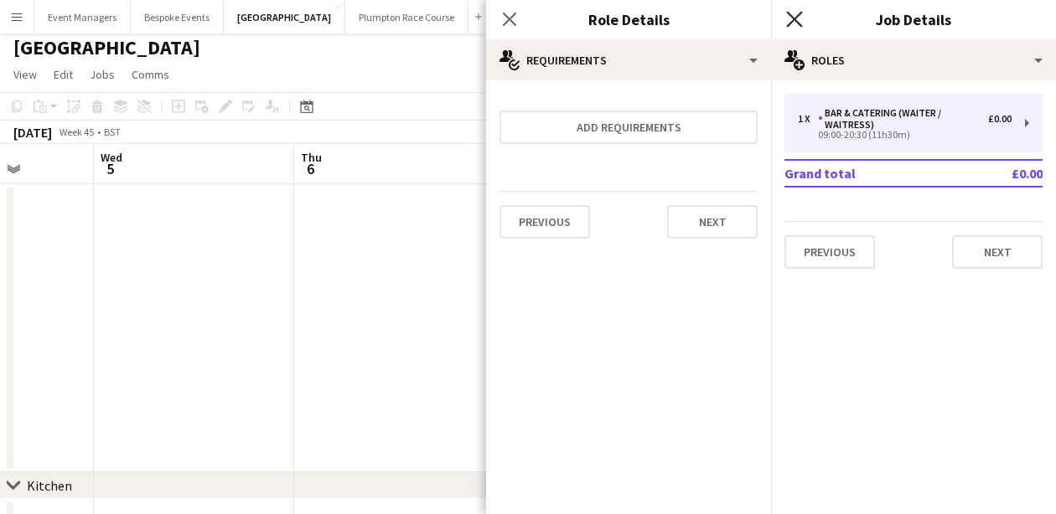
click at [793, 19] on icon at bounding box center [794, 19] width 16 height 16
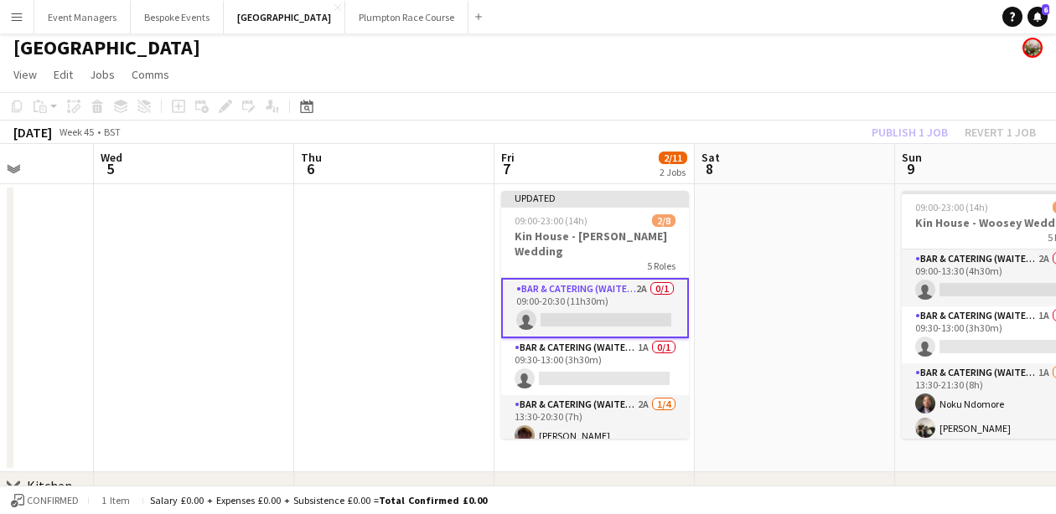
click at [592, 297] on app-card-role "Bar & Catering (Waiter / waitress) 2A 0/1 09:00-20:30 (11h30m) single-neutral-a…" at bounding box center [595, 308] width 188 height 60
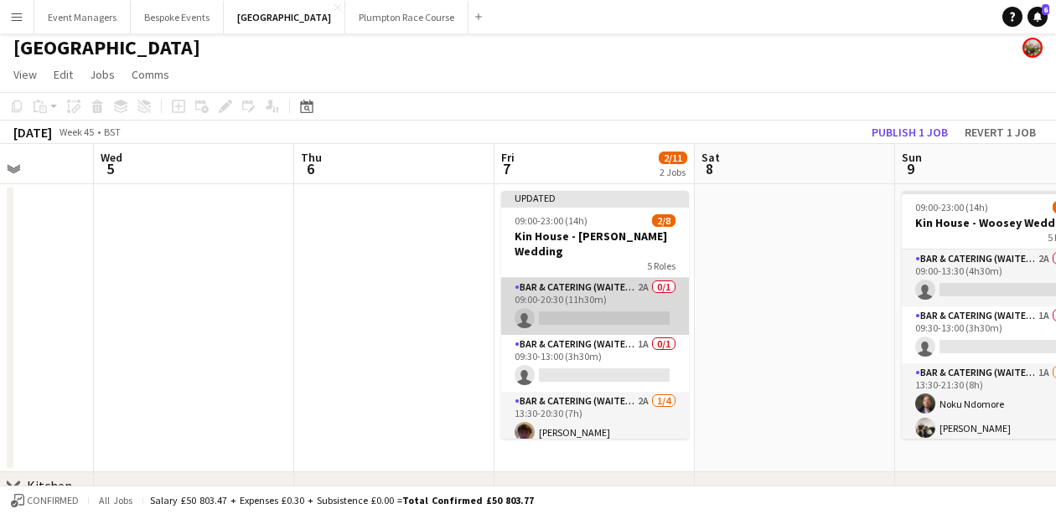
click at [592, 297] on app-card-role "Bar & Catering (Waiter / waitress) 2A 0/1 09:00-20:30 (11h30m) single-neutral-a…" at bounding box center [595, 306] width 188 height 57
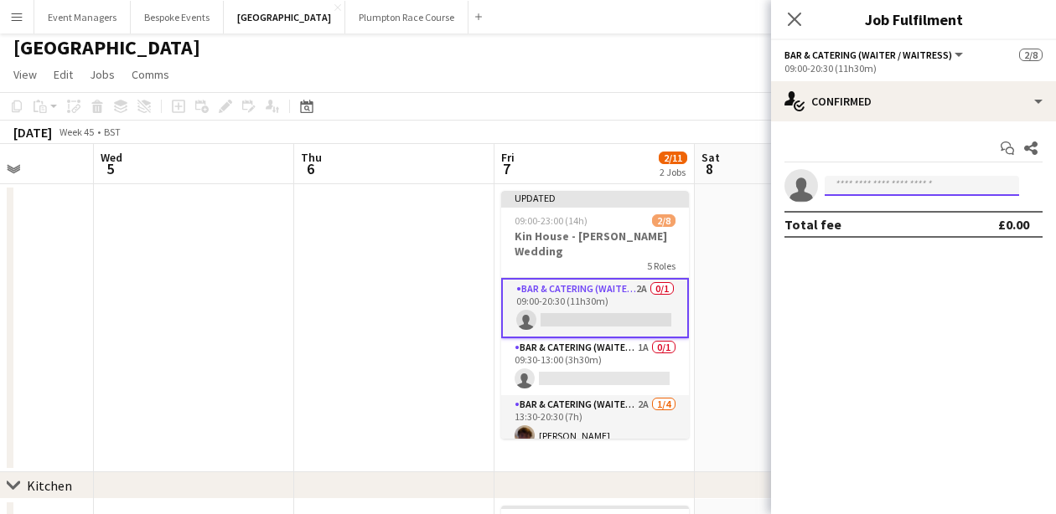
click at [911, 182] on input at bounding box center [921, 186] width 194 height 20
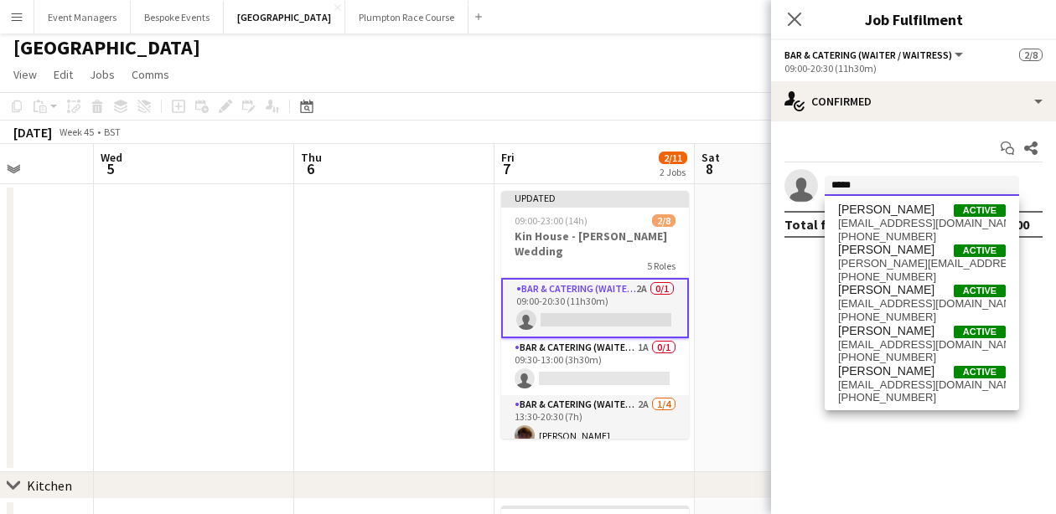
type input "*****"
drag, startPoint x: 911, startPoint y: 182, endPoint x: 896, endPoint y: 344, distance: 162.4
click at [896, 344] on span "[EMAIL_ADDRESS][DOMAIN_NAME]" at bounding box center [922, 344] width 168 height 13
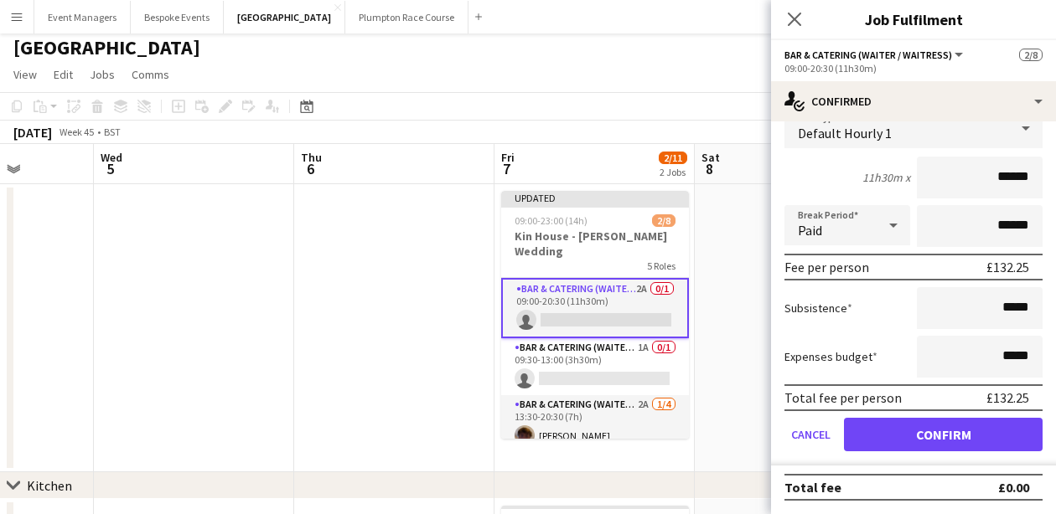
scroll to position [117, 0]
click at [947, 435] on button "Confirm" at bounding box center [943, 435] width 199 height 34
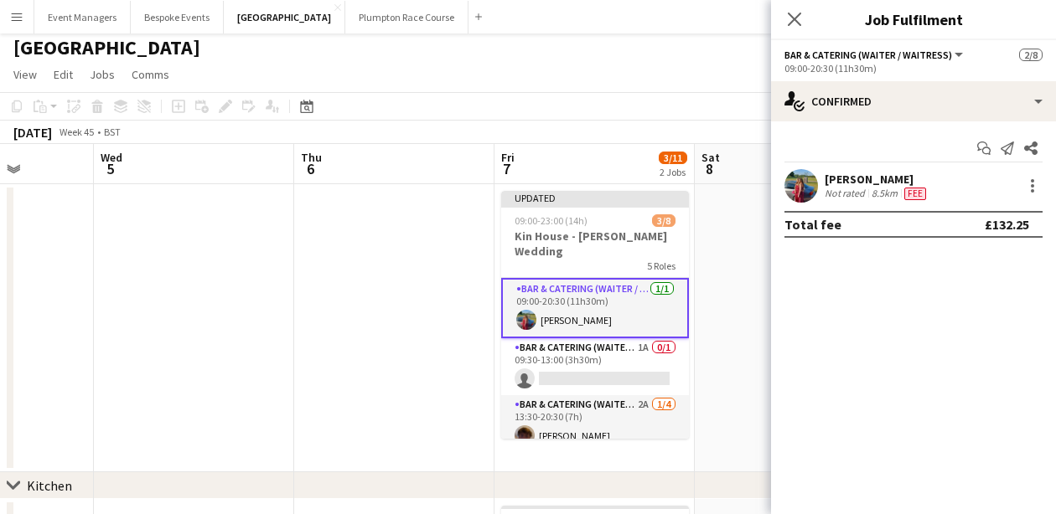
scroll to position [0, 0]
click at [790, 16] on icon at bounding box center [794, 19] width 16 height 16
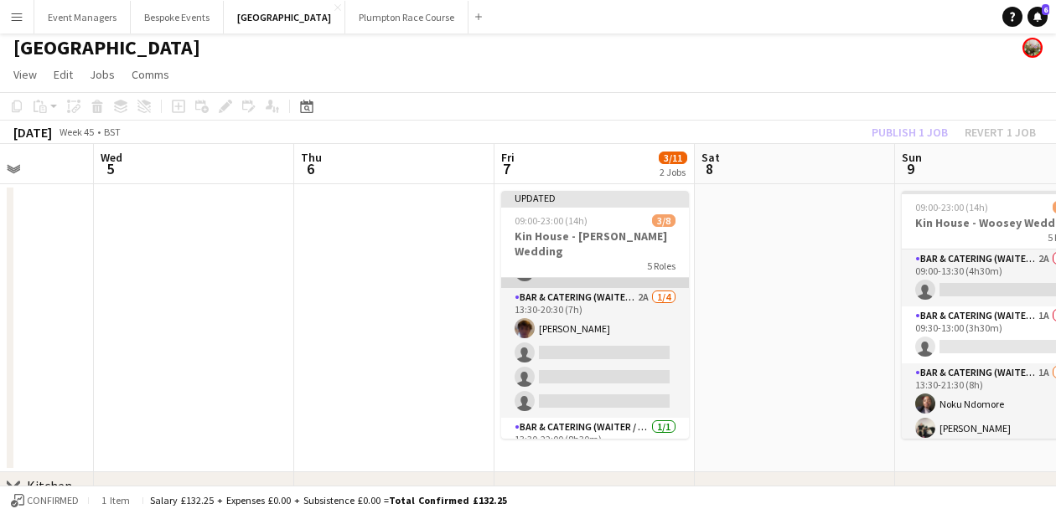
scroll to position [116, 0]
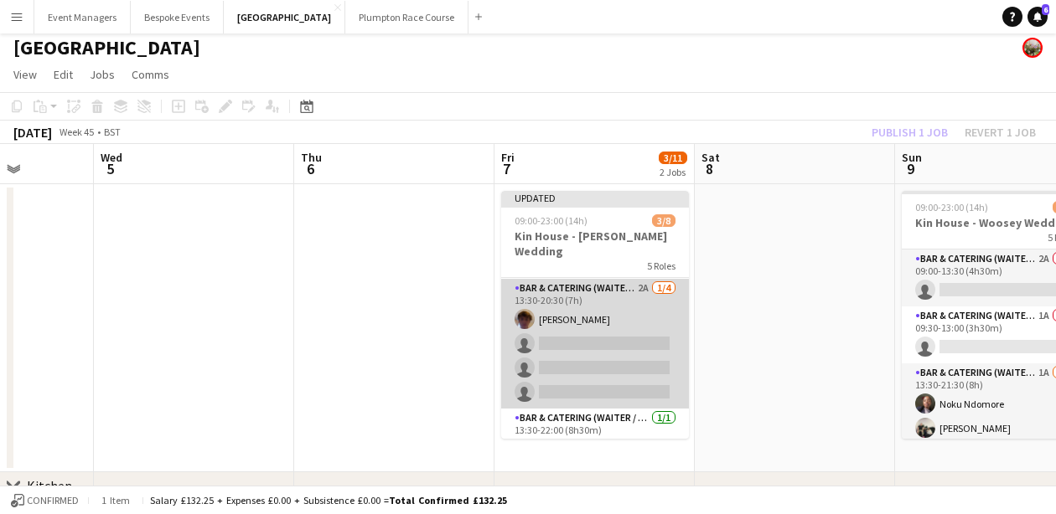
click at [597, 345] on app-card-role "Bar & Catering (Waiter / waitress) 2A [DATE] 13:30-20:30 (7h) [PERSON_NAME] sin…" at bounding box center [595, 344] width 188 height 130
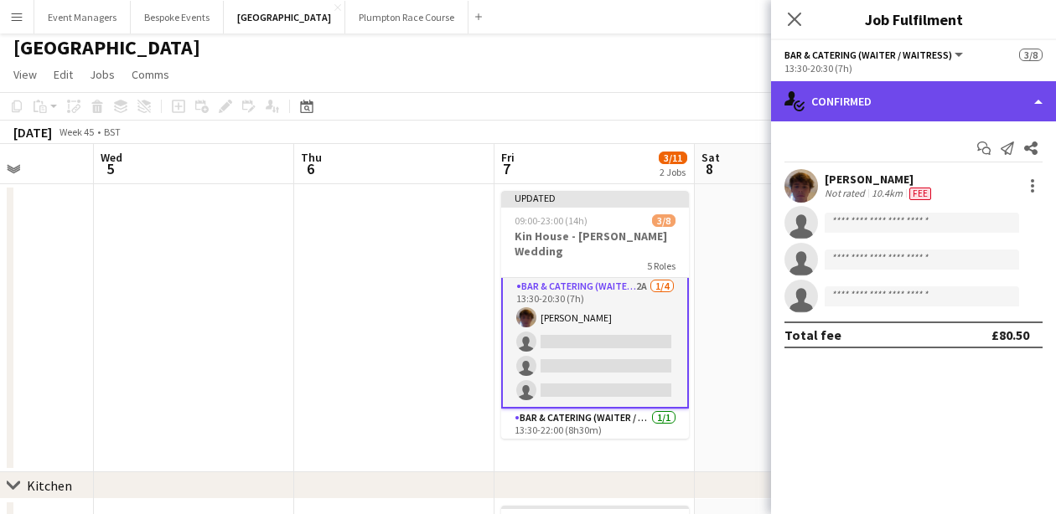
click at [953, 95] on div "single-neutral-actions-check-2 Confirmed" at bounding box center [913, 101] width 285 height 40
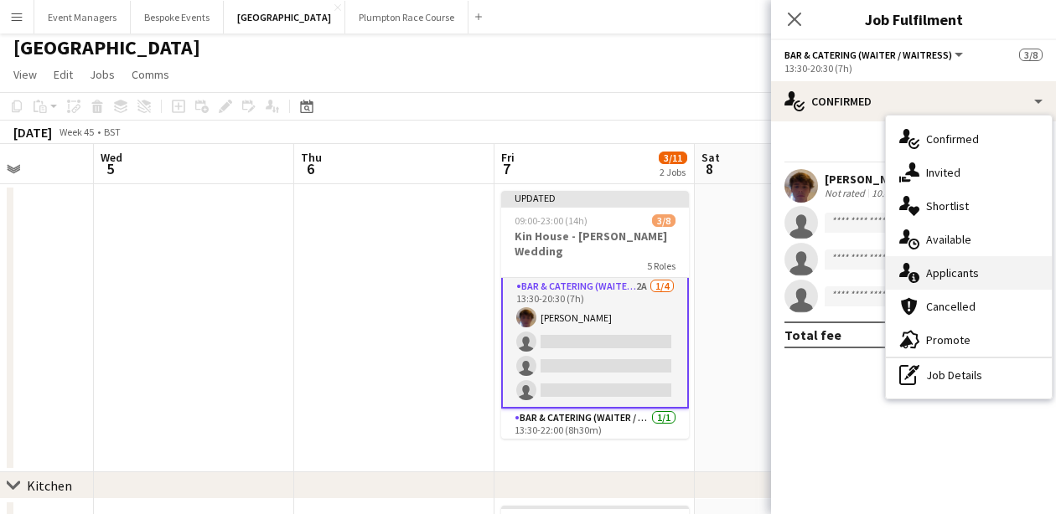
click at [975, 260] on div "single-neutral-actions-information Applicants" at bounding box center [969, 273] width 166 height 34
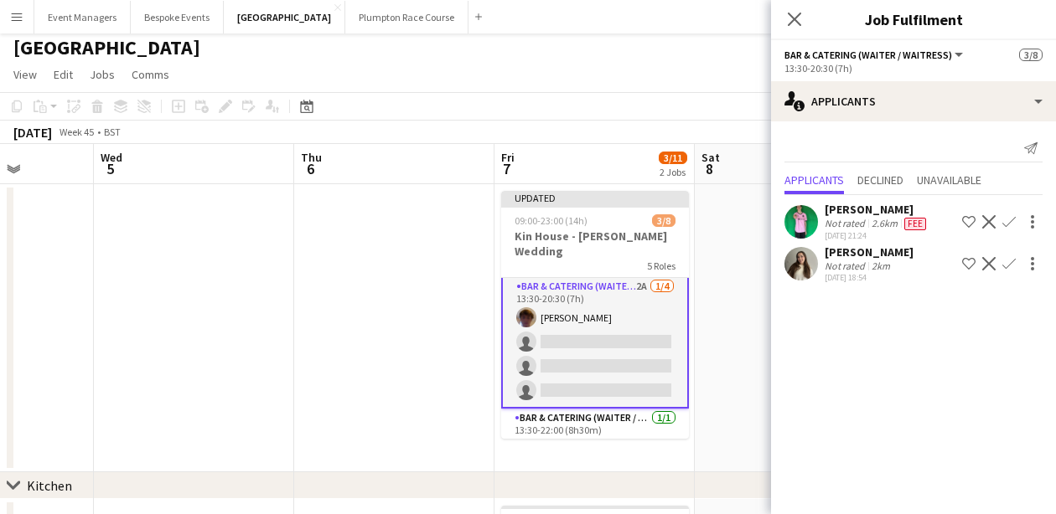
click at [1005, 265] on app-icon "Confirm" at bounding box center [1008, 263] width 13 height 13
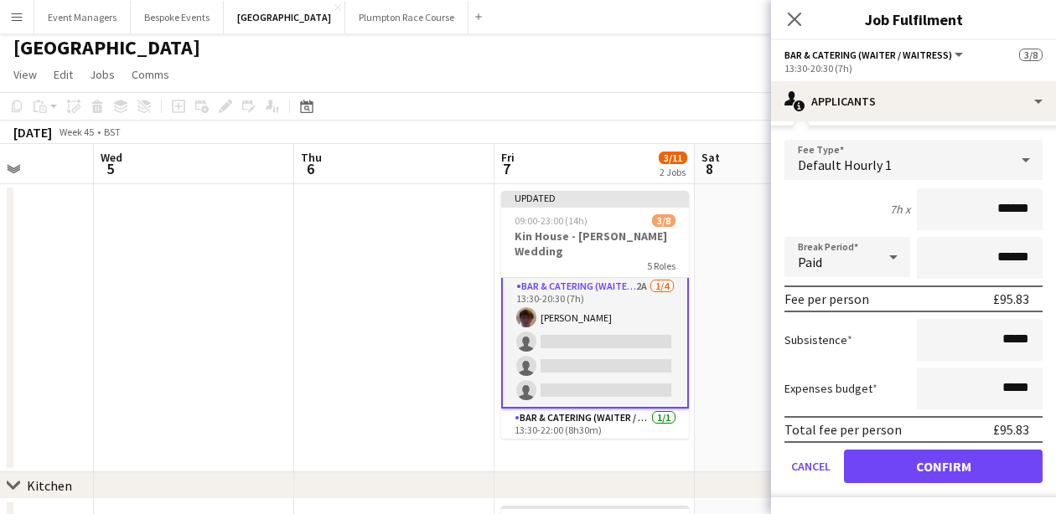
scroll to position [166, 0]
click at [936, 472] on button "Confirm" at bounding box center [943, 467] width 199 height 34
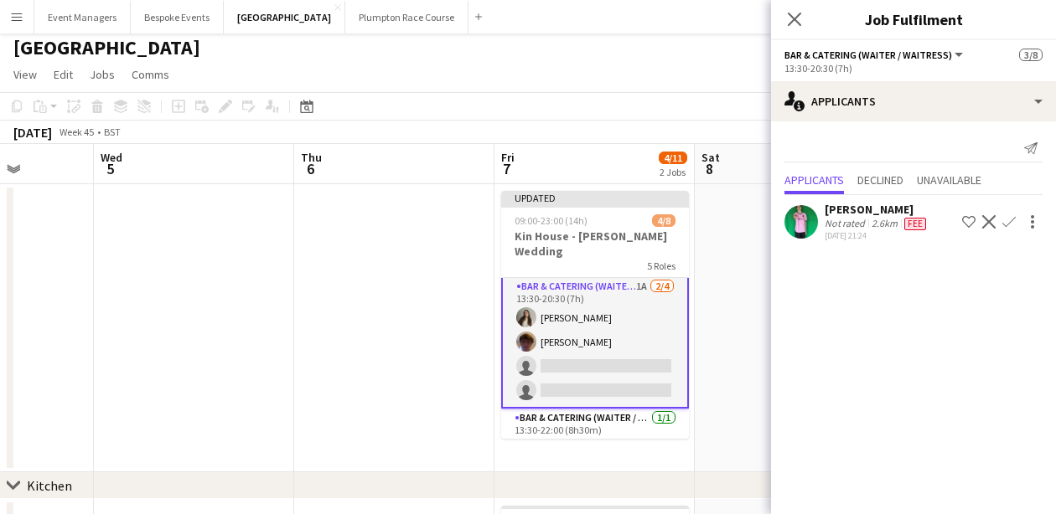
scroll to position [0, 0]
click at [797, 25] on icon "Close pop-in" at bounding box center [794, 19] width 16 height 16
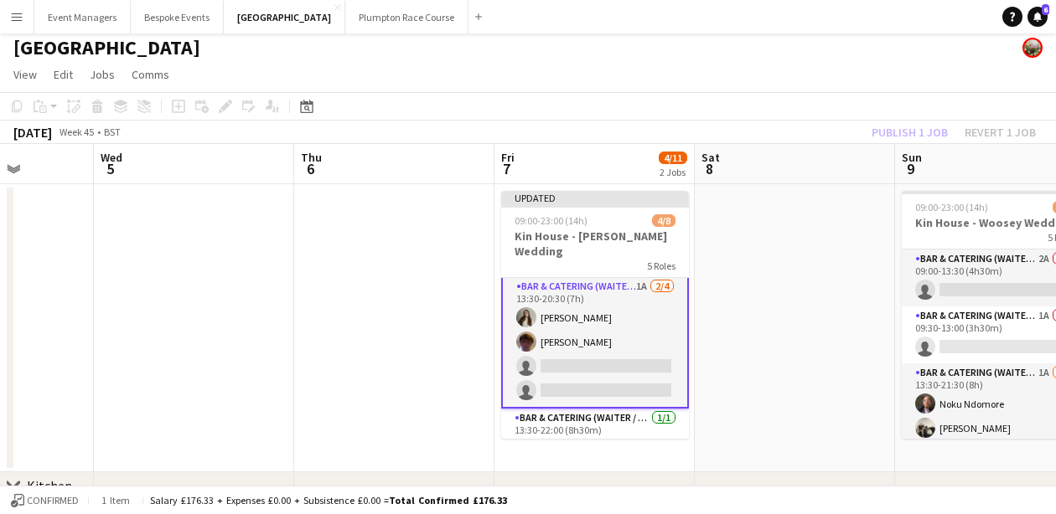
click at [910, 127] on div "Publish 1 job Revert 1 job" at bounding box center [953, 132] width 204 height 22
click at [910, 127] on button "Publish 1 job" at bounding box center [910, 132] width 90 height 22
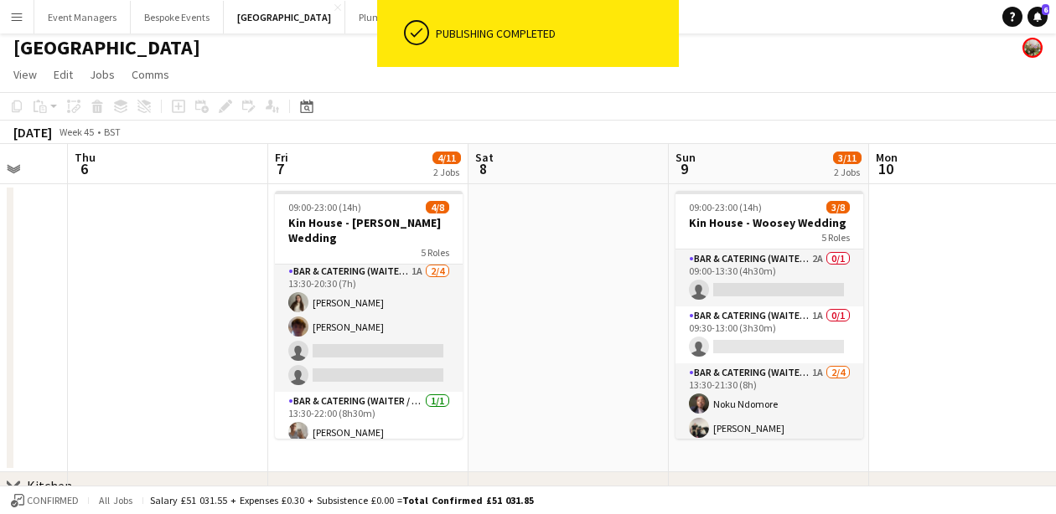
scroll to position [0, 552]
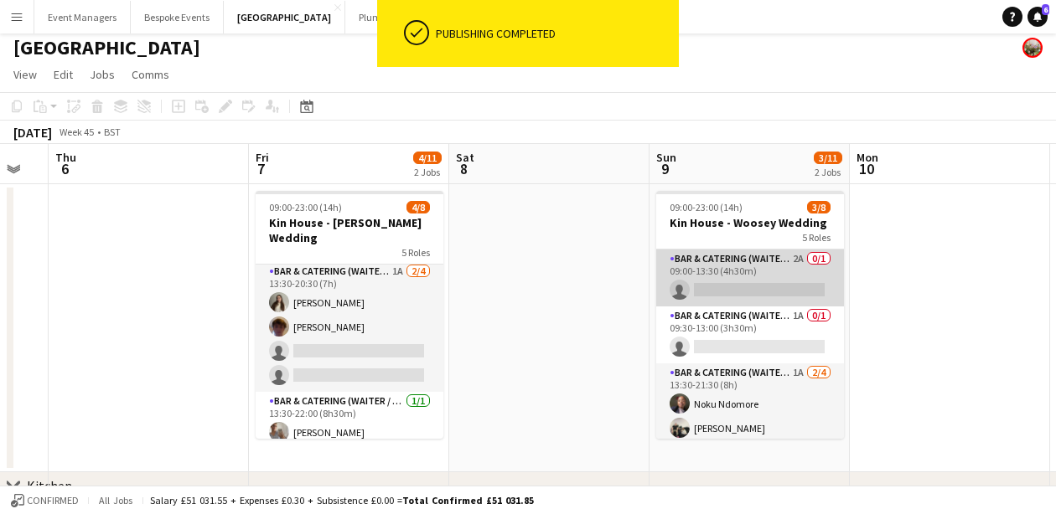
click at [721, 282] on app-card-role "Bar & Catering (Waiter / waitress) 2A 0/1 09:00-13:30 (4h30m) single-neutral-ac…" at bounding box center [750, 278] width 188 height 57
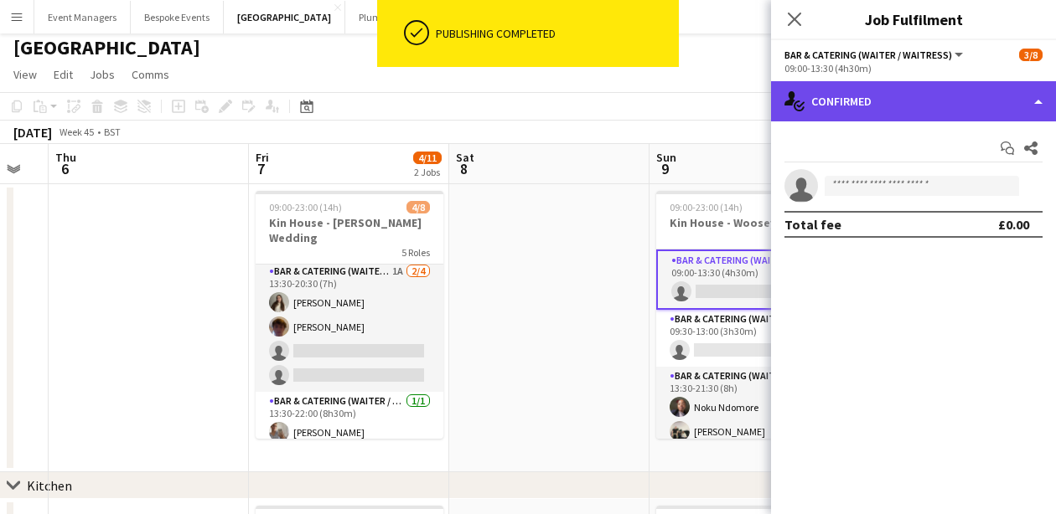
click at [906, 98] on div "single-neutral-actions-check-2 Confirmed" at bounding box center [913, 101] width 285 height 40
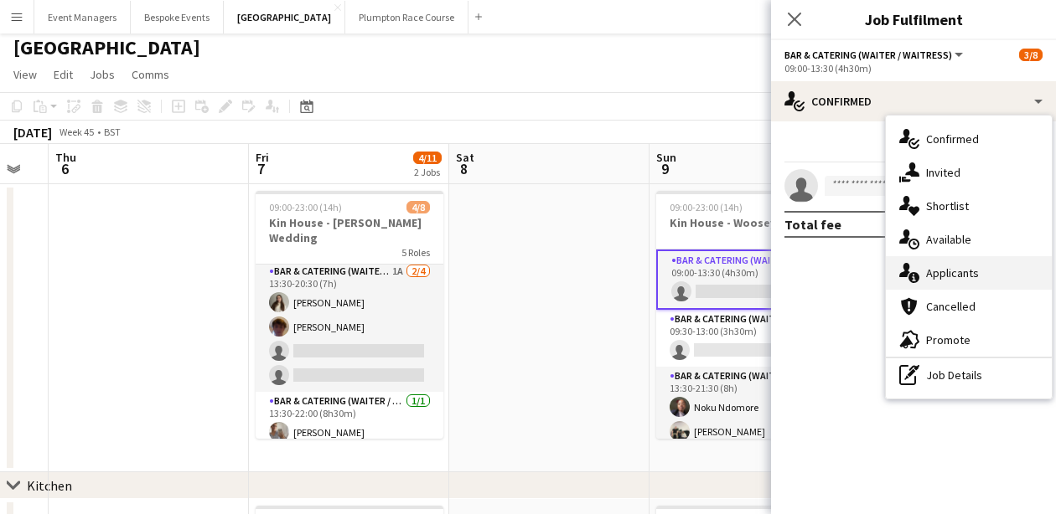
click at [969, 271] on span "Applicants" at bounding box center [952, 273] width 53 height 15
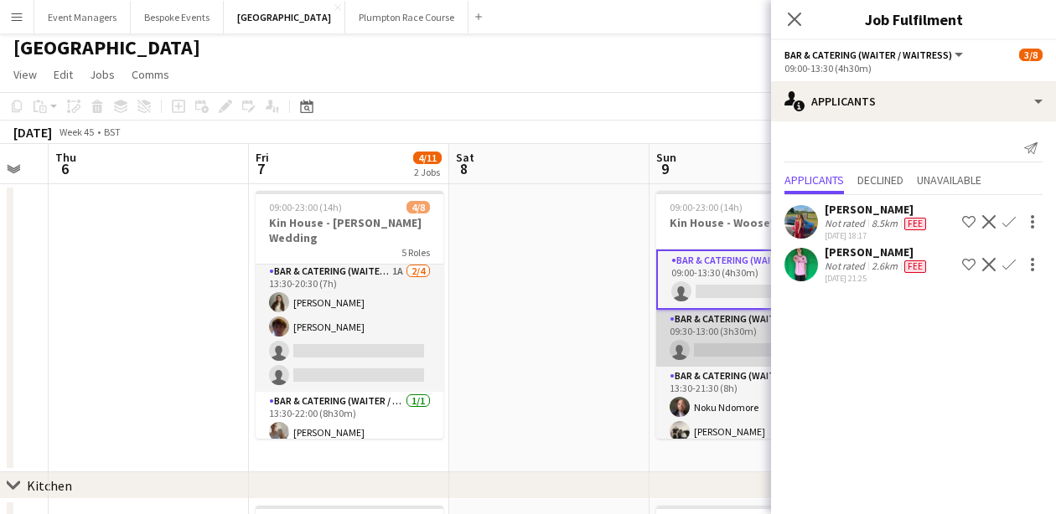
click at [719, 329] on app-card-role "Bar & Catering (Waiter / waitress) 1A 0/1 09:30-13:00 (3h30m) single-neutral-ac…" at bounding box center [750, 338] width 188 height 57
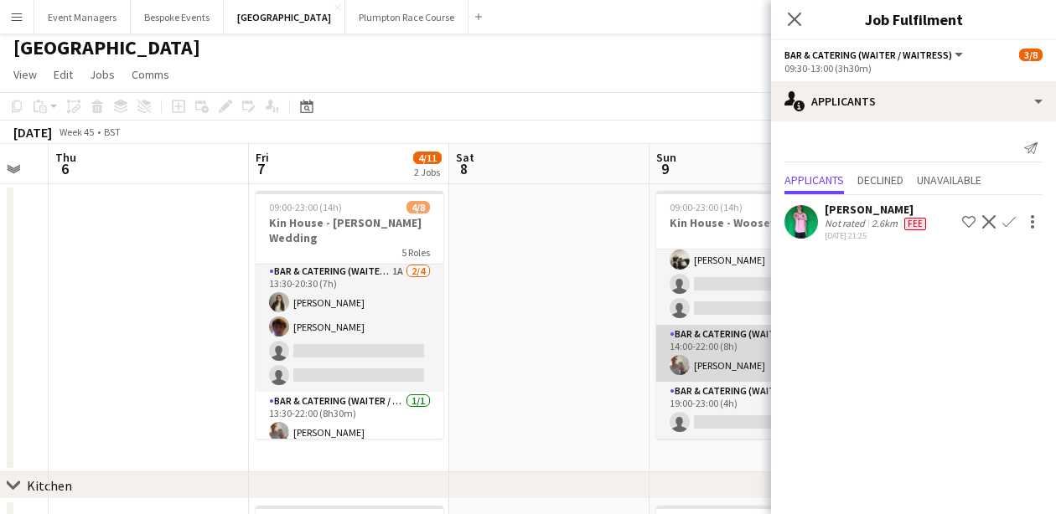
scroll to position [172, 0]
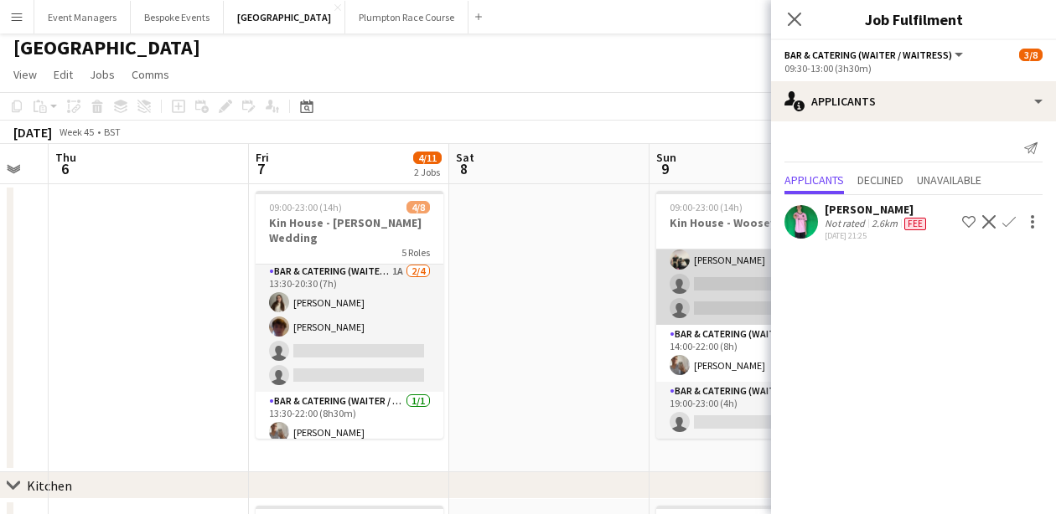
click at [714, 303] on app-card-role "Bar & Catering (Waiter / waitress) 1A [DATE] 13:30-21:30 (8h) Noku Ndomore [PER…" at bounding box center [750, 260] width 188 height 130
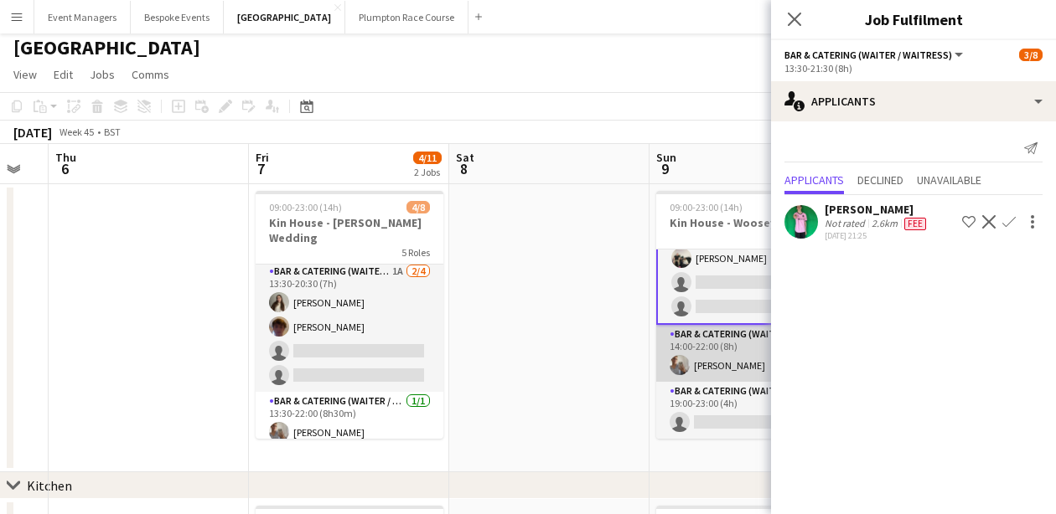
click at [722, 354] on app-card-role "Bar & Catering (Waiter / waitress) [DATE] 14:00-22:00 (8h) [PERSON_NAME]" at bounding box center [750, 353] width 188 height 57
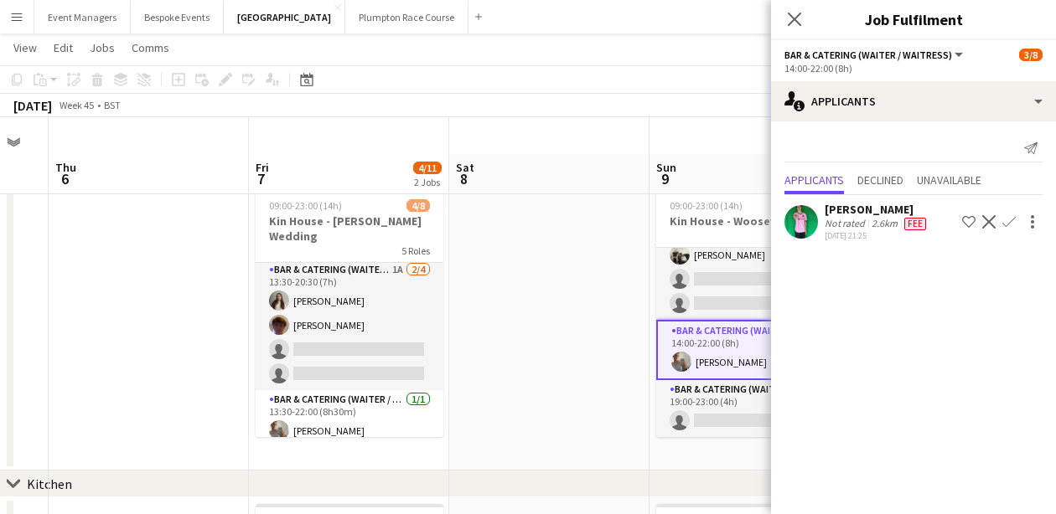
scroll to position [56, 0]
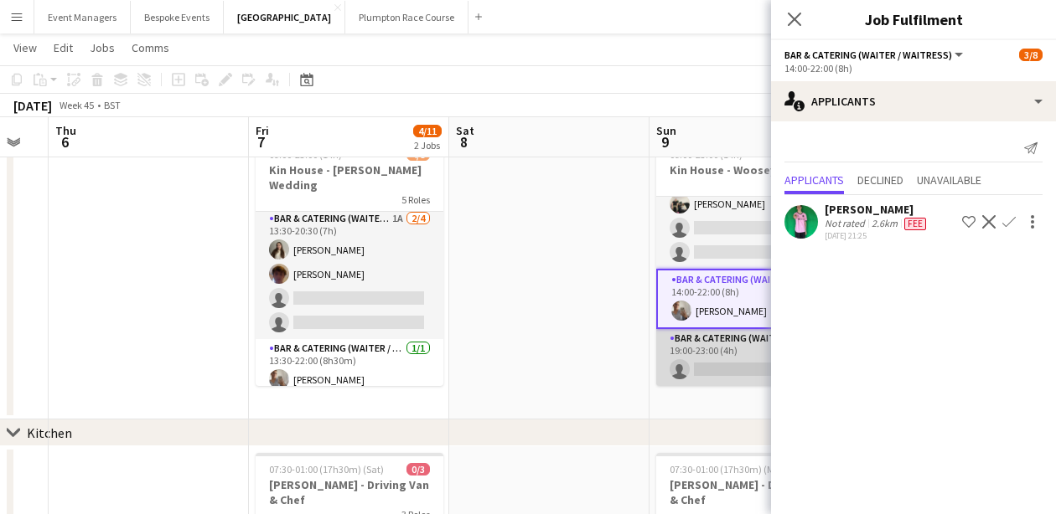
click at [725, 375] on app-card-role "Bar & Catering (Waiter / waitress) 2A 0/1 19:00-23:00 (4h) single-neutral-actio…" at bounding box center [750, 357] width 188 height 57
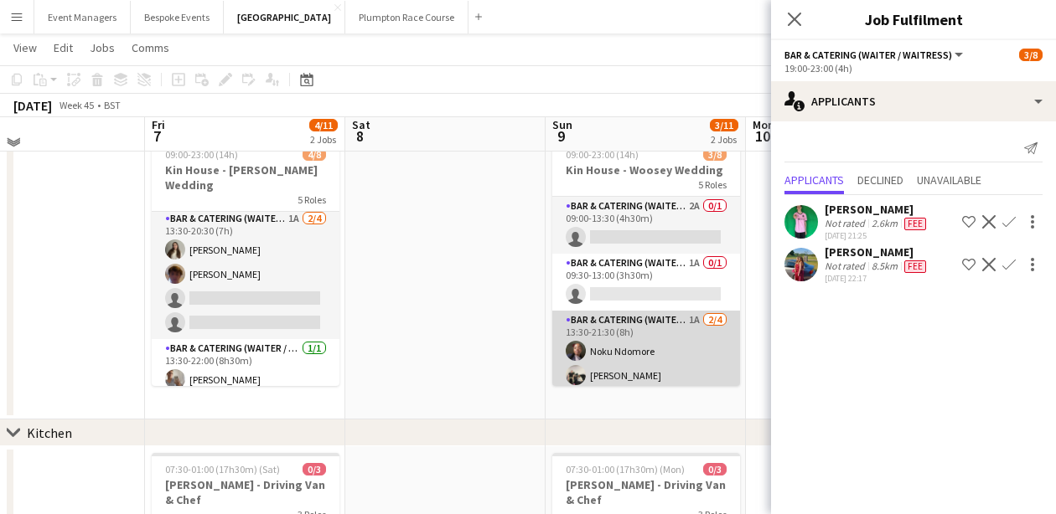
scroll to position [0, 0]
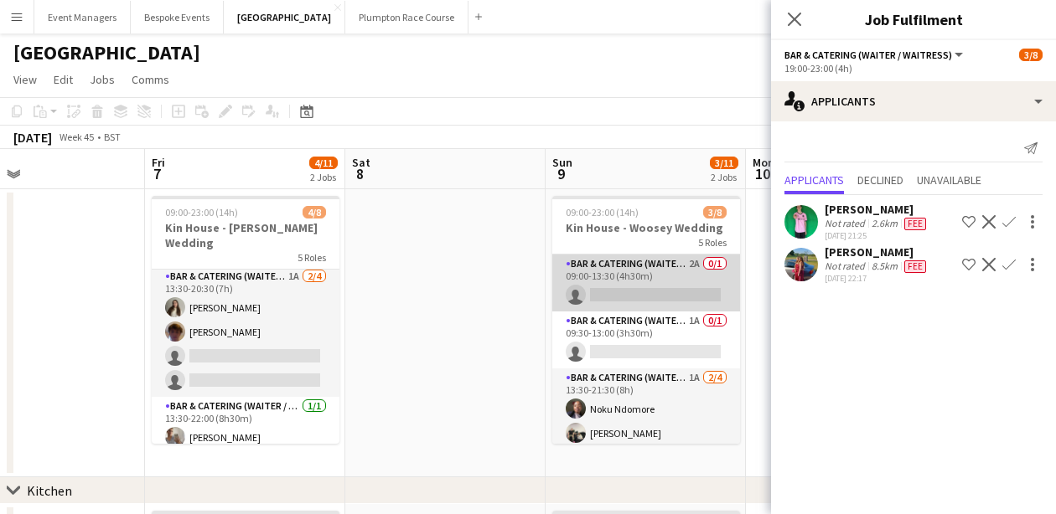
click at [636, 271] on app-card-role "Bar & Catering (Waiter / waitress) 2A 0/1 09:00-13:30 (4h30m) single-neutral-ac…" at bounding box center [646, 283] width 188 height 57
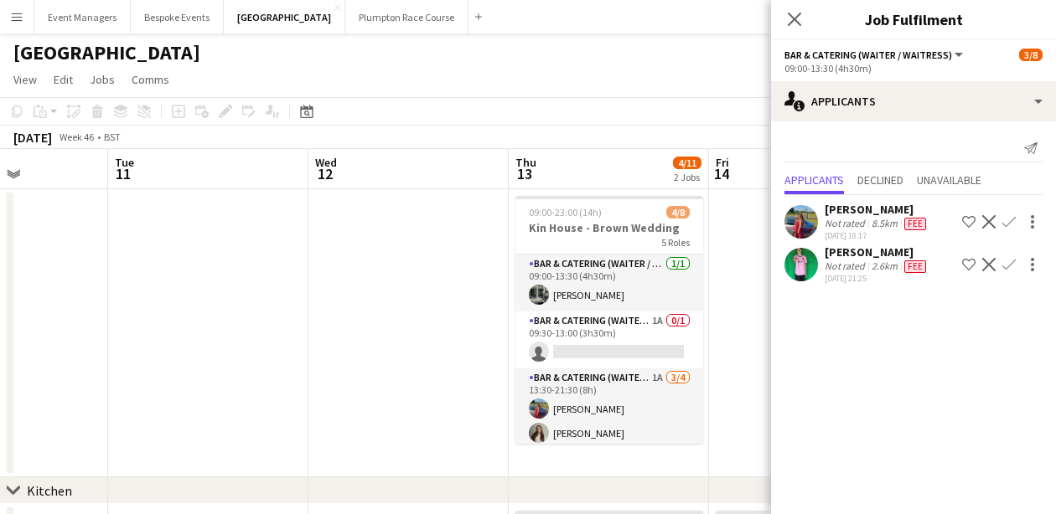
scroll to position [0, 770]
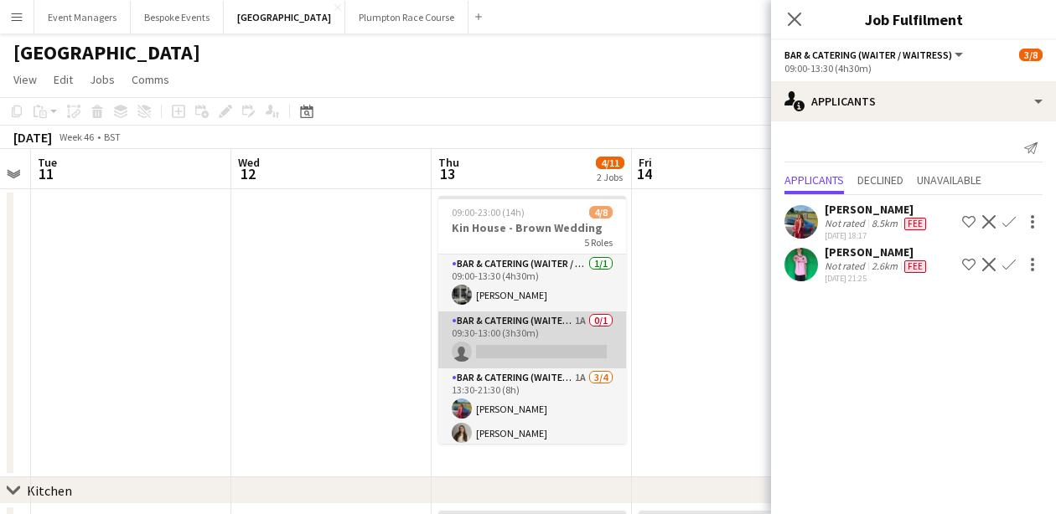
click at [520, 342] on app-card-role "Bar & Catering (Waiter / waitress) 1A 0/1 09:30-13:00 (3h30m) single-neutral-ac…" at bounding box center [532, 340] width 188 height 57
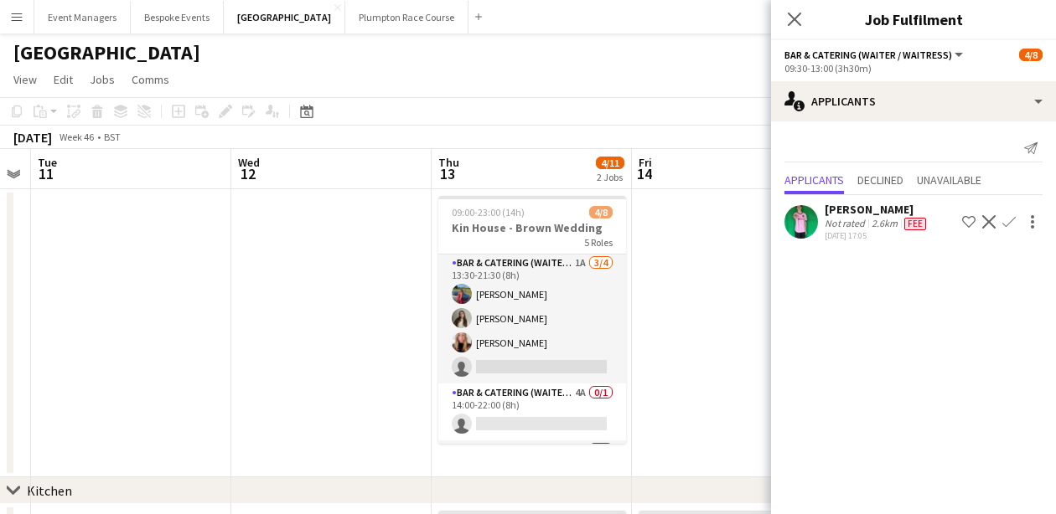
scroll to position [121, 0]
click at [520, 342] on app-card-role "Bar & Catering (Waiter / waitress) 1A [DATE] 13:30-21:30 (8h) [PERSON_NAME] [PE…" at bounding box center [532, 316] width 188 height 130
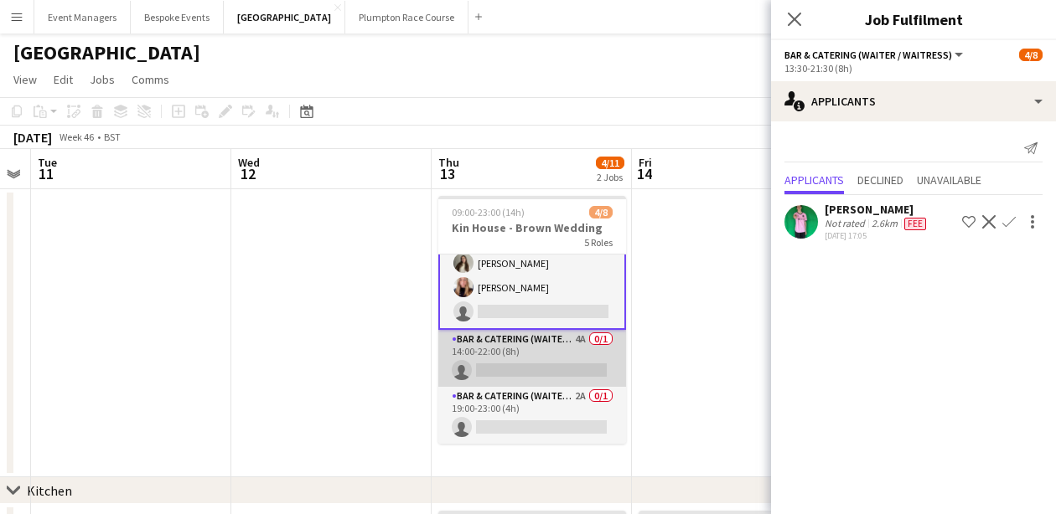
scroll to position [172, 0]
click at [526, 368] on app-card-role "Bar & Catering (Waiter / waitress) 4A 0/1 14:00-22:00 (8h) single-neutral-actio…" at bounding box center [532, 358] width 188 height 57
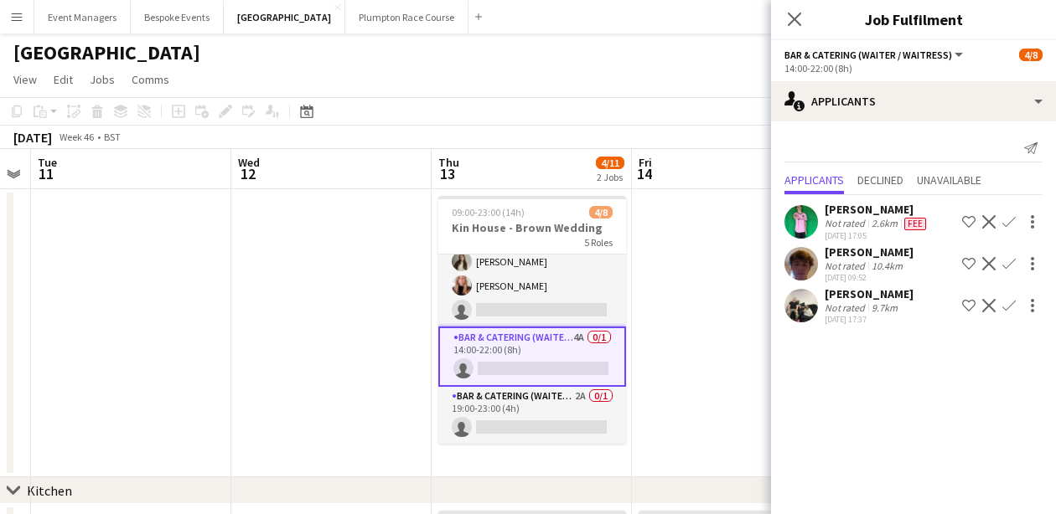
click at [1016, 266] on button "Confirm" at bounding box center [1009, 264] width 20 height 20
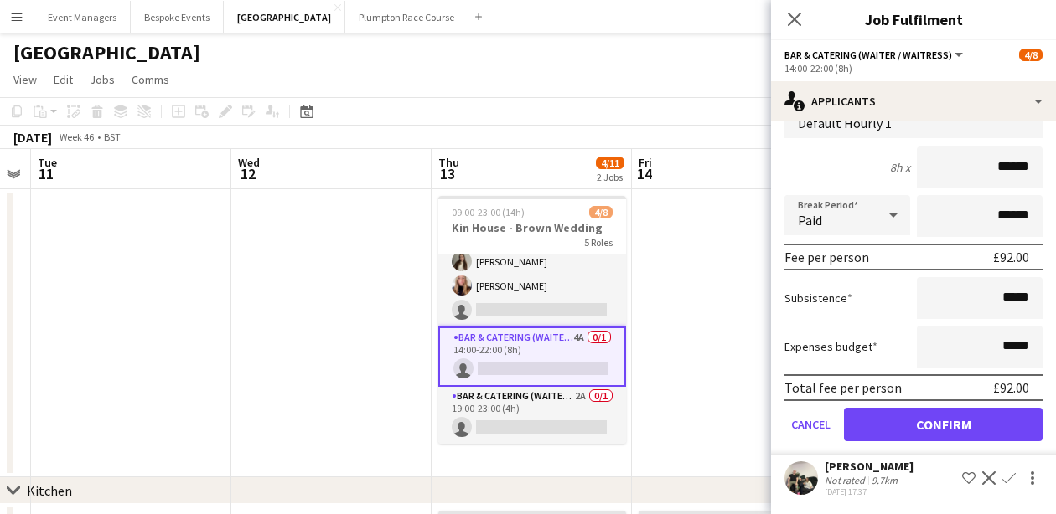
scroll to position [208, 0]
click at [965, 429] on button "Confirm" at bounding box center [943, 425] width 199 height 34
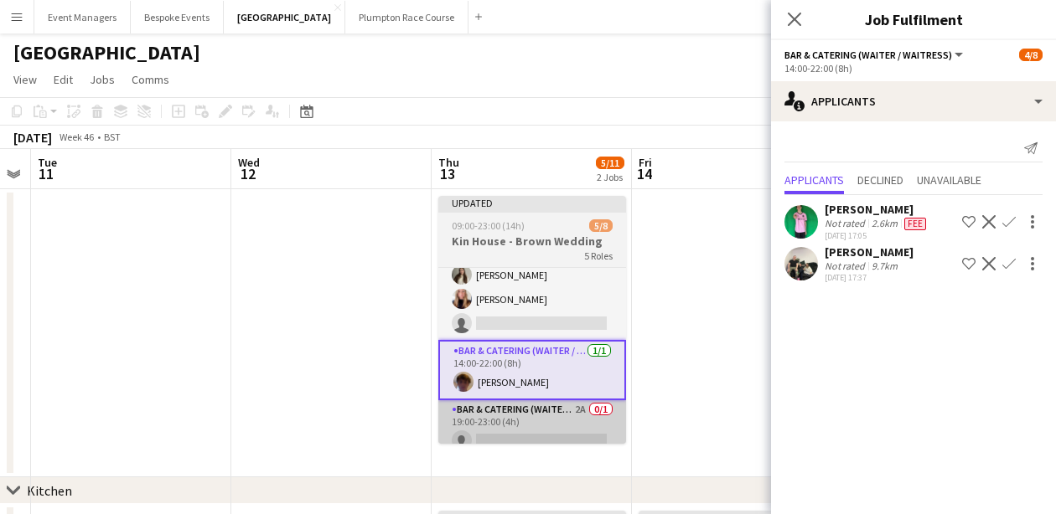
scroll to position [0, 0]
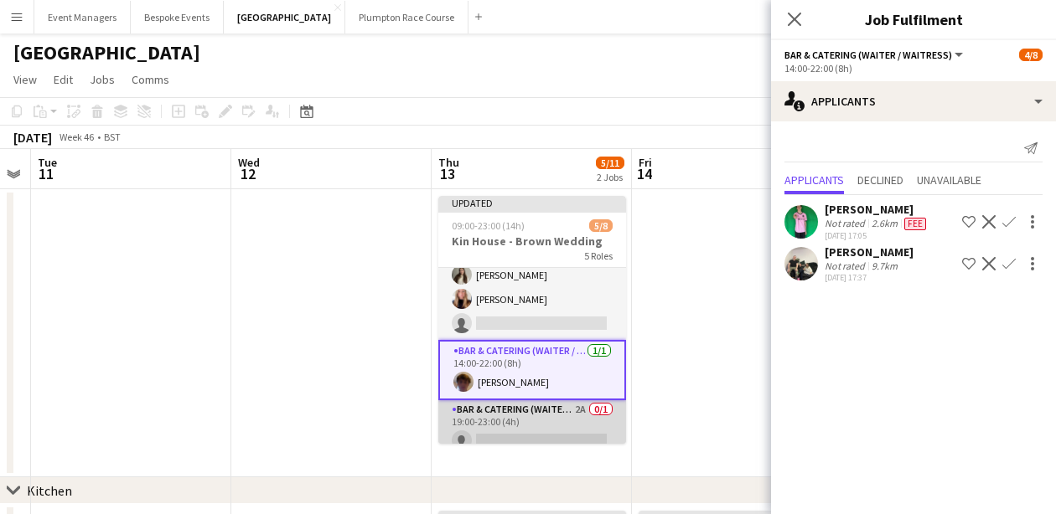
click at [492, 431] on app-card-role "Bar & Catering (Waiter / waitress) 2A 0/1 19:00-23:00 (4h) single-neutral-actio…" at bounding box center [532, 428] width 188 height 57
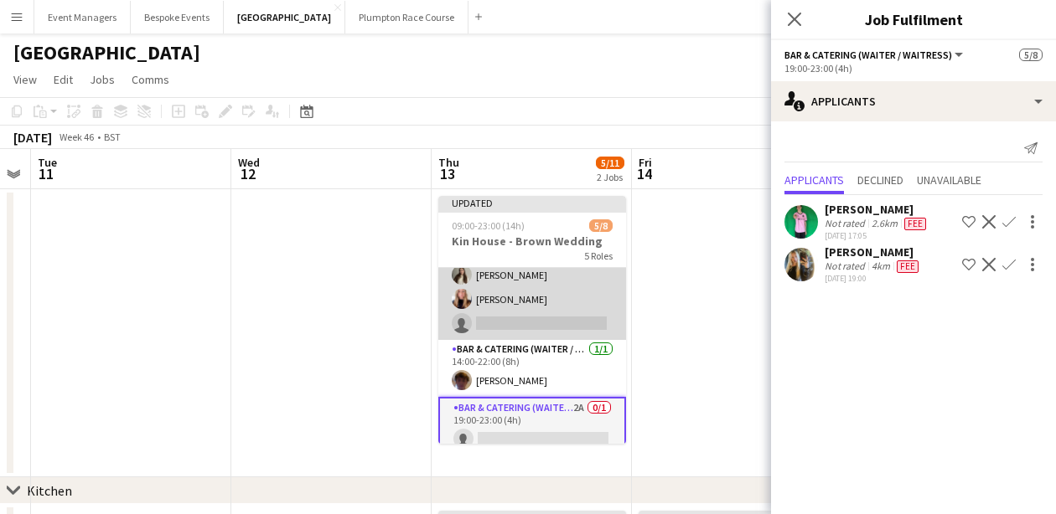
click at [519, 323] on app-card-role "Bar & Catering (Waiter / waitress) 1A [DATE] 13:30-21:30 (8h) [PERSON_NAME] [PE…" at bounding box center [532, 275] width 188 height 130
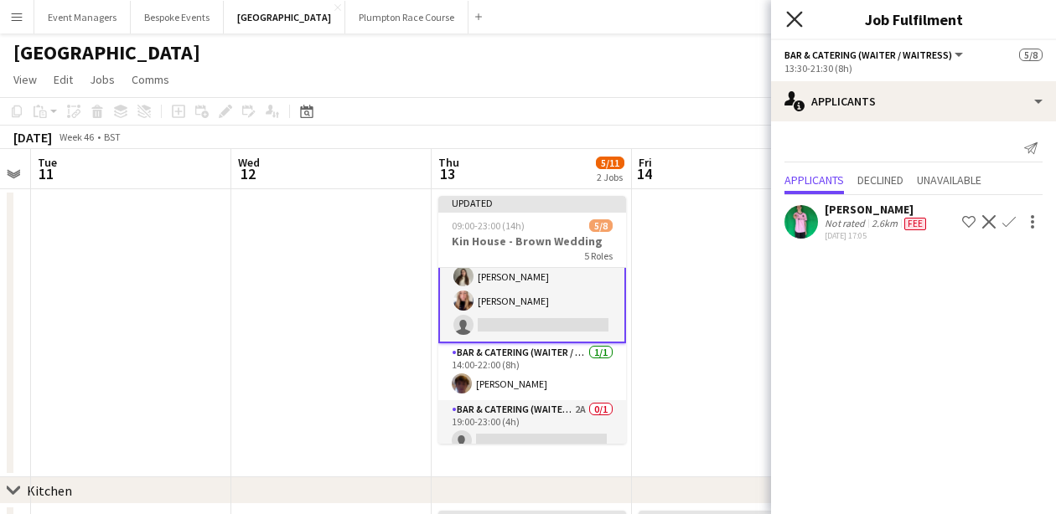
click at [798, 23] on icon at bounding box center [794, 19] width 16 height 16
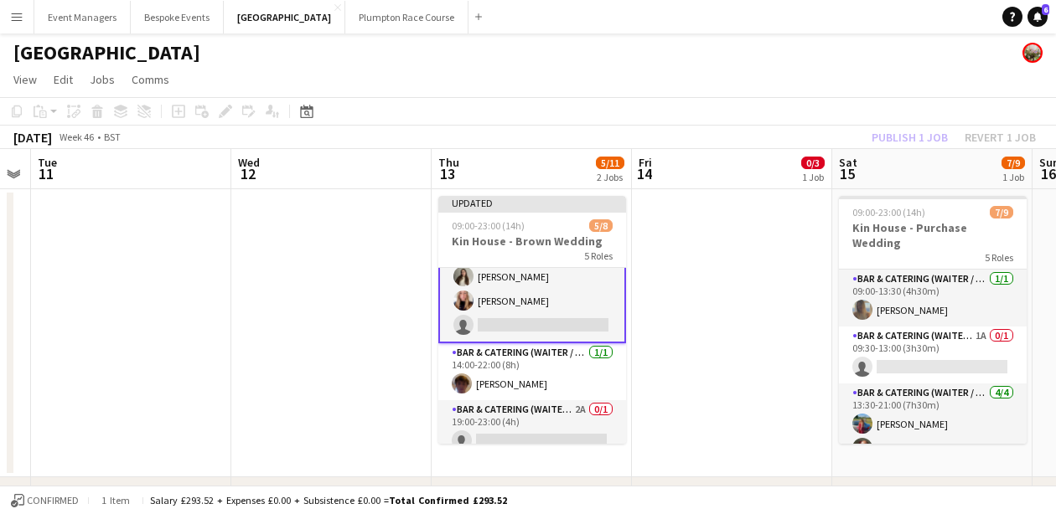
scroll to position [132, 0]
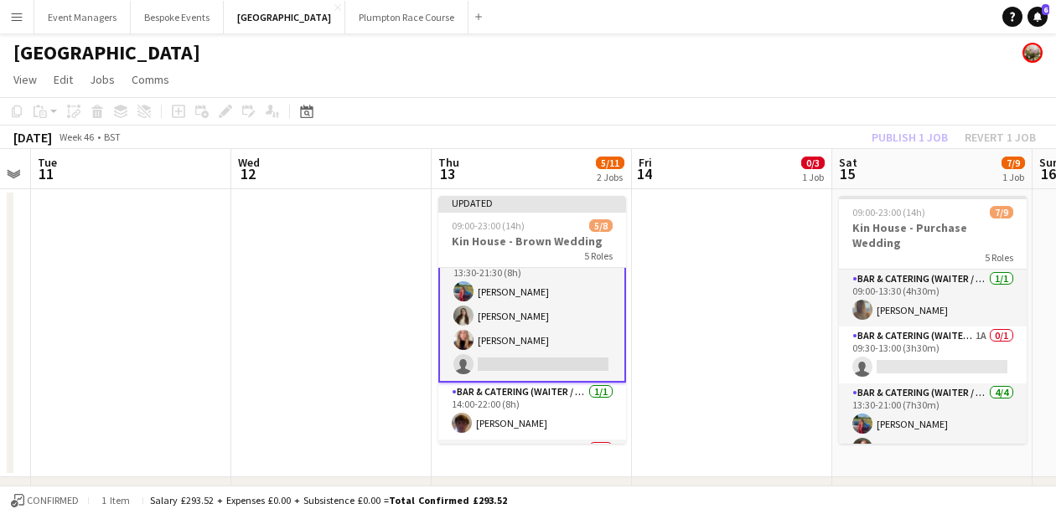
click at [543, 333] on app-card-role "Bar & Catering (Waiter / waitress) 1A [DATE] 13:30-21:30 (8h) [PERSON_NAME] [PE…" at bounding box center [532, 316] width 188 height 133
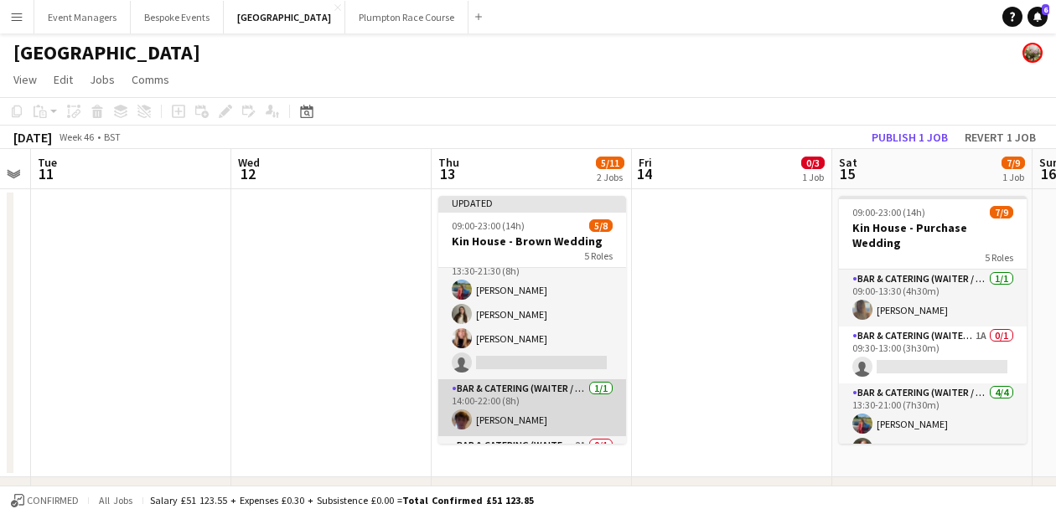
click at [555, 416] on app-card-role "Bar & Catering (Waiter / waitress) [DATE] 14:00-22:00 (8h) [PERSON_NAME]" at bounding box center [532, 408] width 188 height 57
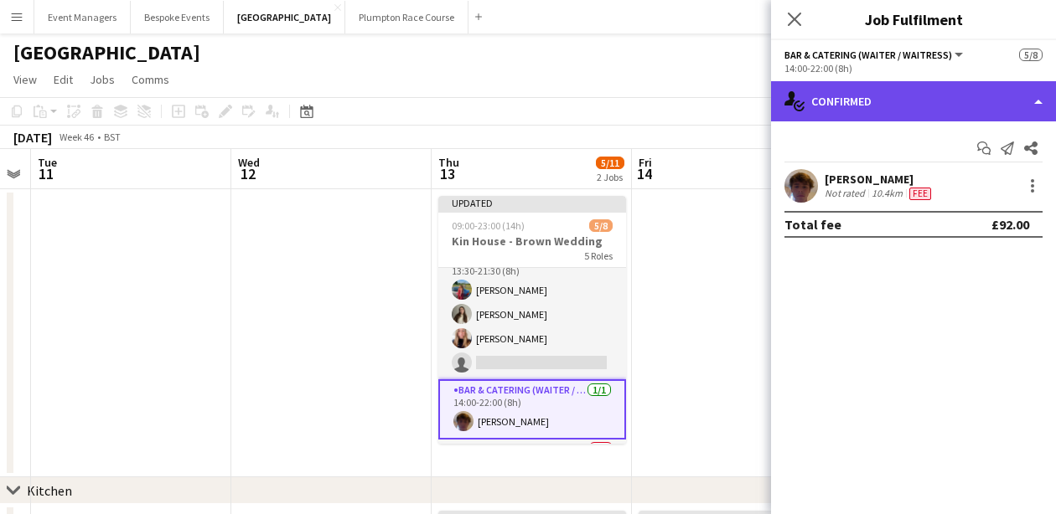
click at [916, 94] on div "single-neutral-actions-check-2 Confirmed" at bounding box center [913, 101] width 285 height 40
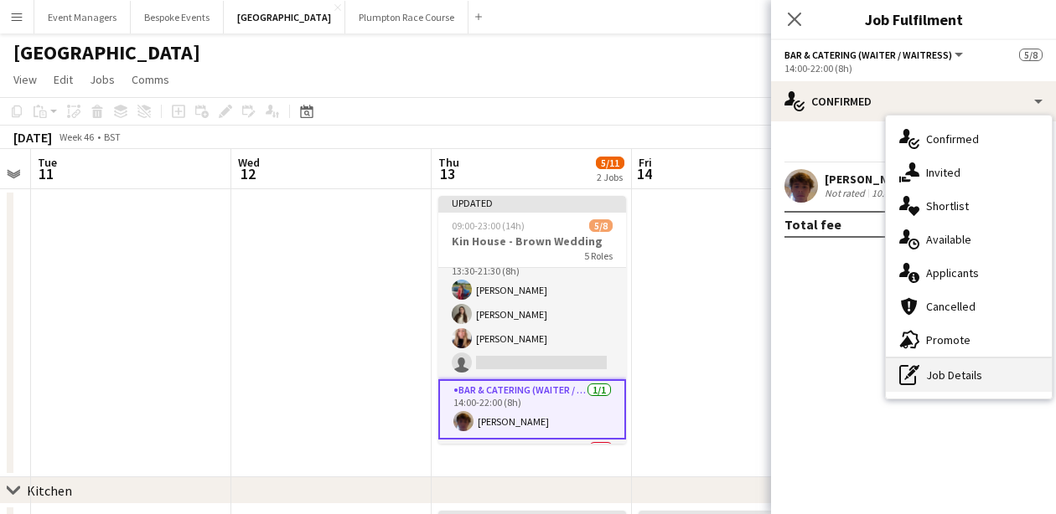
click at [987, 372] on div "pen-write Job Details" at bounding box center [969, 376] width 166 height 34
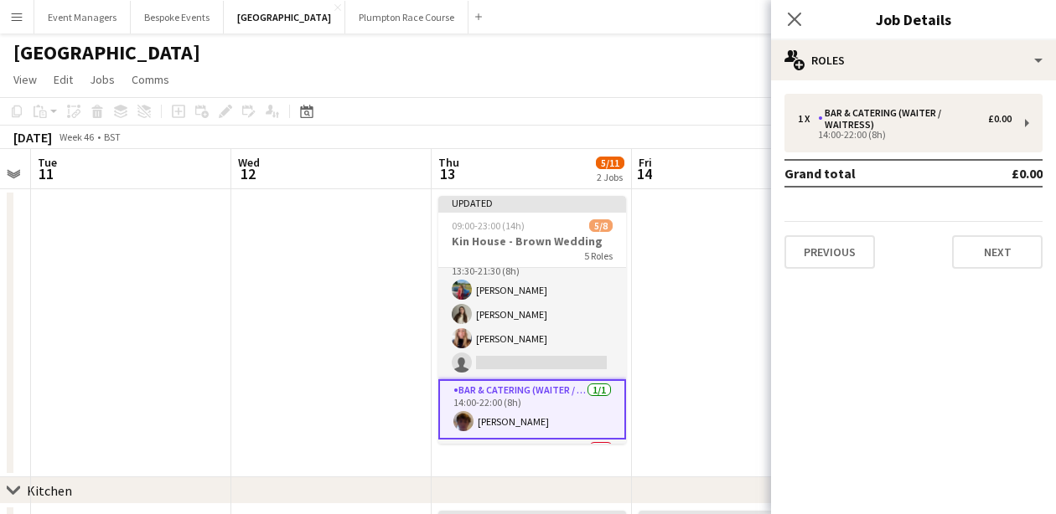
click at [915, 158] on div "1 x Bar & Catering (Waiter / waitress) £0.00 14:00-22:00 (8h) Grand total £0.00…" at bounding box center [913, 181] width 285 height 175
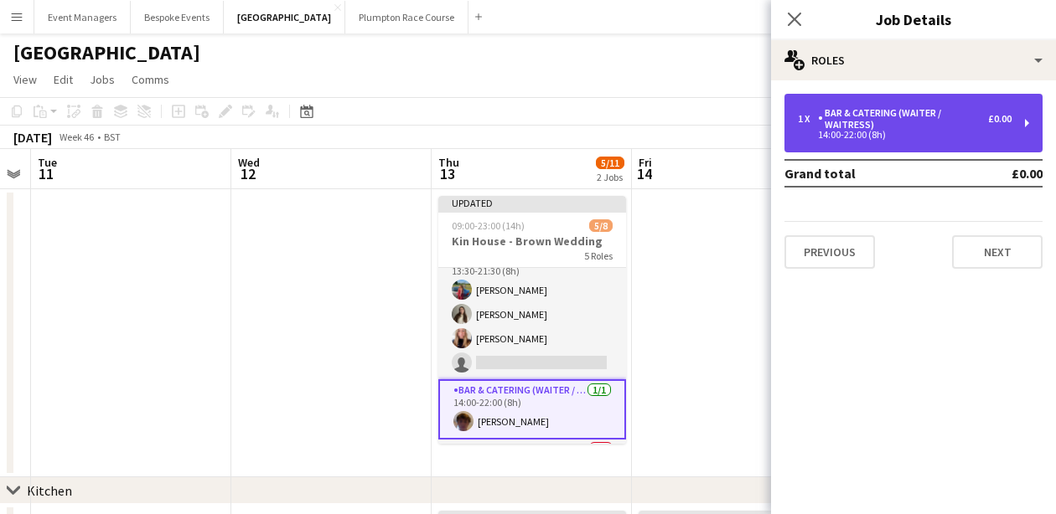
click at [915, 150] on div "1 x Bar & Catering (Waiter / waitress) £0.00 14:00-22:00 (8h)" at bounding box center [913, 123] width 258 height 59
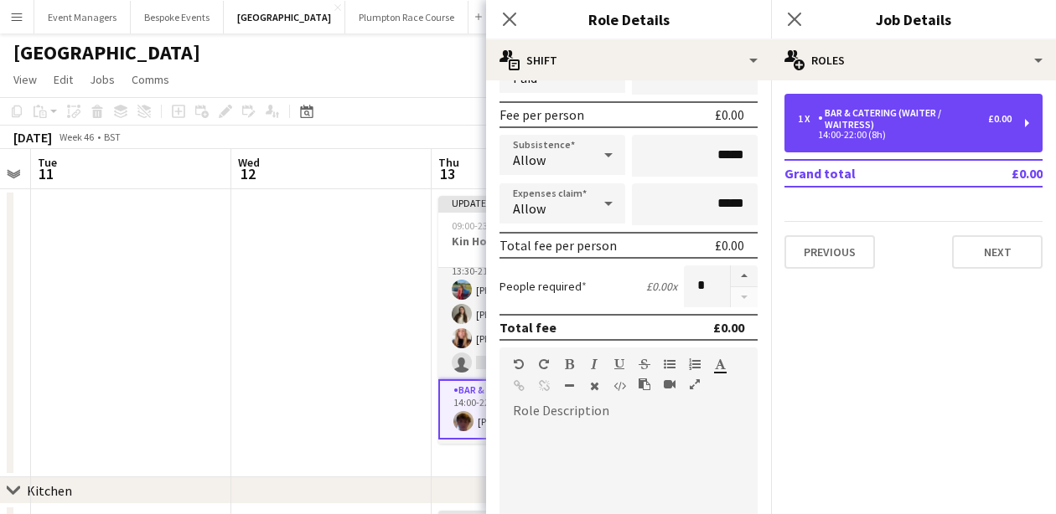
scroll to position [238, 0]
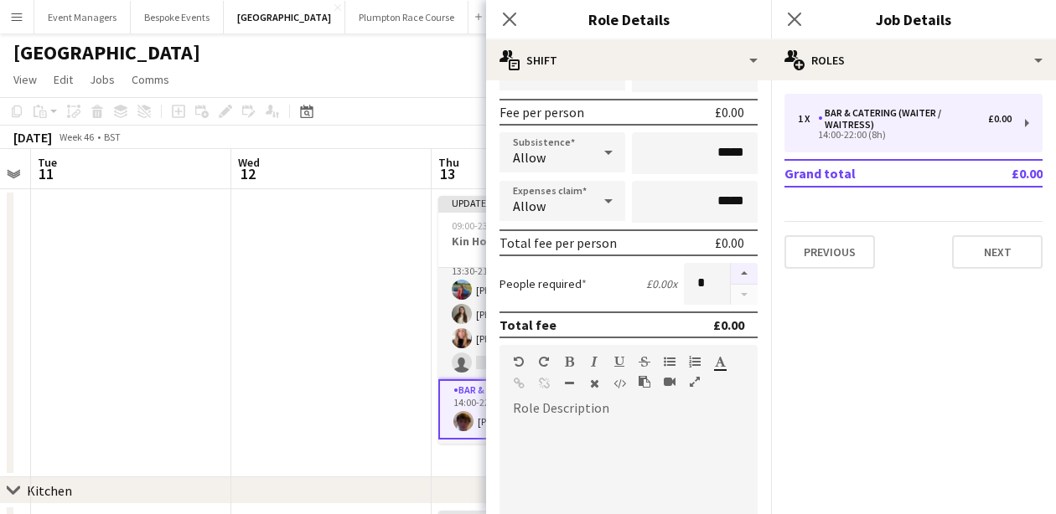
click at [747, 271] on button "button" at bounding box center [744, 274] width 27 height 22
type input "*"
click at [798, 20] on icon "Close pop-in" at bounding box center [794, 19] width 16 height 16
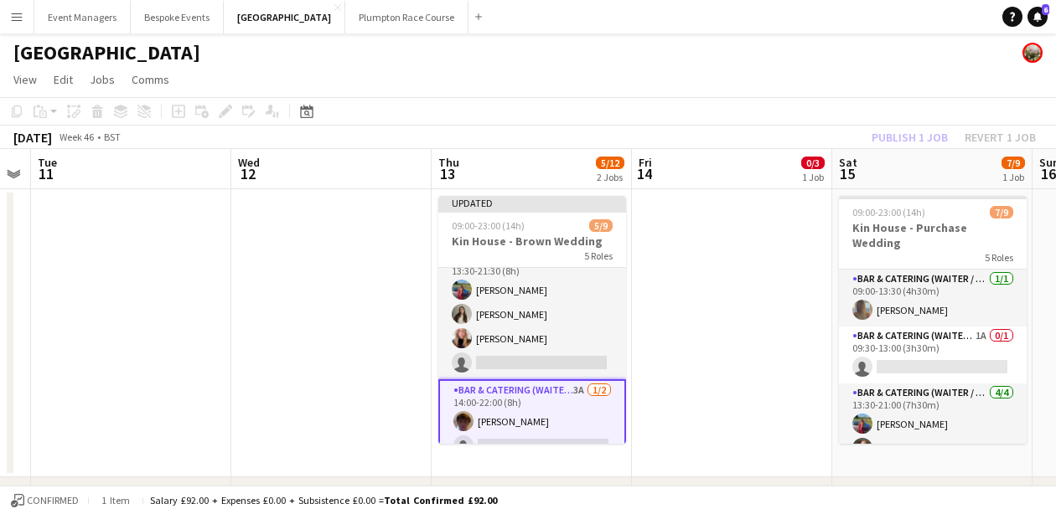
click at [508, 417] on app-card-role "Bar & Catering (Waiter / waitress) 3A [DATE] 14:00-22:00 (8h) [PERSON_NAME] sin…" at bounding box center [532, 422] width 188 height 85
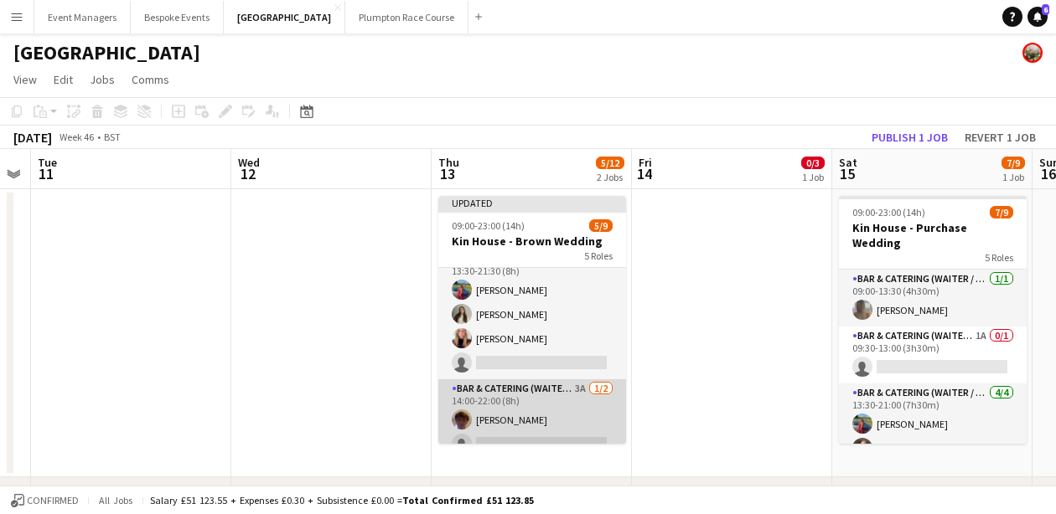
click at [508, 417] on app-card-role "Bar & Catering (Waiter / waitress) 3A [DATE] 14:00-22:00 (8h) [PERSON_NAME] sin…" at bounding box center [532, 420] width 188 height 81
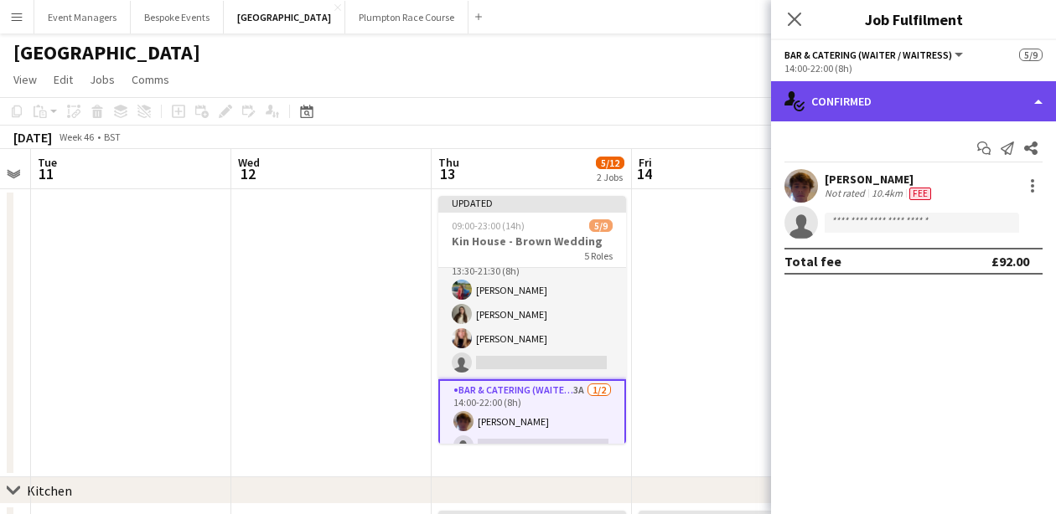
click at [900, 103] on div "single-neutral-actions-check-2 Confirmed" at bounding box center [913, 101] width 285 height 40
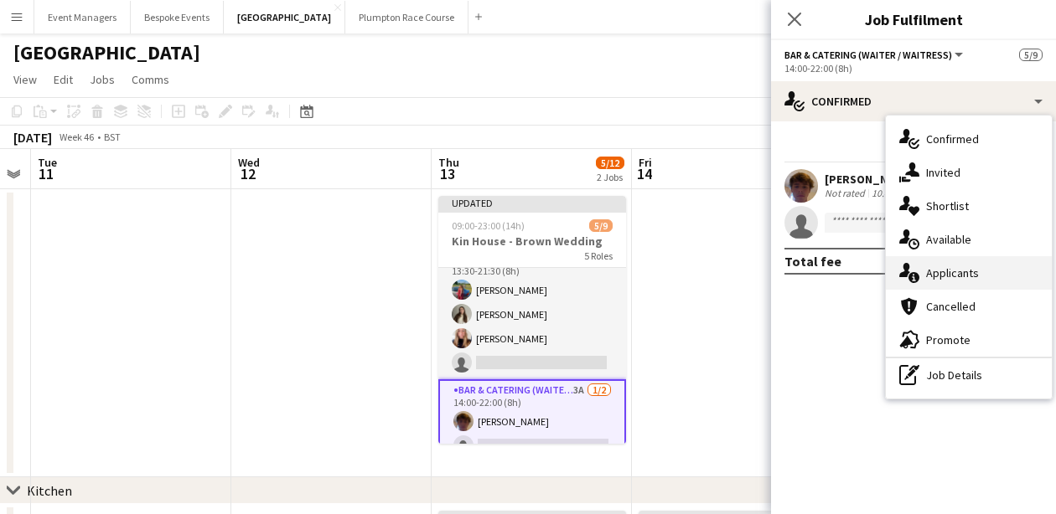
click at [972, 276] on span "Applicants" at bounding box center [952, 273] width 53 height 15
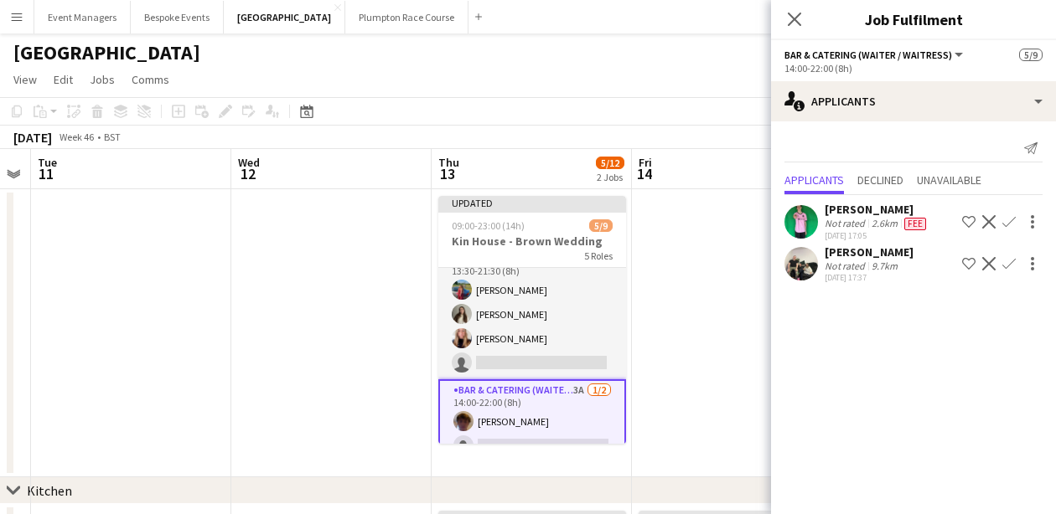
click at [986, 269] on app-icon "Decline" at bounding box center [988, 263] width 13 height 13
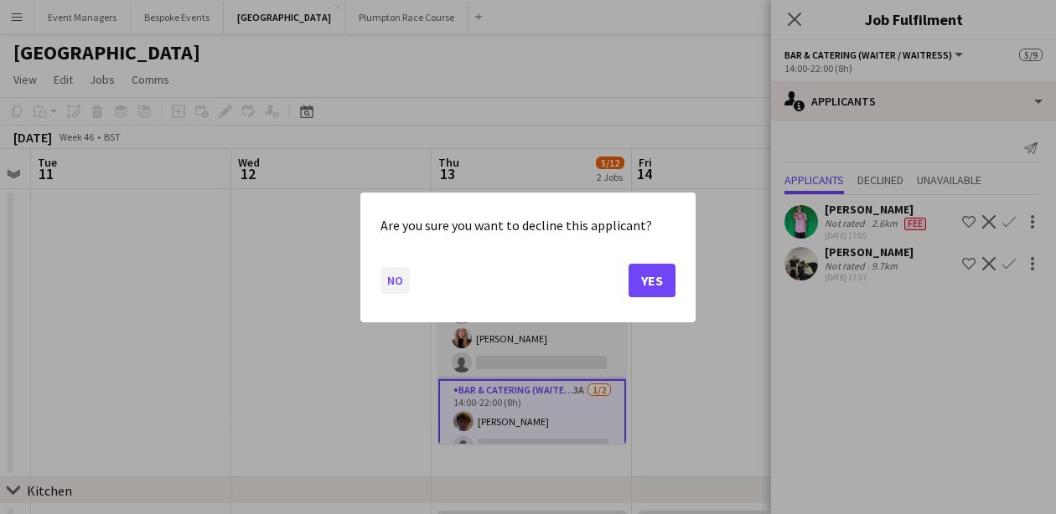
click at [394, 279] on button "No" at bounding box center [394, 279] width 29 height 27
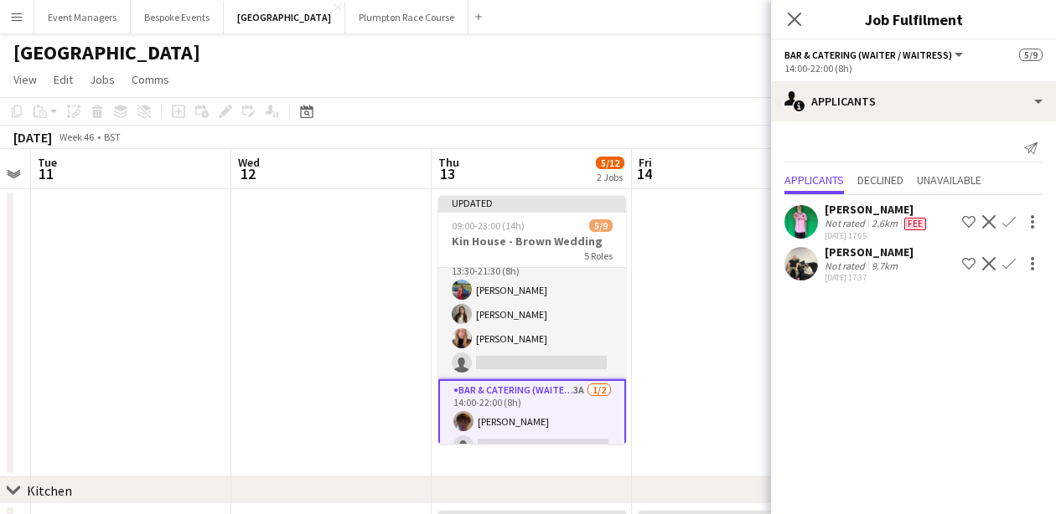
drag, startPoint x: 653, startPoint y: 305, endPoint x: 1060, endPoint y: 305, distance: 407.2
click at [1055, 305] on html "Menu Boards Boards Boards All jobs Status Workforce Workforce My Workforce Recr…" at bounding box center [528, 448] width 1056 height 896
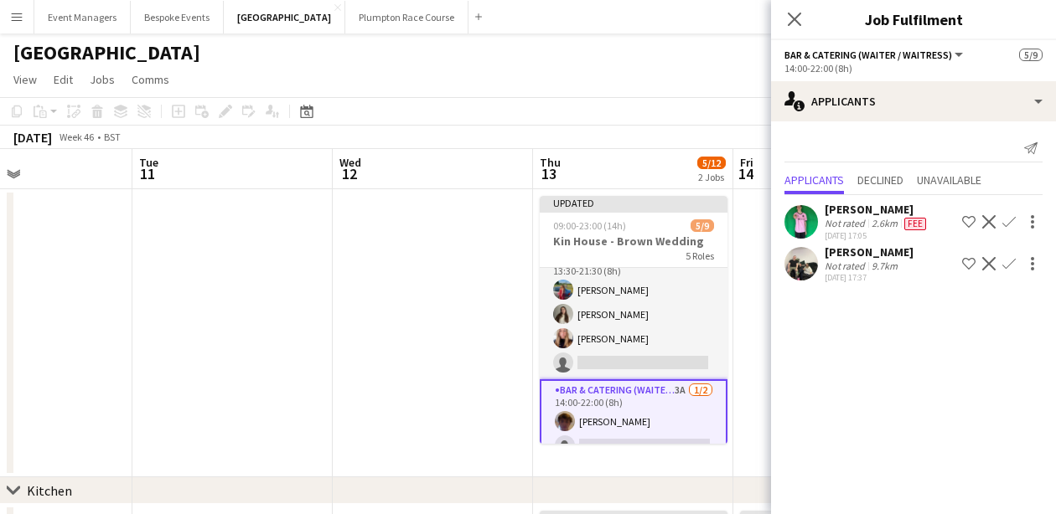
click at [1007, 264] on app-icon "Confirm" at bounding box center [1008, 263] width 13 height 13
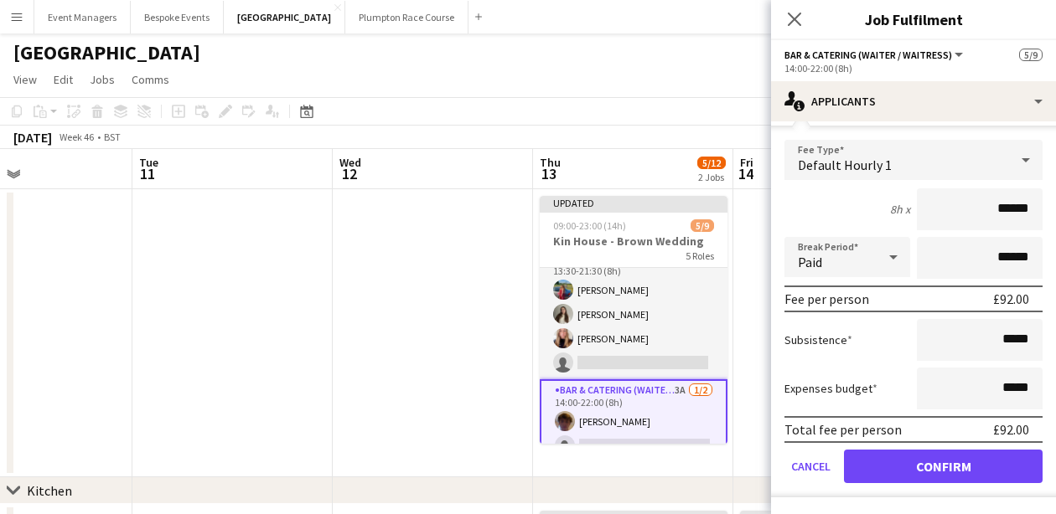
scroll to position [166, 0]
type input "******"
click at [947, 460] on button "Confirm" at bounding box center [943, 467] width 199 height 34
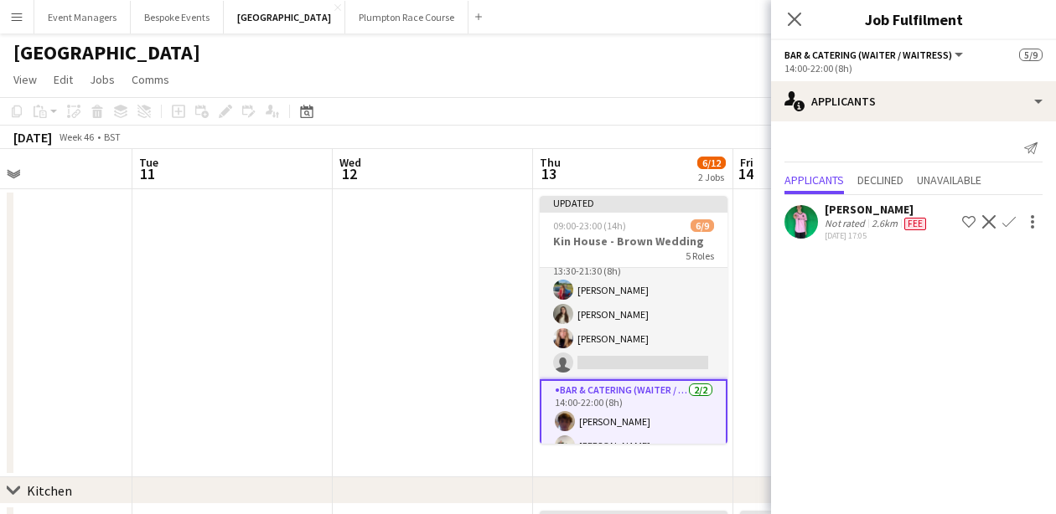
scroll to position [0, 0]
click at [792, 16] on icon at bounding box center [794, 19] width 16 height 16
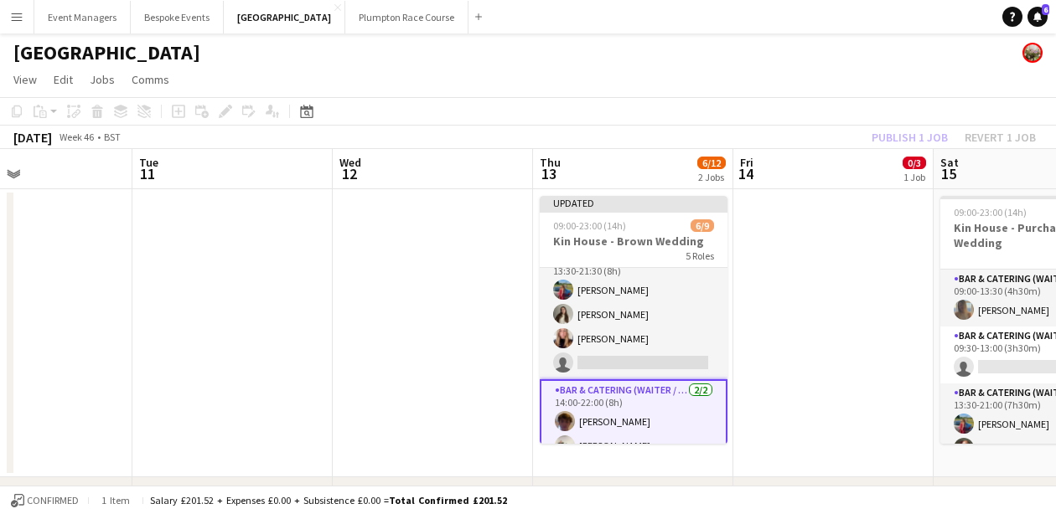
click at [792, 16] on app-navbar "Menu Boards Boards Boards All jobs Status Workforce Workforce My Workforce Recr…" at bounding box center [528, 17] width 1056 height 34
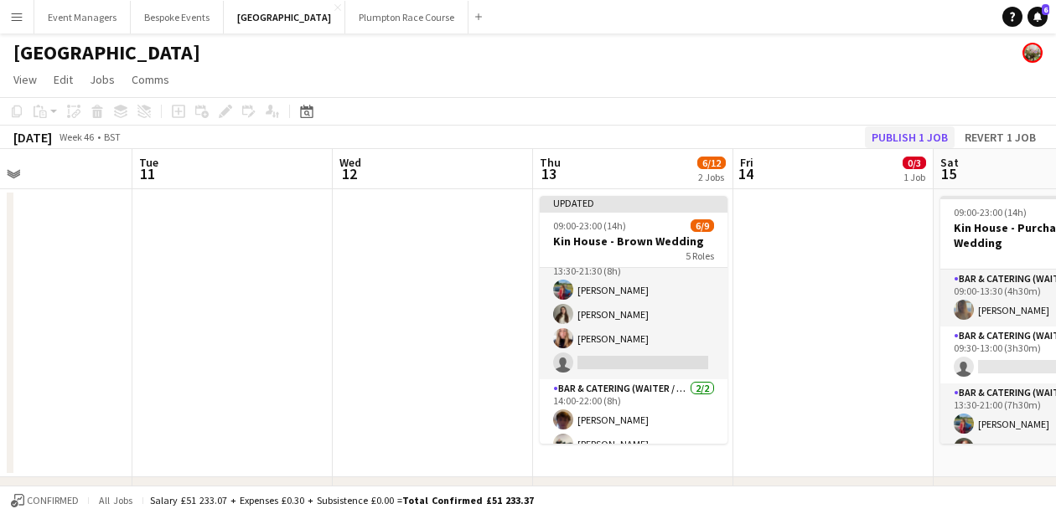
click at [894, 140] on button "Publish 1 job" at bounding box center [910, 138] width 90 height 22
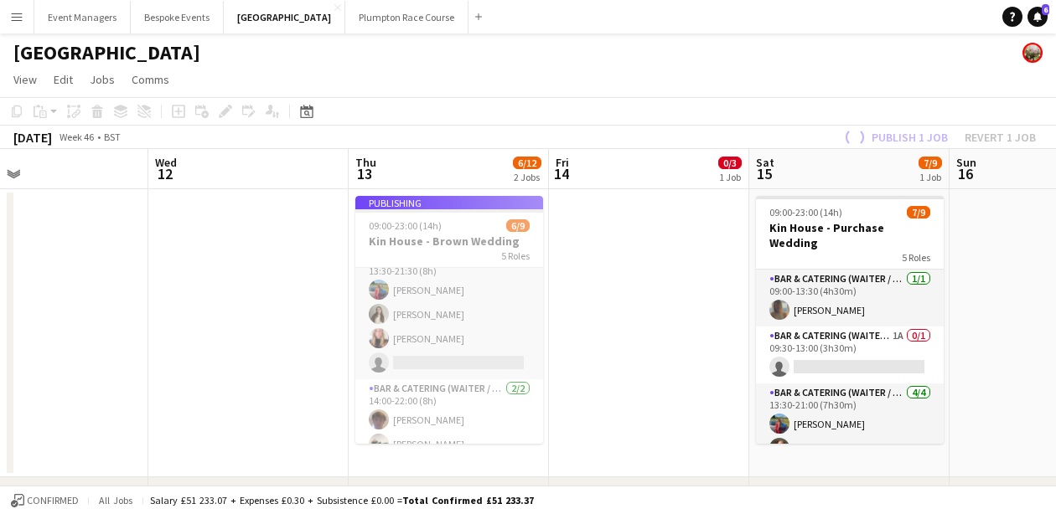
scroll to position [0, 454]
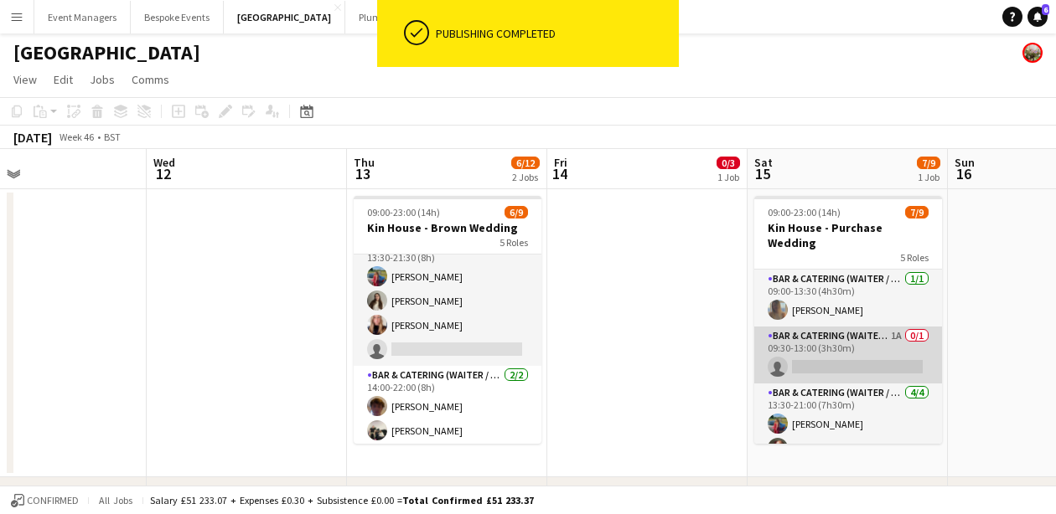
click at [799, 332] on app-card-role "Bar & Catering (Waiter / waitress) 1A 0/1 09:30-13:00 (3h30m) single-neutral-ac…" at bounding box center [848, 355] width 188 height 57
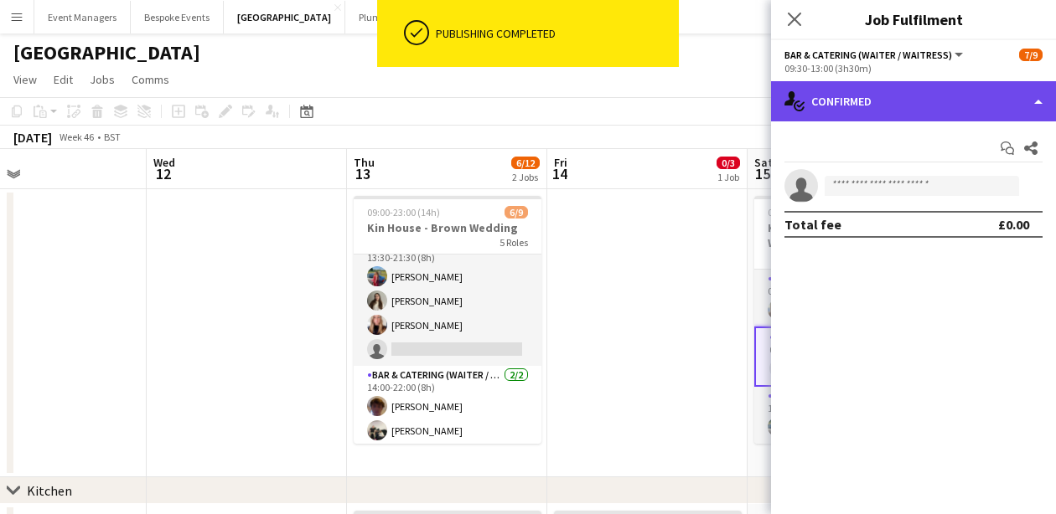
click at [901, 114] on div "single-neutral-actions-check-2 Confirmed" at bounding box center [913, 101] width 285 height 40
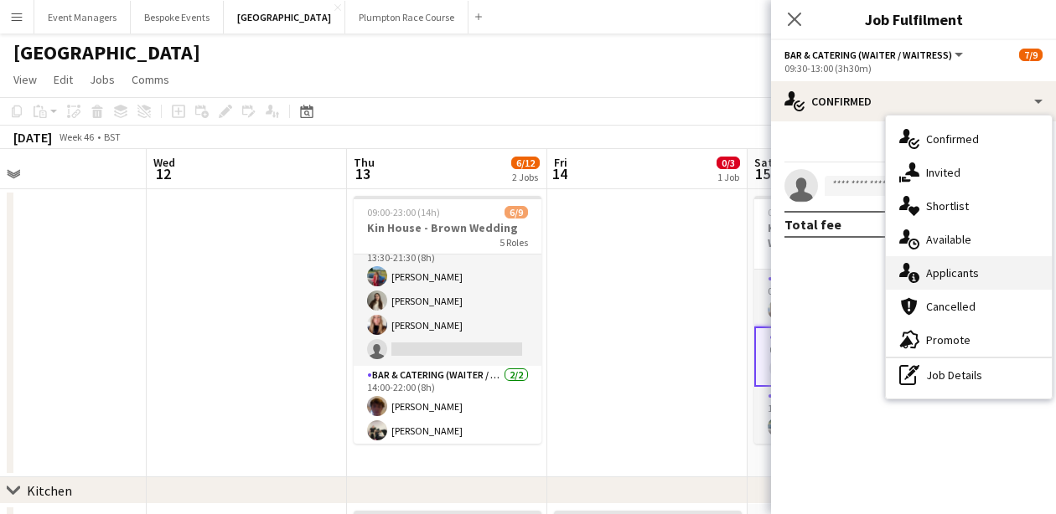
click at [952, 287] on div "single-neutral-actions-information Applicants" at bounding box center [969, 273] width 166 height 34
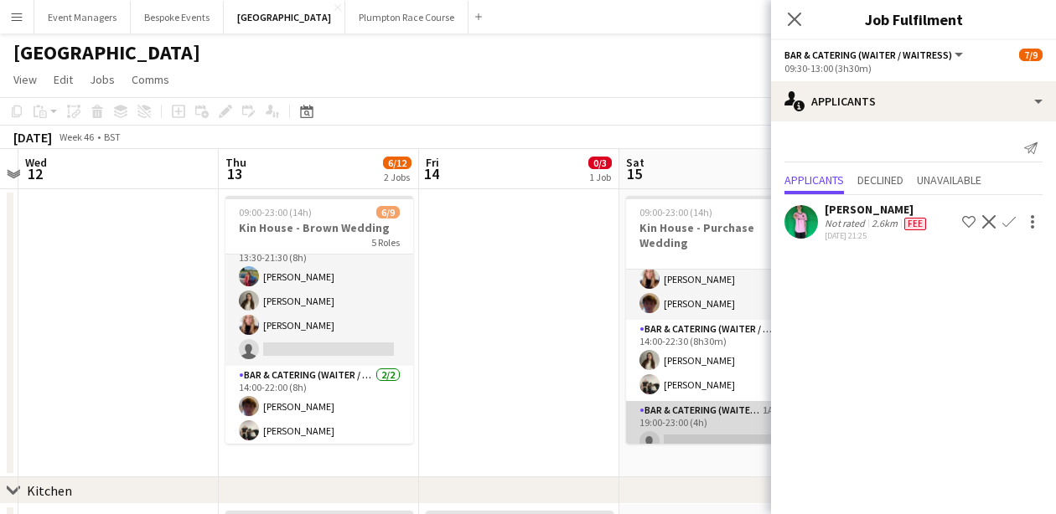
scroll to position [196, 0]
click at [690, 402] on app-card-role "Bar & Catering (Waiter / waitress) 1A 0/1 19:00-23:00 (4h) single-neutral-actio…" at bounding box center [720, 430] width 188 height 57
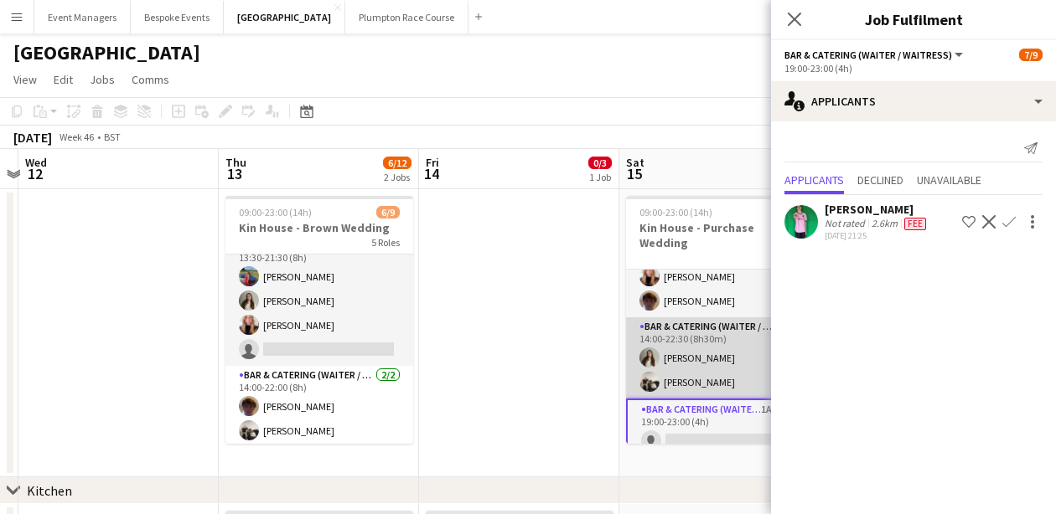
click at [691, 360] on app-card-role "Bar & Catering (Waiter / waitress) [DATE] 14:00-22:30 (8h30m) [PERSON_NAME] [PE…" at bounding box center [720, 358] width 188 height 81
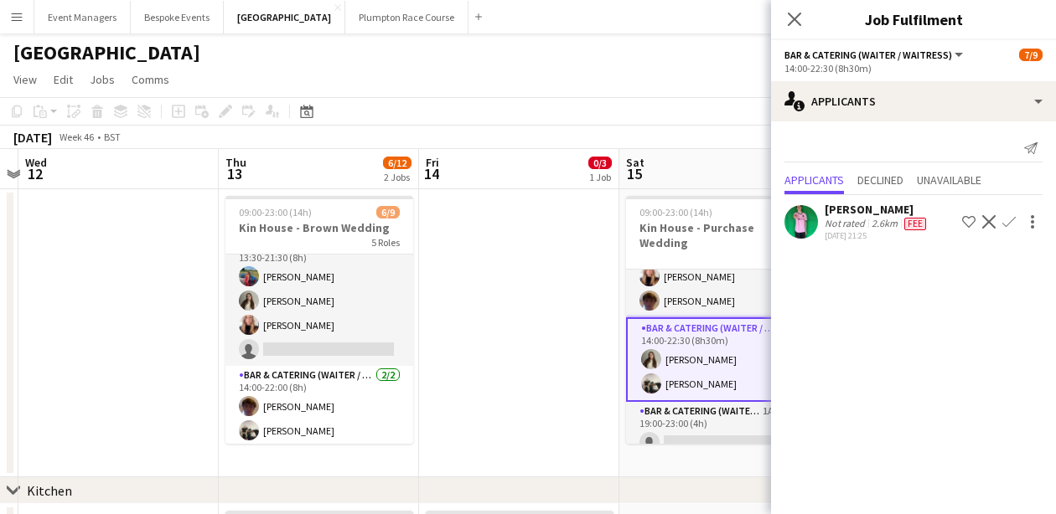
click at [684, 367] on app-card-role "Bar & Catering (Waiter / waitress) [DATE] 14:00-22:30 (8h30m) [PERSON_NAME] [PE…" at bounding box center [720, 360] width 188 height 85
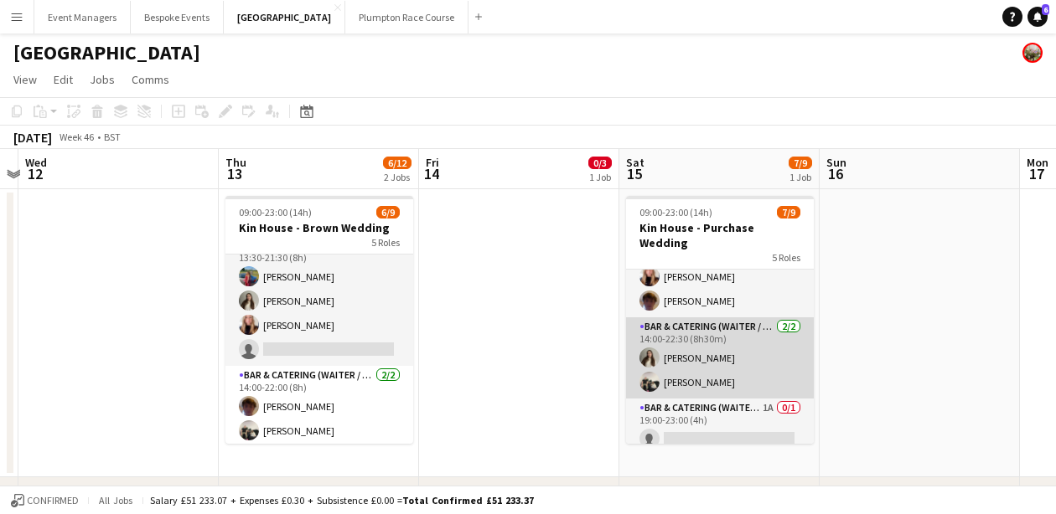
scroll to position [193, 0]
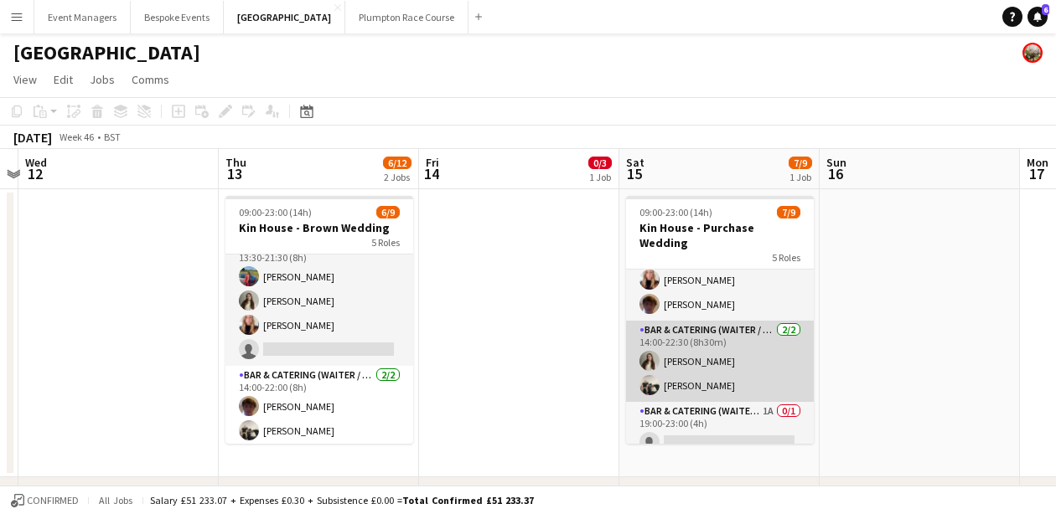
click at [684, 367] on app-card-role "Bar & Catering (Waiter / waitress) [DATE] 14:00-22:30 (8h30m) [PERSON_NAME] [PE…" at bounding box center [720, 361] width 188 height 81
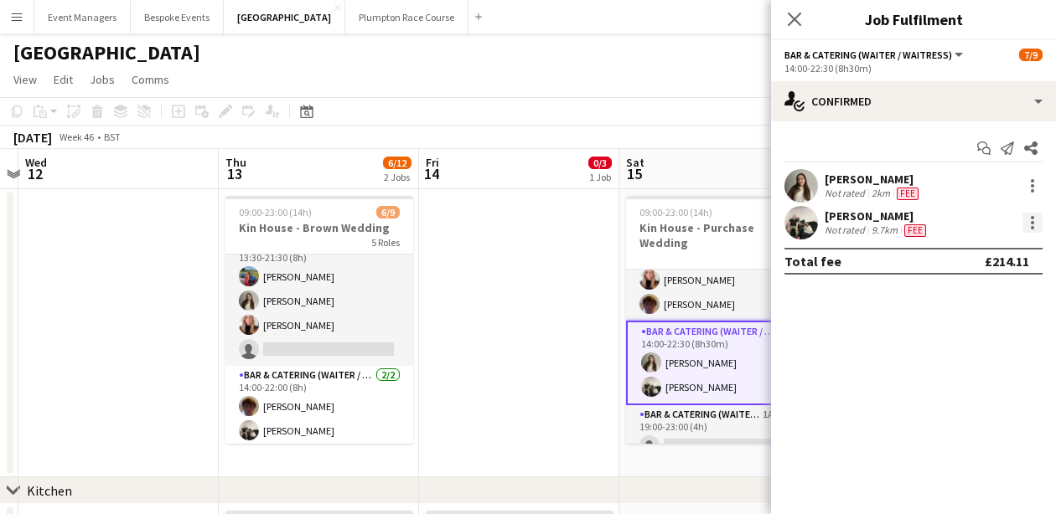
click at [1037, 223] on div at bounding box center [1032, 223] width 20 height 20
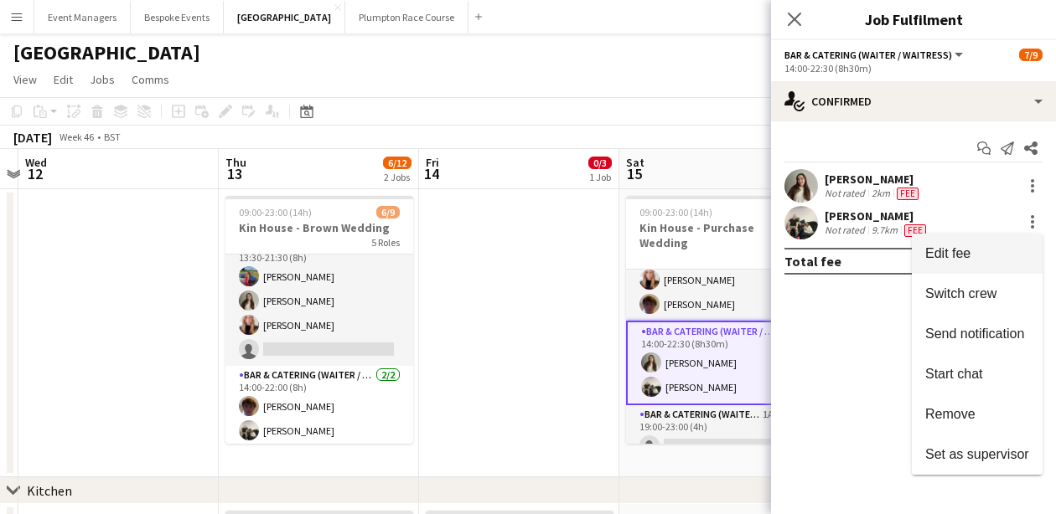
click at [979, 266] on button "Edit fee" at bounding box center [977, 254] width 131 height 40
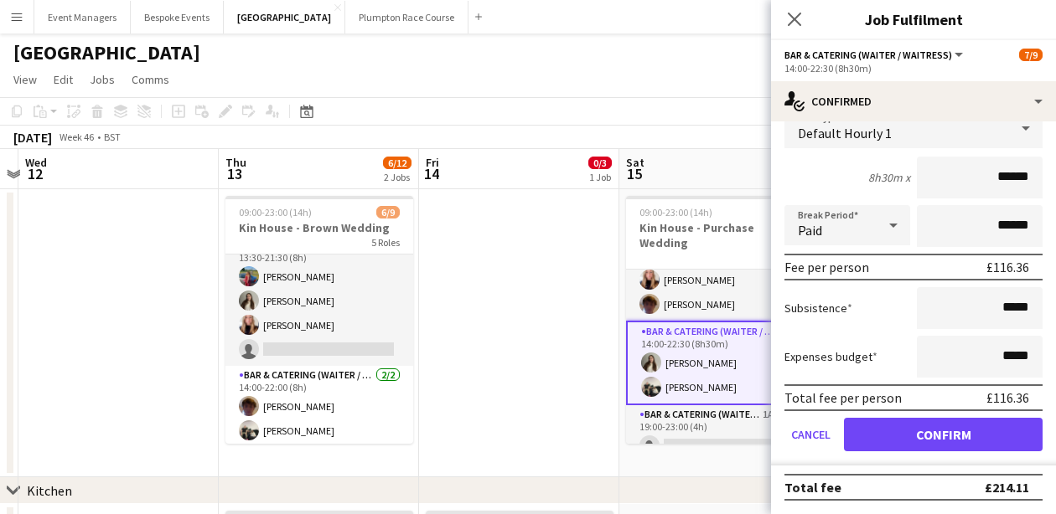
scroll to position [154, 0]
type input "******"
click at [943, 431] on button "Confirm" at bounding box center [943, 435] width 199 height 34
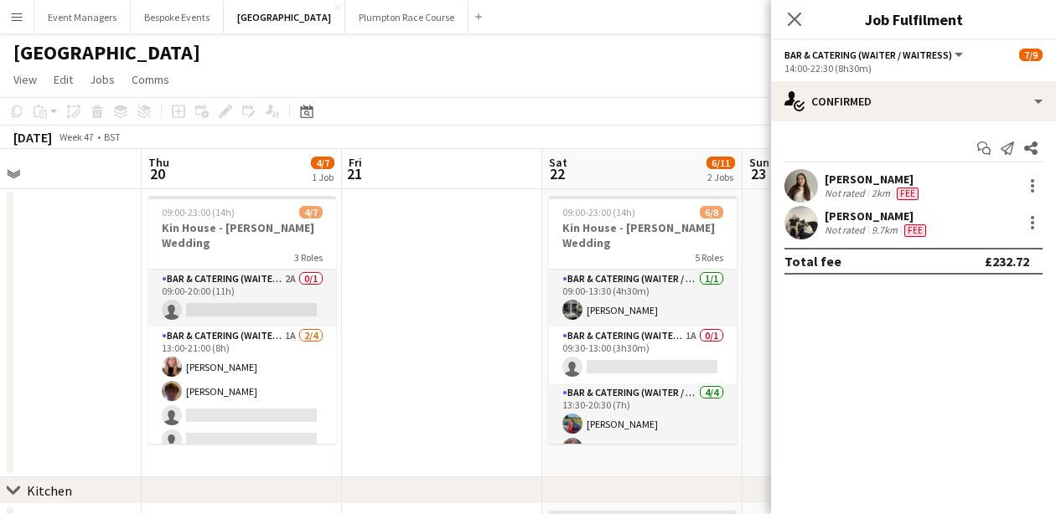
scroll to position [0, 534]
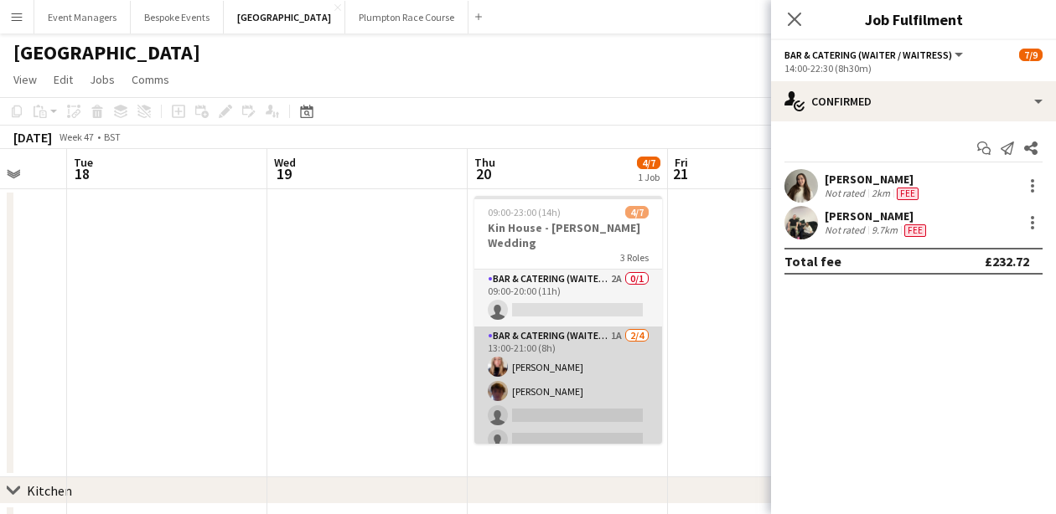
click at [571, 374] on app-card-role "Bar & Catering (Waiter / waitress) 1A [DATE] 13:00-21:00 (8h) [PERSON_NAME] [PE…" at bounding box center [568, 392] width 188 height 130
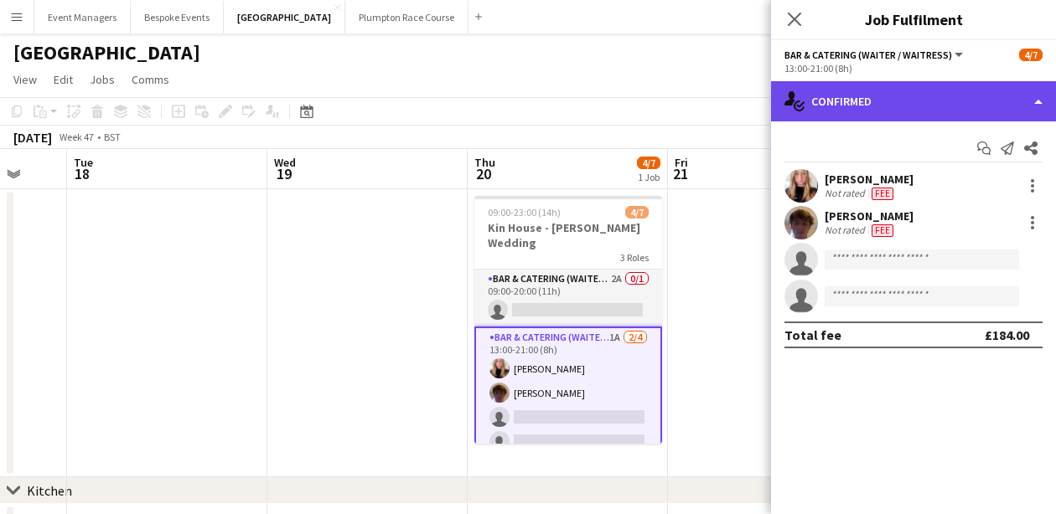
click at [1015, 116] on div "single-neutral-actions-check-2 Confirmed" at bounding box center [913, 101] width 285 height 40
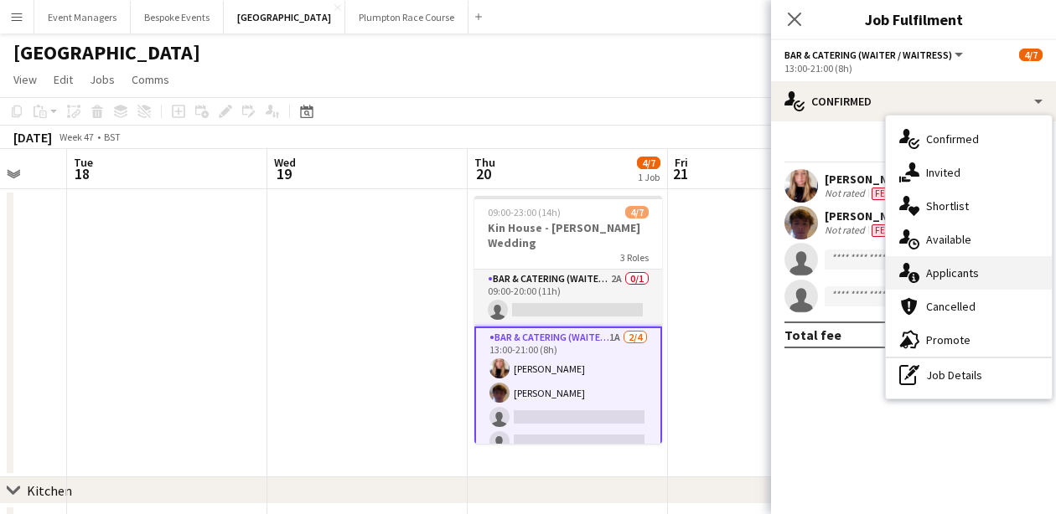
click at [1016, 282] on div "single-neutral-actions-information Applicants" at bounding box center [969, 273] width 166 height 34
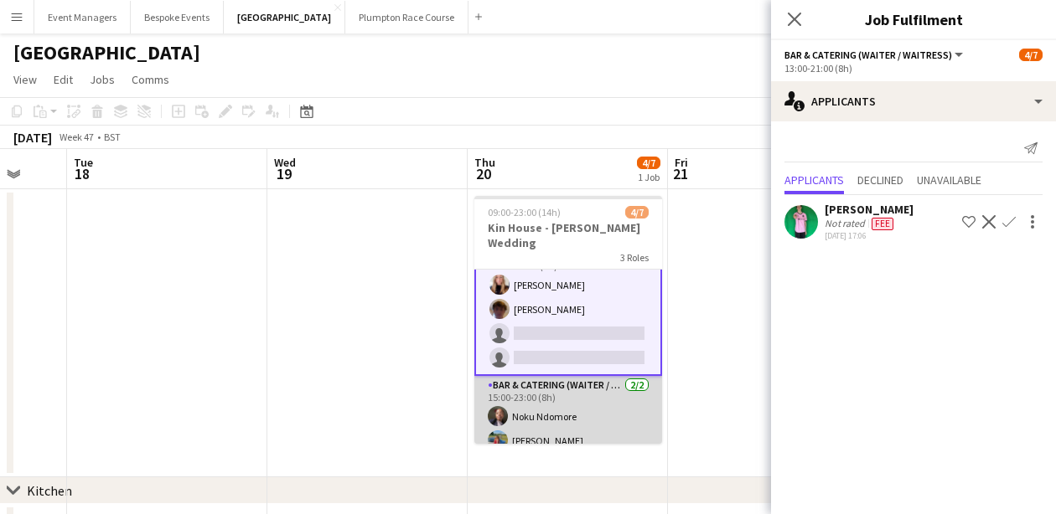
scroll to position [82, 0]
click at [572, 406] on app-card-role "Bar & Catering (Waiter / waitress) [DATE] 15:00-23:00 (8h) Noku Ndomore [PERSON…" at bounding box center [568, 418] width 188 height 81
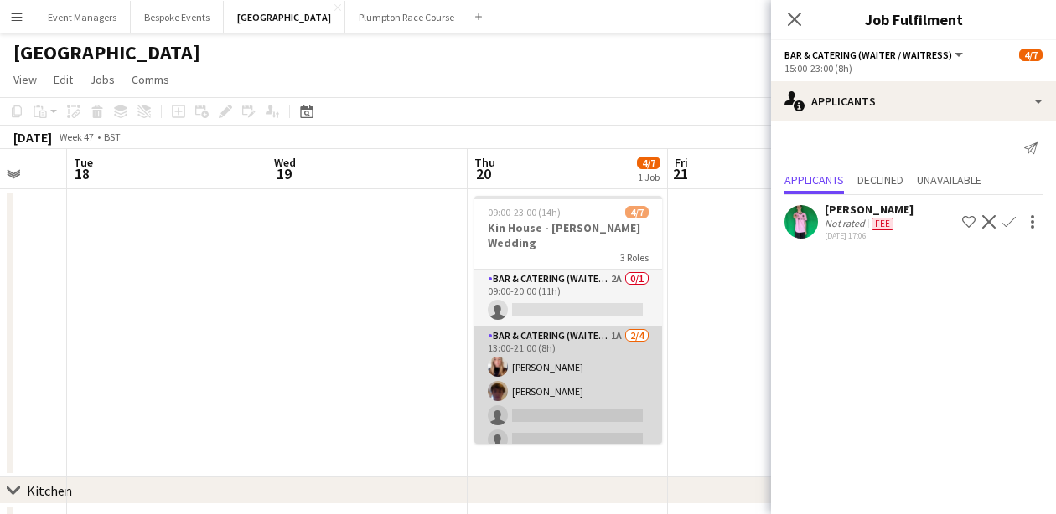
scroll to position [0, 0]
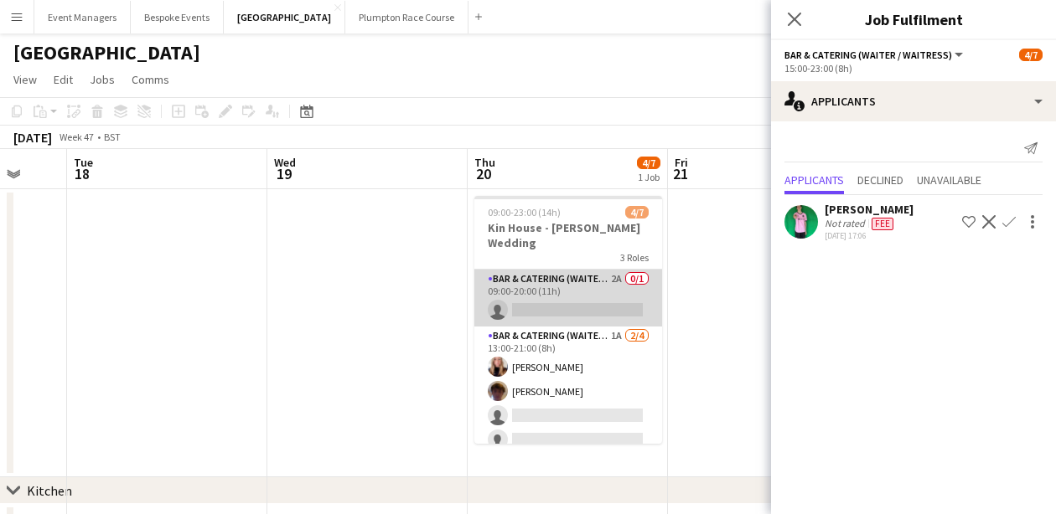
click at [566, 287] on app-card-role "Bar & Catering (Waiter / waitress) 2A 0/1 09:00-20:00 (11h) single-neutral-acti…" at bounding box center [568, 298] width 188 height 57
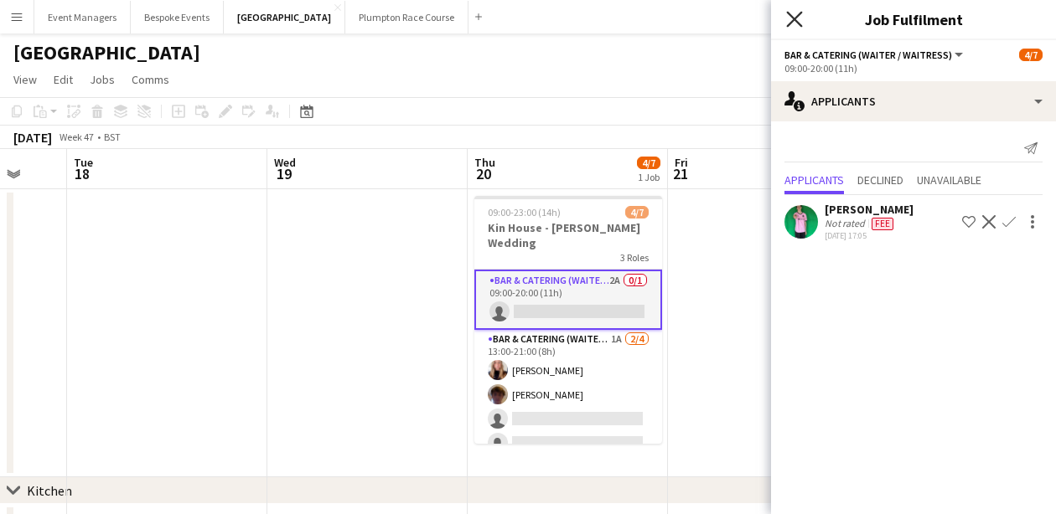
click at [796, 17] on icon at bounding box center [794, 19] width 16 height 16
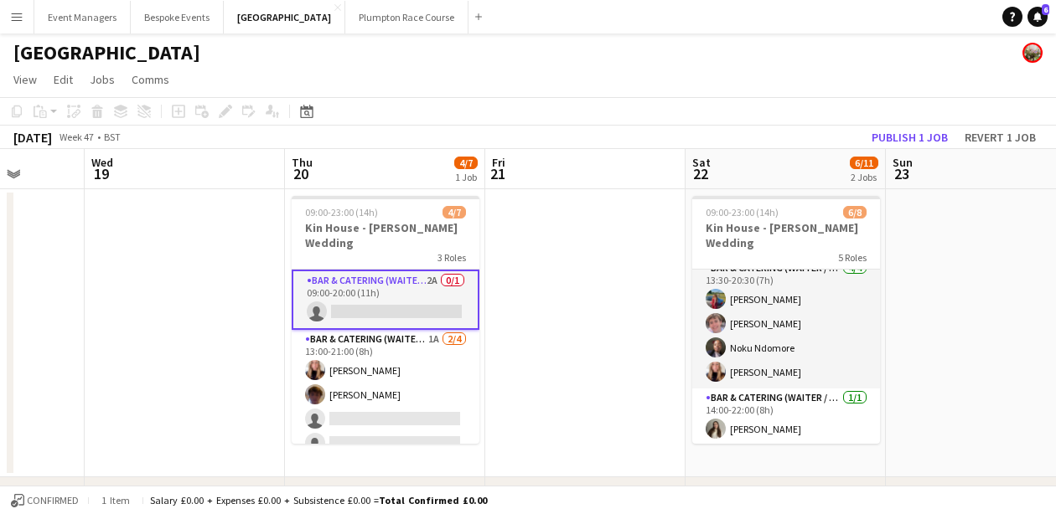
scroll to position [127, 0]
click at [925, 140] on button "Publish 1 job" at bounding box center [910, 138] width 90 height 22
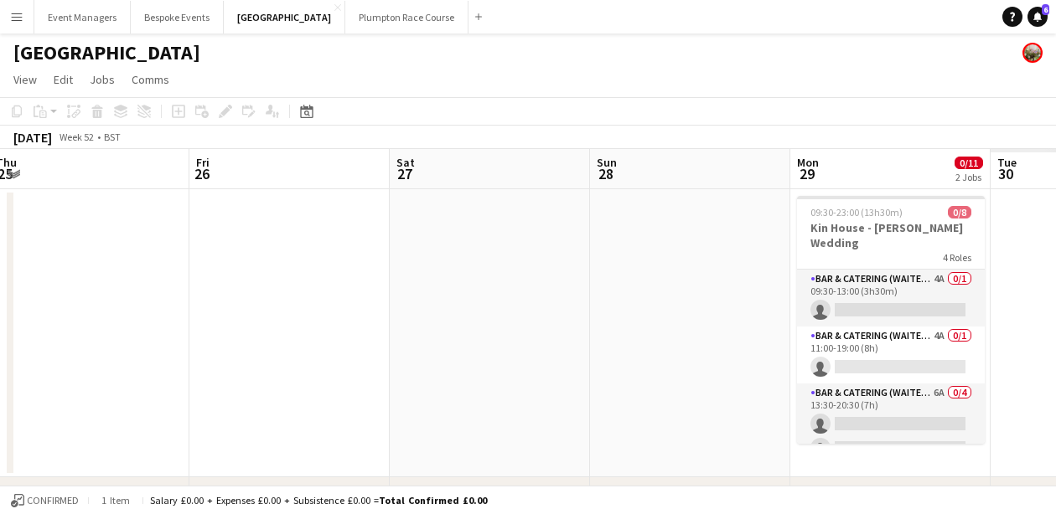
scroll to position [0, 495]
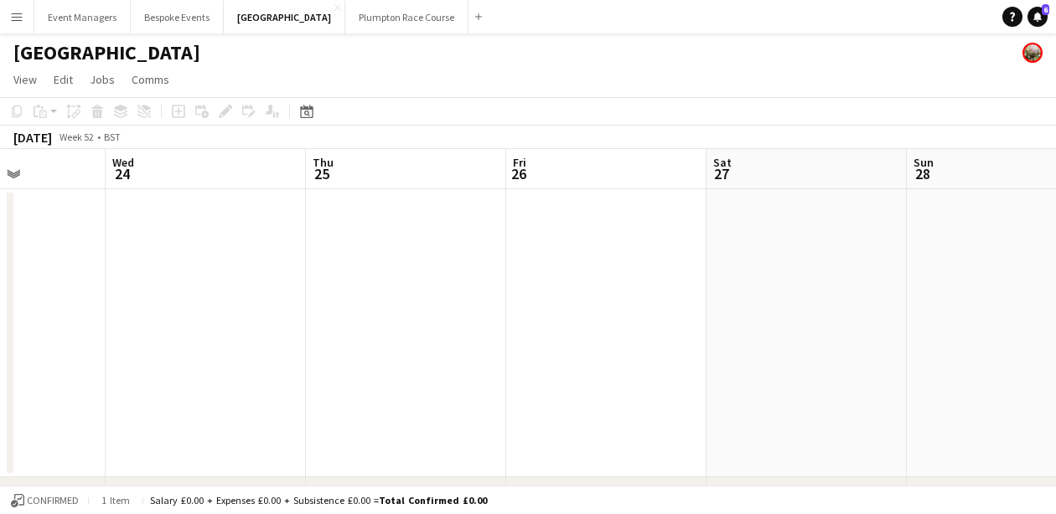
click at [751, 318] on app-date-cell at bounding box center [806, 333] width 200 height 288
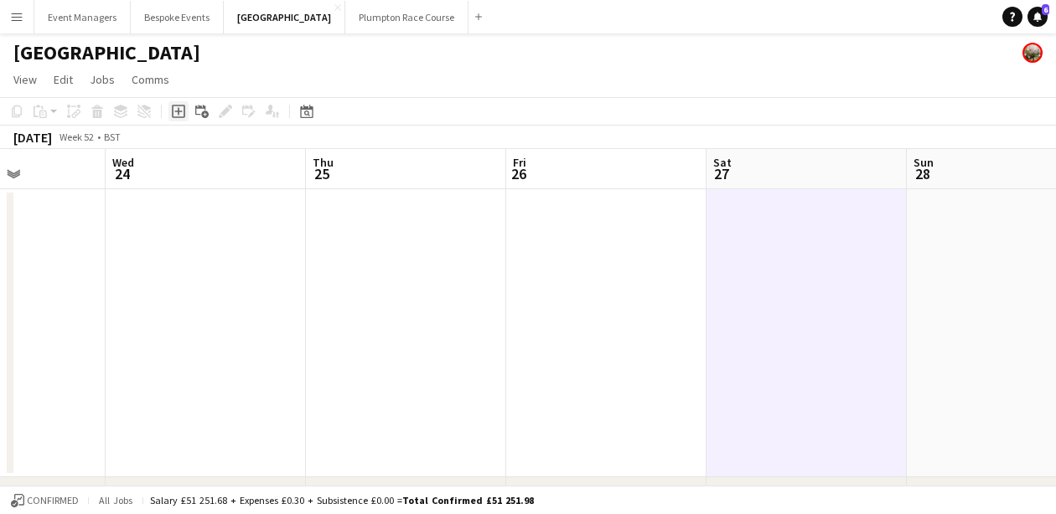
click at [183, 115] on icon "Add job" at bounding box center [178, 111] width 13 height 13
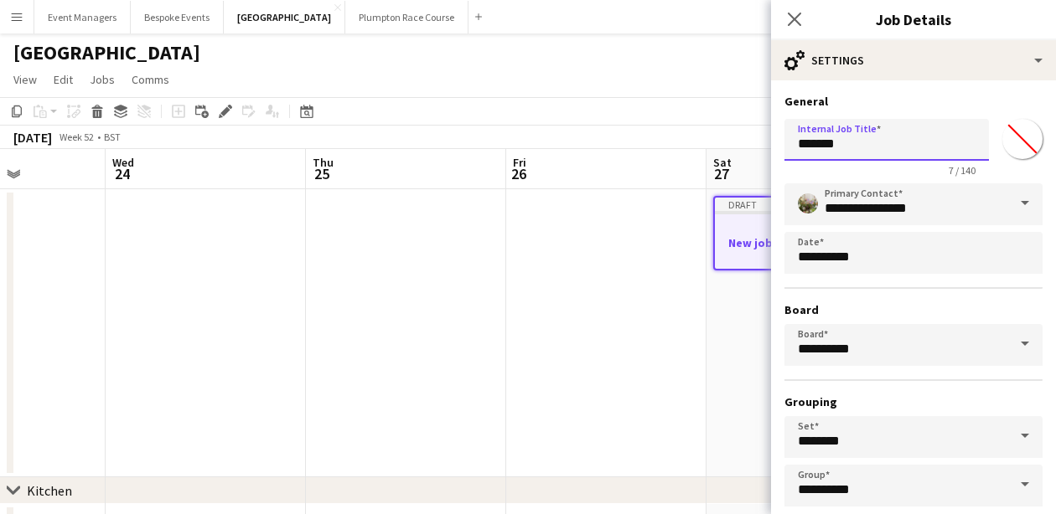
drag, startPoint x: 870, startPoint y: 151, endPoint x: 635, endPoint y: 123, distance: 236.2
click at [635, 123] on body "Menu Boards Boards Boards All jobs Status Workforce Workforce My Workforce Recr…" at bounding box center [528, 448] width 1056 height 896
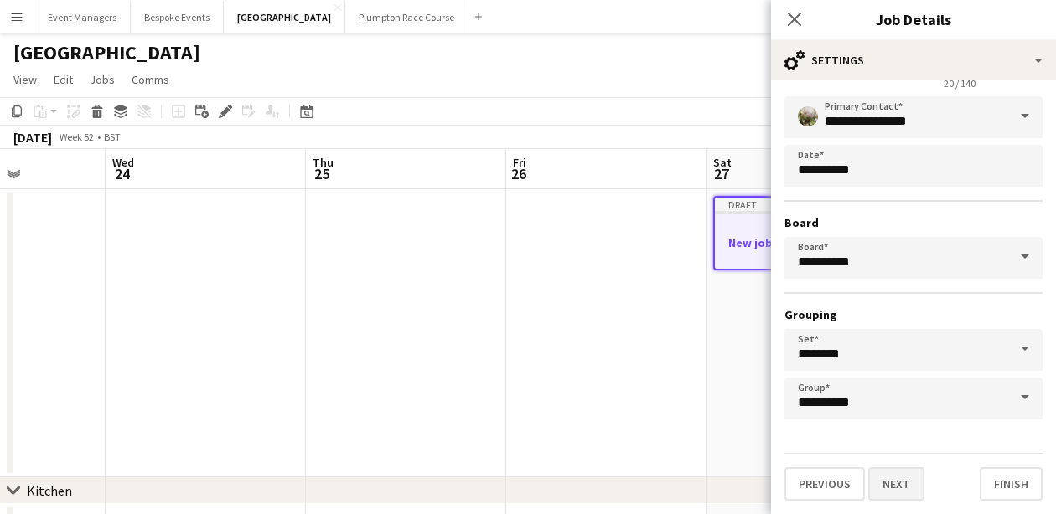
scroll to position [87, 0]
type input "**********"
click at [901, 475] on button "Next" at bounding box center [896, 485] width 56 height 34
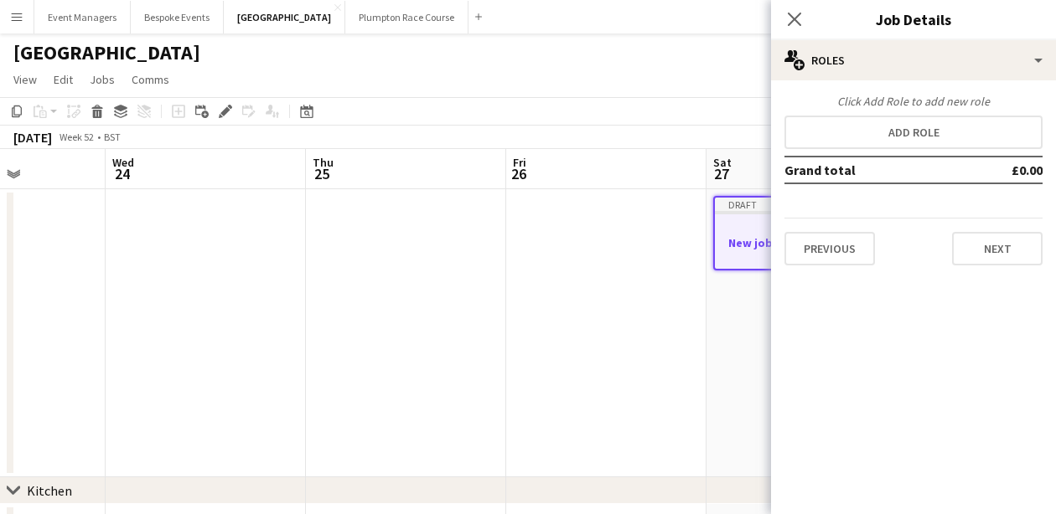
scroll to position [0, 0]
click at [924, 135] on button "Add role" at bounding box center [913, 133] width 258 height 34
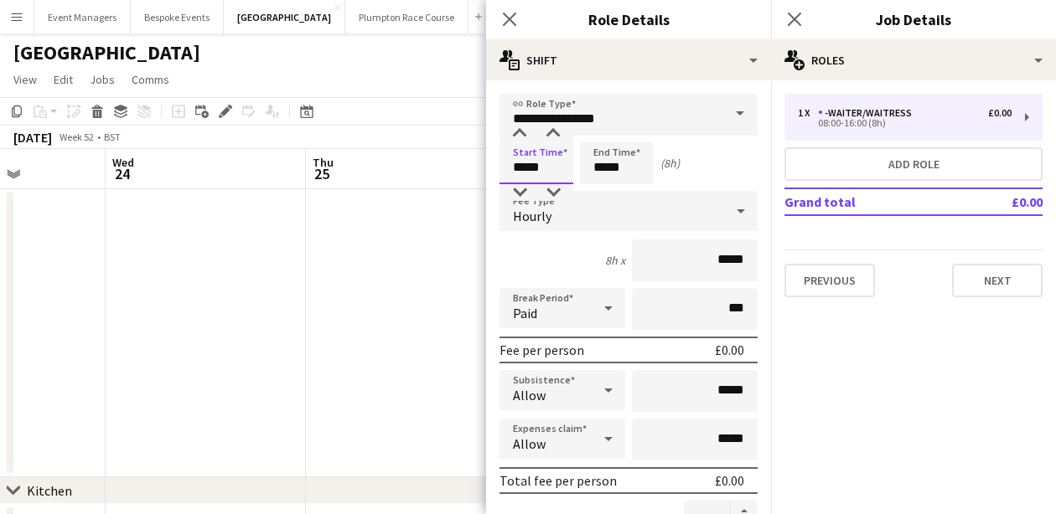
drag, startPoint x: 545, startPoint y: 166, endPoint x: 411, endPoint y: 244, distance: 155.8
click at [411, 244] on body "Menu Boards Boards Boards All jobs Status Workforce Workforce My Workforce Recr…" at bounding box center [528, 448] width 1056 height 896
drag, startPoint x: 548, startPoint y: 166, endPoint x: 407, endPoint y: 191, distance: 143.0
click at [407, 191] on body "Menu Boards Boards Boards All jobs Status Workforce Workforce My Workforce Recr…" at bounding box center [528, 448] width 1056 height 896
type input "*****"
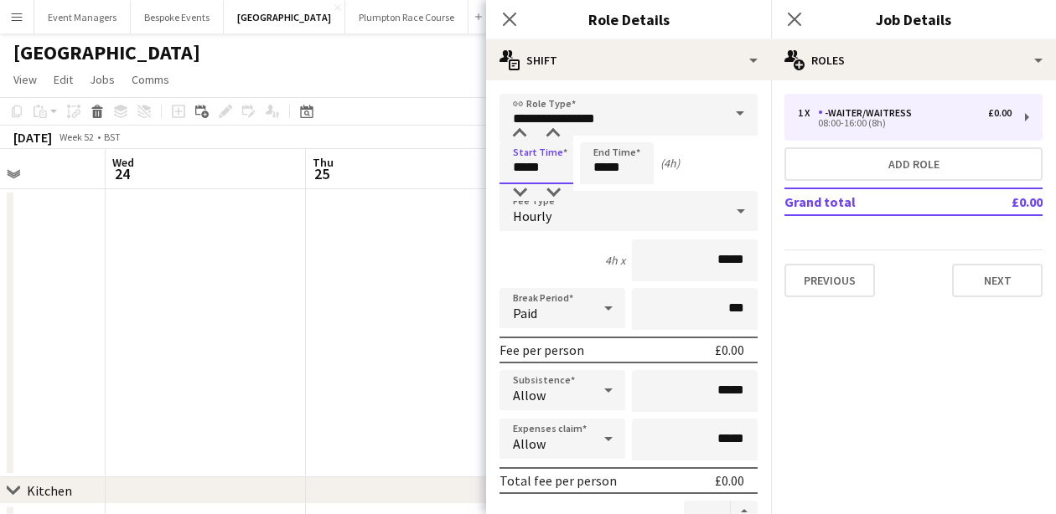
type input "*****"
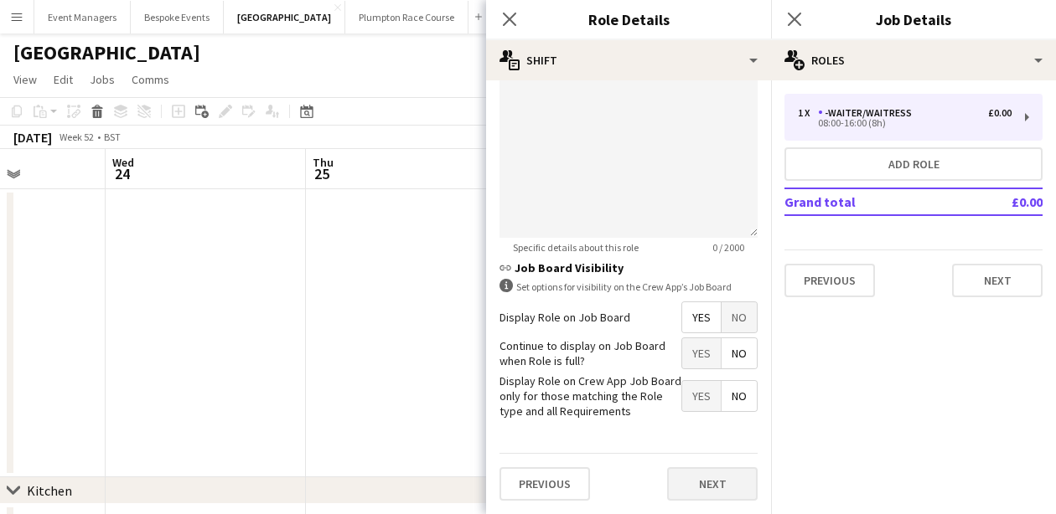
scroll to position [620, 0]
click at [709, 470] on button "Next" at bounding box center [712, 485] width 90 height 34
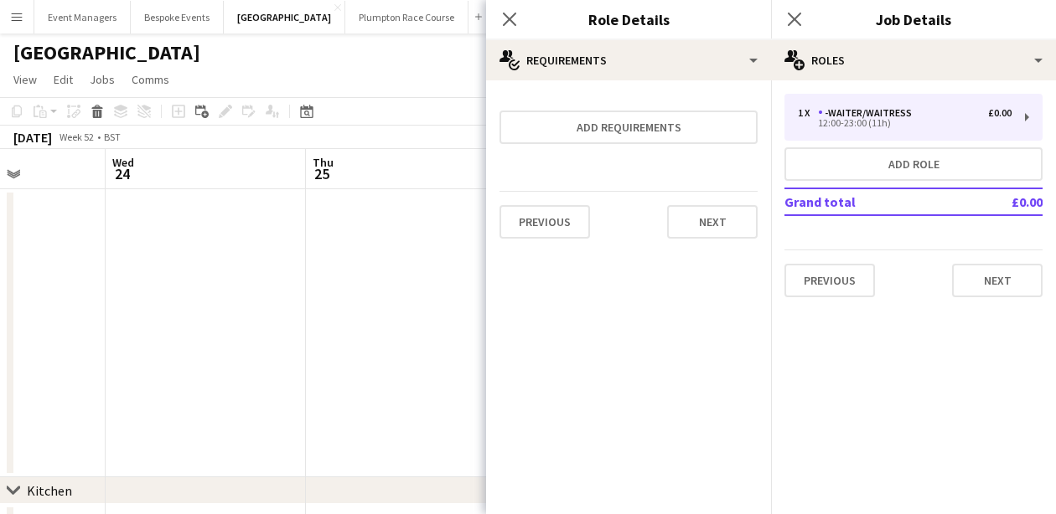
scroll to position [0, 0]
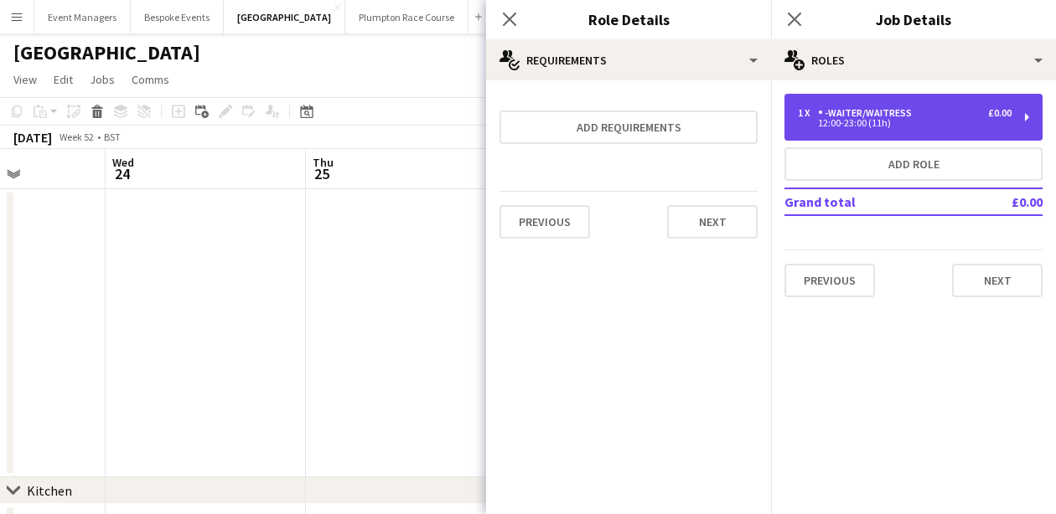
click at [911, 119] on div "12:00-23:00 (11h)" at bounding box center [905, 123] width 214 height 8
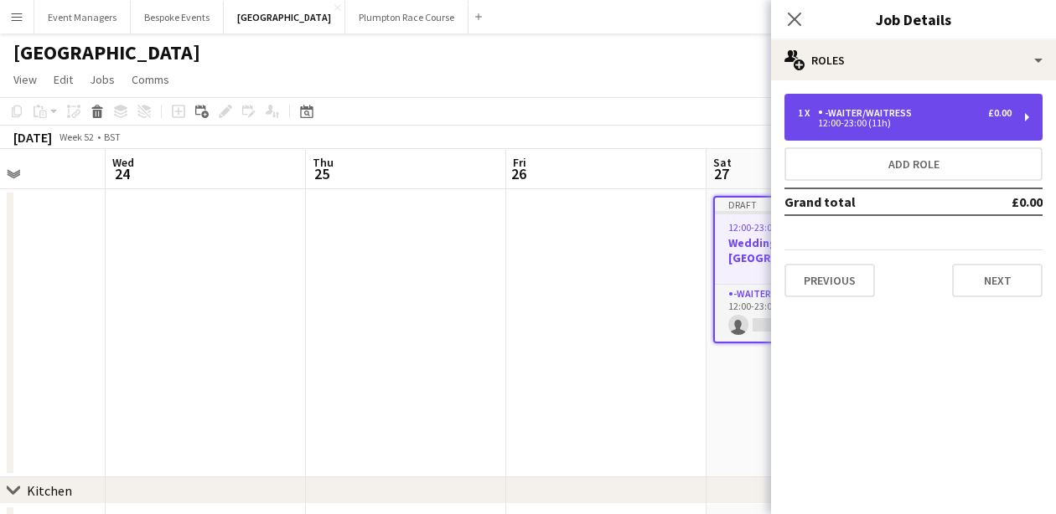
click at [915, 112] on div "-Waiter/Waitress" at bounding box center [868, 113] width 101 height 12
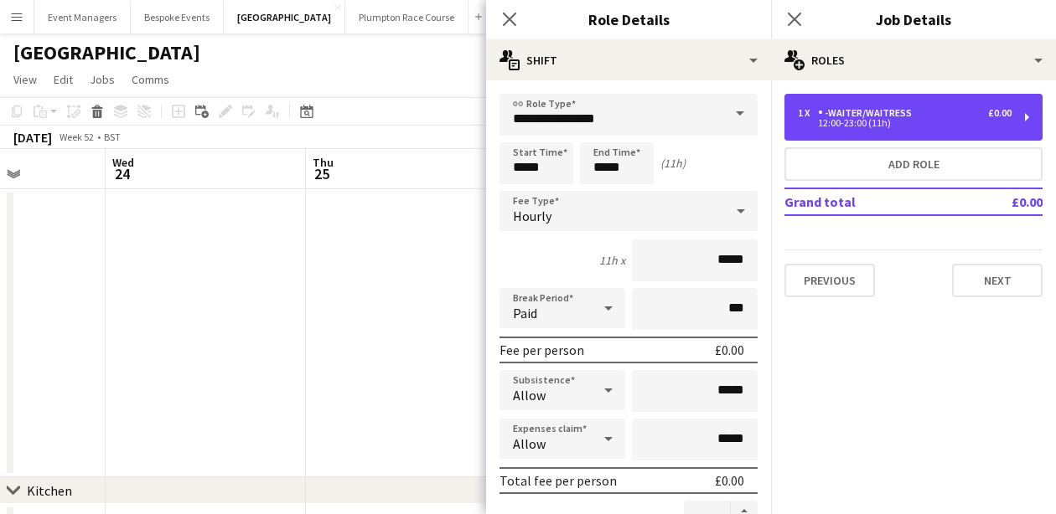
scroll to position [213, 0]
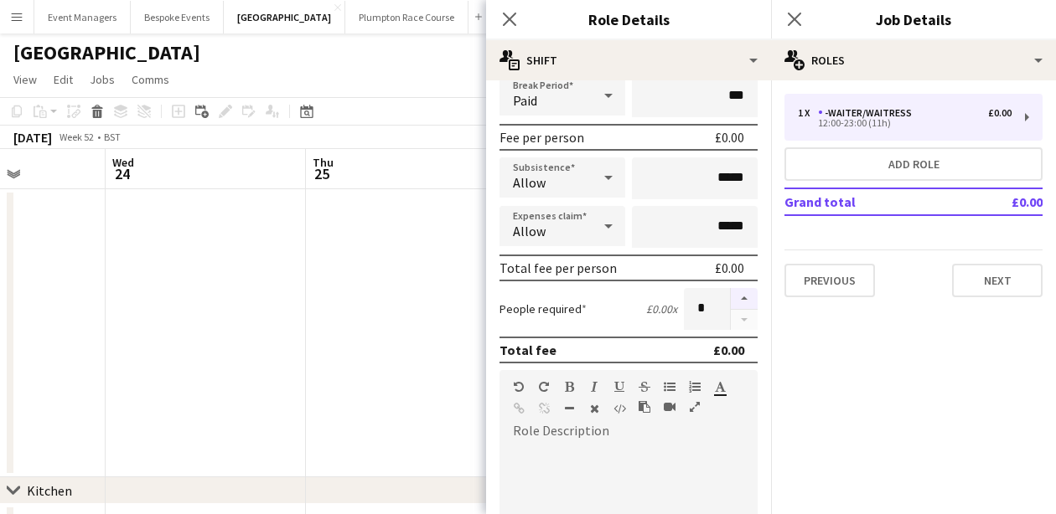
click at [746, 302] on button "button" at bounding box center [744, 299] width 27 height 22
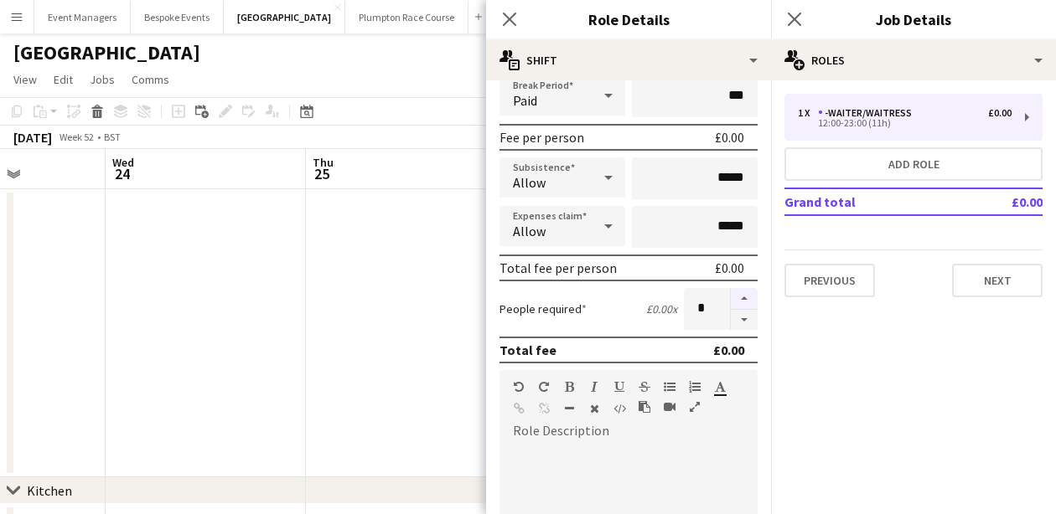
click at [746, 302] on button "button" at bounding box center [744, 299] width 27 height 22
click at [747, 323] on button "button" at bounding box center [744, 320] width 27 height 21
type input "*"
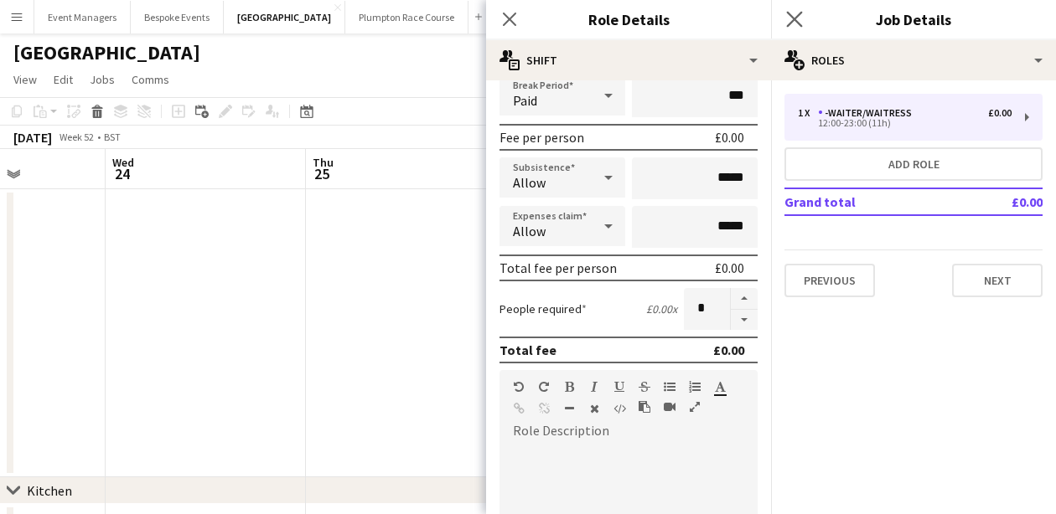
click at [798, 28] on app-icon "Close pop-in" at bounding box center [795, 20] width 24 height 24
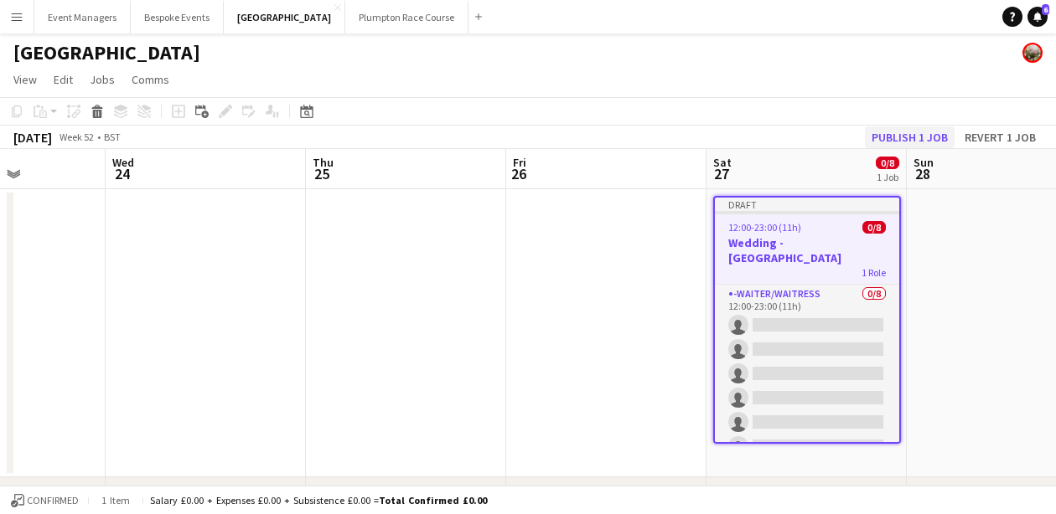
click at [929, 137] on button "Publish 1 job" at bounding box center [910, 138] width 90 height 22
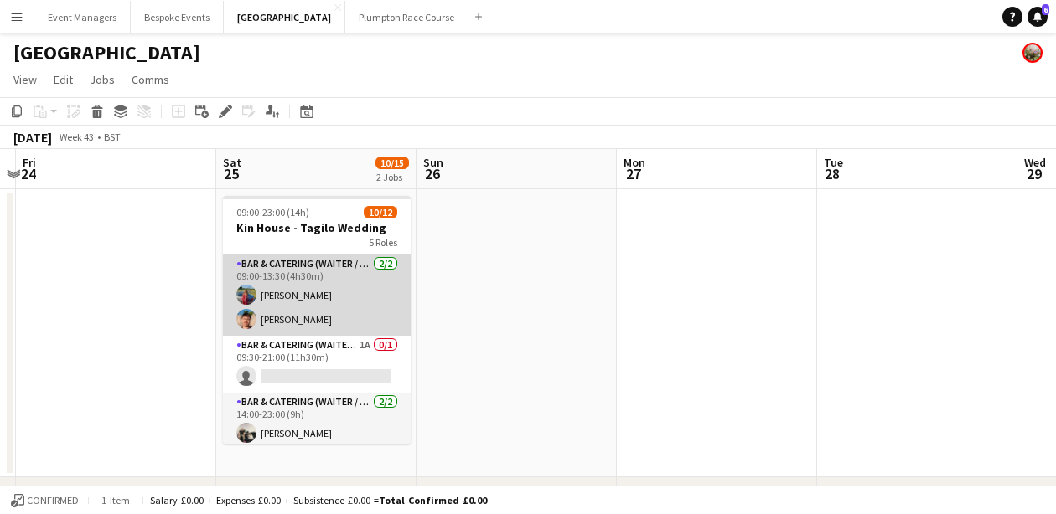
scroll to position [1, 0]
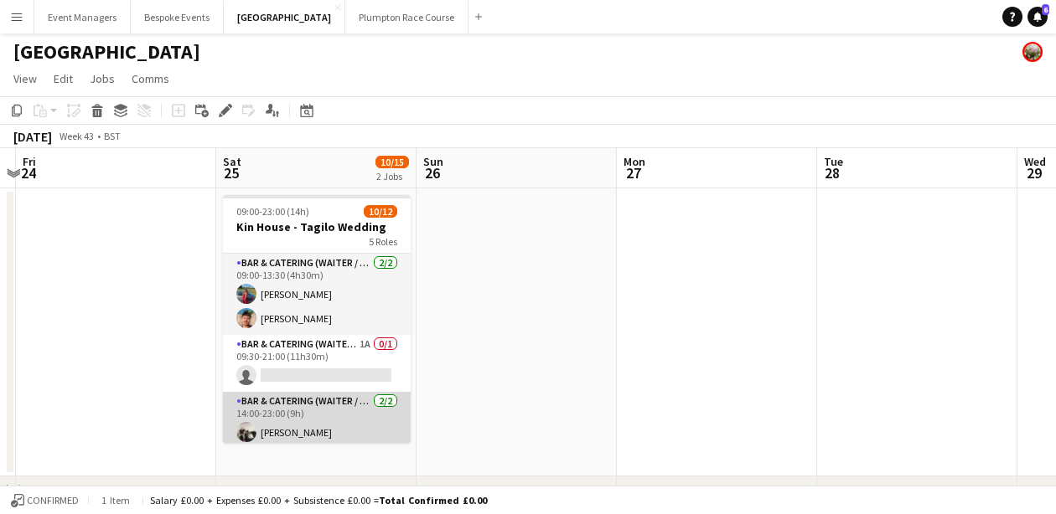
click at [330, 416] on app-card-role "Bar & Catering (Waiter / waitress) [DATE] 14:00-23:00 (9h) [PERSON_NAME] [PERSO…" at bounding box center [317, 432] width 188 height 81
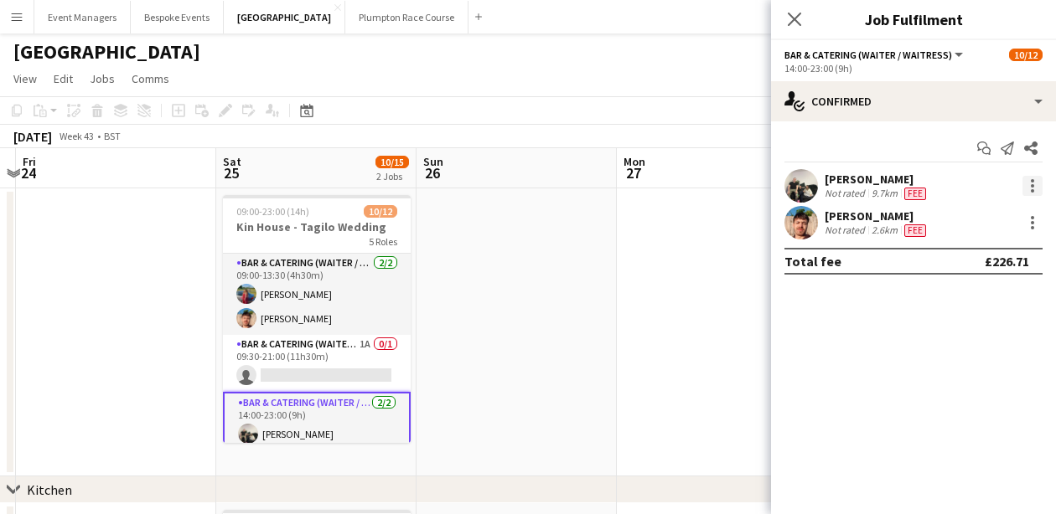
click at [1033, 187] on div at bounding box center [1032, 185] width 3 height 3
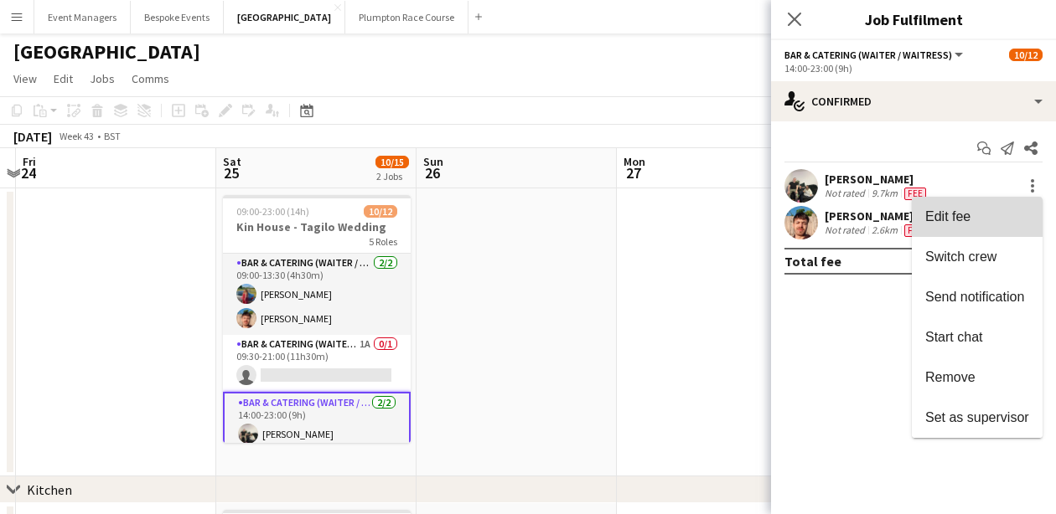
click at [974, 223] on span "Edit fee" at bounding box center [977, 216] width 104 height 15
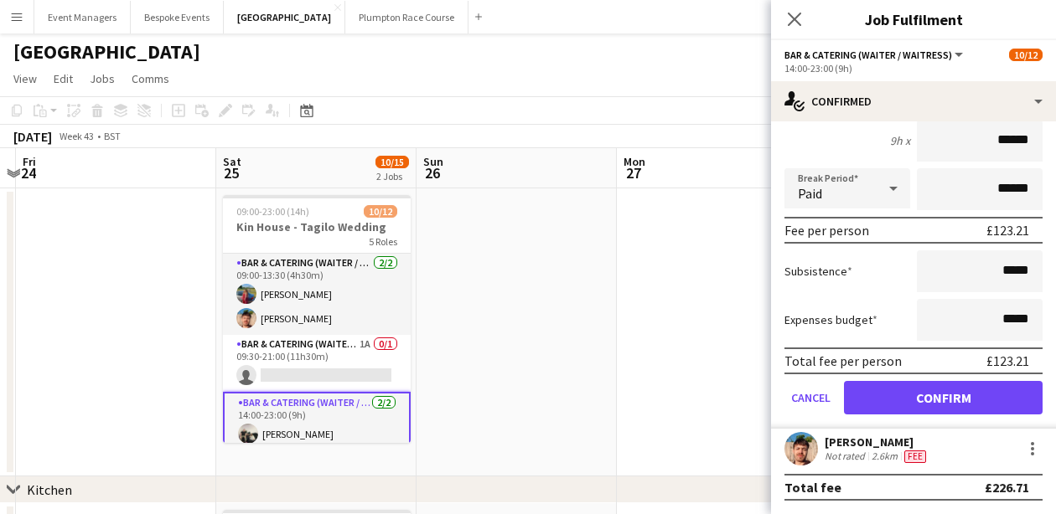
scroll to position [154, 0]
type input "******"
click at [957, 393] on button "Confirm" at bounding box center [943, 398] width 199 height 34
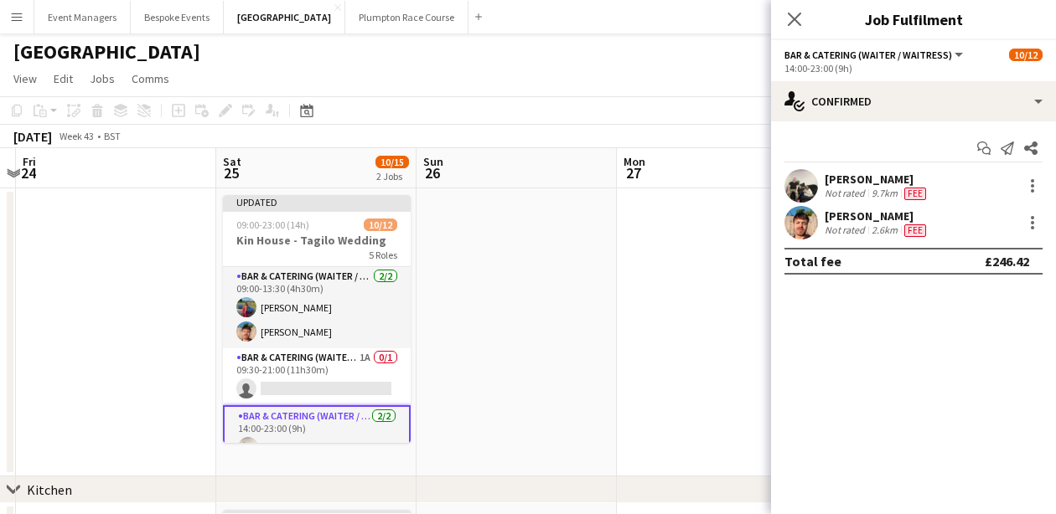
scroll to position [0, 0]
click at [793, 14] on icon "Close pop-in" at bounding box center [794, 19] width 16 height 16
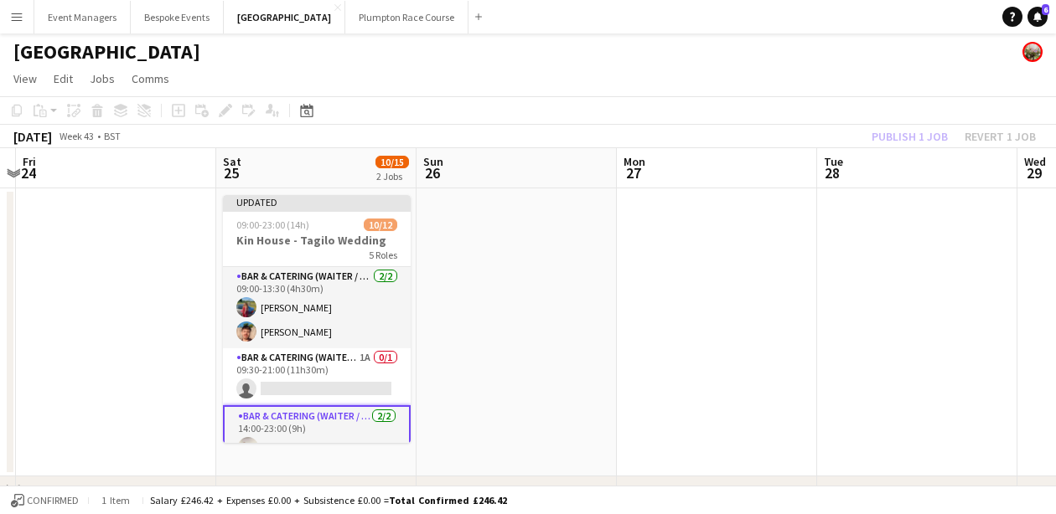
click at [914, 121] on app-toolbar "Copy Paste Paste Command V Paste with crew Command Shift V Paste linked Job [GE…" at bounding box center [528, 110] width 1056 height 28
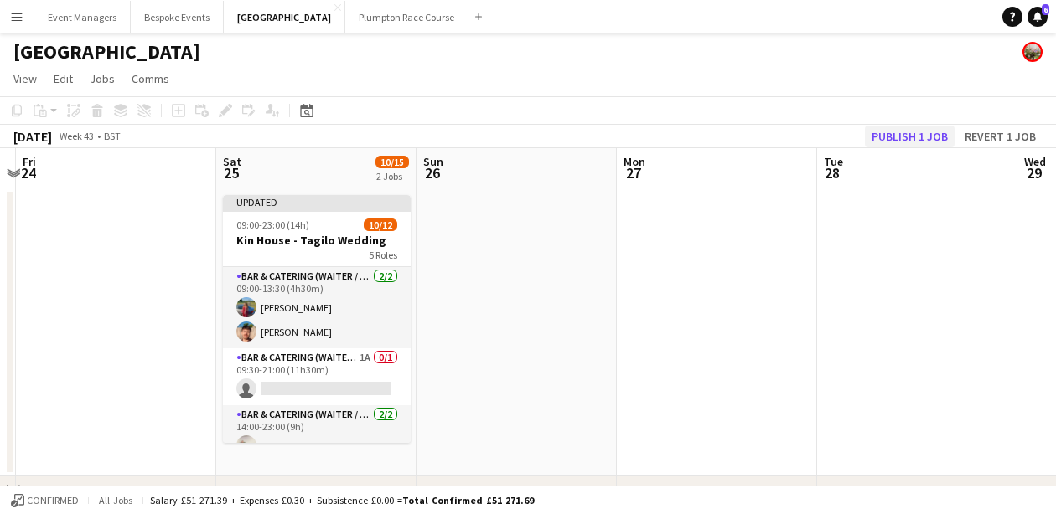
click at [924, 133] on button "Publish 1 job" at bounding box center [910, 137] width 90 height 22
click at [924, 133] on div "Publish 1 job Revert 1 job" at bounding box center [953, 137] width 204 height 22
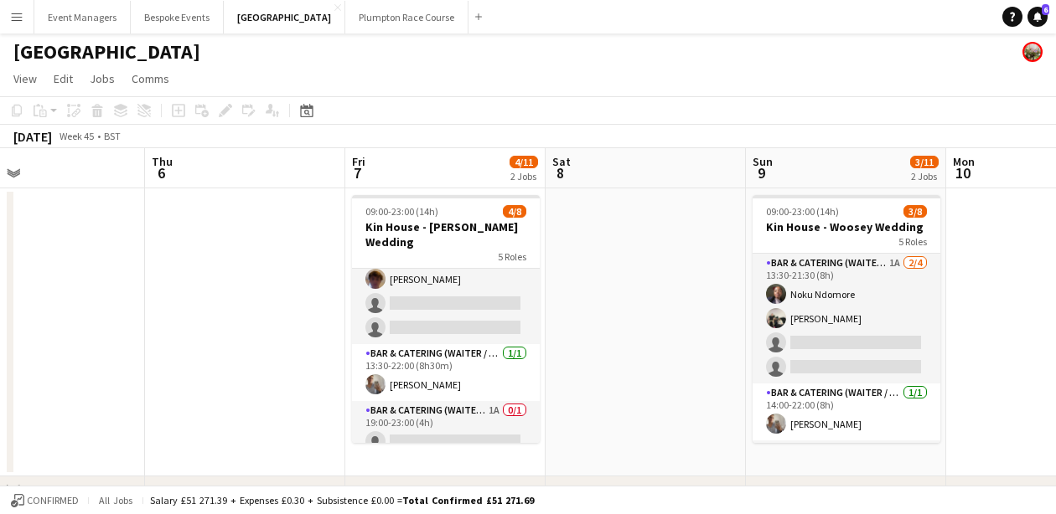
scroll to position [115, 0]
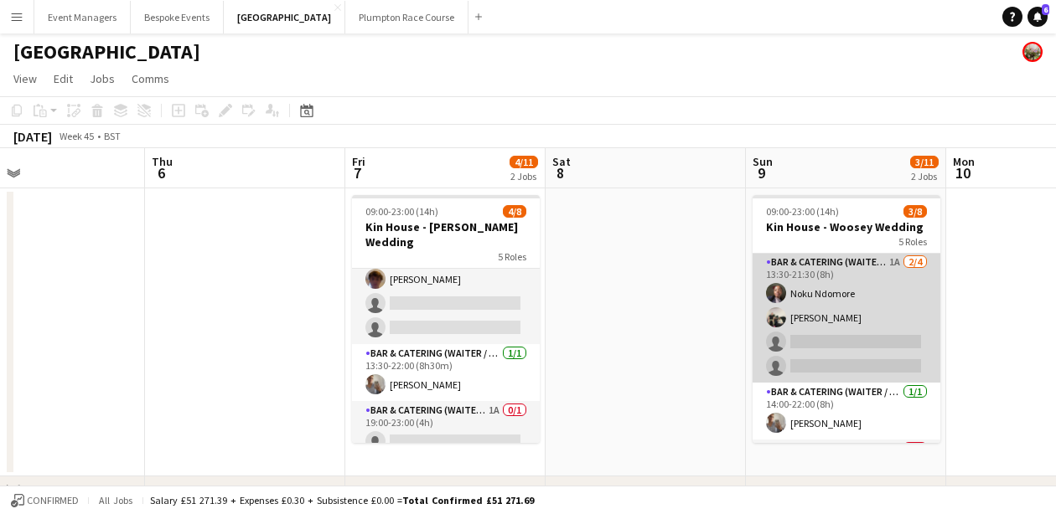
click at [837, 322] on app-card-role "Bar & Catering (Waiter / waitress) 1A [DATE] 13:30-21:30 (8h) Noku Ndomore [PER…" at bounding box center [846, 318] width 188 height 130
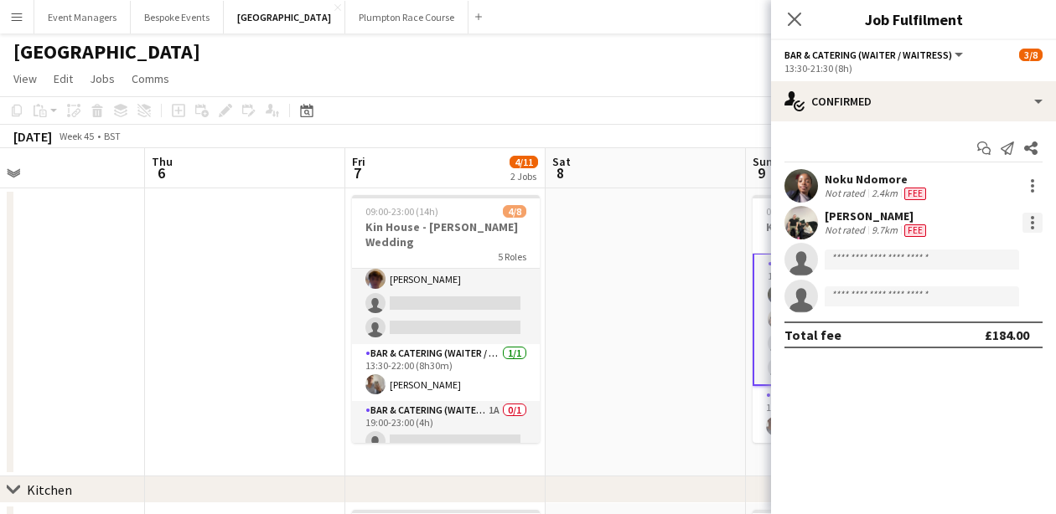
click at [1030, 228] on div at bounding box center [1032, 223] width 20 height 20
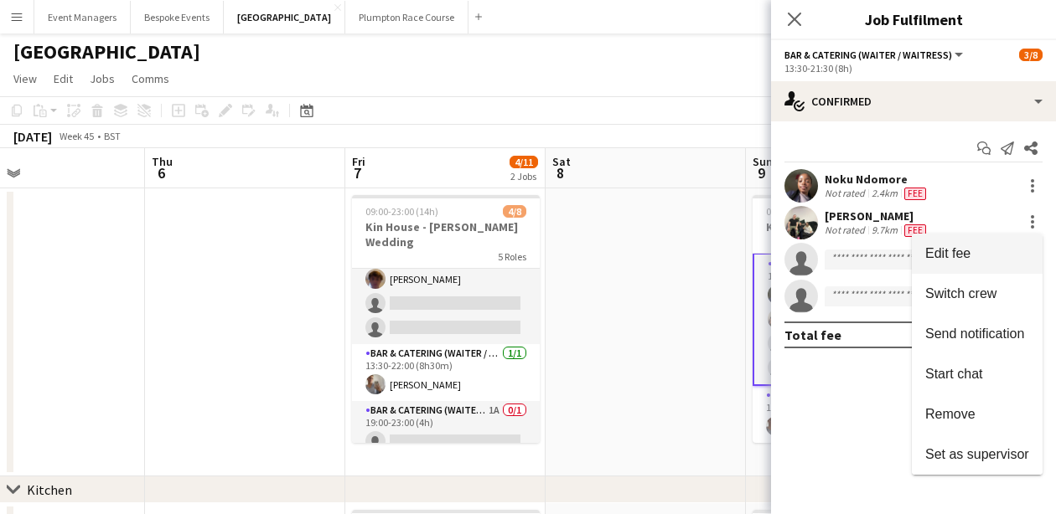
click at [999, 251] on span "Edit fee" at bounding box center [977, 253] width 104 height 15
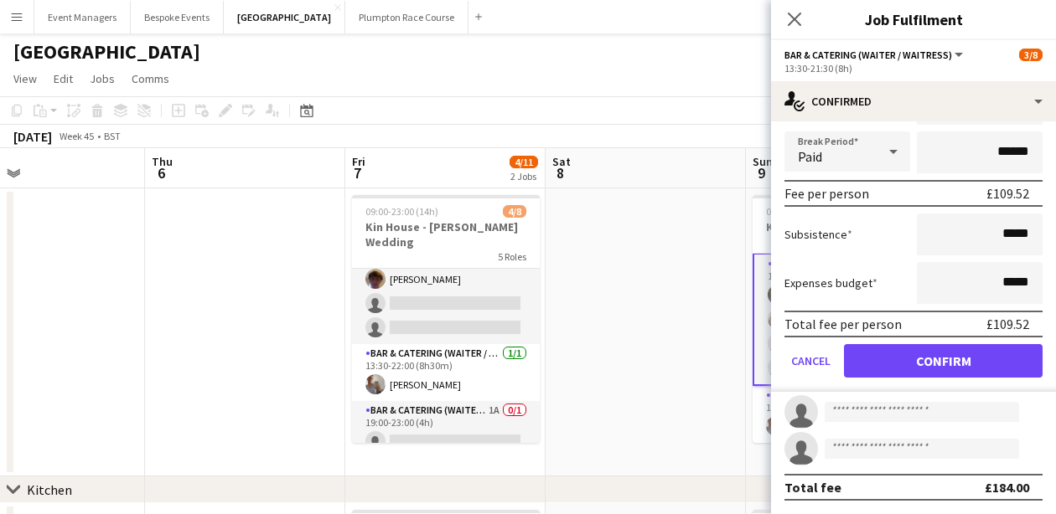
scroll to position [228, 0]
type input "******"
click at [959, 369] on button "Confirm" at bounding box center [943, 361] width 199 height 34
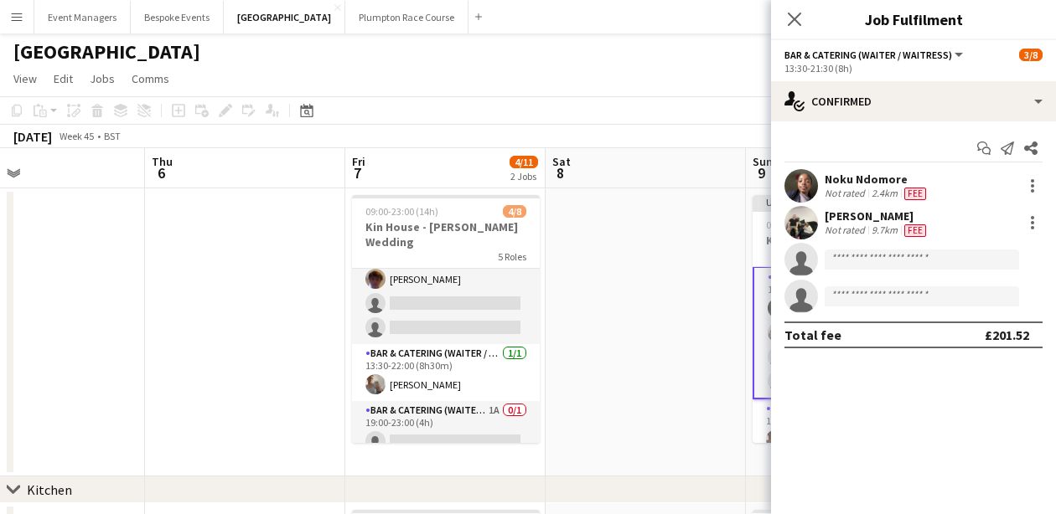
scroll to position [0, 0]
click at [804, 15] on app-icon "Close pop-in" at bounding box center [795, 20] width 24 height 24
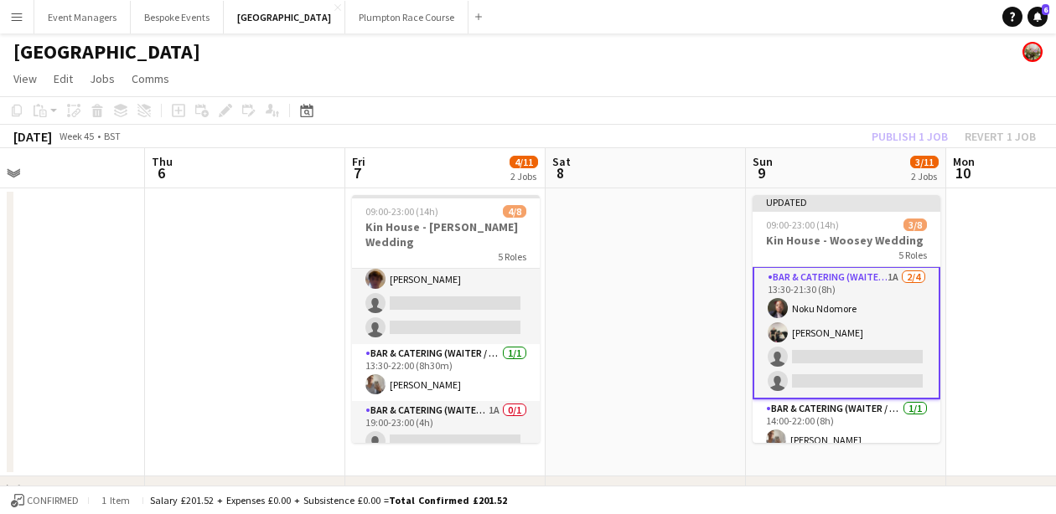
click at [912, 133] on div "Publish 1 job Revert 1 job" at bounding box center [953, 137] width 204 height 22
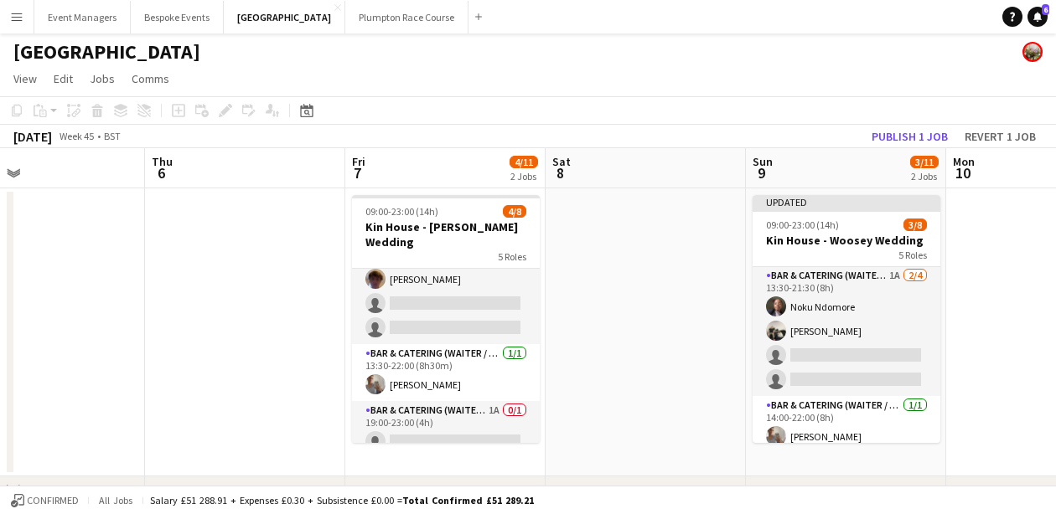
click at [912, 133] on button "Publish 1 job" at bounding box center [910, 137] width 90 height 22
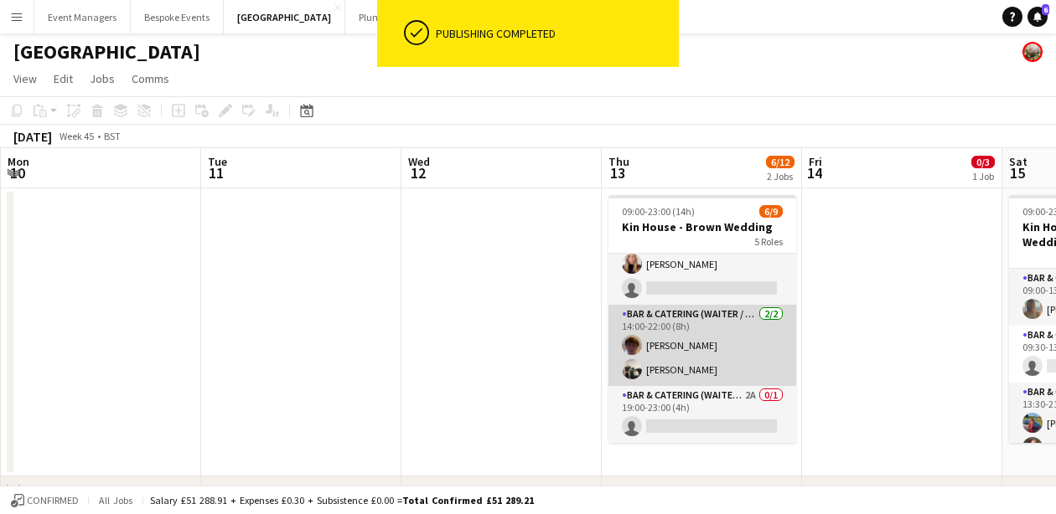
scroll to position [193, 0]
click at [670, 347] on app-card-role "Bar & Catering (Waiter / waitress) [DATE] 14:00-22:00 (8h) [PERSON_NAME] [PERSO…" at bounding box center [702, 345] width 188 height 81
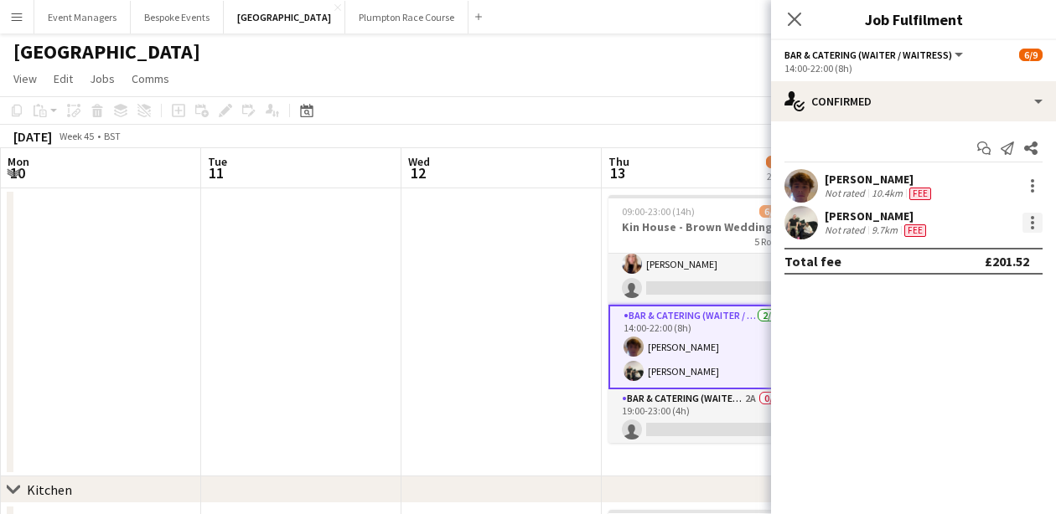
click at [1029, 226] on div at bounding box center [1032, 223] width 20 height 20
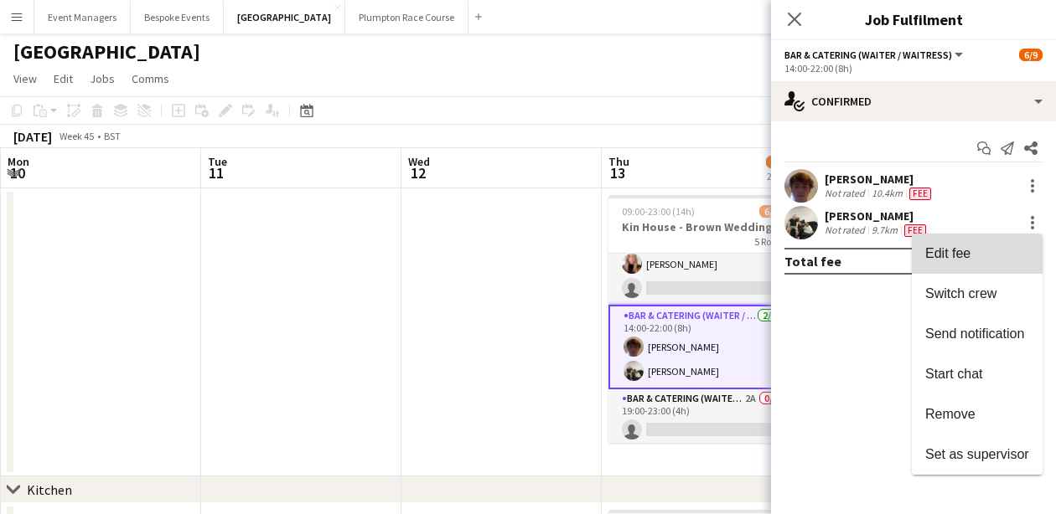
click at [988, 255] on span "Edit fee" at bounding box center [977, 253] width 104 height 15
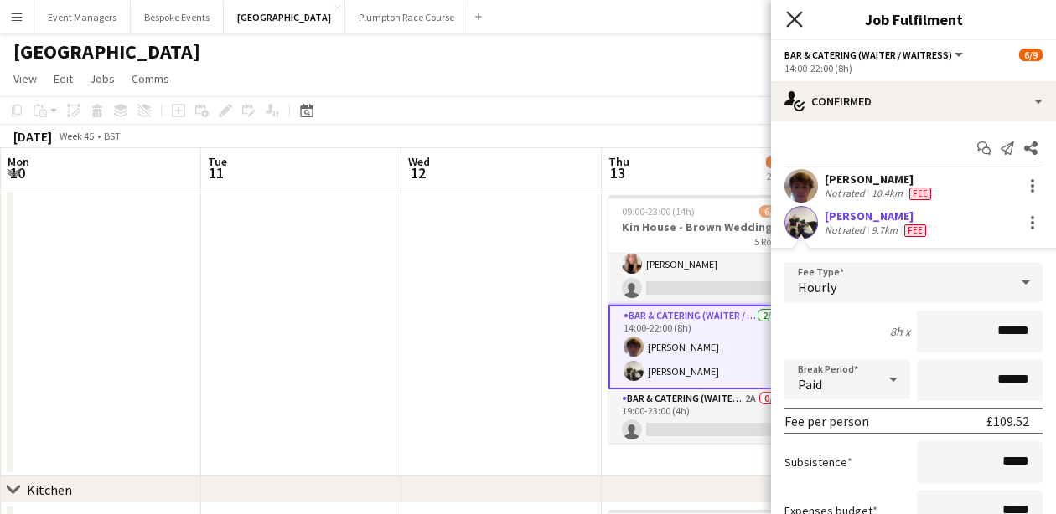
click at [790, 20] on icon "Close pop-in" at bounding box center [794, 19] width 16 height 16
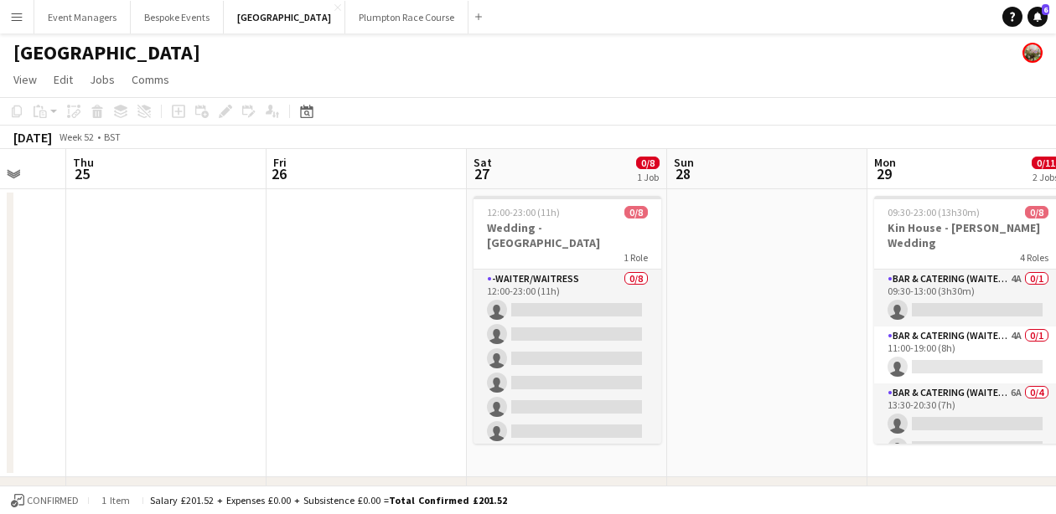
scroll to position [0, 789]
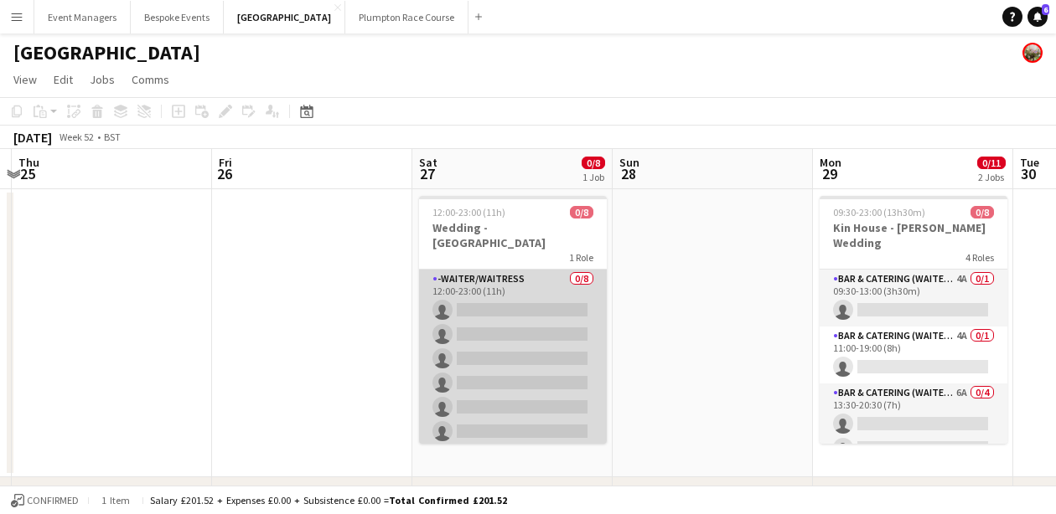
click at [491, 354] on app-card-role "-Waiter/Waitress 0/8 12:00-23:00 (11h) single-neutral-actions single-neutral-ac…" at bounding box center [513, 383] width 188 height 227
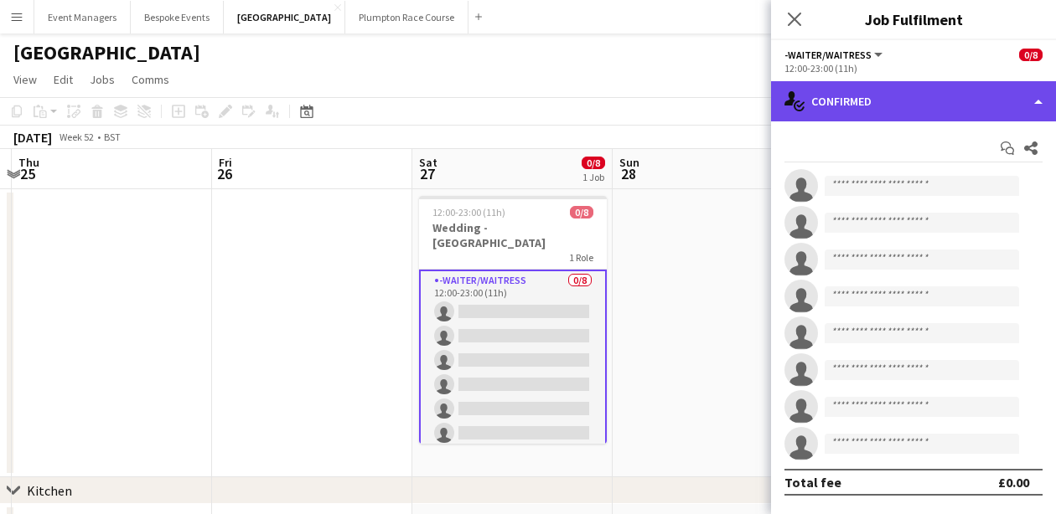
click at [943, 95] on div "single-neutral-actions-check-2 Confirmed" at bounding box center [913, 101] width 285 height 40
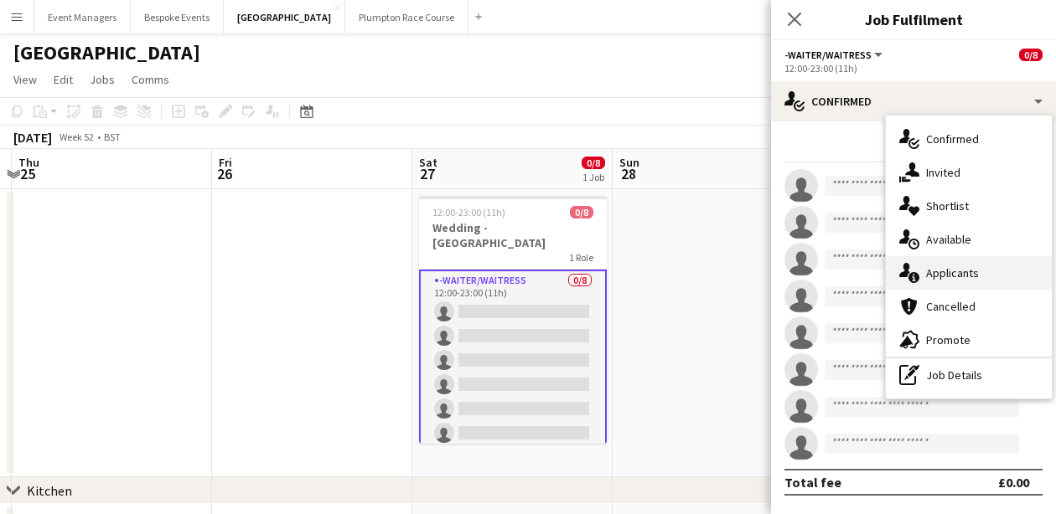
click at [985, 274] on div "single-neutral-actions-information Applicants" at bounding box center [969, 273] width 166 height 34
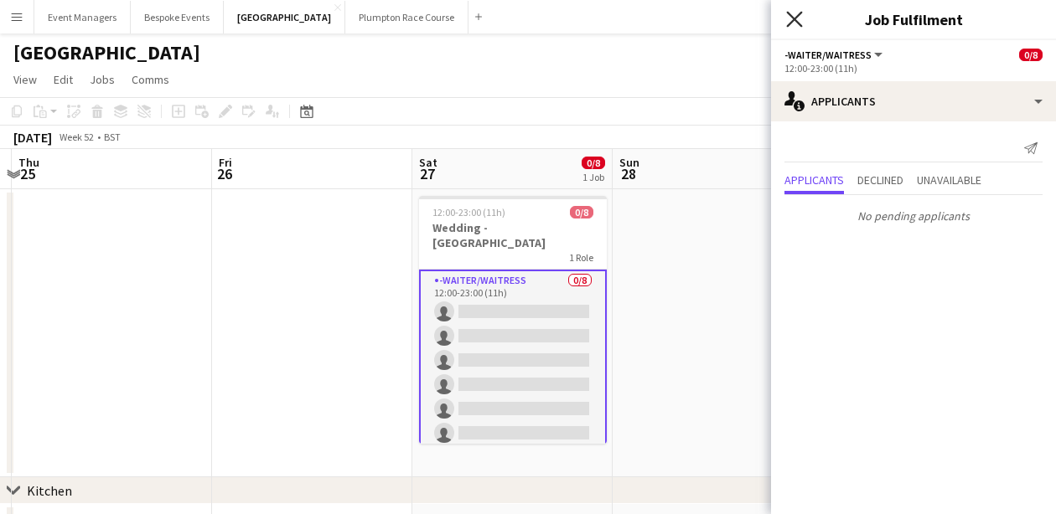
click at [801, 15] on icon "Close pop-in" at bounding box center [794, 19] width 16 height 16
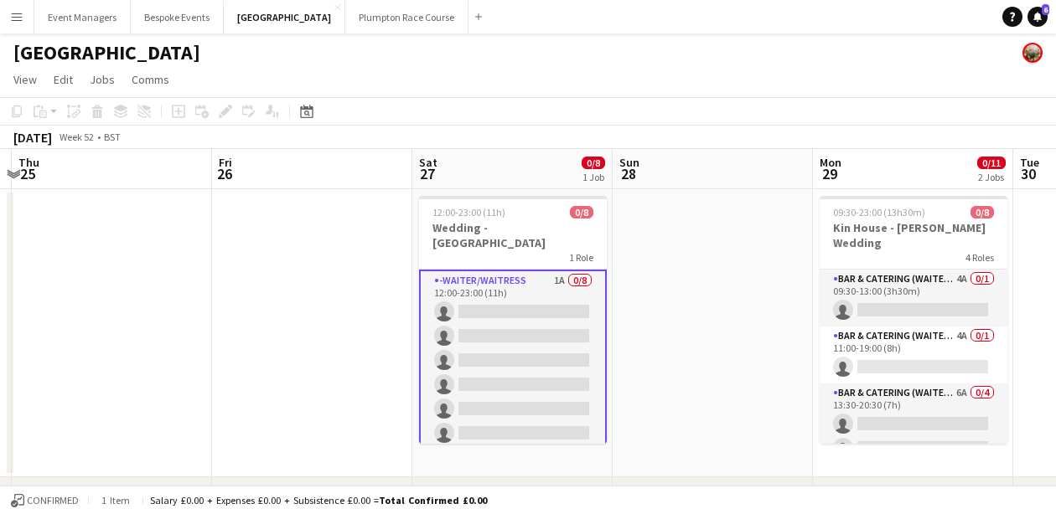
click at [524, 319] on app-card-role "-Waiter/Waitress 1A 0/8 12:00-23:00 (11h) single-neutral-actions single-neutral…" at bounding box center [513, 385] width 188 height 230
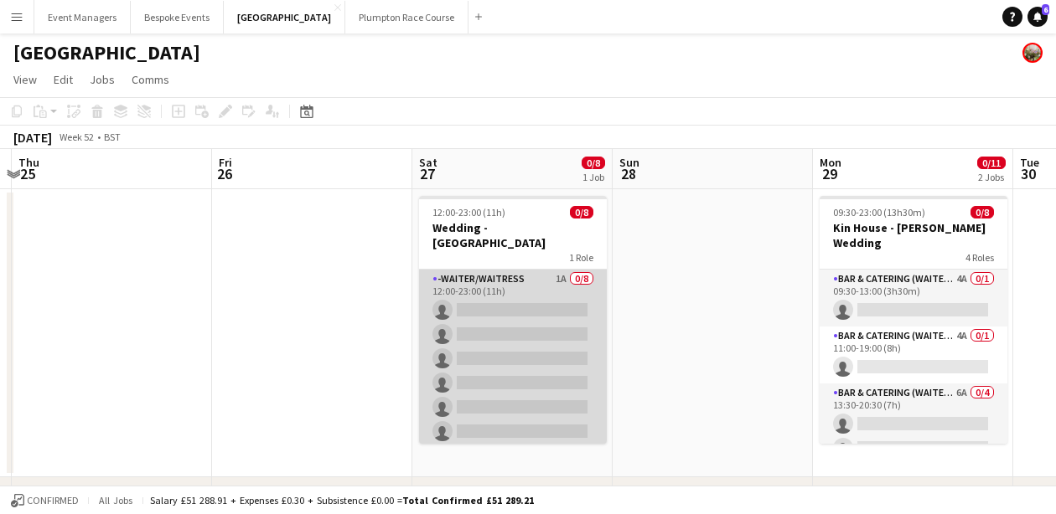
click at [524, 319] on app-card-role "-Waiter/Waitress 1A 0/8 12:00-23:00 (11h) single-neutral-actions single-neutral…" at bounding box center [513, 383] width 188 height 227
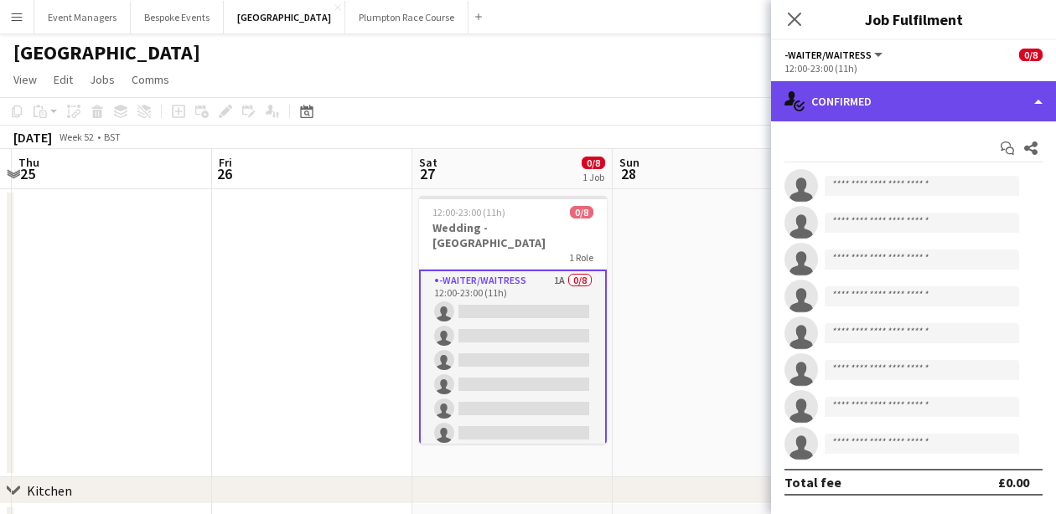
click at [918, 106] on div "single-neutral-actions-check-2 Confirmed" at bounding box center [913, 101] width 285 height 40
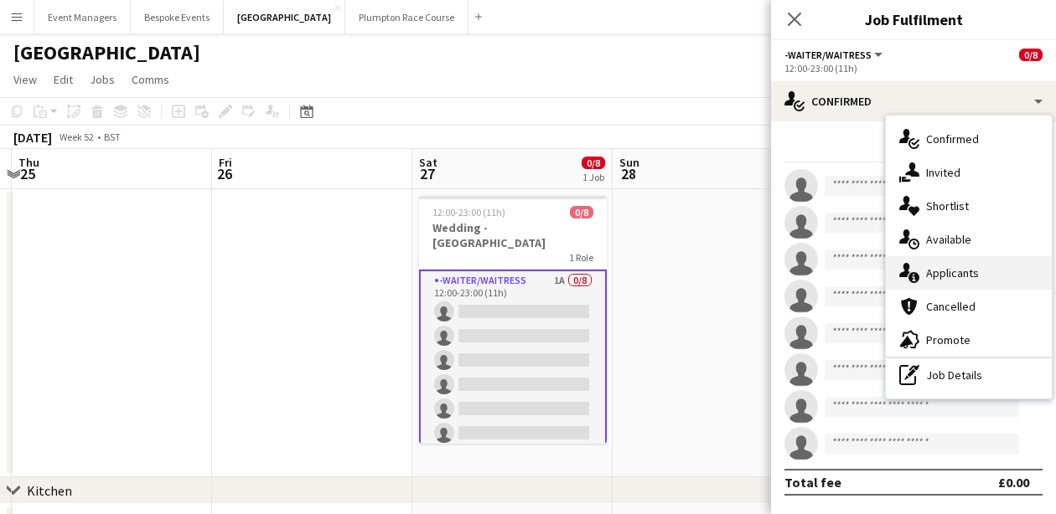
click at [976, 271] on span "Applicants" at bounding box center [952, 273] width 53 height 15
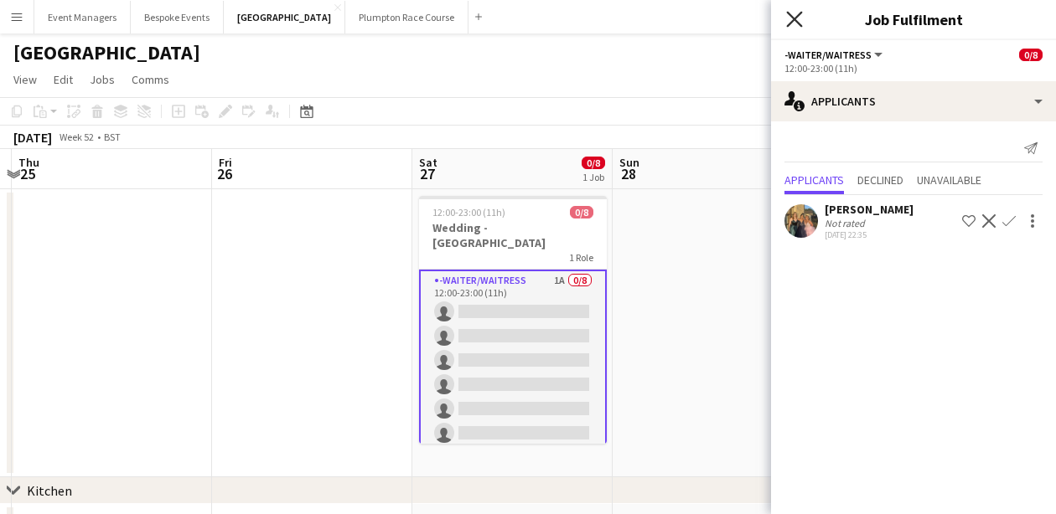
click at [798, 17] on icon "Close pop-in" at bounding box center [794, 19] width 16 height 16
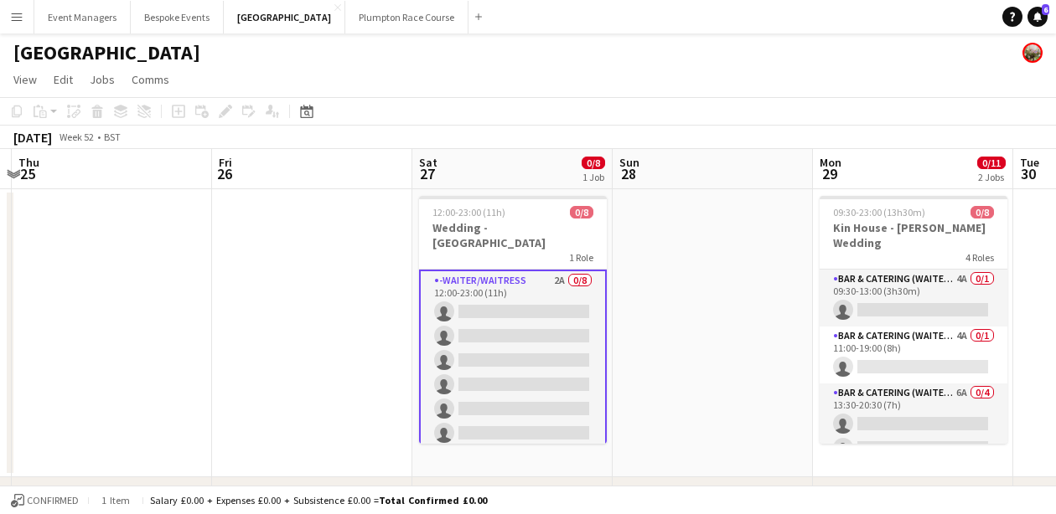
click at [475, 363] on app-card-role "-Waiter/Waitress 2A 0/8 12:00-23:00 (11h) single-neutral-actions single-neutral…" at bounding box center [513, 385] width 188 height 230
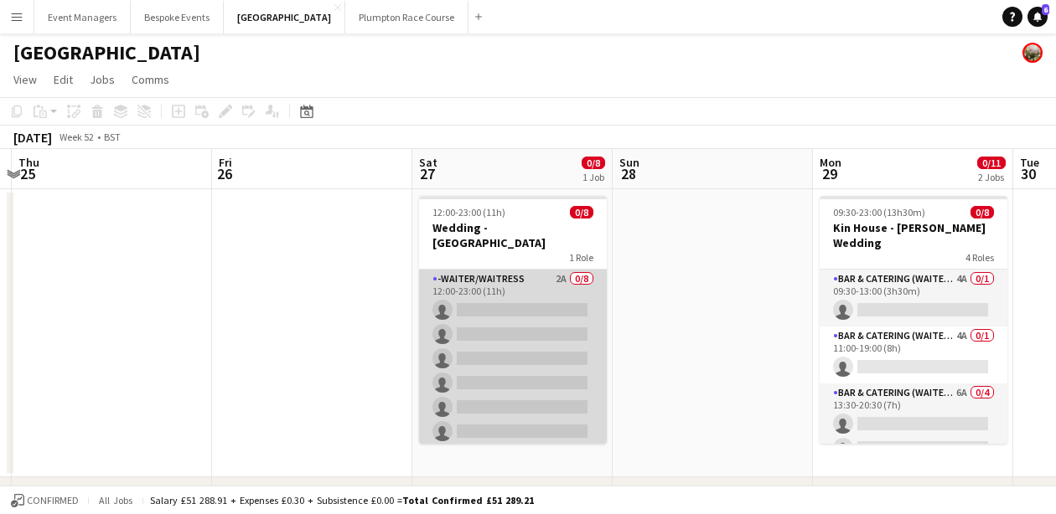
click at [491, 376] on app-card-role "-Waiter/Waitress 2A 0/8 12:00-23:00 (11h) single-neutral-actions single-neutral…" at bounding box center [513, 383] width 188 height 227
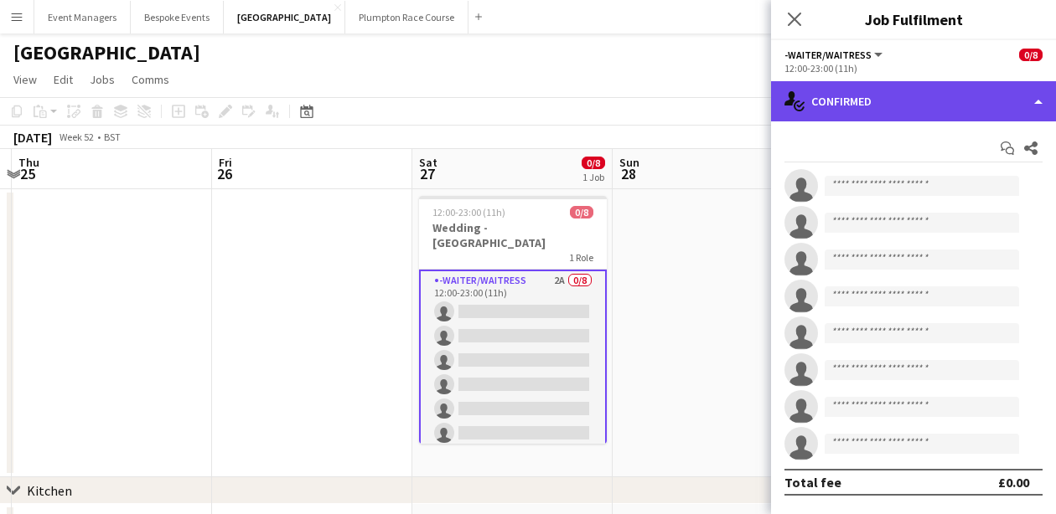
click at [880, 100] on div "single-neutral-actions-check-2 Confirmed" at bounding box center [913, 101] width 285 height 40
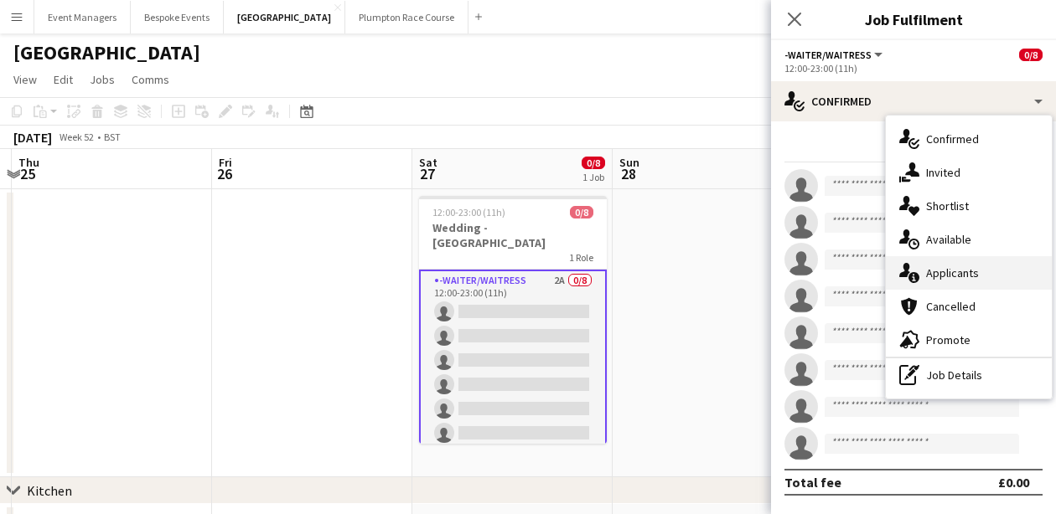
click at [971, 266] on span "Applicants" at bounding box center [952, 273] width 53 height 15
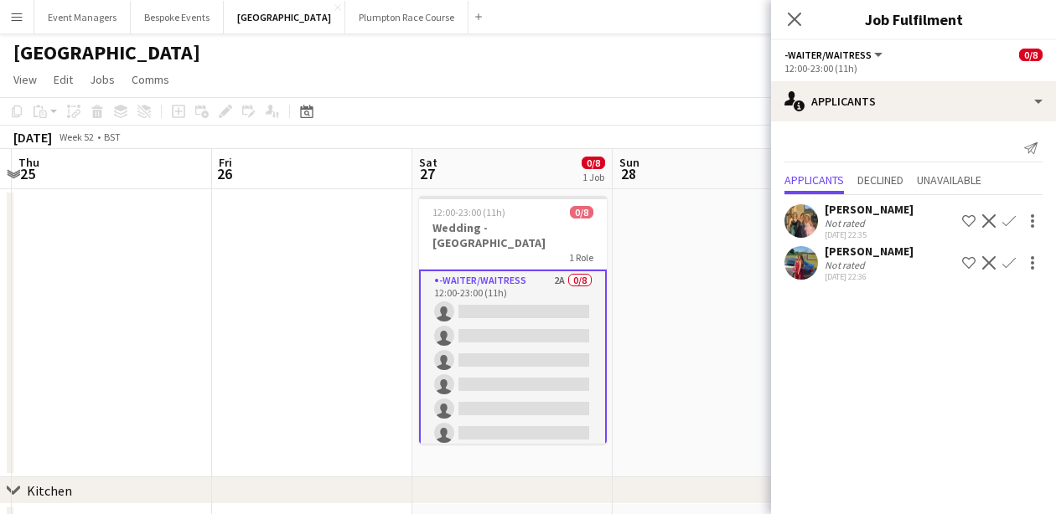
scroll to position [0, 0]
click at [1007, 269] on app-icon "Confirm" at bounding box center [1008, 262] width 13 height 13
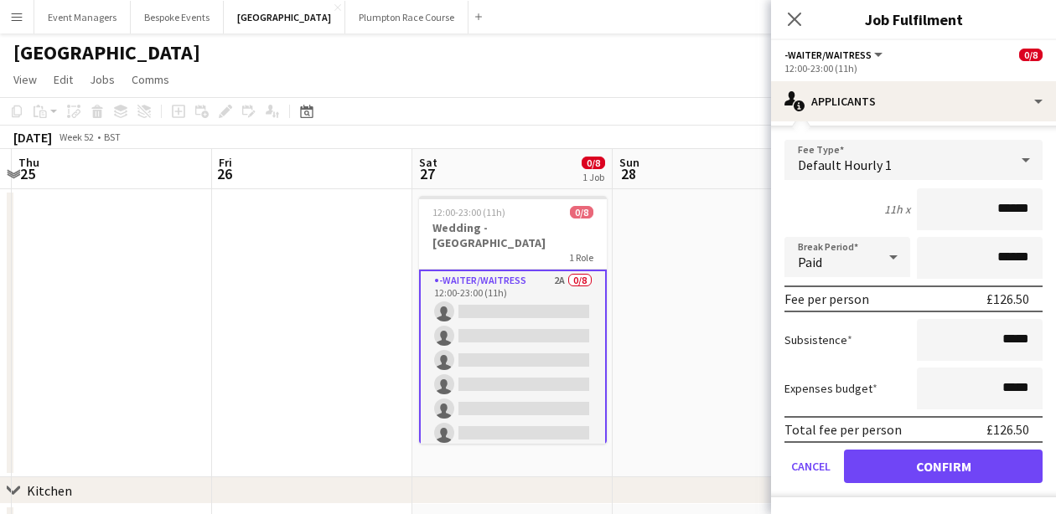
scroll to position [165, 0]
click at [969, 465] on button "Confirm" at bounding box center [943, 467] width 199 height 34
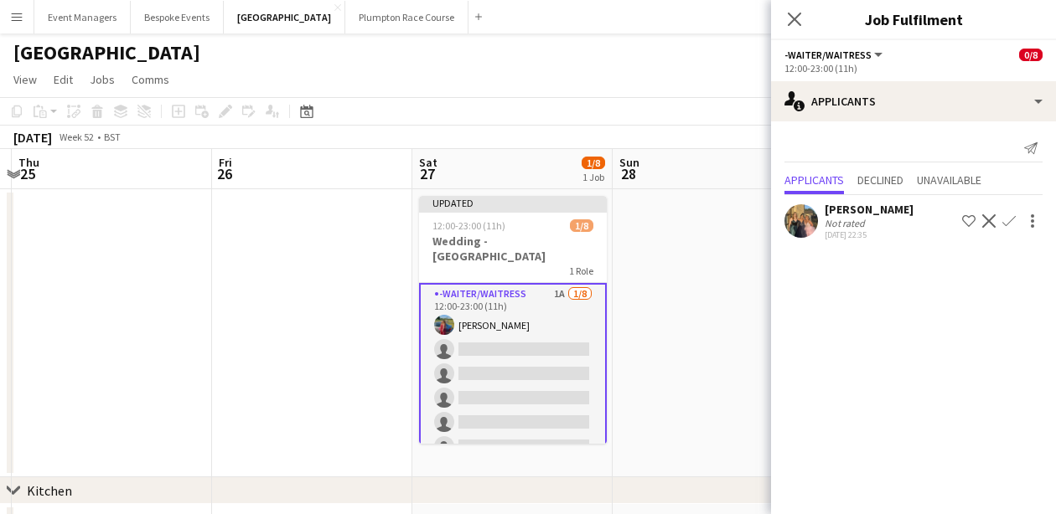
scroll to position [0, 0]
click at [1015, 214] on app-icon "Confirm" at bounding box center [1008, 220] width 13 height 13
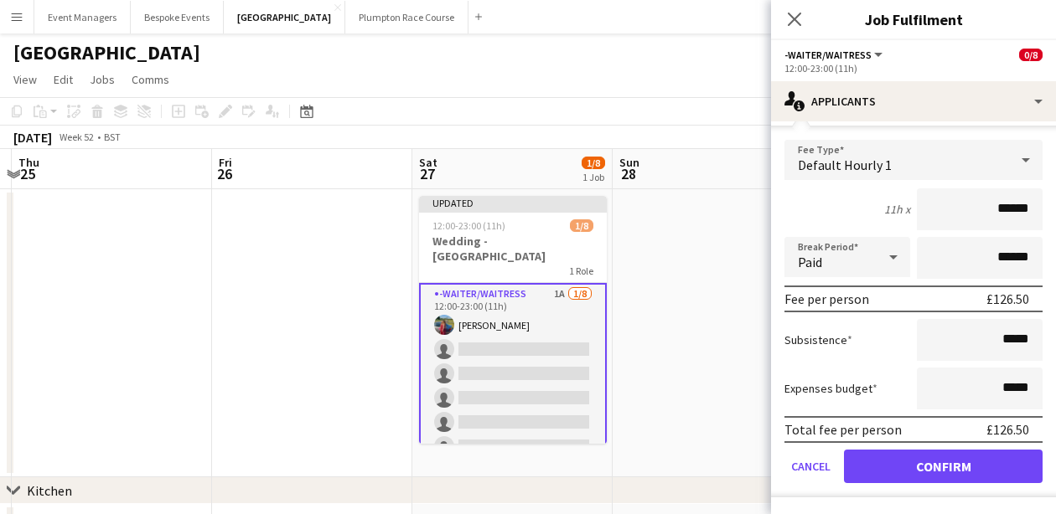
scroll to position [123, 0]
click at [943, 473] on button "Confirm" at bounding box center [943, 467] width 199 height 34
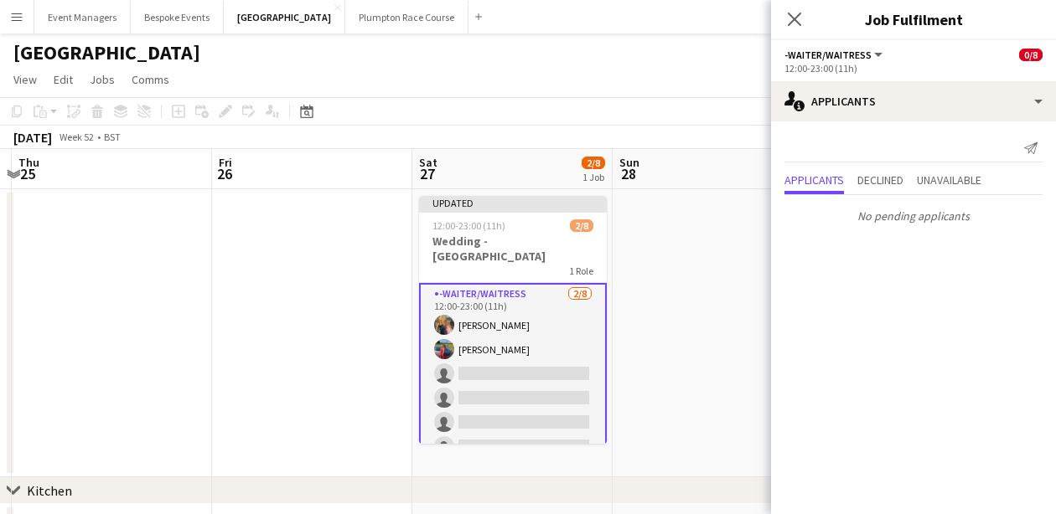
scroll to position [0, 0]
click at [502, 400] on app-card-role "-Waiter/Waitress [DATE] 12:00-23:00 (11h) [PERSON_NAME] [PERSON_NAME] single-ne…" at bounding box center [513, 398] width 188 height 230
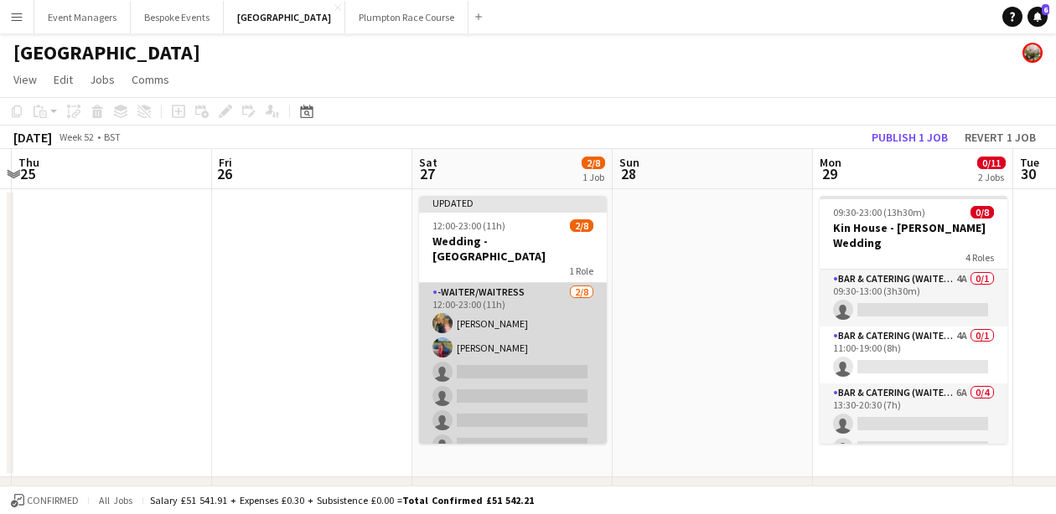
click at [502, 400] on app-card-role "-Waiter/Waitress [DATE] 12:00-23:00 (11h) [PERSON_NAME] [PERSON_NAME] single-ne…" at bounding box center [513, 396] width 188 height 227
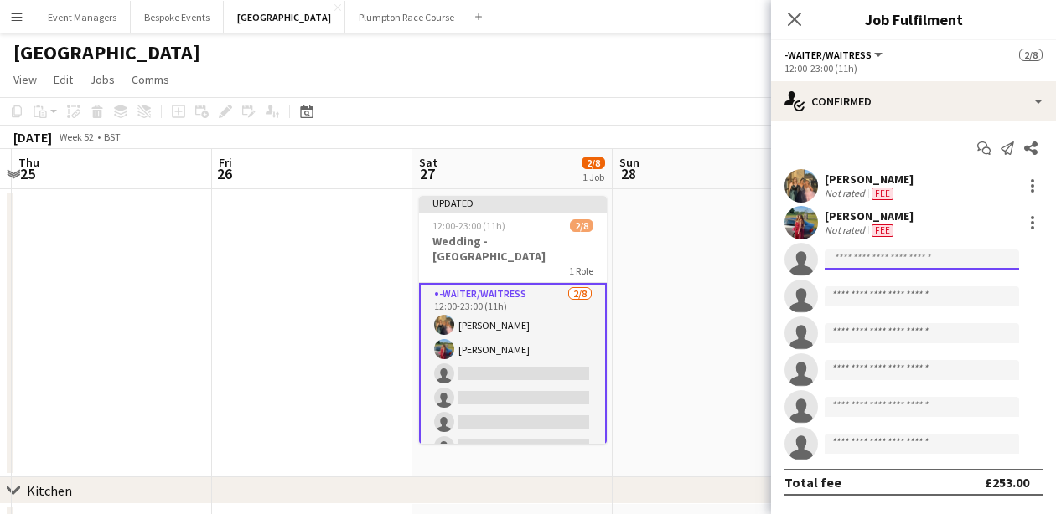
click at [892, 260] on input at bounding box center [921, 260] width 194 height 20
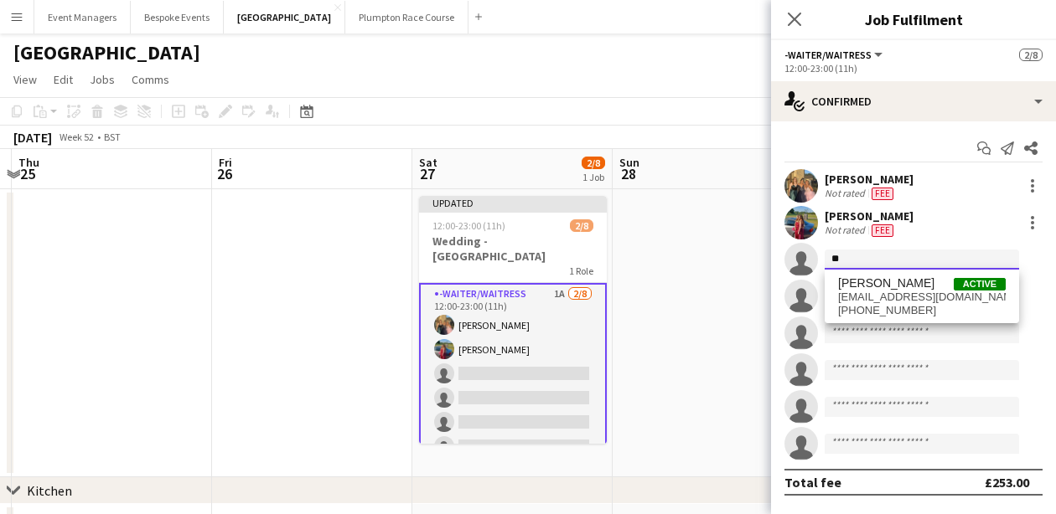
type input "*"
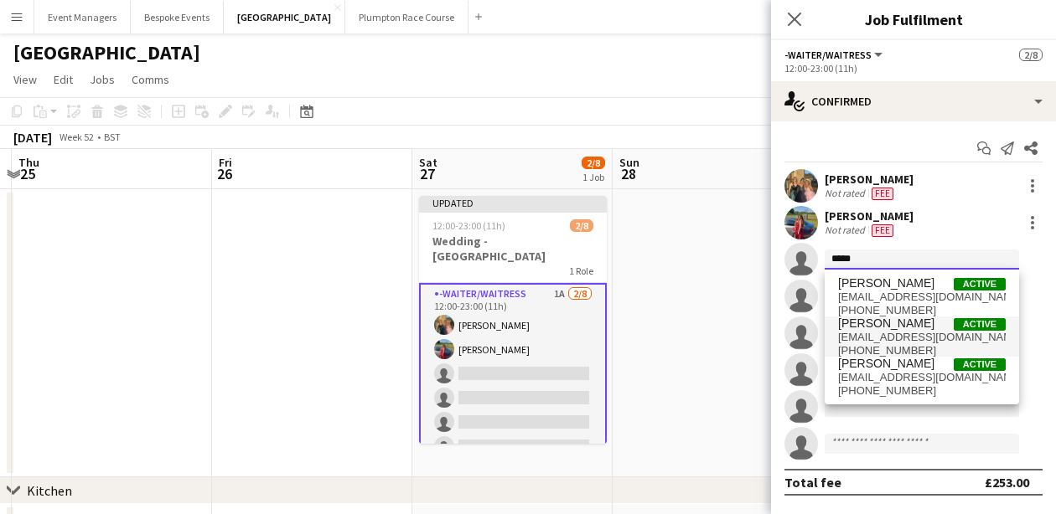
type input "*****"
click at [898, 324] on span "[PERSON_NAME]" at bounding box center [886, 324] width 96 height 14
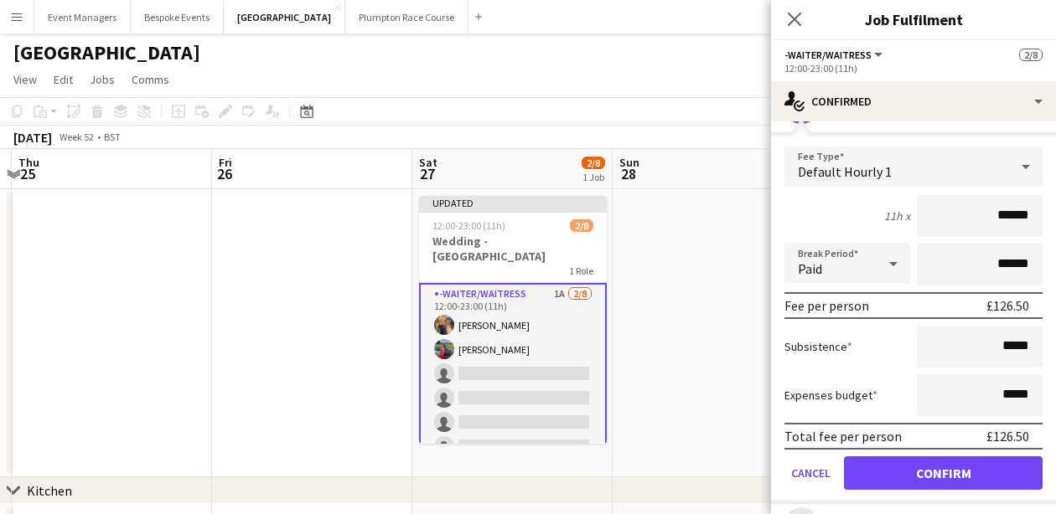
scroll to position [157, 0]
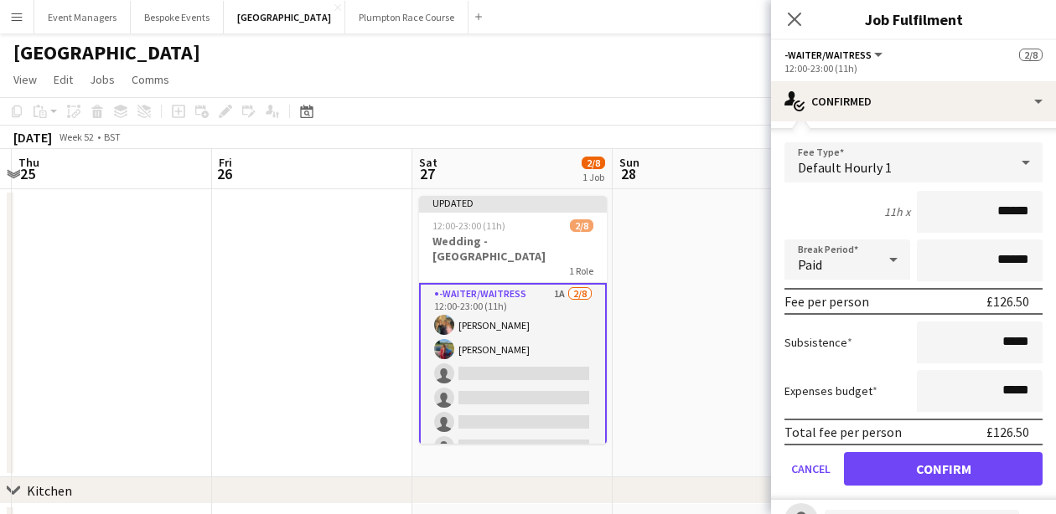
click at [997, 474] on button "Confirm" at bounding box center [943, 469] width 199 height 34
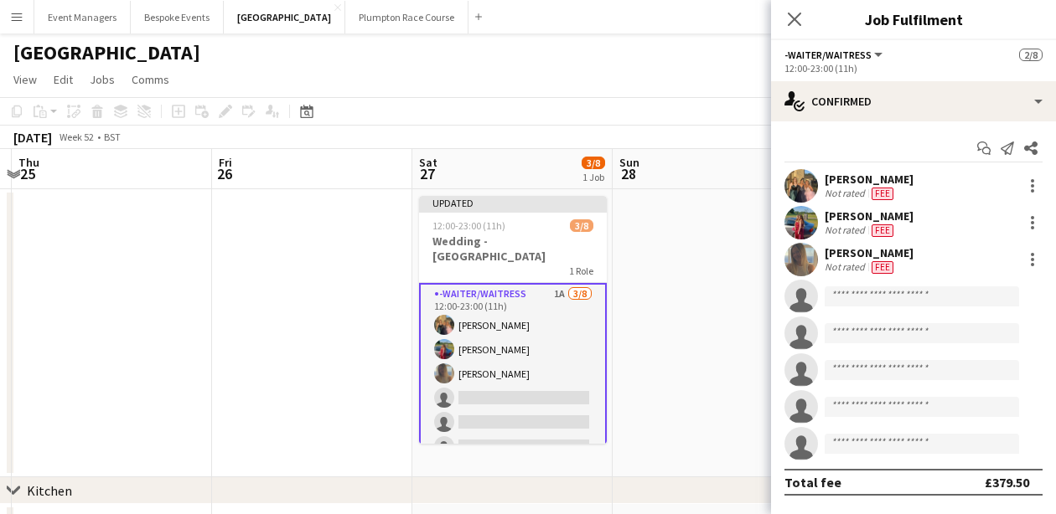
scroll to position [0, 0]
click at [793, 23] on icon "Close pop-in" at bounding box center [794, 19] width 16 height 16
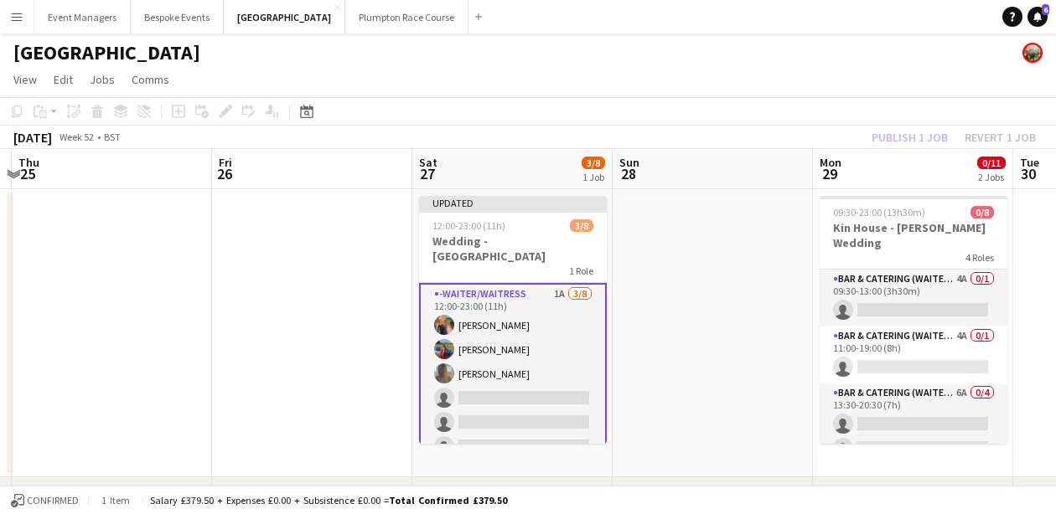
click at [900, 138] on div "Publish 1 job Revert 1 job" at bounding box center [953, 138] width 204 height 22
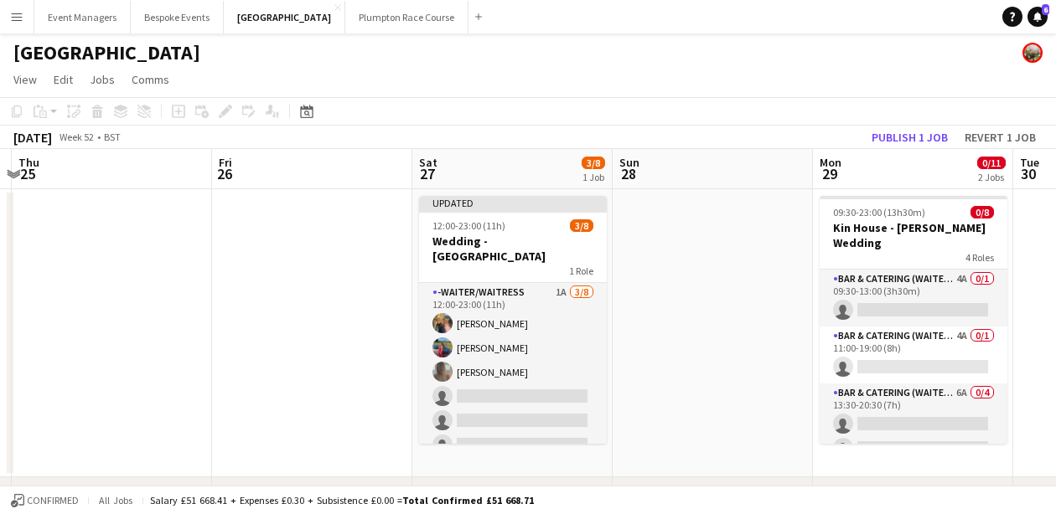
click at [900, 138] on button "Publish 1 job" at bounding box center [910, 138] width 90 height 22
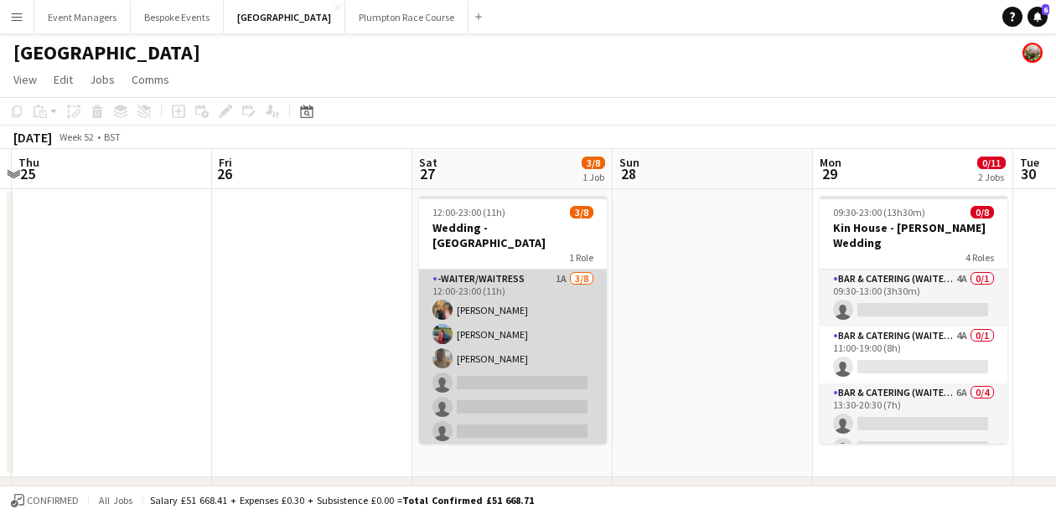
click at [539, 377] on app-card-role "-Waiter/Waitress 1A [DATE] 12:00-23:00 (11h) [PERSON_NAME] [PERSON_NAME] [PERSO…" at bounding box center [513, 383] width 188 height 227
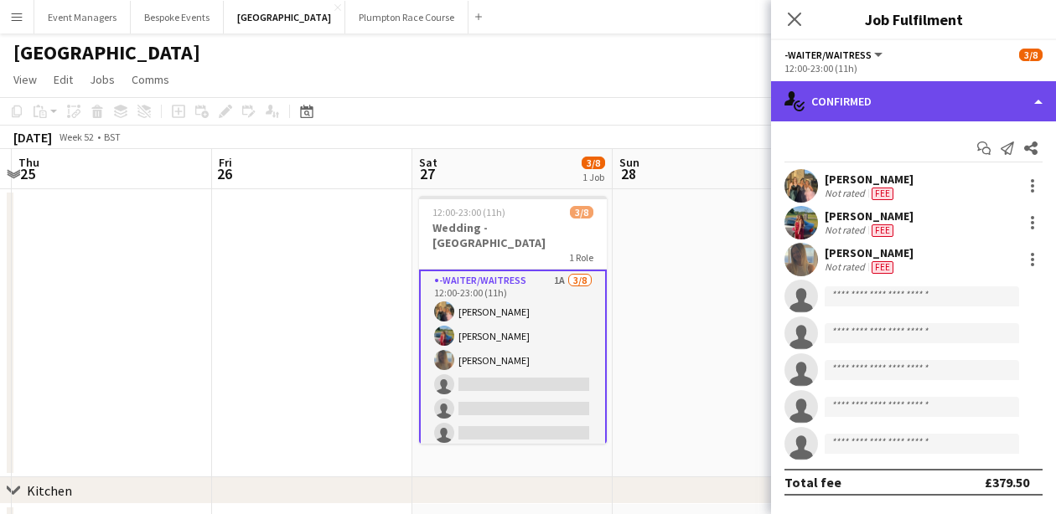
click at [896, 96] on div "single-neutral-actions-check-2 Confirmed" at bounding box center [913, 101] width 285 height 40
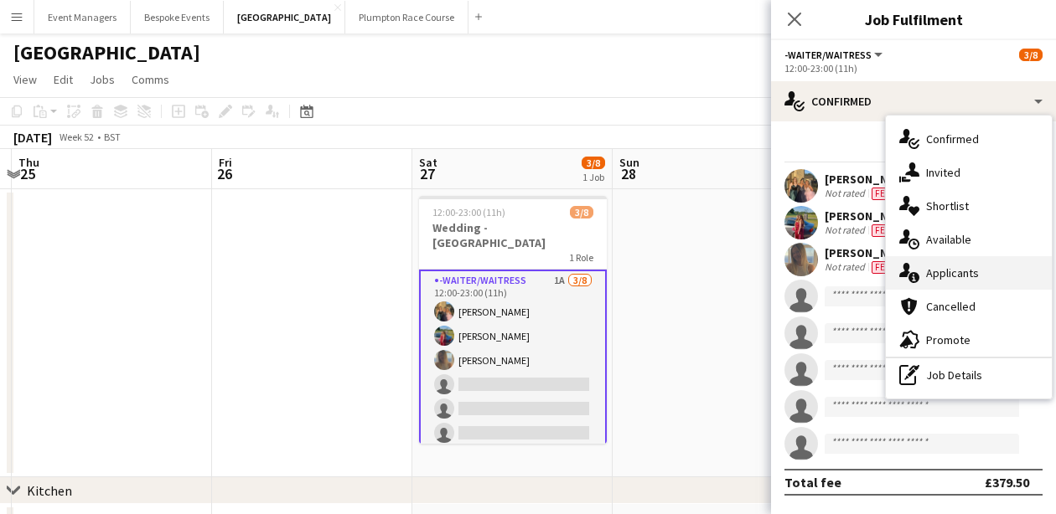
click at [935, 263] on div "single-neutral-actions-information Applicants" at bounding box center [969, 273] width 166 height 34
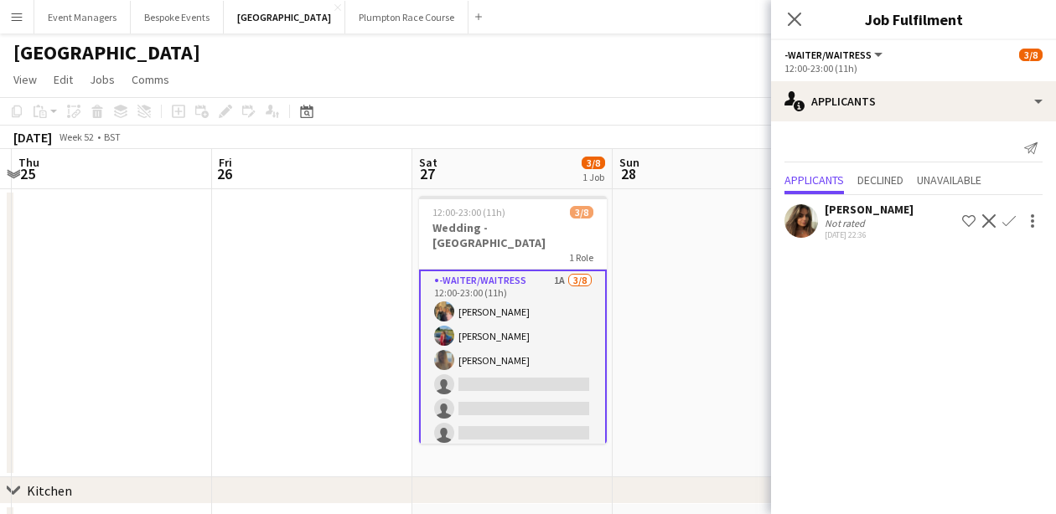
click at [1011, 227] on app-icon "Confirm" at bounding box center [1008, 220] width 13 height 13
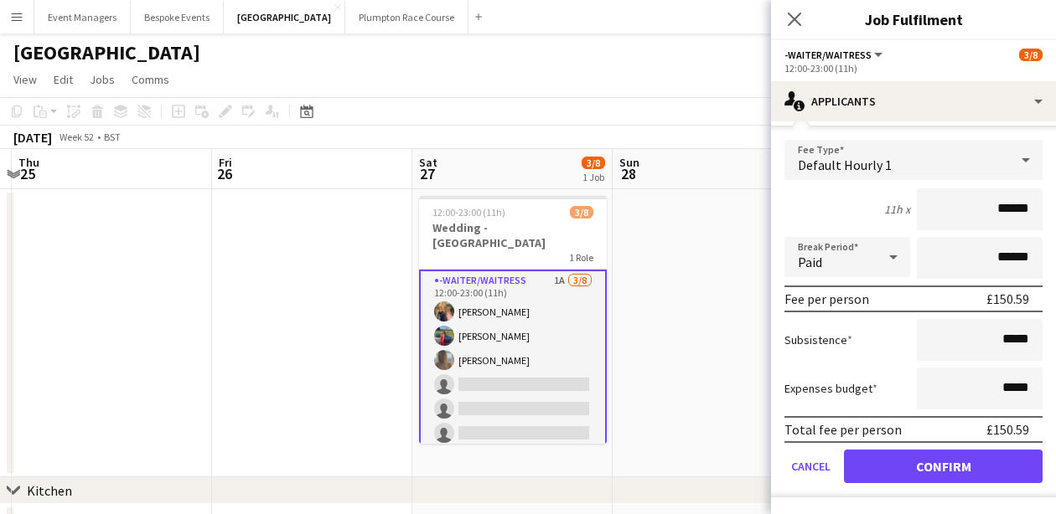
scroll to position [123, 0]
click at [958, 465] on button "Confirm" at bounding box center [943, 467] width 199 height 34
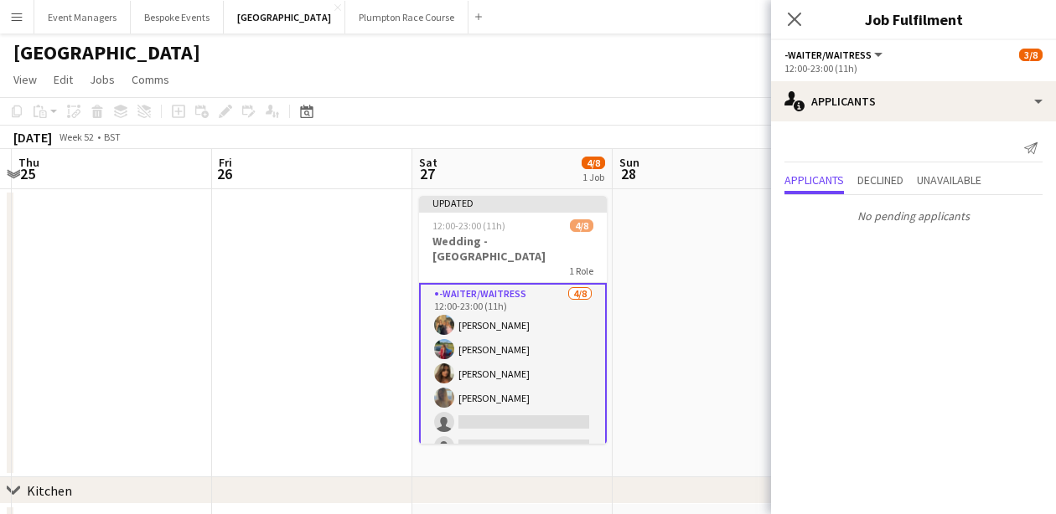
scroll to position [0, 0]
click at [797, 27] on icon "Close pop-in" at bounding box center [794, 19] width 16 height 16
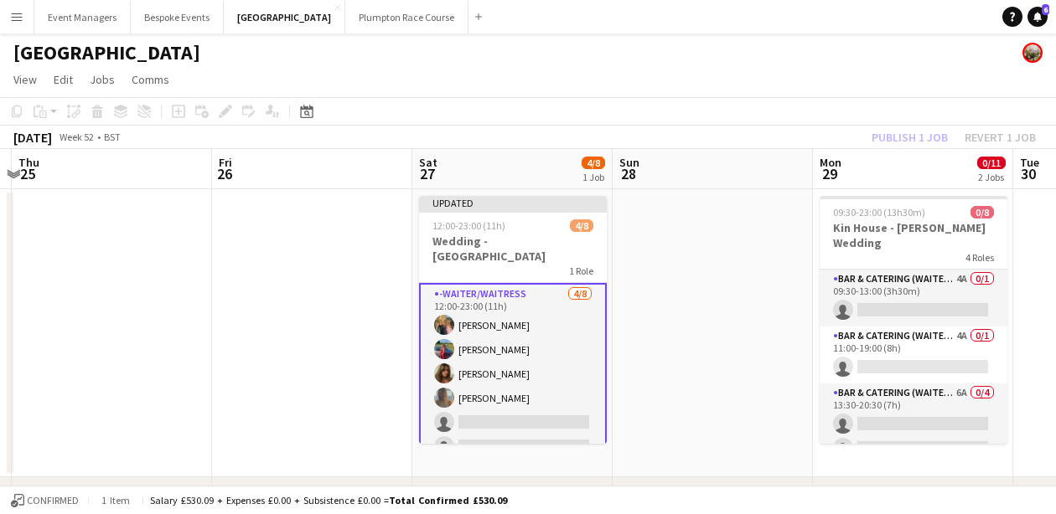
click at [921, 142] on div "Publish 1 job Revert 1 job" at bounding box center [953, 138] width 204 height 22
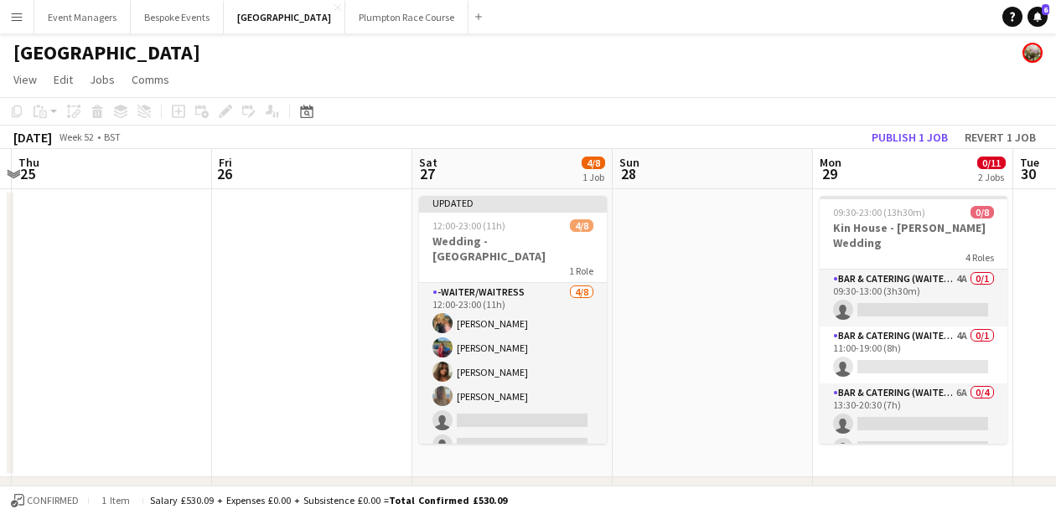
click at [921, 142] on button "Publish 1 job" at bounding box center [910, 138] width 90 height 22
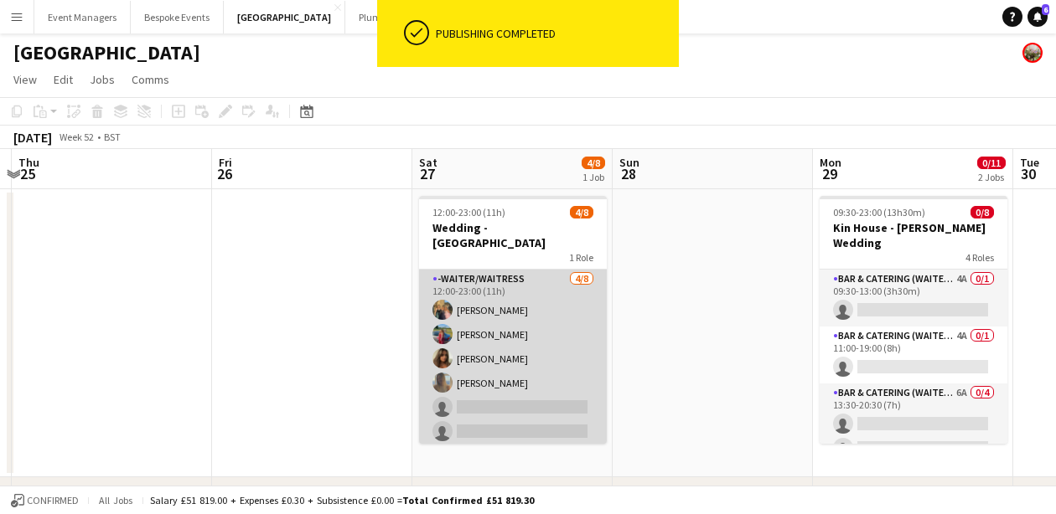
click at [425, 379] on app-card-role "-Waiter/Waitress [DATE] 12:00-23:00 (11h) [PERSON_NAME] [PERSON_NAME] [PERSON_N…" at bounding box center [513, 383] width 188 height 227
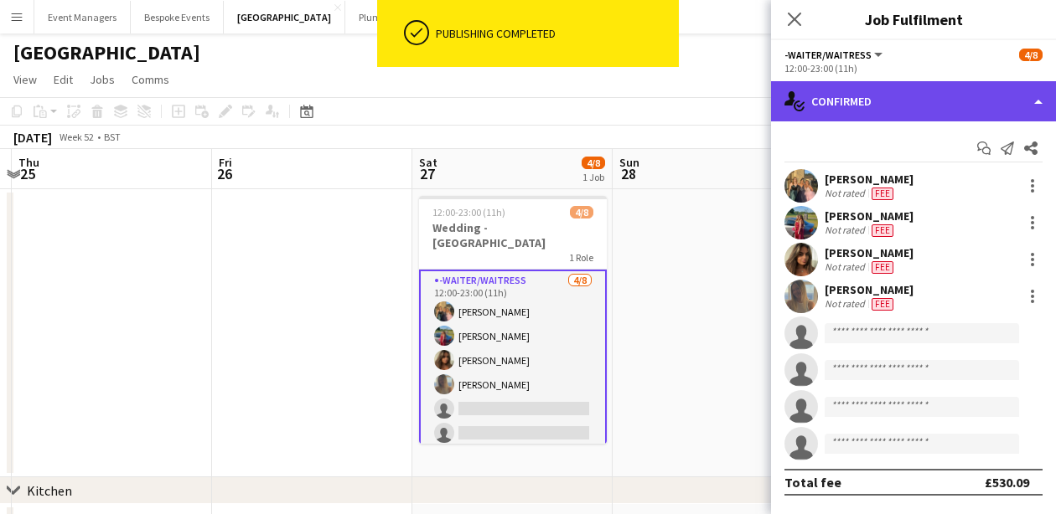
click at [882, 114] on div "single-neutral-actions-check-2 Confirmed" at bounding box center [913, 101] width 285 height 40
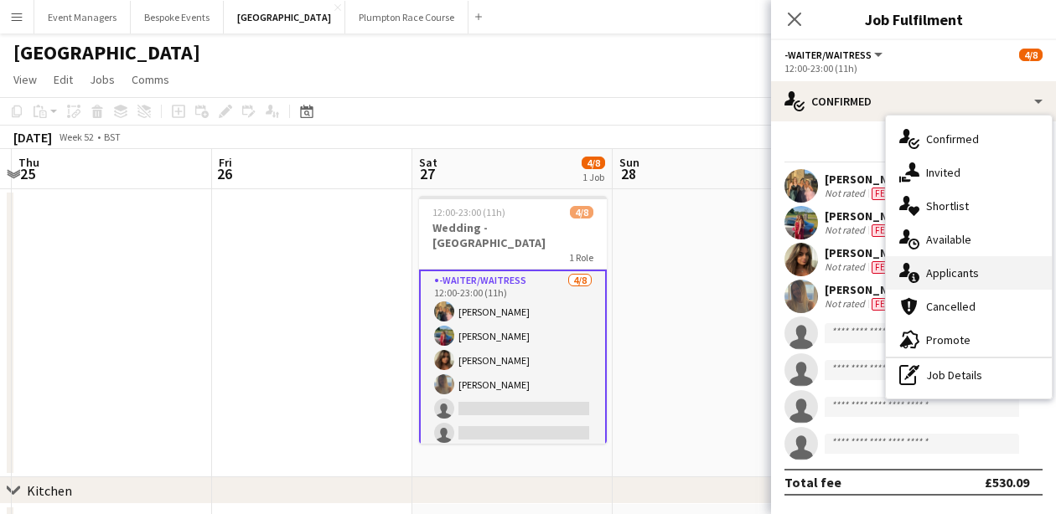
click at [969, 262] on div "single-neutral-actions-information Applicants" at bounding box center [969, 273] width 166 height 34
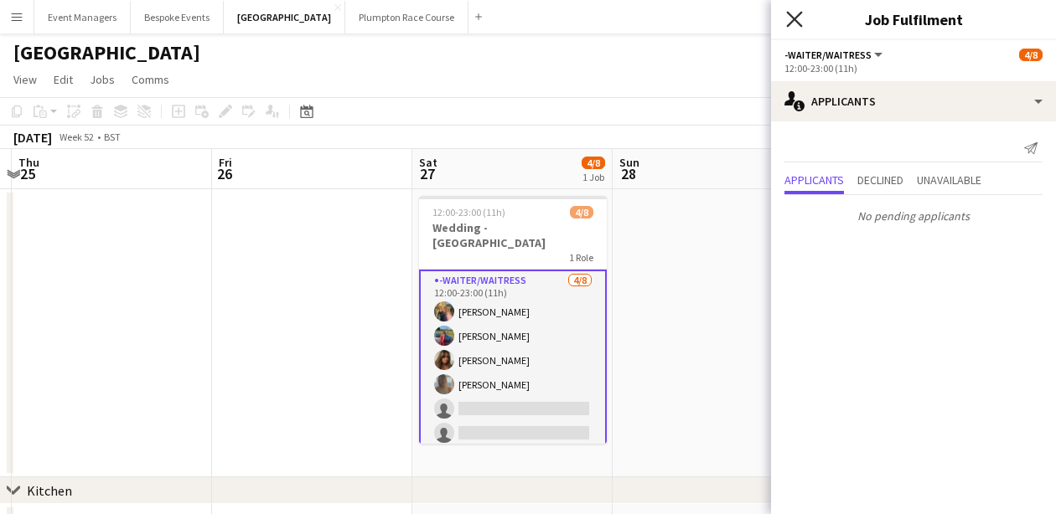
click at [795, 24] on icon "Close pop-in" at bounding box center [794, 19] width 16 height 16
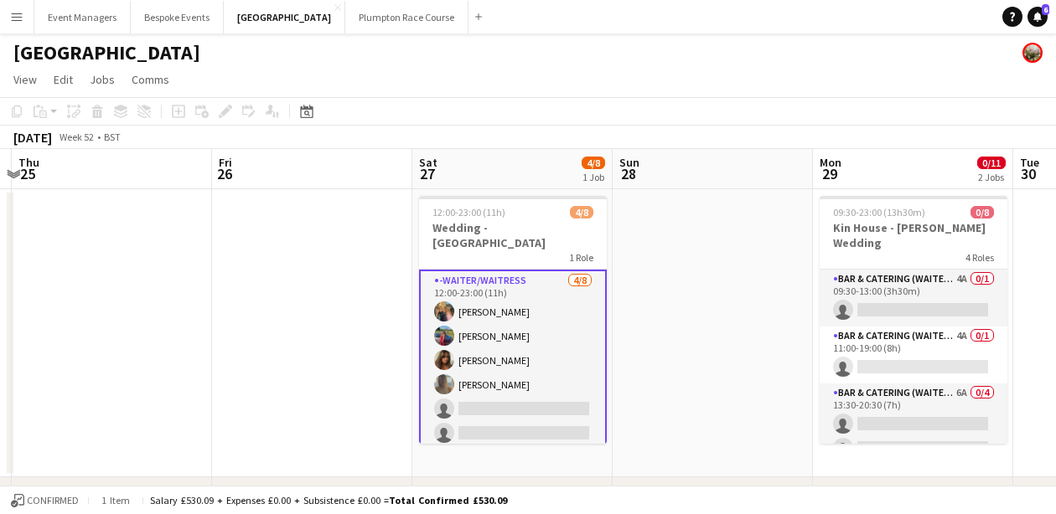
click at [519, 366] on app-card-role "-Waiter/Waitress [DATE] 12:00-23:00 (11h) [PERSON_NAME] [PERSON_NAME] [PERSON_N…" at bounding box center [513, 385] width 188 height 230
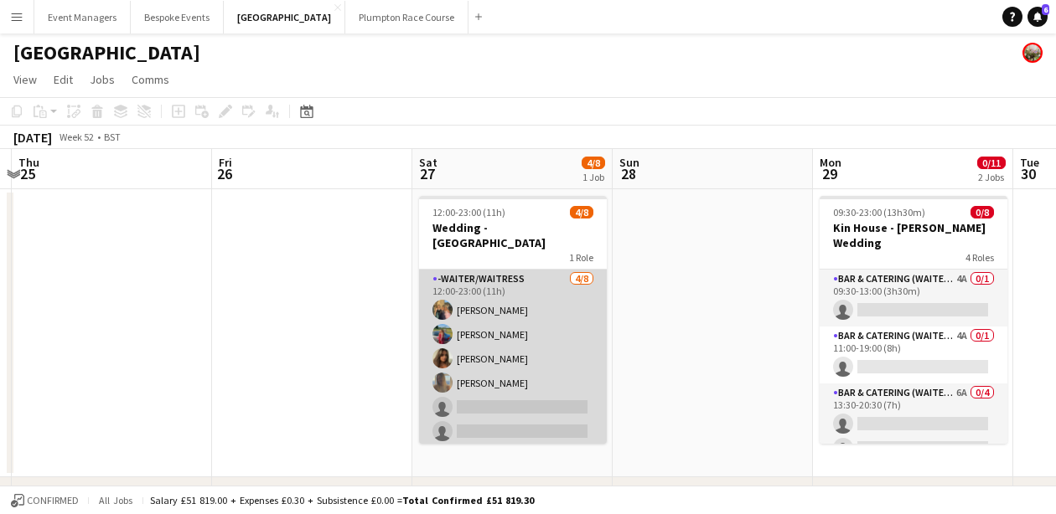
click at [519, 366] on app-card-role "-Waiter/Waitress [DATE] 12:00-23:00 (11h) [PERSON_NAME] [PERSON_NAME] [PERSON_N…" at bounding box center [513, 383] width 188 height 227
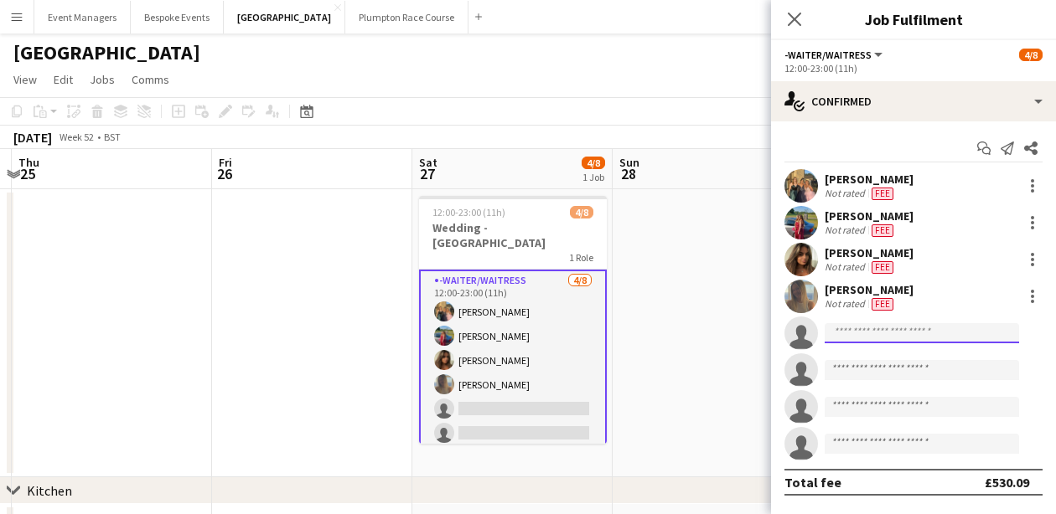
click at [865, 340] on input at bounding box center [921, 333] width 194 height 20
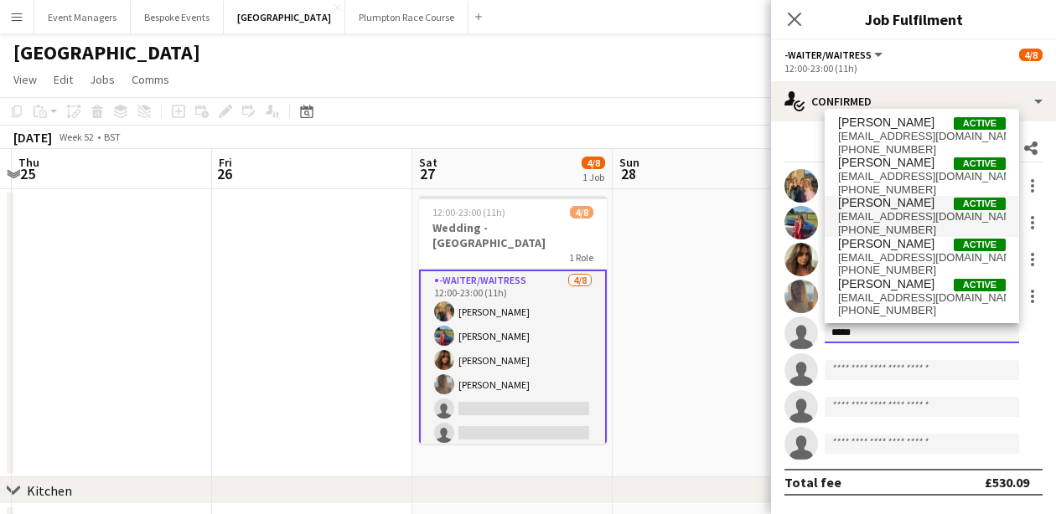
type input "*****"
click at [913, 224] on span "[PHONE_NUMBER]" at bounding box center [922, 230] width 168 height 13
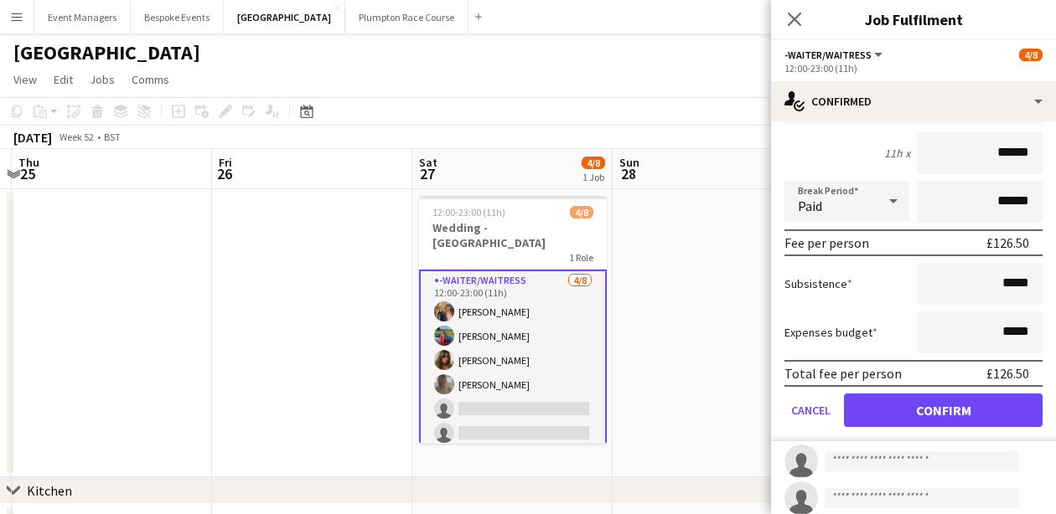
scroll to position [344, 0]
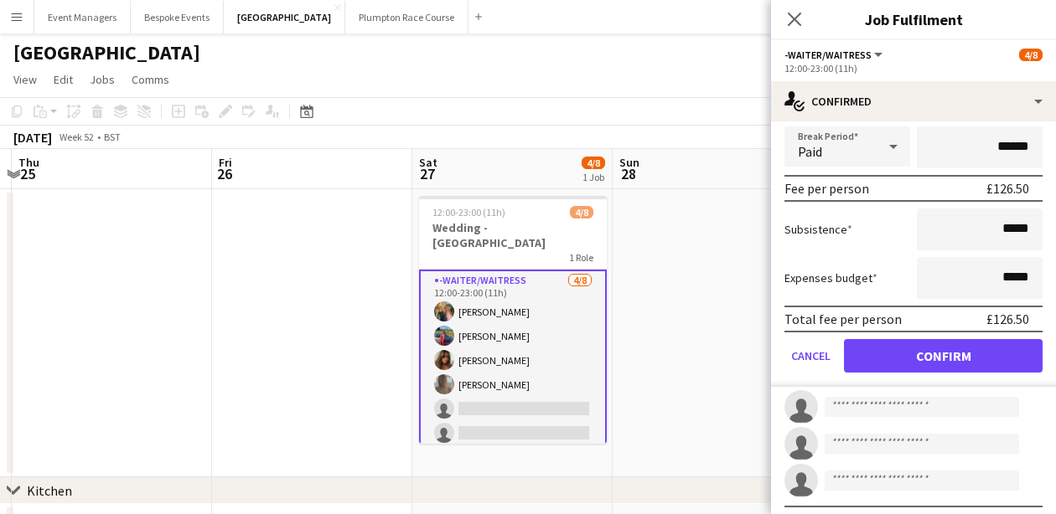
click at [953, 369] on button "Confirm" at bounding box center [943, 356] width 199 height 34
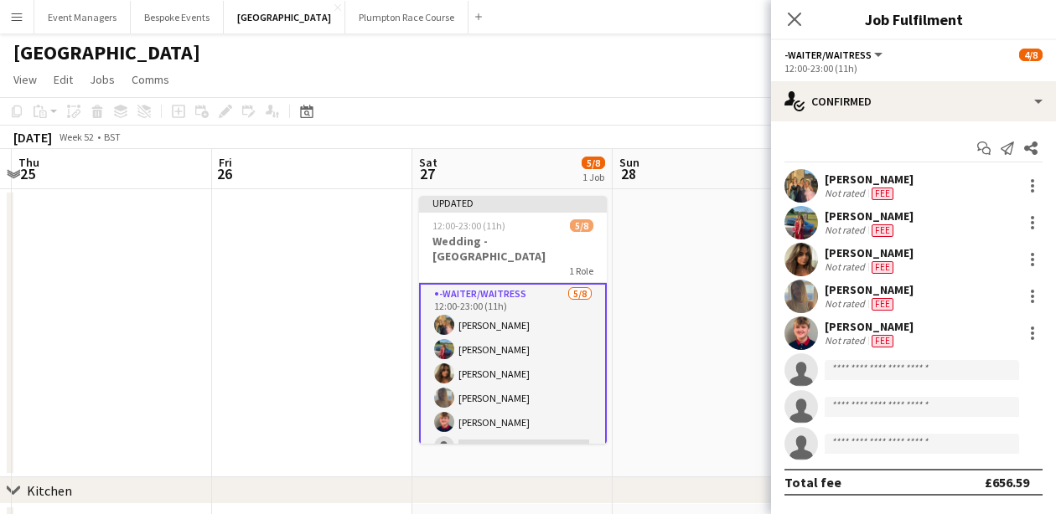
scroll to position [0, 0]
click at [791, 26] on icon "Close pop-in" at bounding box center [794, 19] width 16 height 16
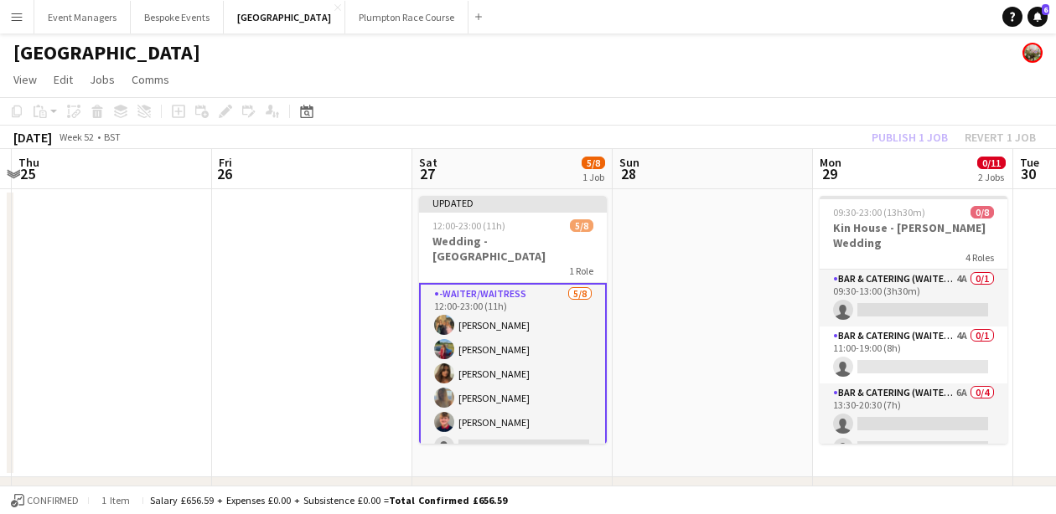
click at [898, 131] on div "Publish 1 job Revert 1 job" at bounding box center [953, 138] width 204 height 22
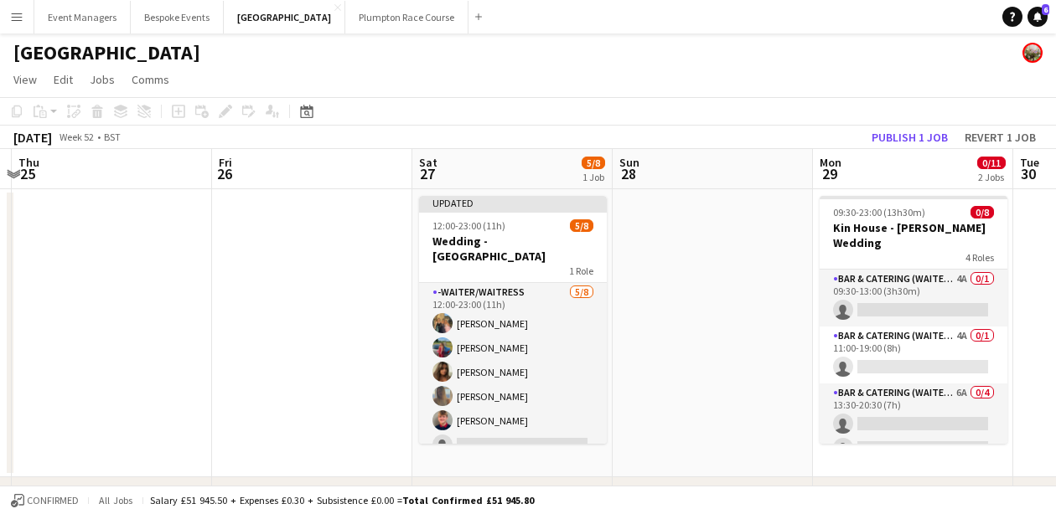
click at [898, 131] on button "Publish 1 job" at bounding box center [910, 138] width 90 height 22
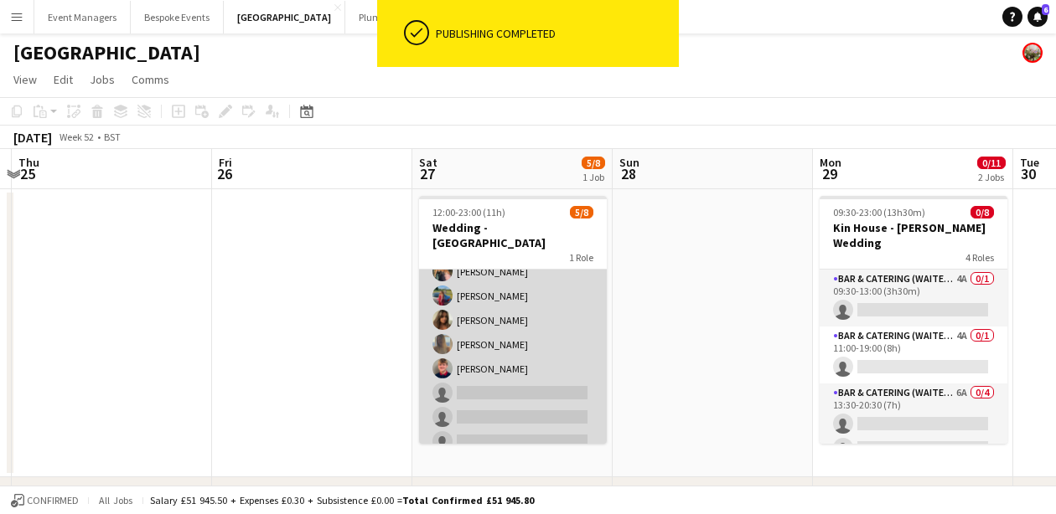
scroll to position [38, 0]
click at [506, 365] on app-card-role "-Waiter/Waitress [DATE] 12:00-23:00 (11h) [PERSON_NAME] [PERSON_NAME] [PERSON_N…" at bounding box center [513, 345] width 188 height 227
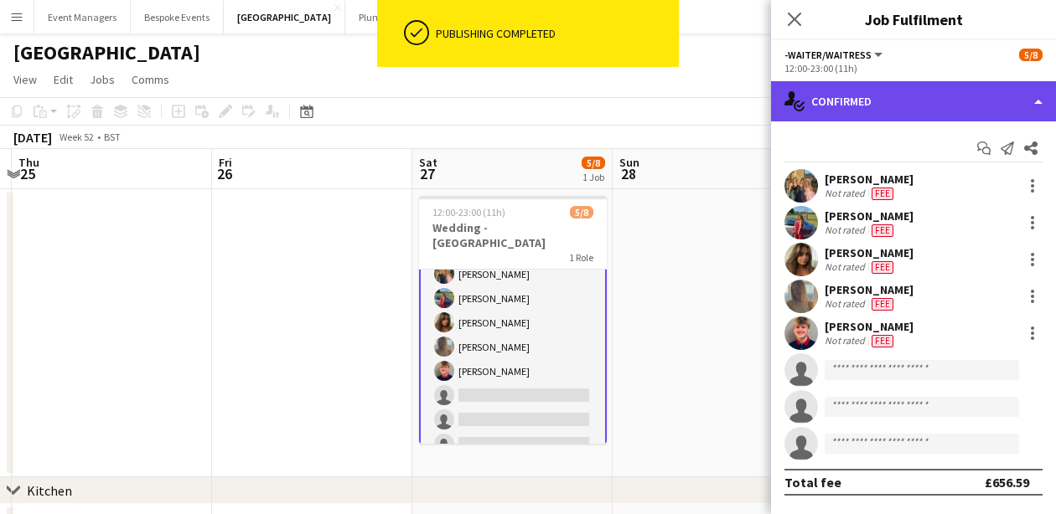
click at [881, 96] on div "single-neutral-actions-check-2 Confirmed" at bounding box center [913, 101] width 285 height 40
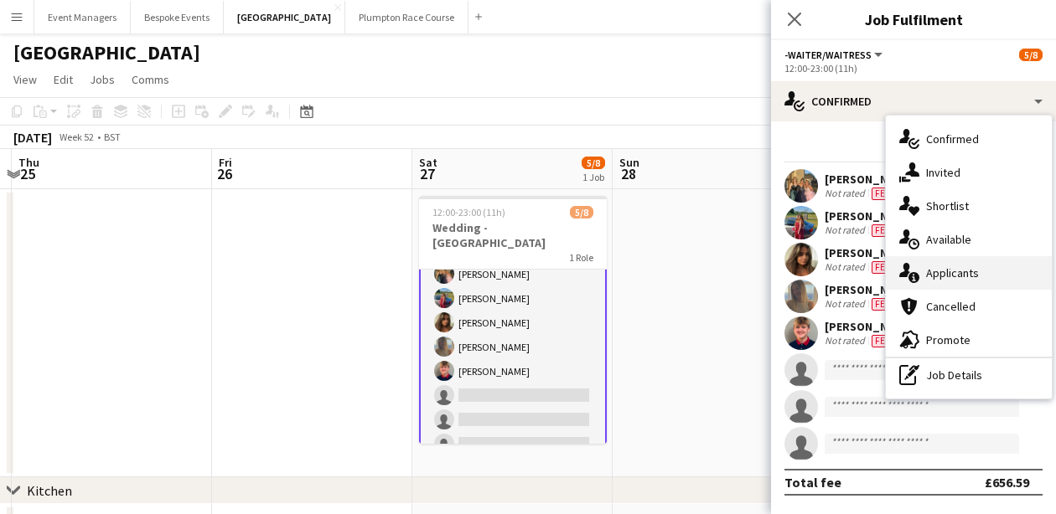
click at [976, 277] on span "Applicants" at bounding box center [952, 273] width 53 height 15
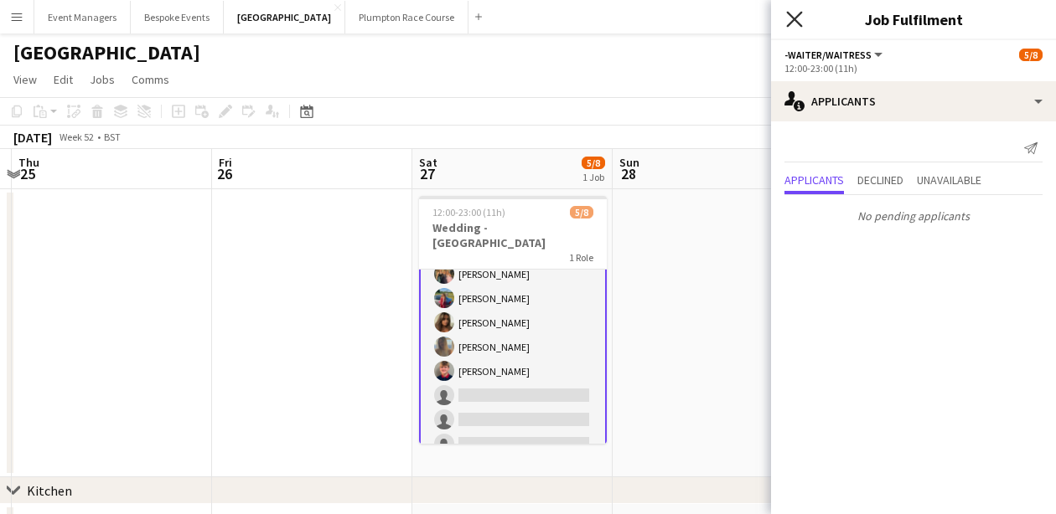
click at [792, 21] on icon at bounding box center [794, 19] width 16 height 16
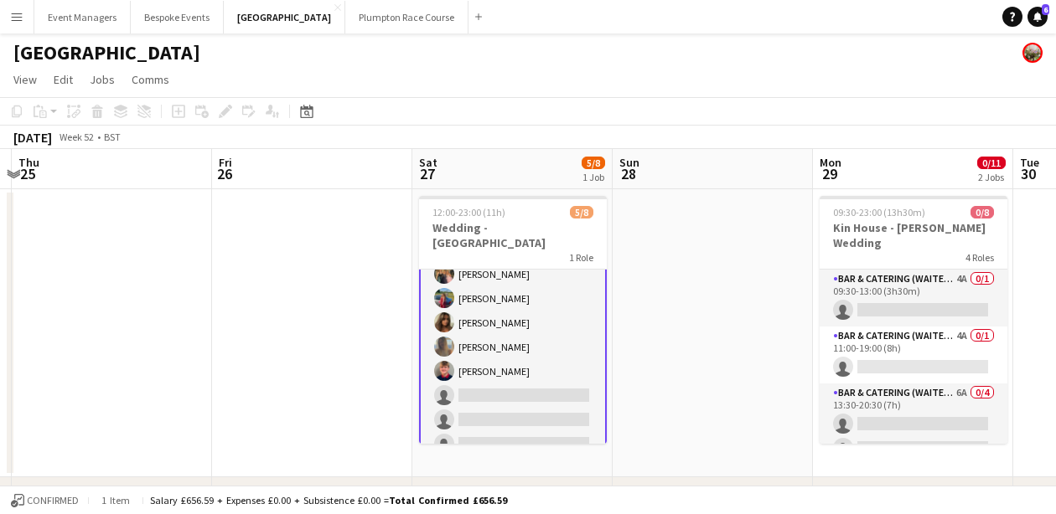
scroll to position [0, 0]
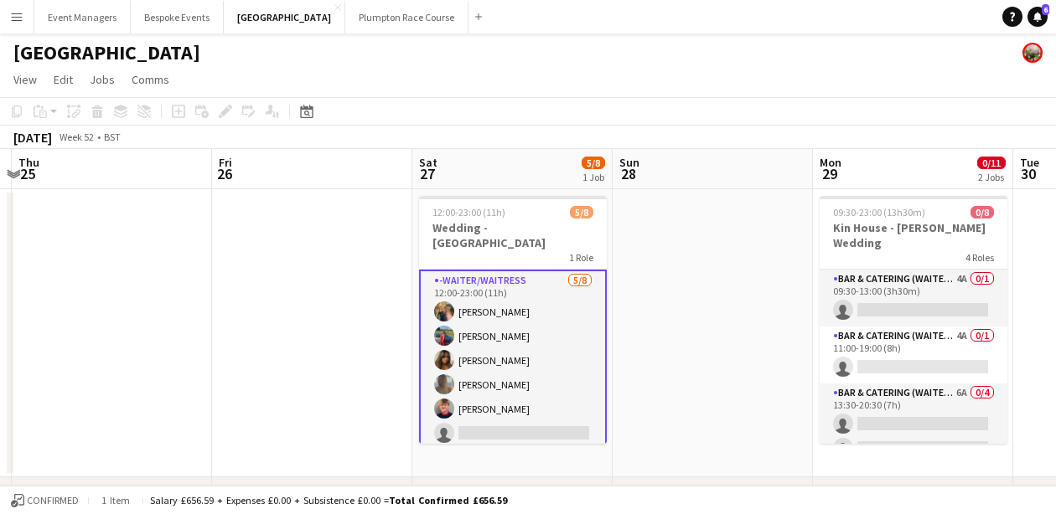
click at [507, 356] on app-card-role "-Waiter/Waitress [DATE] 12:00-23:00 (11h) [PERSON_NAME] [PERSON_NAME] [PERSON_N…" at bounding box center [513, 385] width 188 height 230
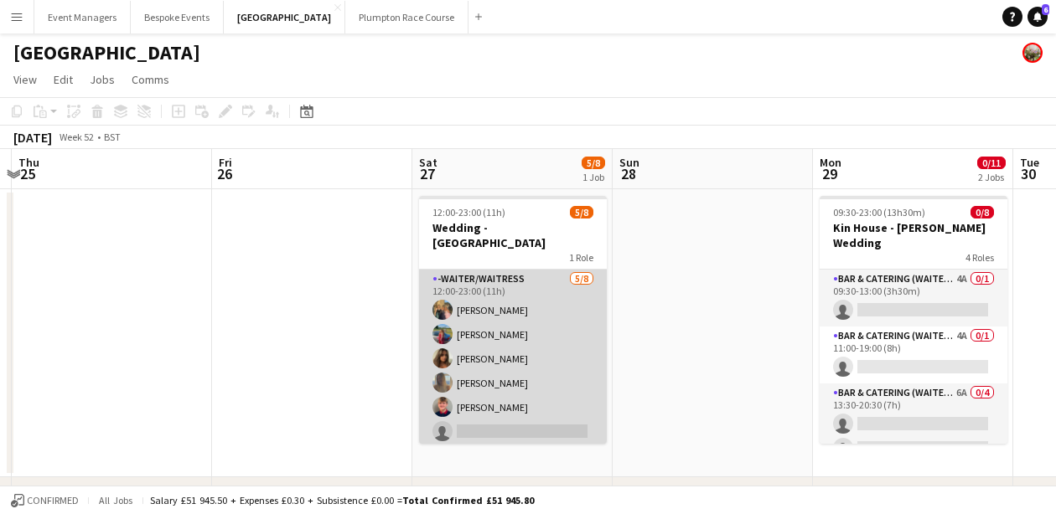
click at [507, 356] on app-card-role "-Waiter/Waitress [DATE] 12:00-23:00 (11h) [PERSON_NAME] [PERSON_NAME] [PERSON_N…" at bounding box center [513, 383] width 188 height 227
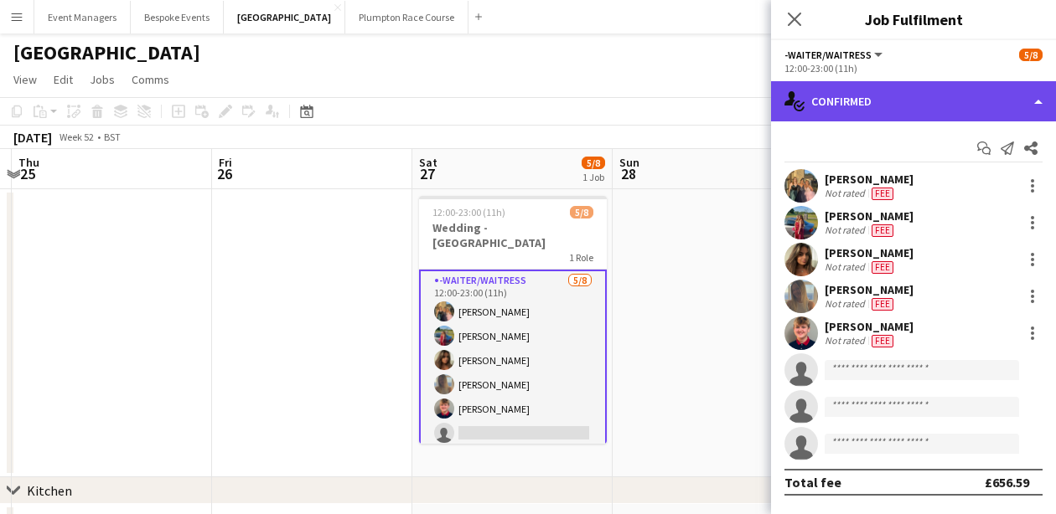
click at [860, 92] on div "single-neutral-actions-check-2 Confirmed" at bounding box center [913, 101] width 285 height 40
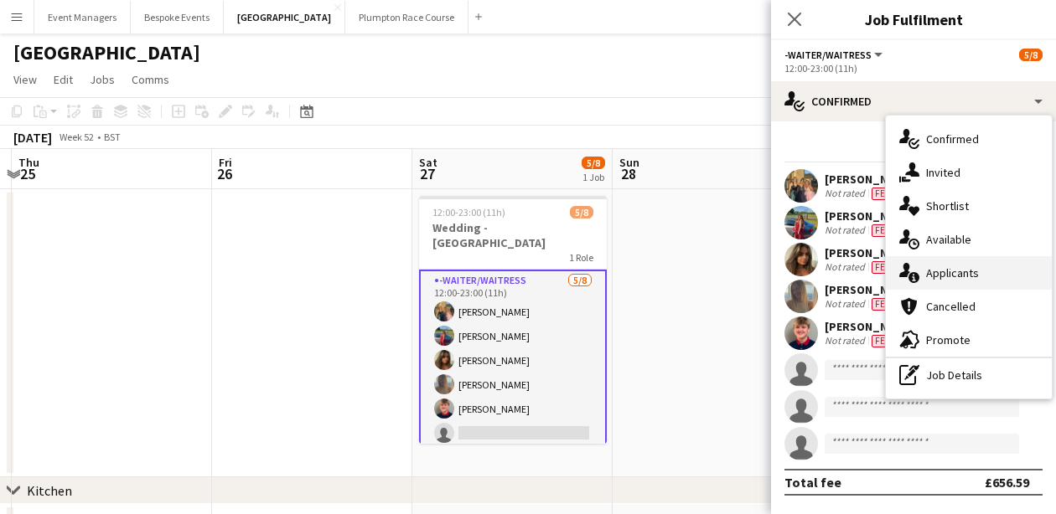
click at [948, 276] on span "Applicants" at bounding box center [952, 273] width 53 height 15
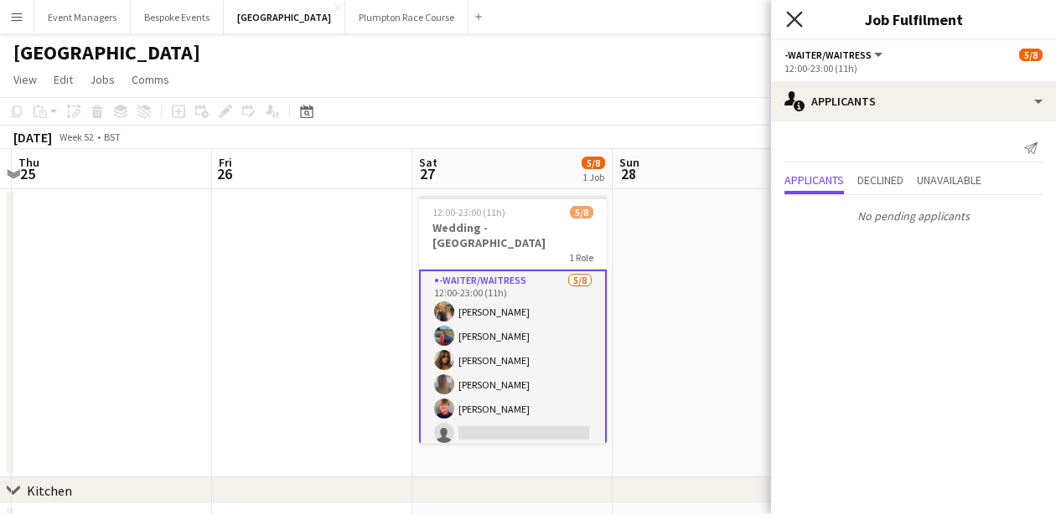
click at [798, 21] on icon "Close pop-in" at bounding box center [794, 19] width 16 height 16
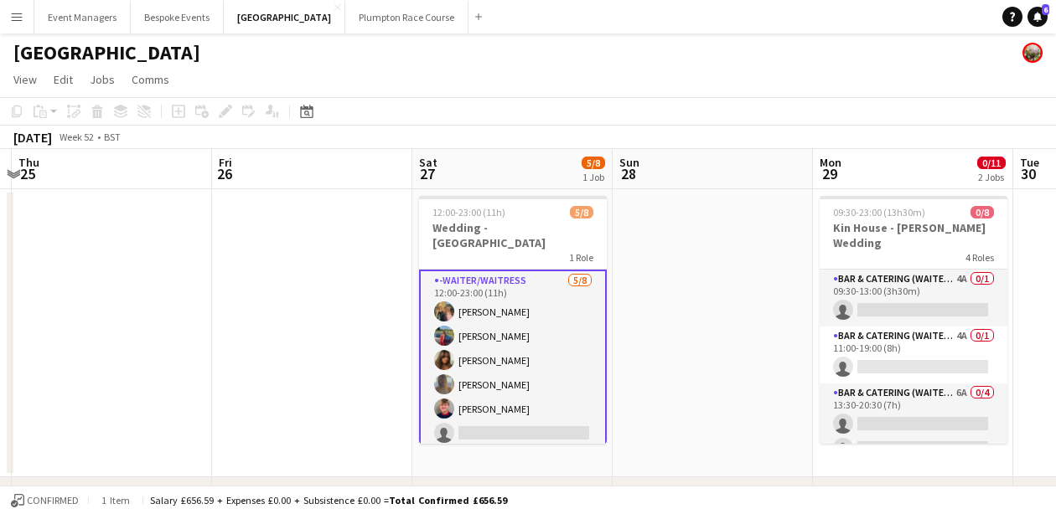
click at [637, 110] on app-toolbar "Copy Paste Paste Command V Paste with crew Command Shift V Paste linked Job [GE…" at bounding box center [528, 111] width 1056 height 28
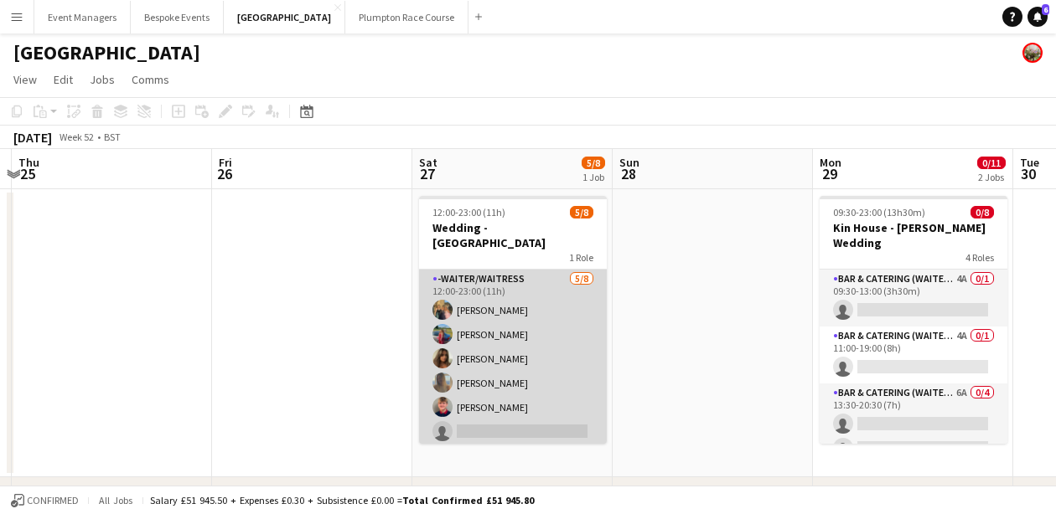
click at [508, 316] on app-card-role "-Waiter/Waitress [DATE] 12:00-23:00 (11h) [PERSON_NAME] [PERSON_NAME] [PERSON_N…" at bounding box center [513, 383] width 188 height 227
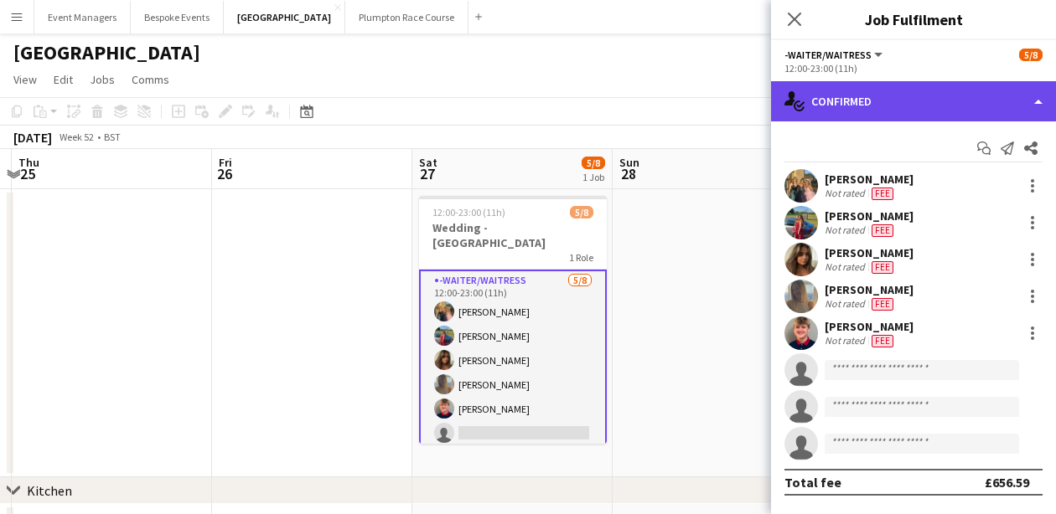
click at [853, 96] on div "single-neutral-actions-check-2 Confirmed" at bounding box center [913, 101] width 285 height 40
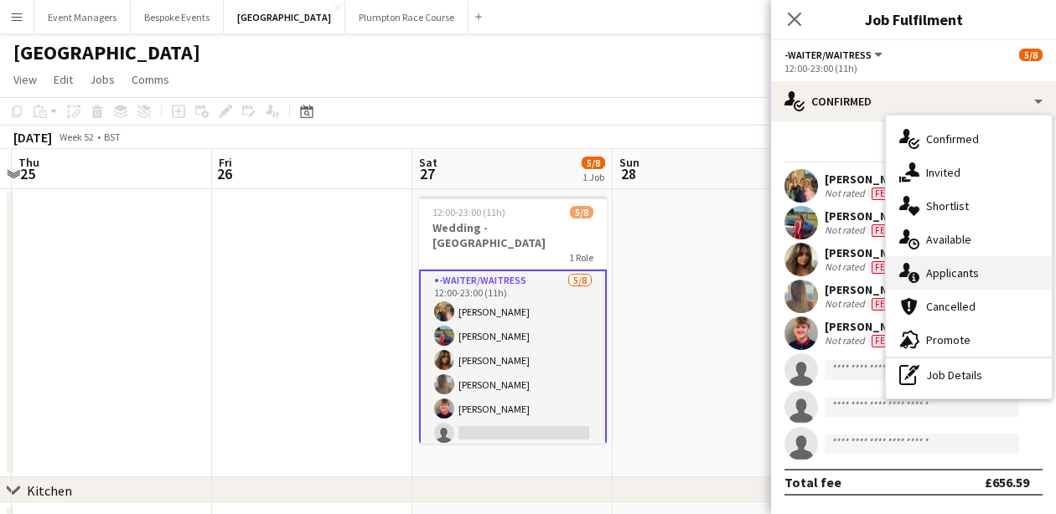
click at [942, 278] on span "Applicants" at bounding box center [952, 273] width 53 height 15
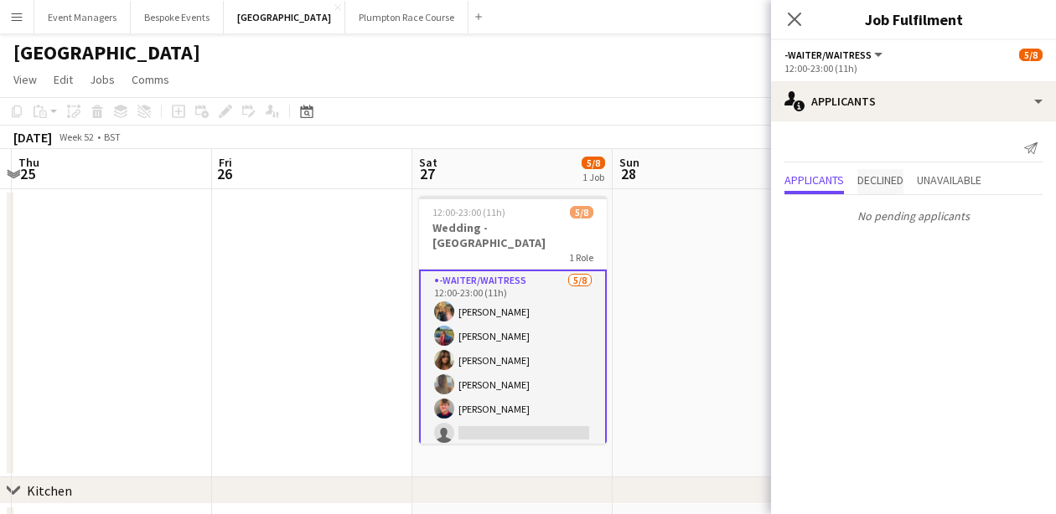
click at [896, 183] on span "Declined" at bounding box center [880, 180] width 46 height 12
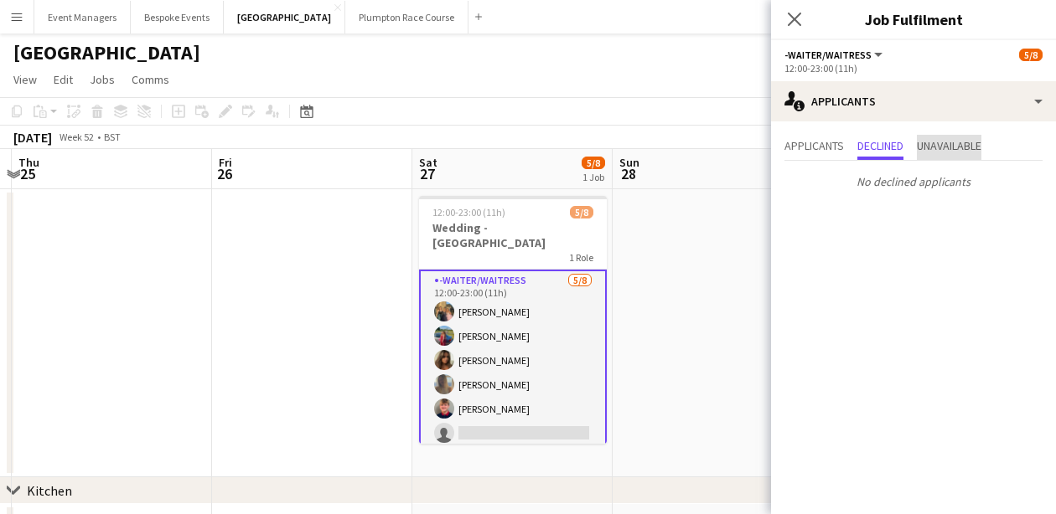
click at [953, 143] on span "Unavailable" at bounding box center [949, 146] width 65 height 12
click at [813, 151] on span "Applicants" at bounding box center [813, 146] width 59 height 12
click at [796, 20] on icon at bounding box center [794, 19] width 16 height 16
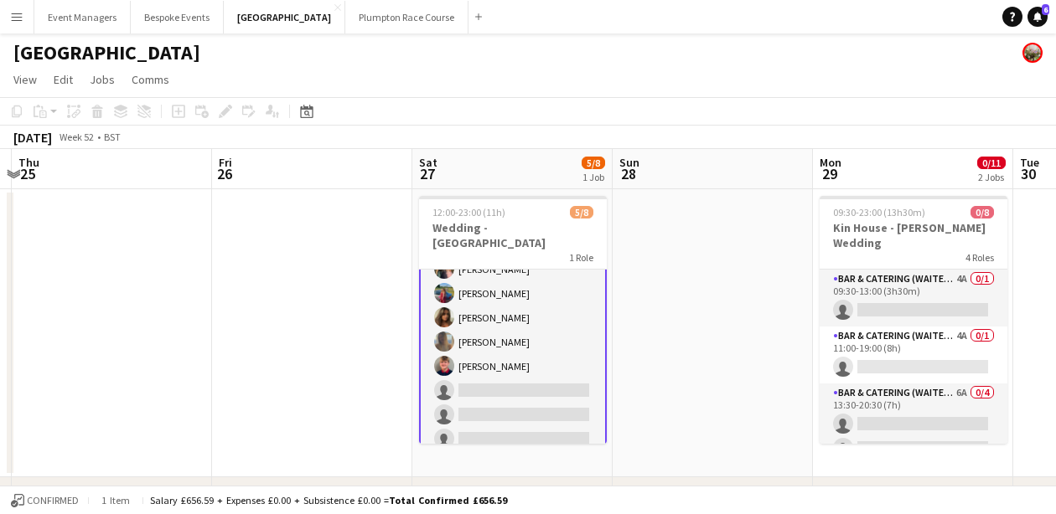
scroll to position [41, 0]
click at [567, 338] on app-card-role "-Waiter/Waitress [DATE] 12:00-23:00 (11h) [PERSON_NAME] [PERSON_NAME] [PERSON_N…" at bounding box center [513, 344] width 188 height 230
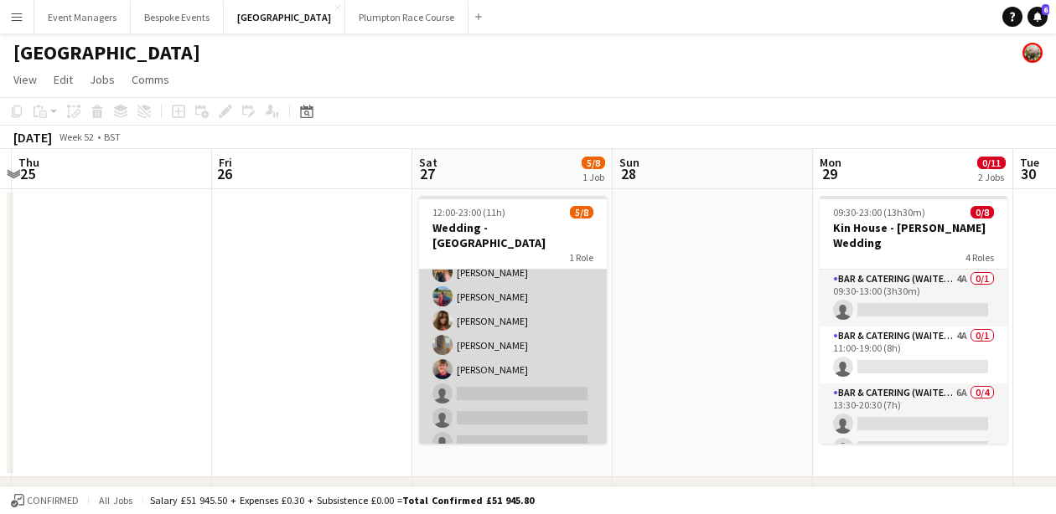
click at [567, 338] on app-card-role "-Waiter/Waitress [DATE] 12:00-23:00 (11h) [PERSON_NAME] [PERSON_NAME] [PERSON_N…" at bounding box center [513, 345] width 188 height 227
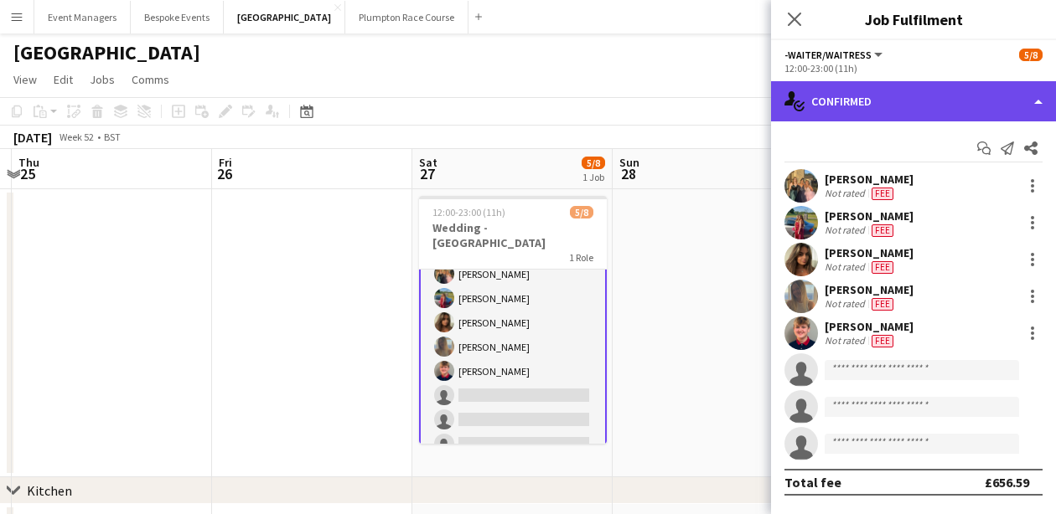
click at [907, 106] on div "single-neutral-actions-check-2 Confirmed" at bounding box center [913, 101] width 285 height 40
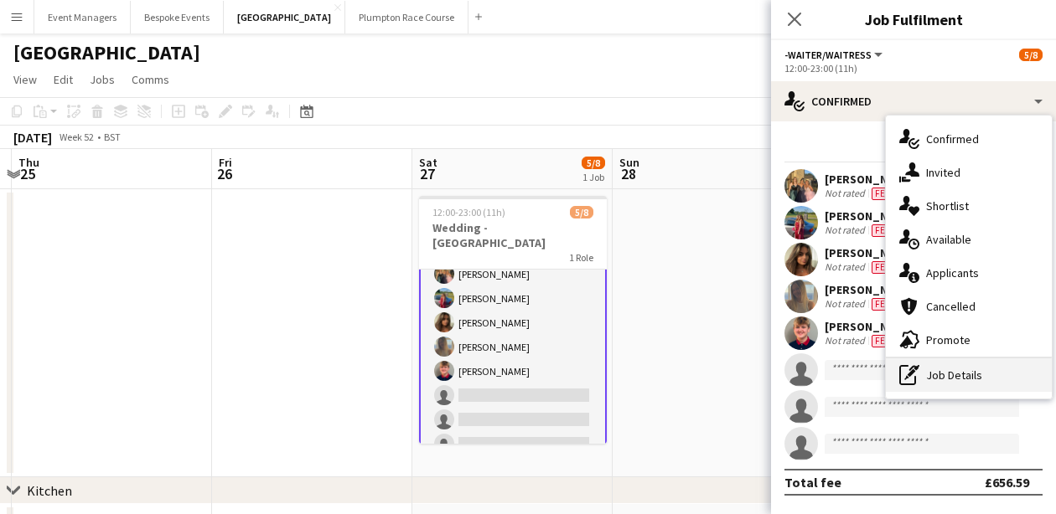
click at [997, 369] on div "pen-write Job Details" at bounding box center [969, 376] width 166 height 34
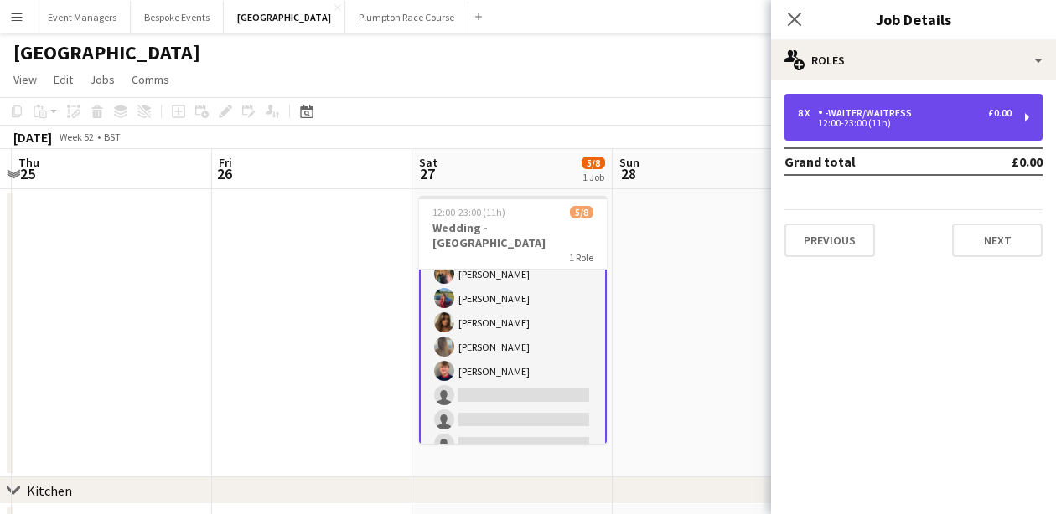
click at [944, 127] on div "8 x -Waiter/Waitress £0.00 12:00-23:00 (11h)" at bounding box center [913, 117] width 258 height 47
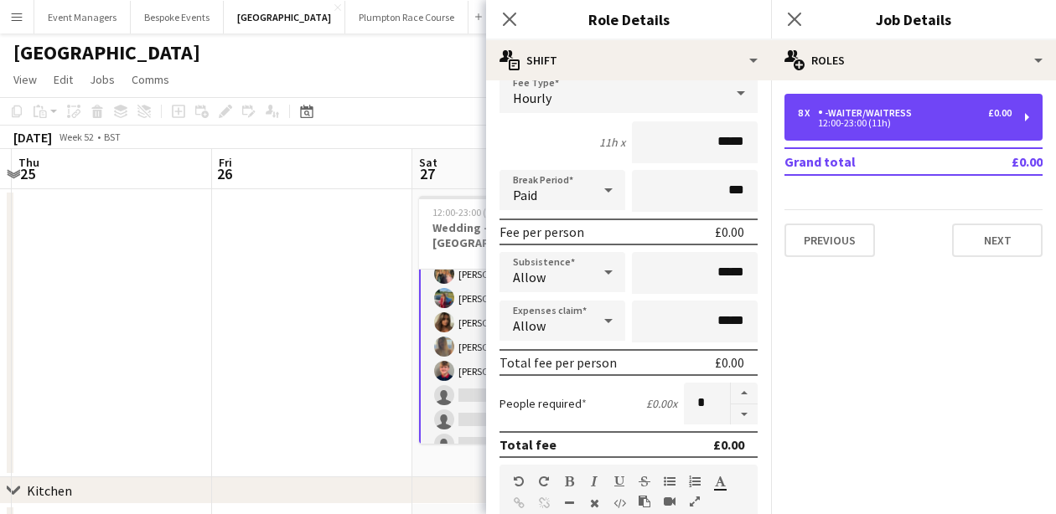
scroll to position [124, 0]
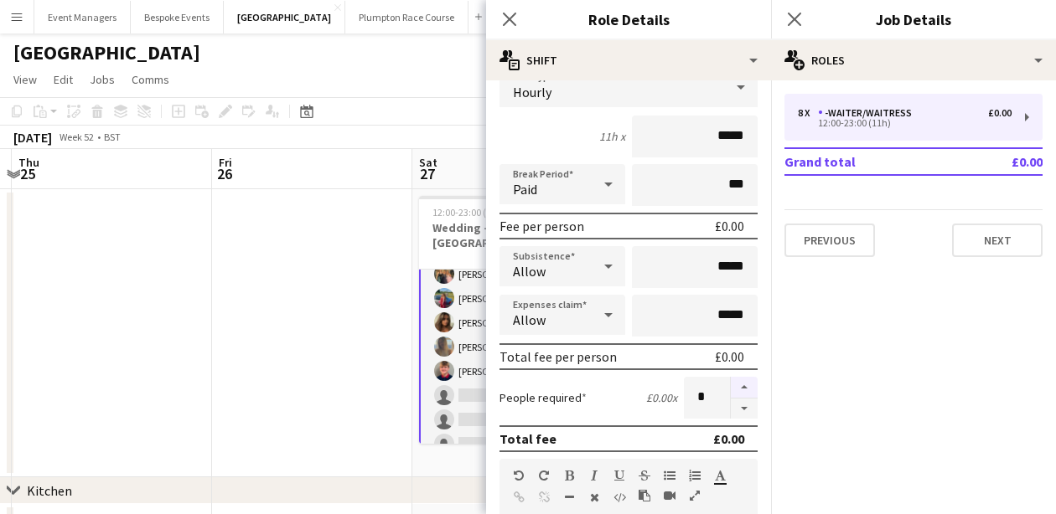
click at [749, 387] on button "button" at bounding box center [744, 388] width 27 height 22
click at [746, 412] on button "button" at bounding box center [744, 409] width 27 height 21
type input "**"
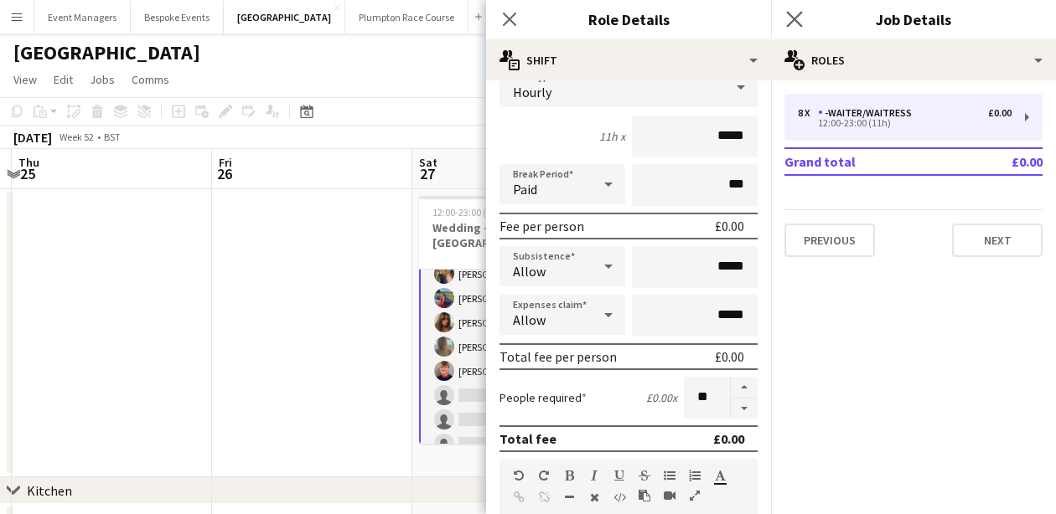
click at [799, 28] on app-icon "Close pop-in" at bounding box center [795, 20] width 24 height 24
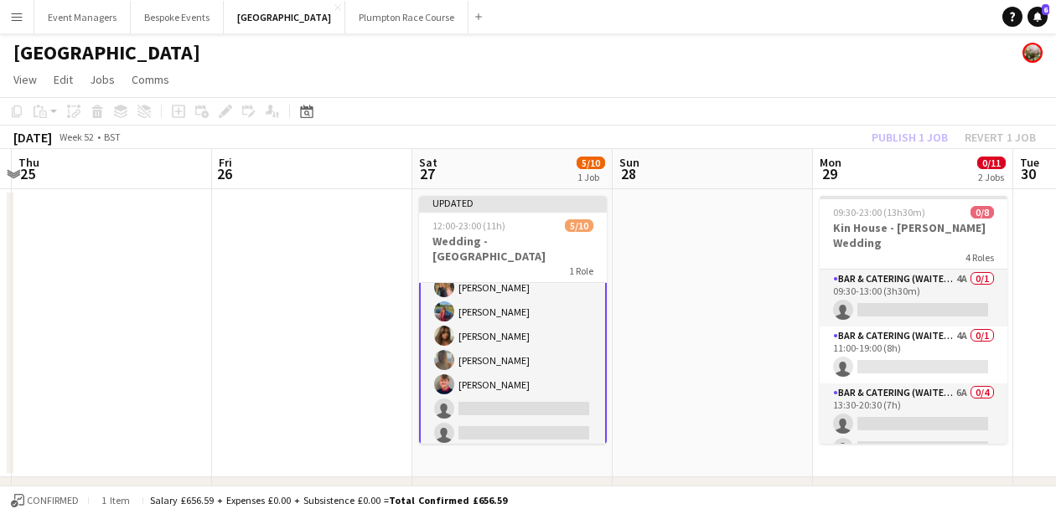
click at [908, 141] on div "Publish 1 job Revert 1 job" at bounding box center [953, 138] width 204 height 22
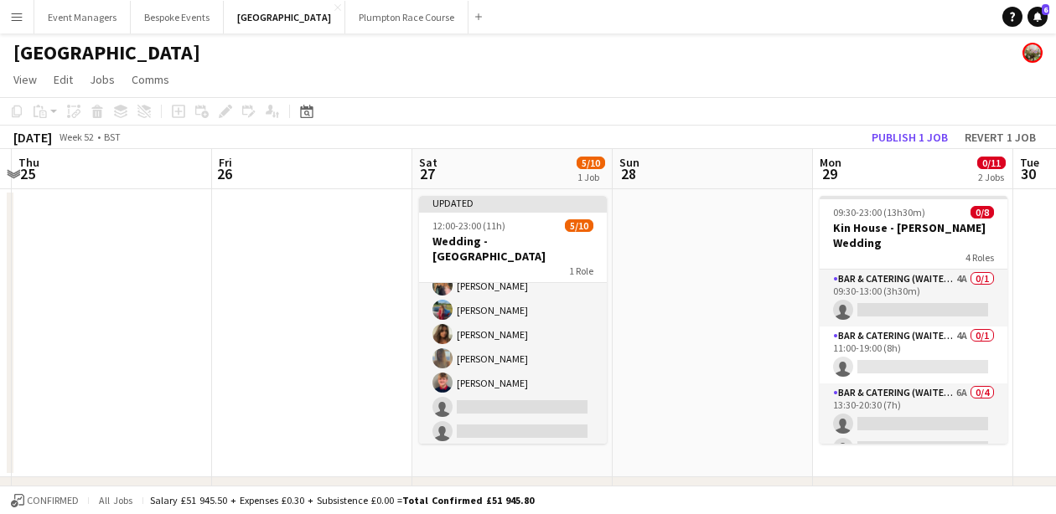
click at [908, 141] on button "Publish 1 job" at bounding box center [910, 138] width 90 height 22
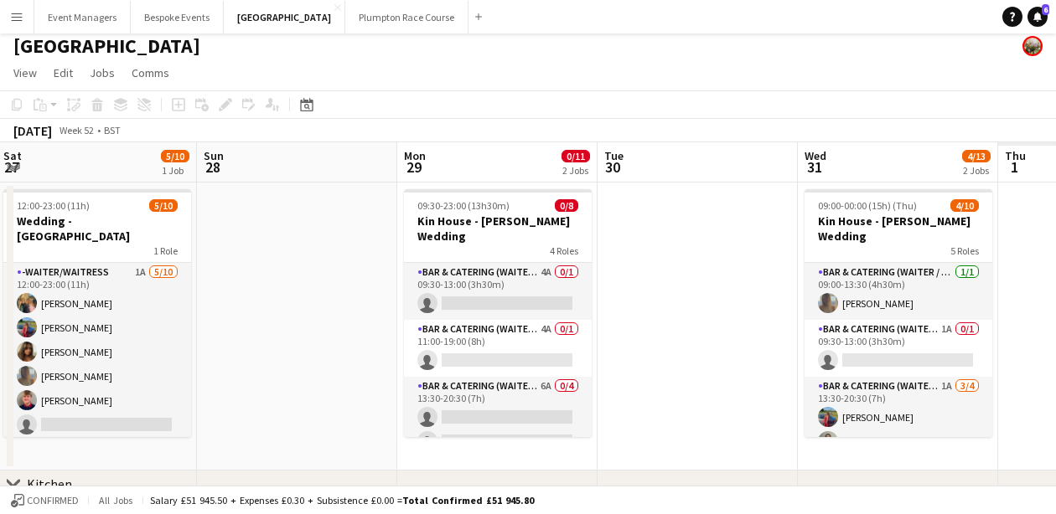
scroll to position [0, 425]
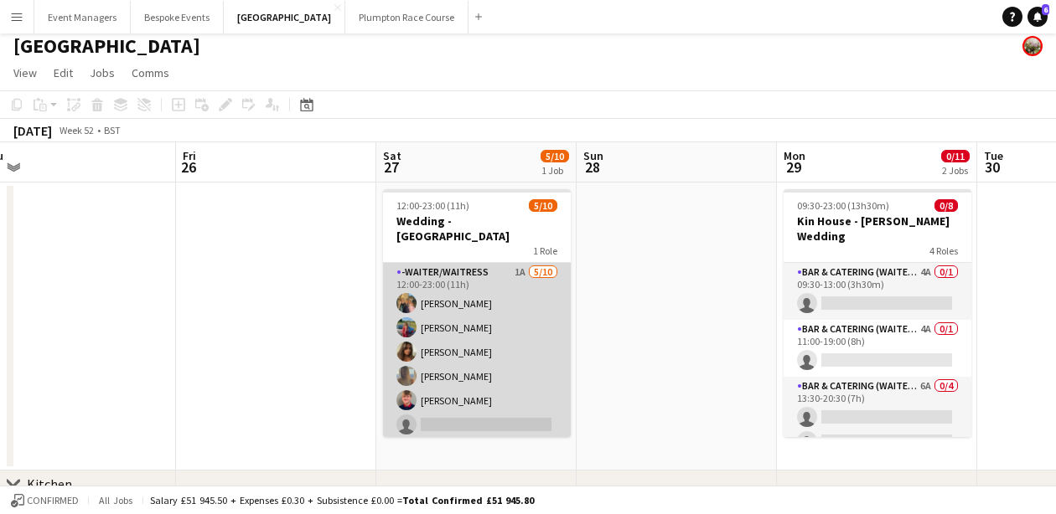
click at [476, 328] on app-card-role "-Waiter/Waitress 1A [DATE] 12:00-23:00 (11h) [PERSON_NAME] [PERSON_NAME] [PERSO…" at bounding box center [477, 401] width 188 height 276
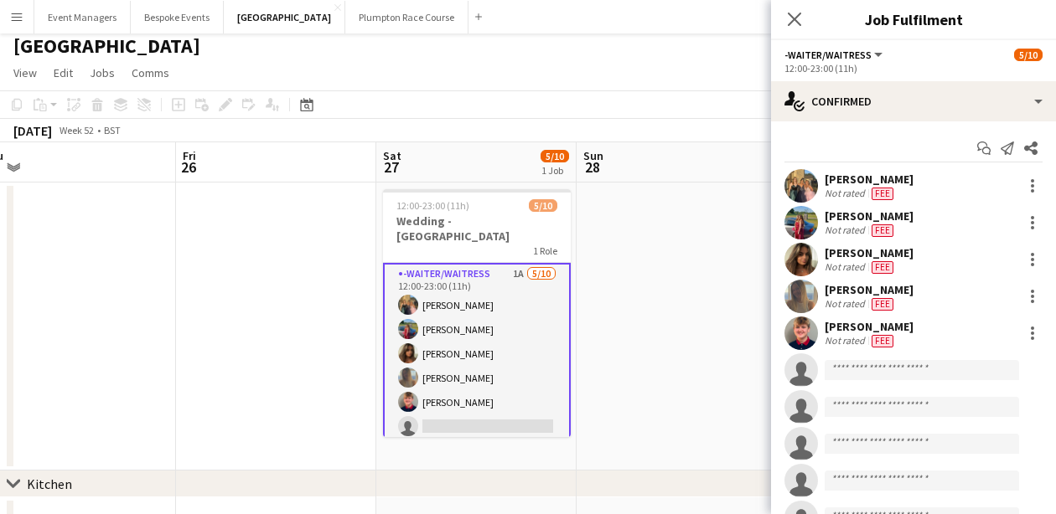
click at [845, 359] on app-invite-slot "single-neutral-actions" at bounding box center [913, 371] width 285 height 34
click at [851, 369] on input at bounding box center [921, 370] width 194 height 20
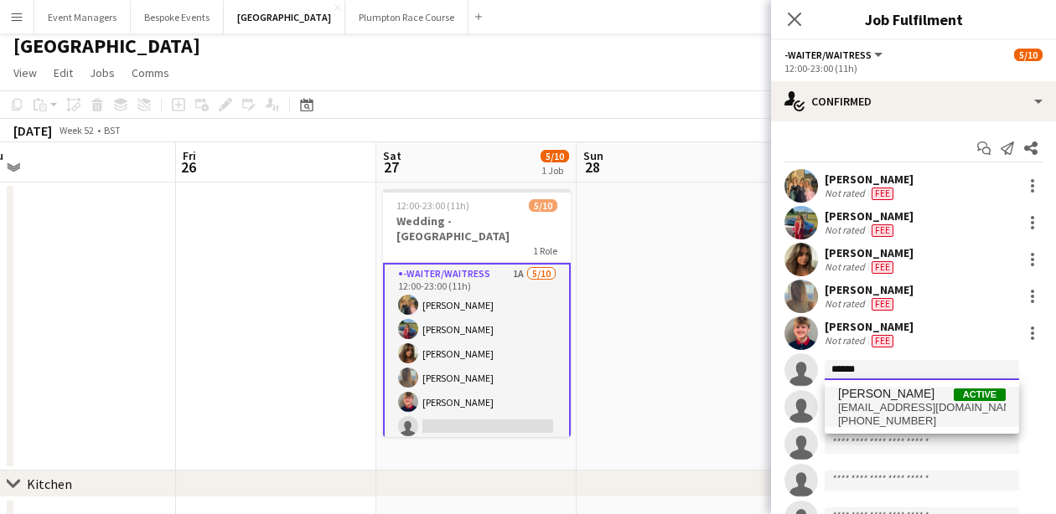
type input "******"
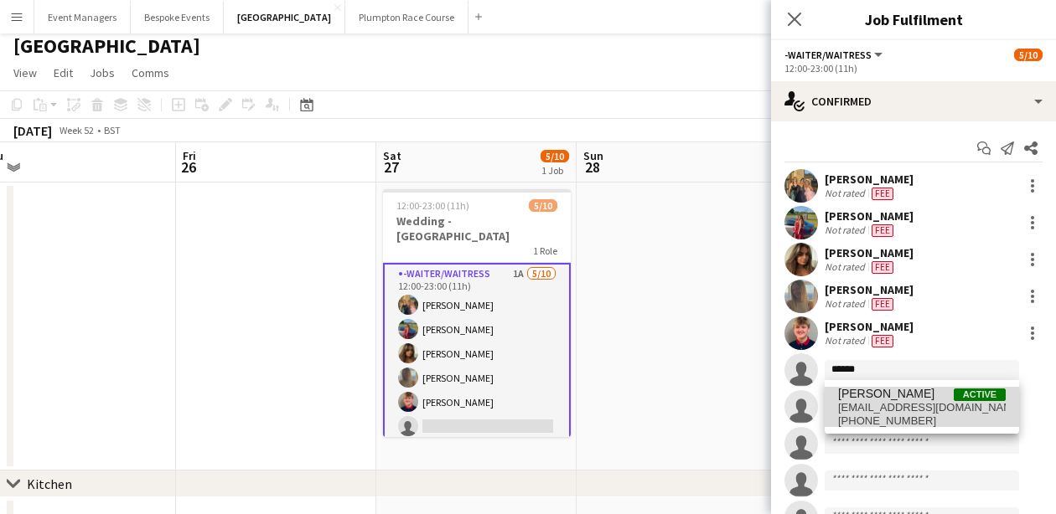
drag, startPoint x: 868, startPoint y: 396, endPoint x: 881, endPoint y: 402, distance: 14.6
click at [881, 402] on span "[EMAIL_ADDRESS][DOMAIN_NAME]" at bounding box center [922, 407] width 168 height 13
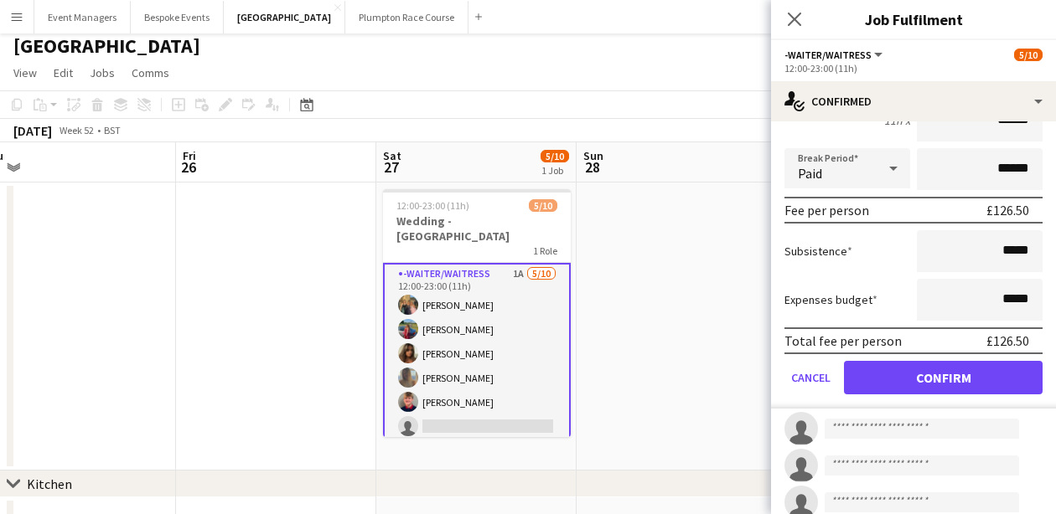
scroll to position [387, 0]
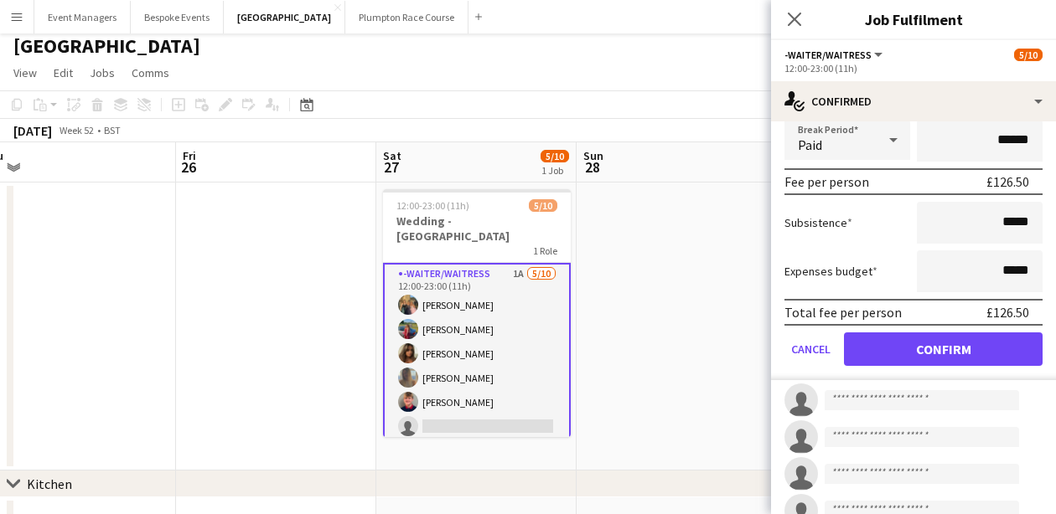
click at [917, 359] on button "Confirm" at bounding box center [943, 350] width 199 height 34
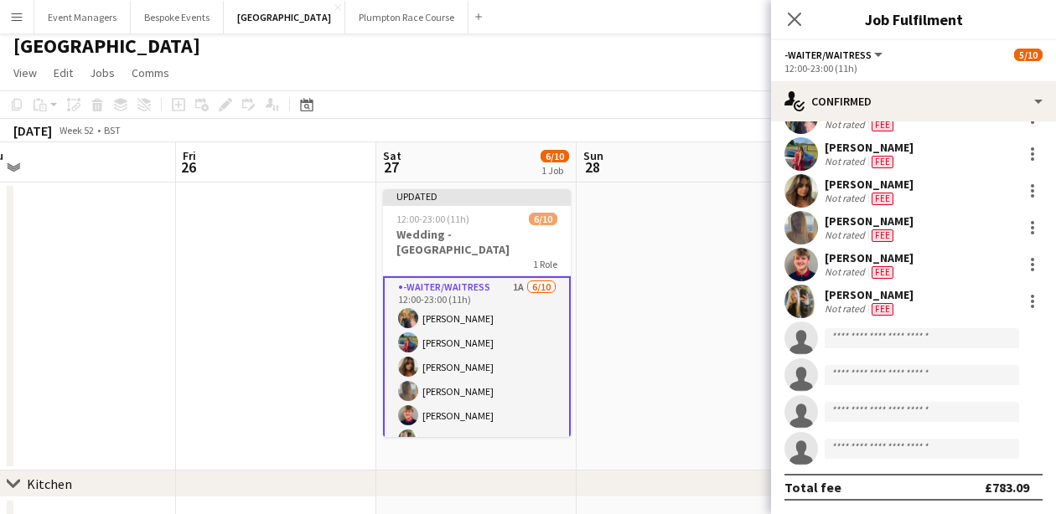
scroll to position [69, 0]
click at [909, 338] on input at bounding box center [921, 338] width 194 height 20
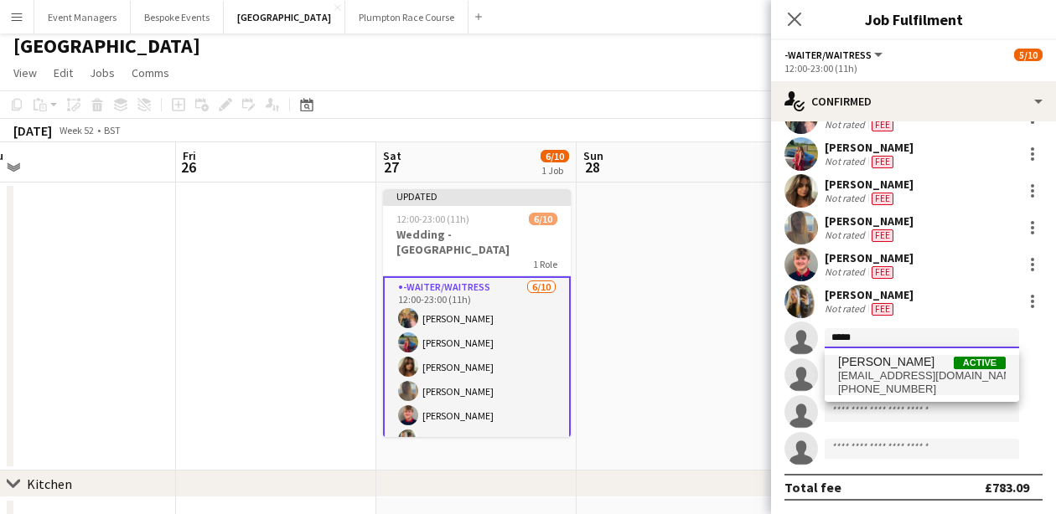
type input "*****"
click at [923, 372] on span "[EMAIL_ADDRESS][DOMAIN_NAME]" at bounding box center [922, 375] width 168 height 13
